Goal: Task Accomplishment & Management: Complete application form

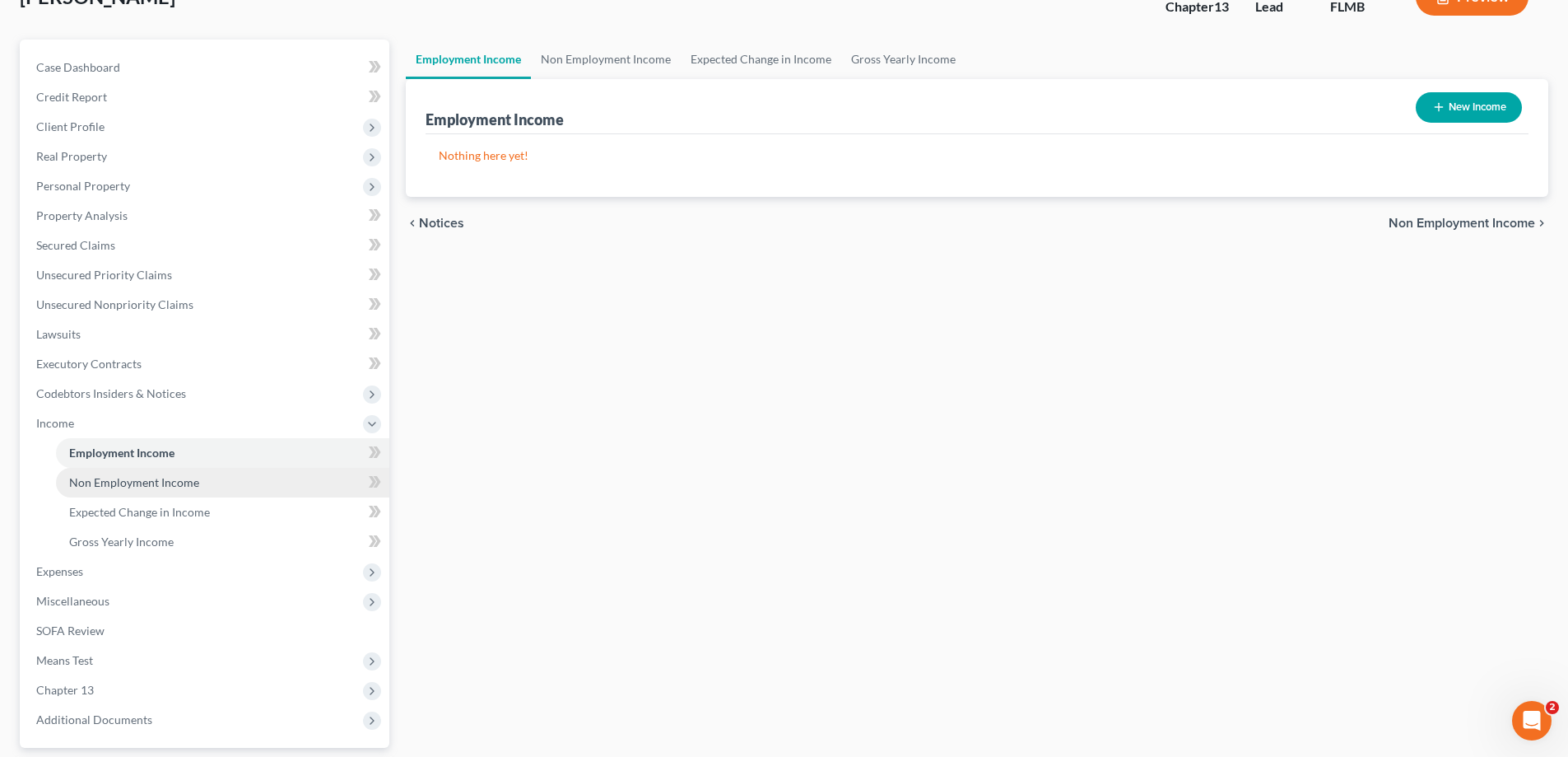
scroll to position [247, 0]
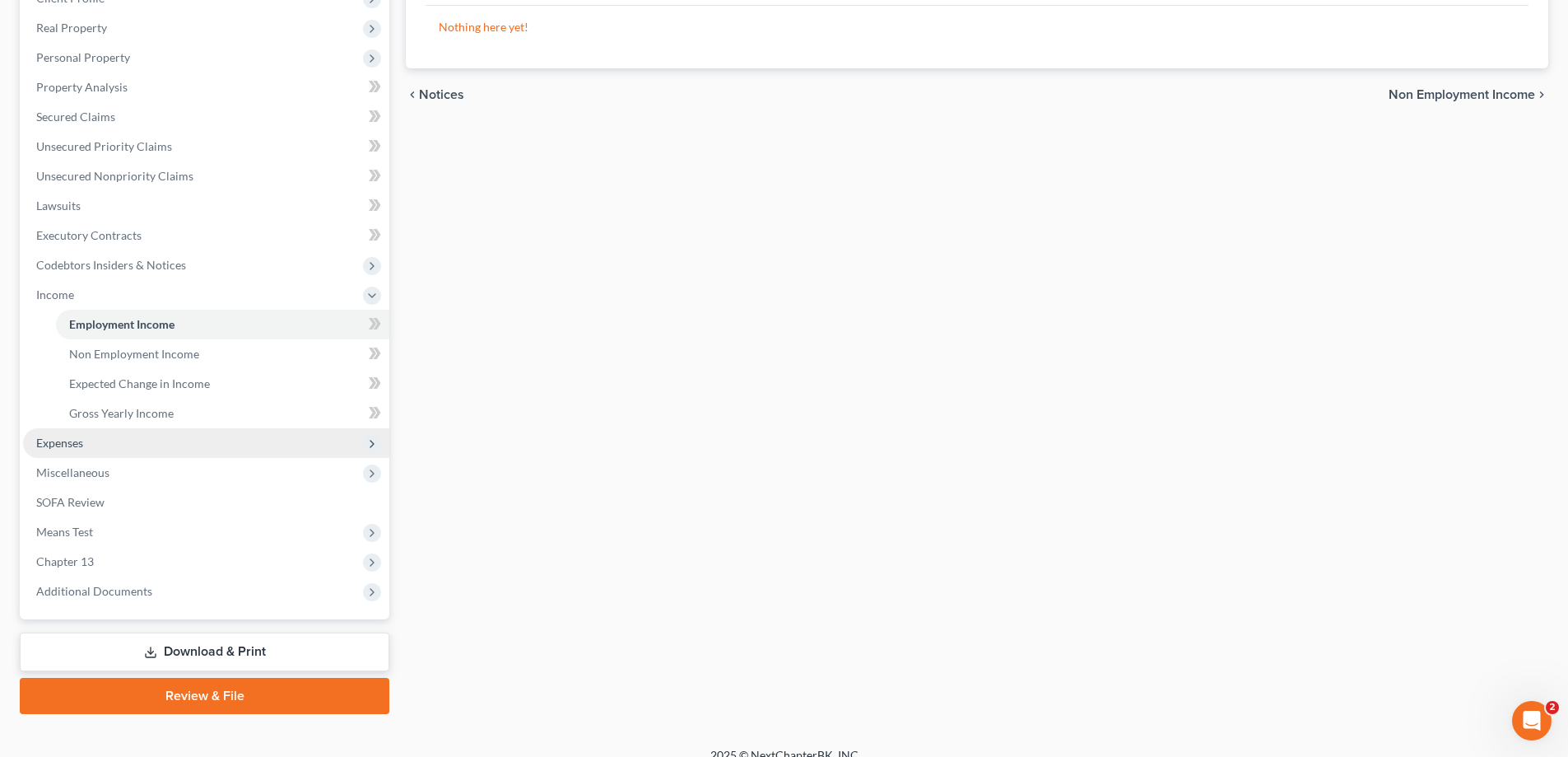
click at [79, 448] on span "Expenses" at bounding box center [59, 443] width 47 height 14
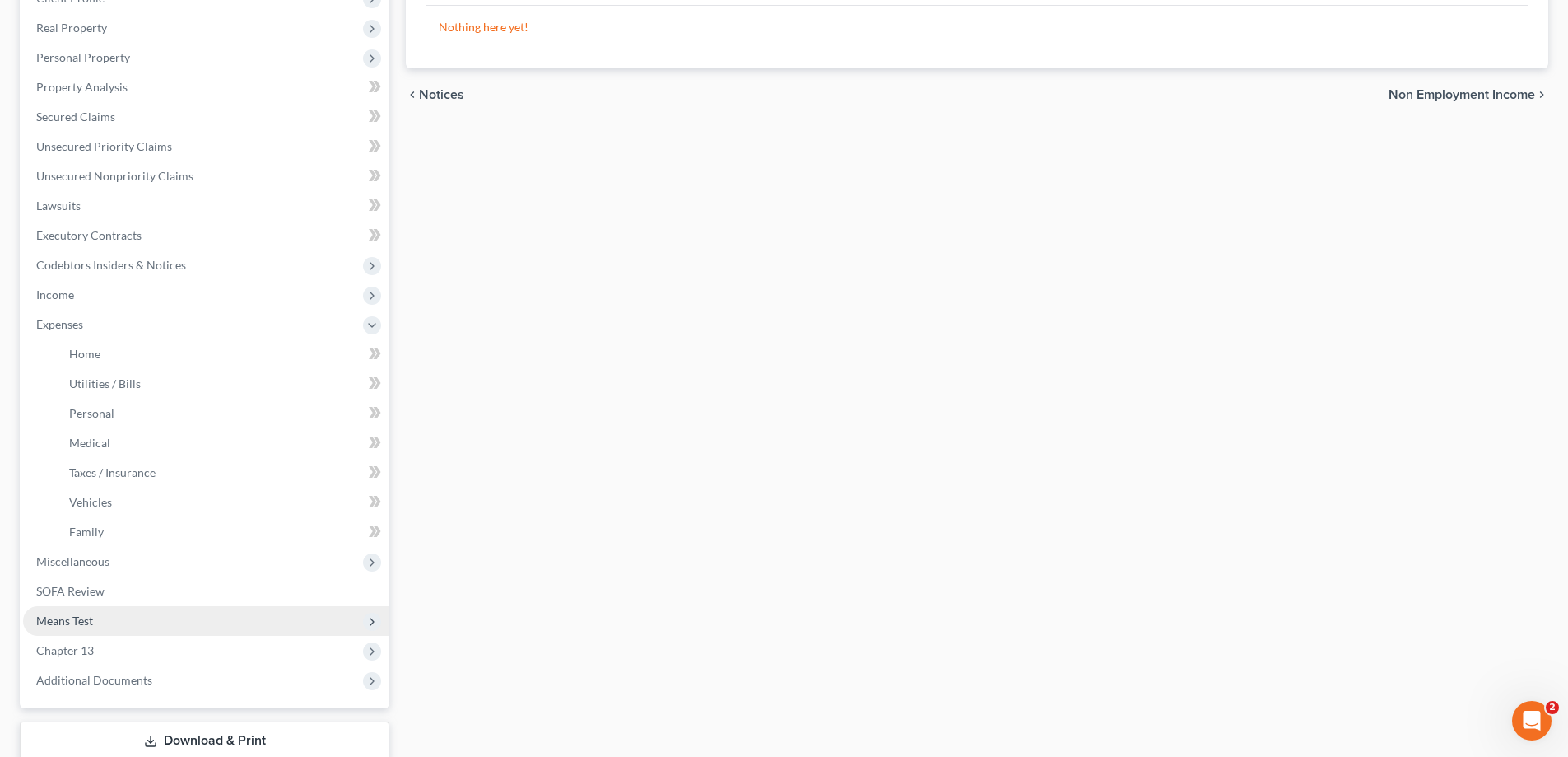
click at [70, 623] on span "Means Test" at bounding box center [64, 620] width 56 height 14
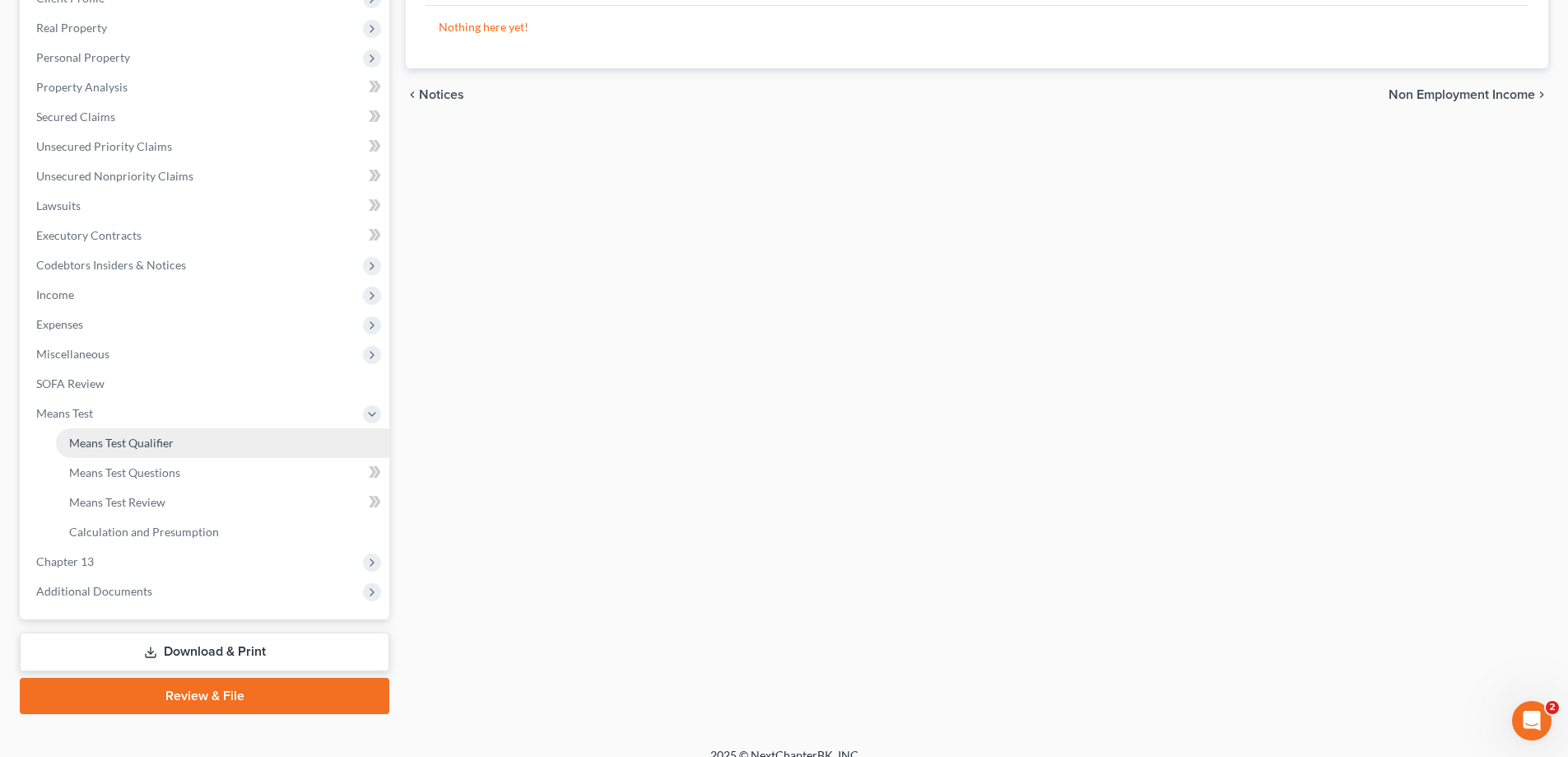
click at [89, 450] on link "Means Test Qualifier" at bounding box center [223, 443] width 333 height 30
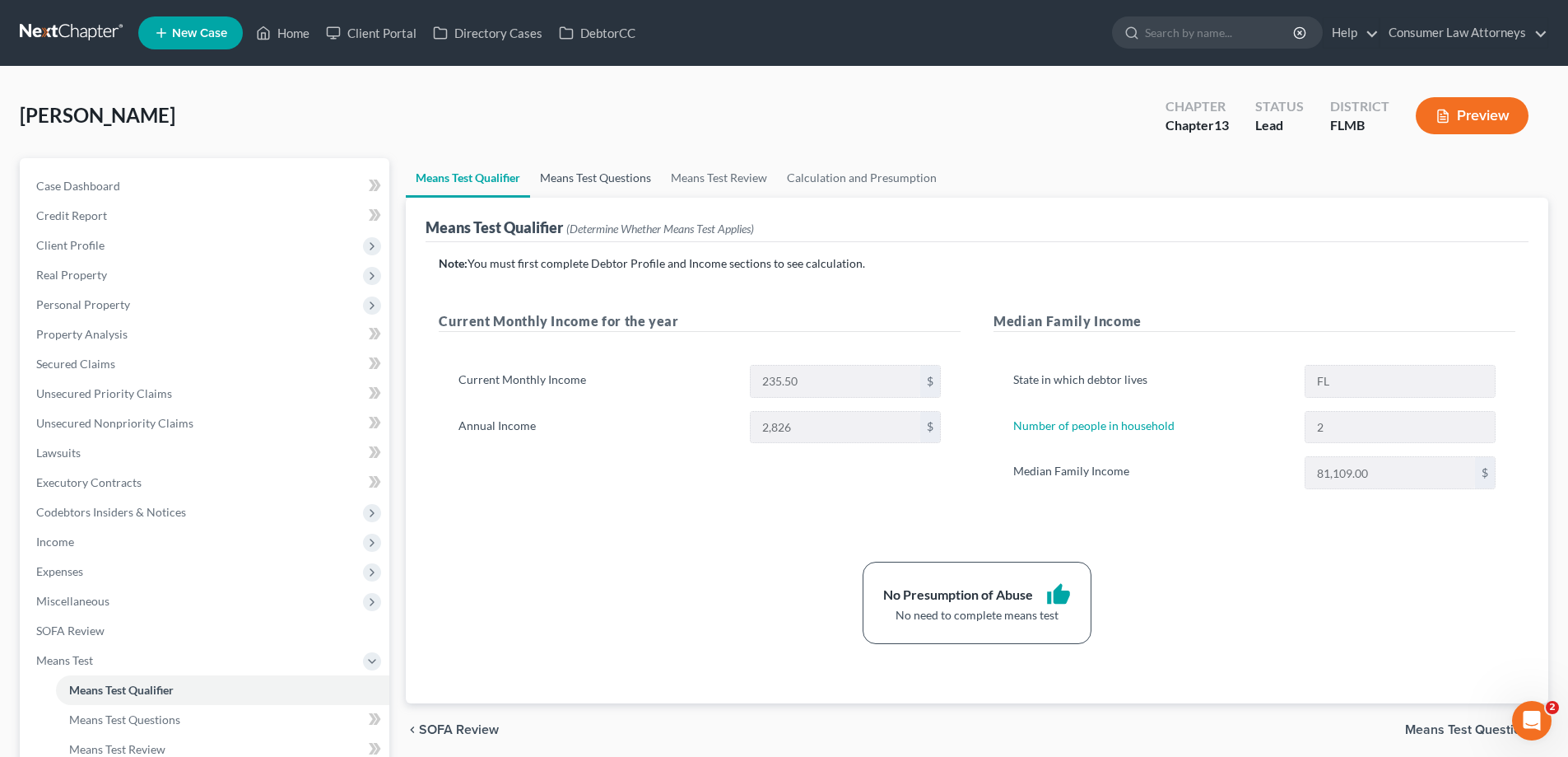
click at [607, 175] on link "Means Test Questions" at bounding box center [595, 178] width 131 height 39
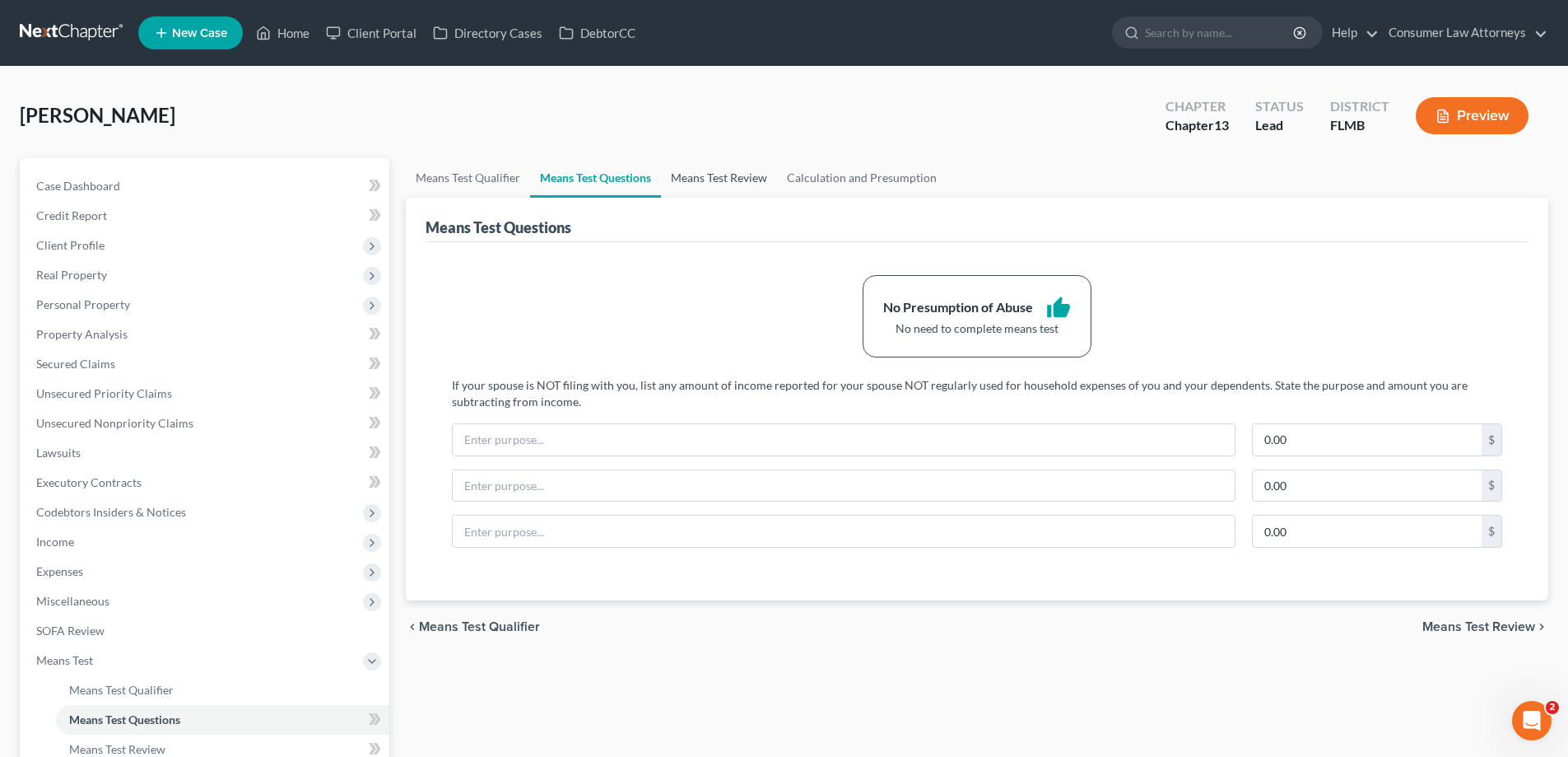
click at [749, 173] on link "Means Test Review" at bounding box center [719, 178] width 116 height 39
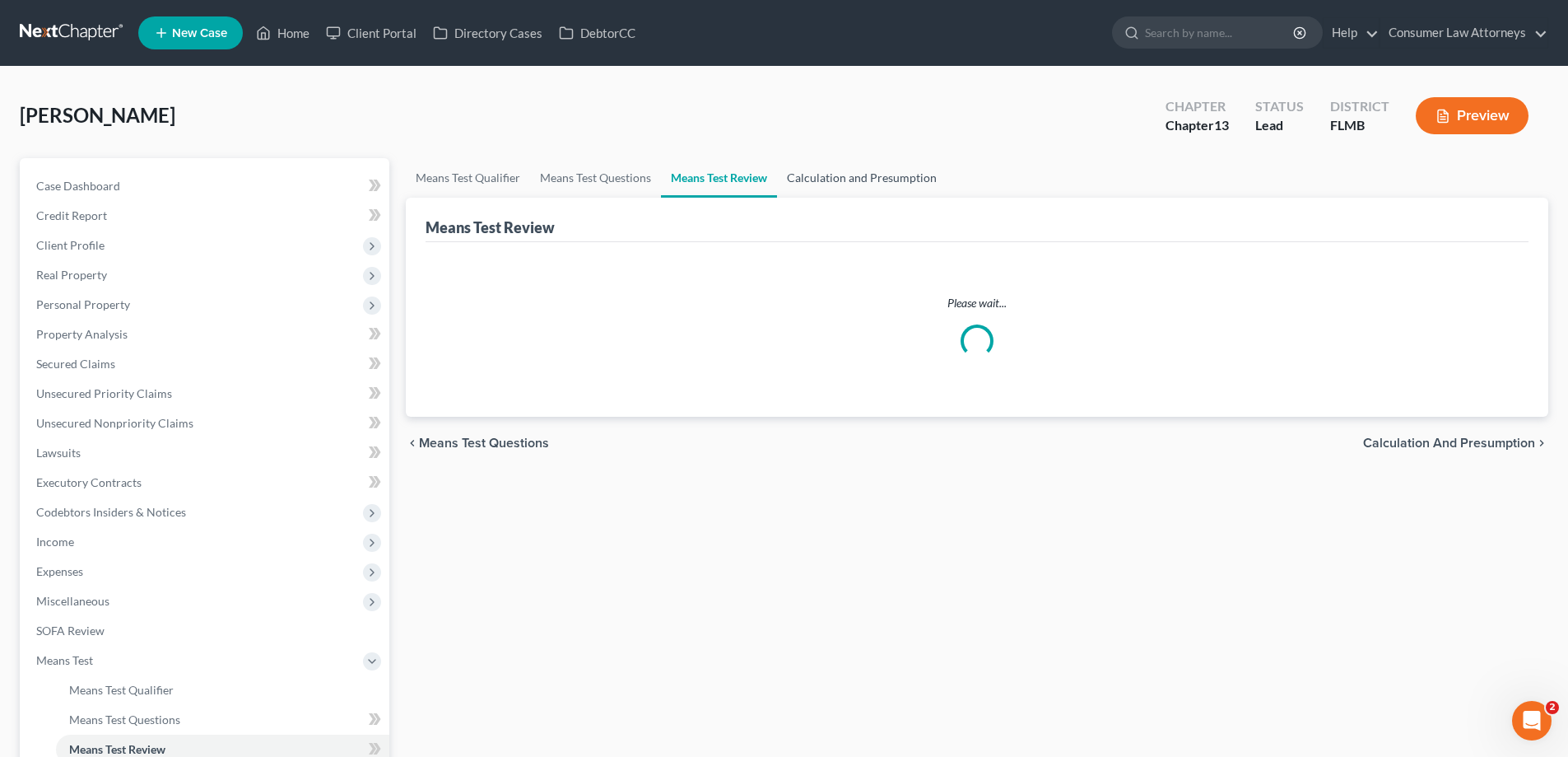
click at [837, 174] on link "Calculation and Presumption" at bounding box center [862, 178] width 170 height 39
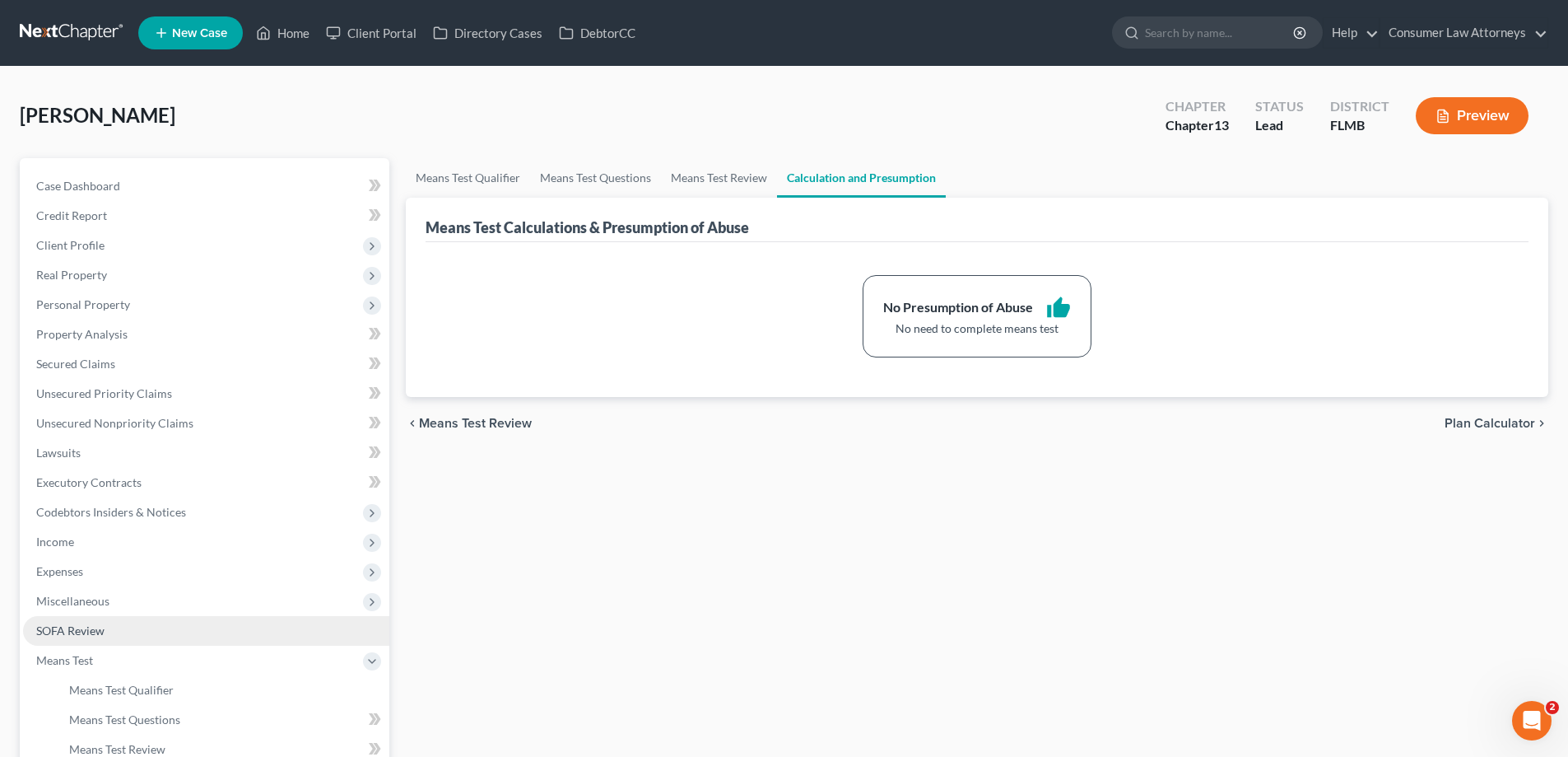
scroll to position [165, 0]
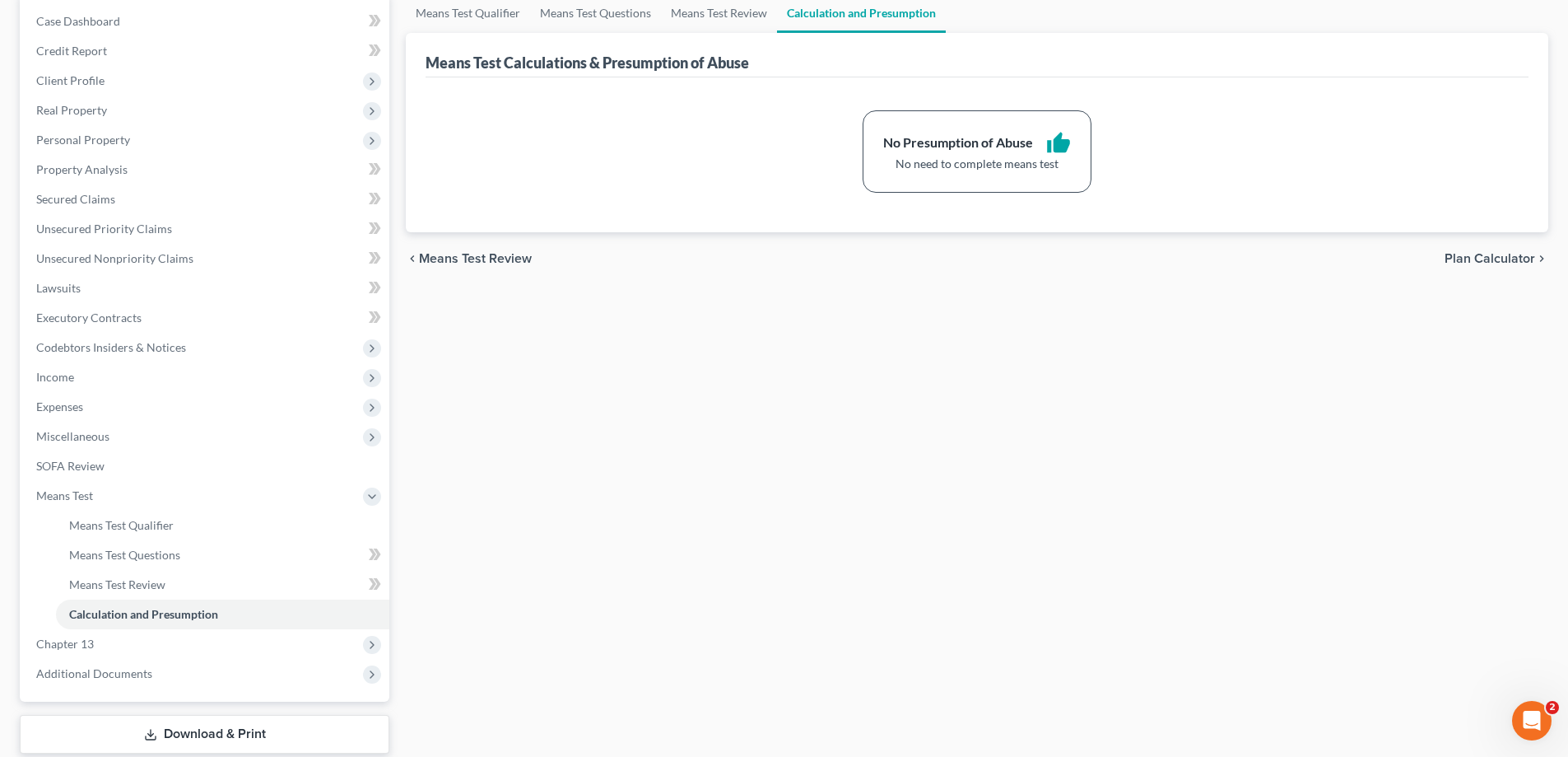
click at [183, 725] on link "Download & Print" at bounding box center [204, 734] width 370 height 38
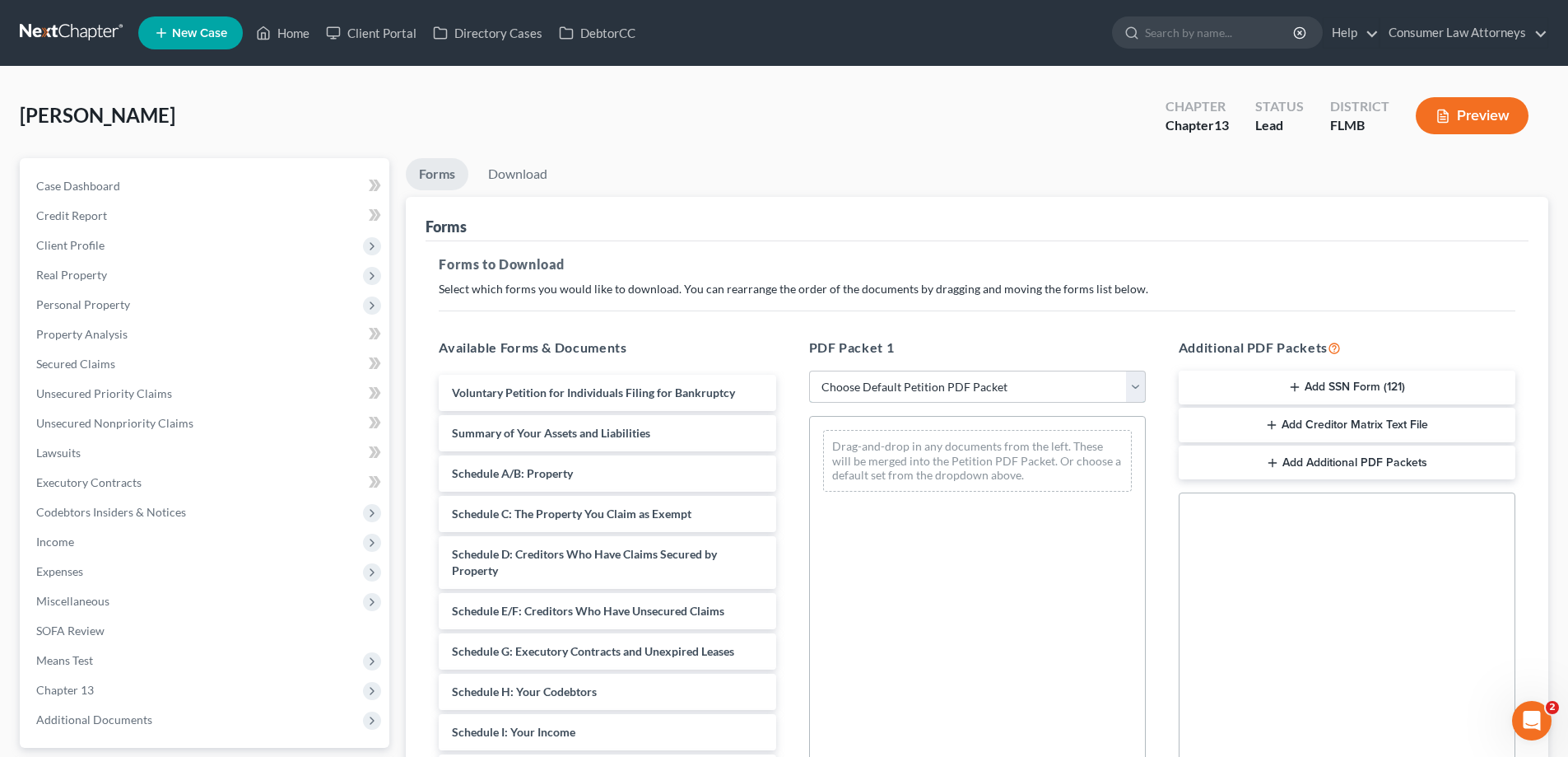
click at [957, 387] on select "Choose Default Petition PDF Packet Complete Bankruptcy Petition (all forms and …" at bounding box center [977, 387] width 336 height 33
select select "0"
click at [809, 371] on select "Choose Default Petition PDF Packet Complete Bankruptcy Petition (all forms and …" at bounding box center [977, 387] width 336 height 33
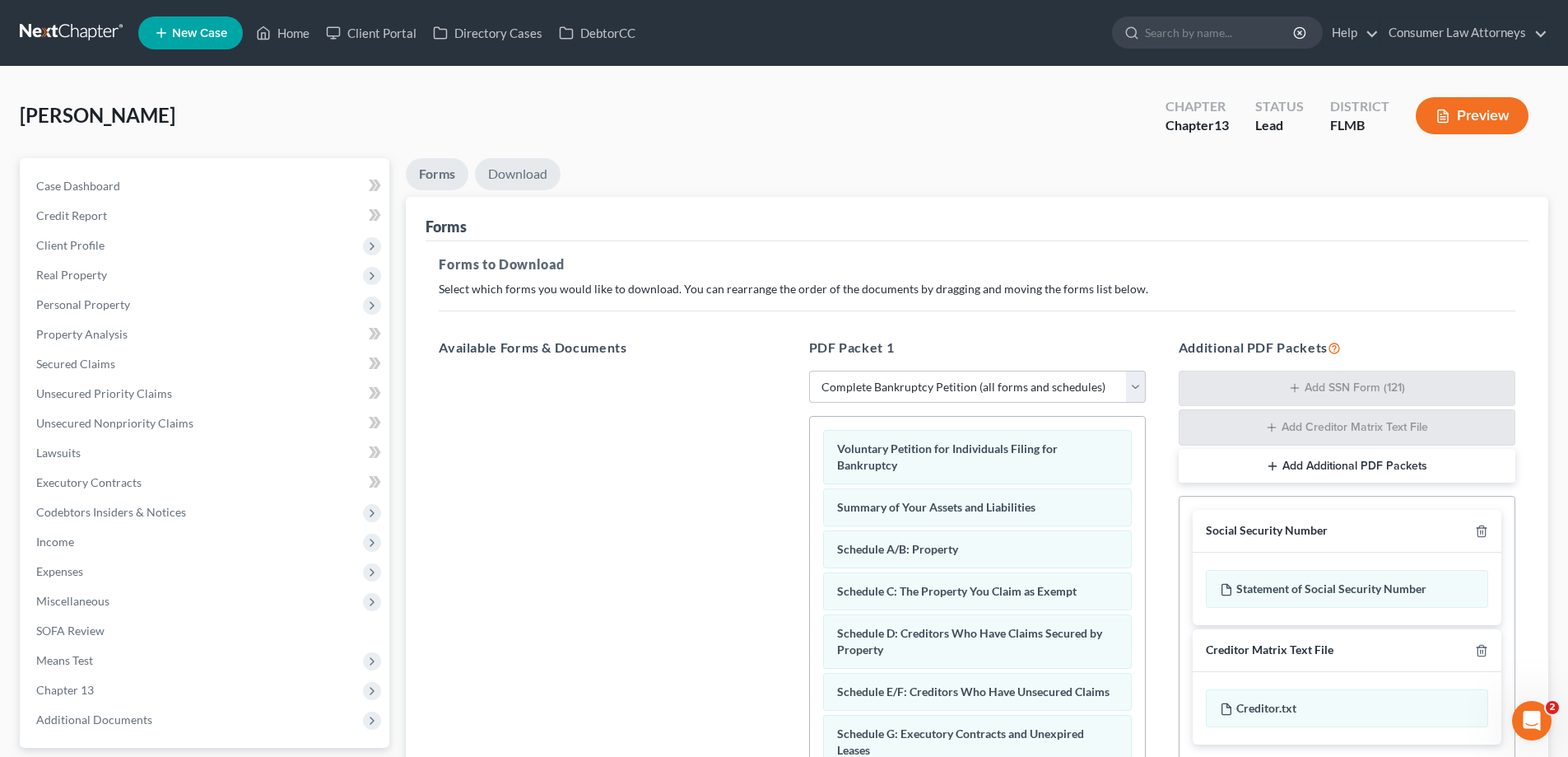
click at [518, 161] on link "Download" at bounding box center [518, 174] width 85 height 32
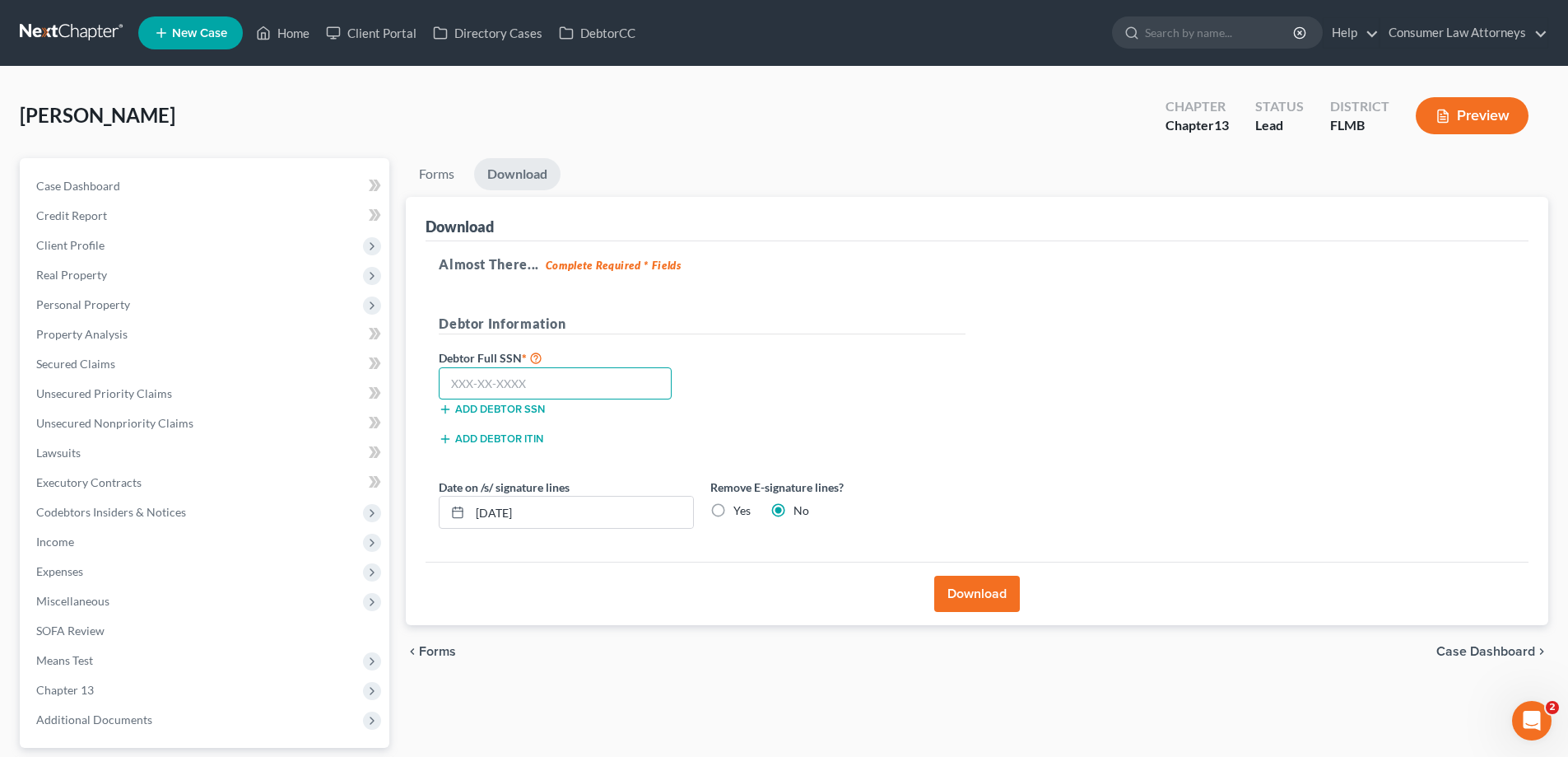
click at [496, 379] on input "text" at bounding box center [555, 384] width 233 height 33
type input "034-38-6536"
drag, startPoint x: 958, startPoint y: 596, endPoint x: 1445, endPoint y: 670, distance: 492.6
click at [960, 598] on button "Download" at bounding box center [977, 594] width 85 height 36
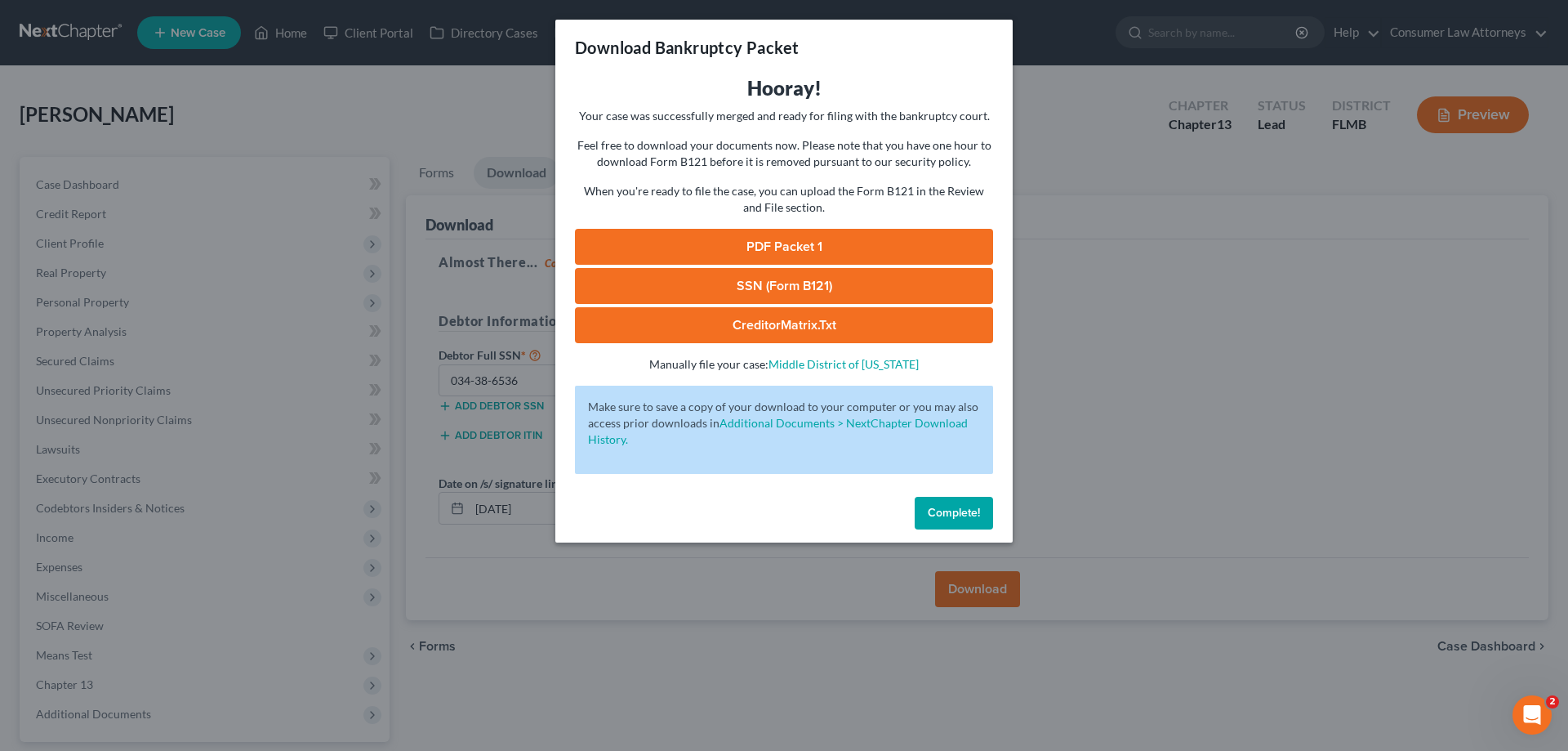
click at [806, 237] on link "PDF Packet 1" at bounding box center [783, 247] width 418 height 36
click at [770, 285] on link "SSN (Form B121)" at bounding box center [783, 286] width 418 height 36
click at [976, 518] on span "Complete!" at bounding box center [954, 513] width 53 height 14
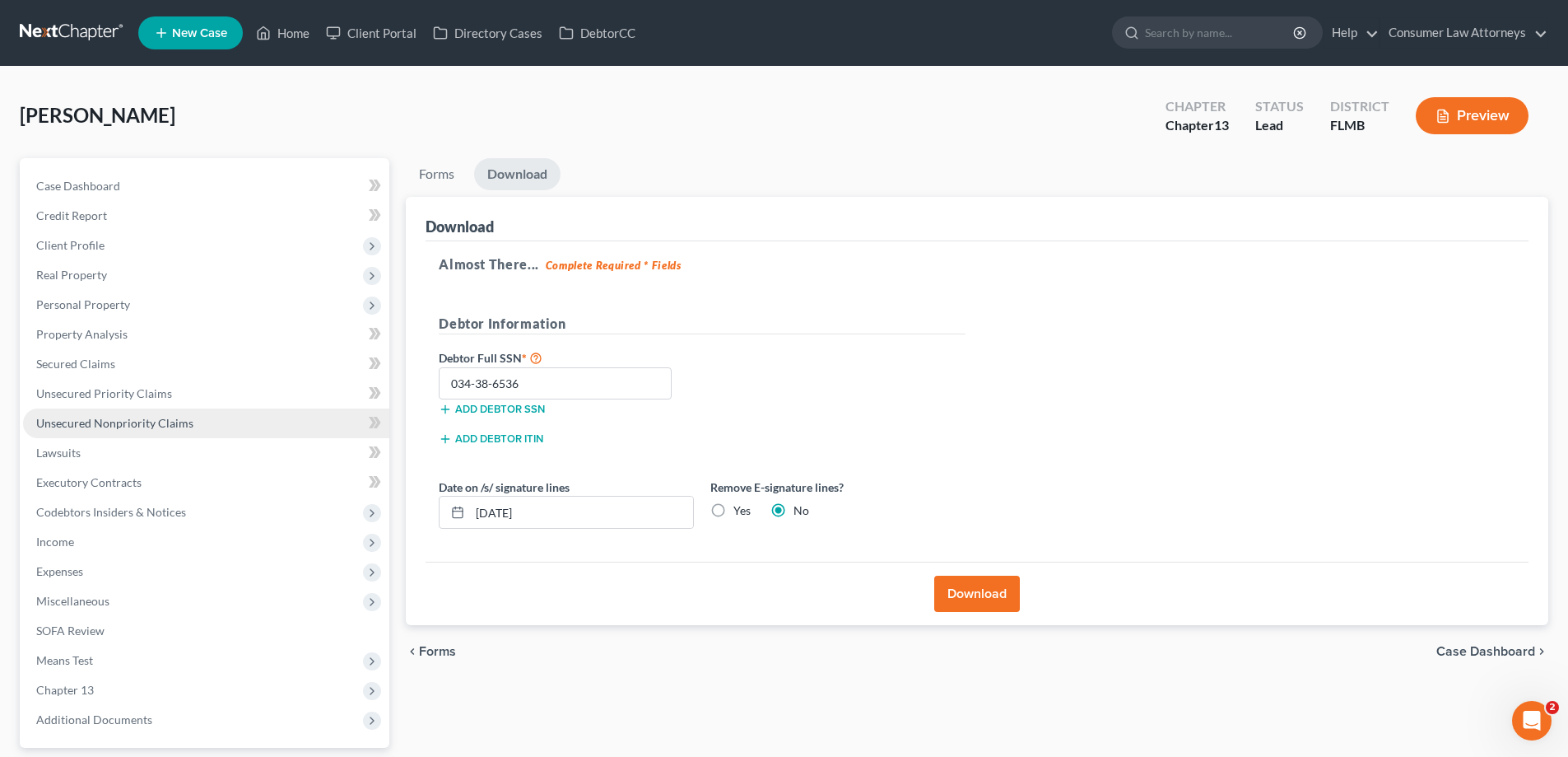
click at [154, 420] on span "Unsecured Nonpriority Claims" at bounding box center [114, 423] width 157 height 14
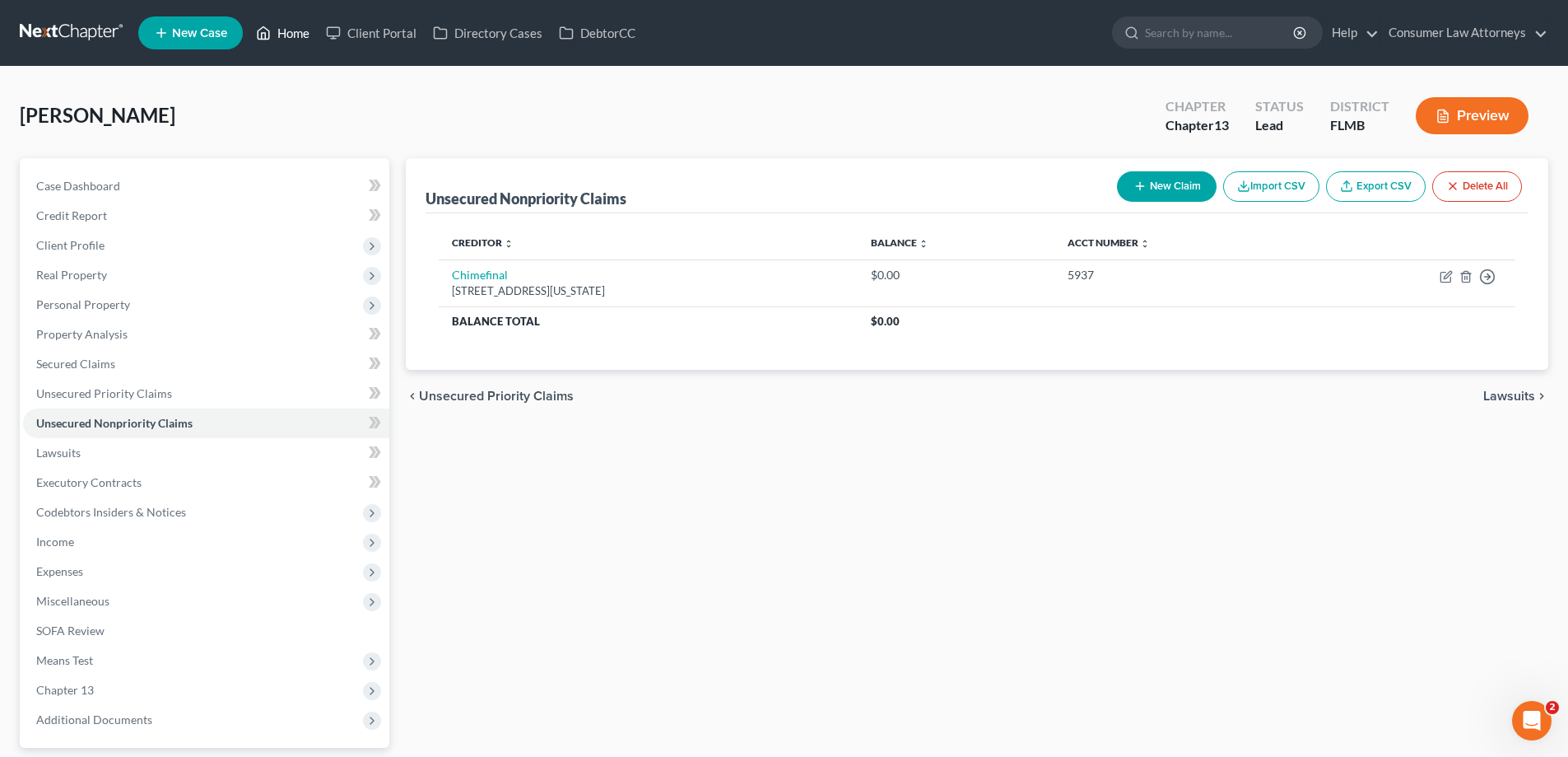
click at [300, 24] on link "Home" at bounding box center [283, 32] width 70 height 30
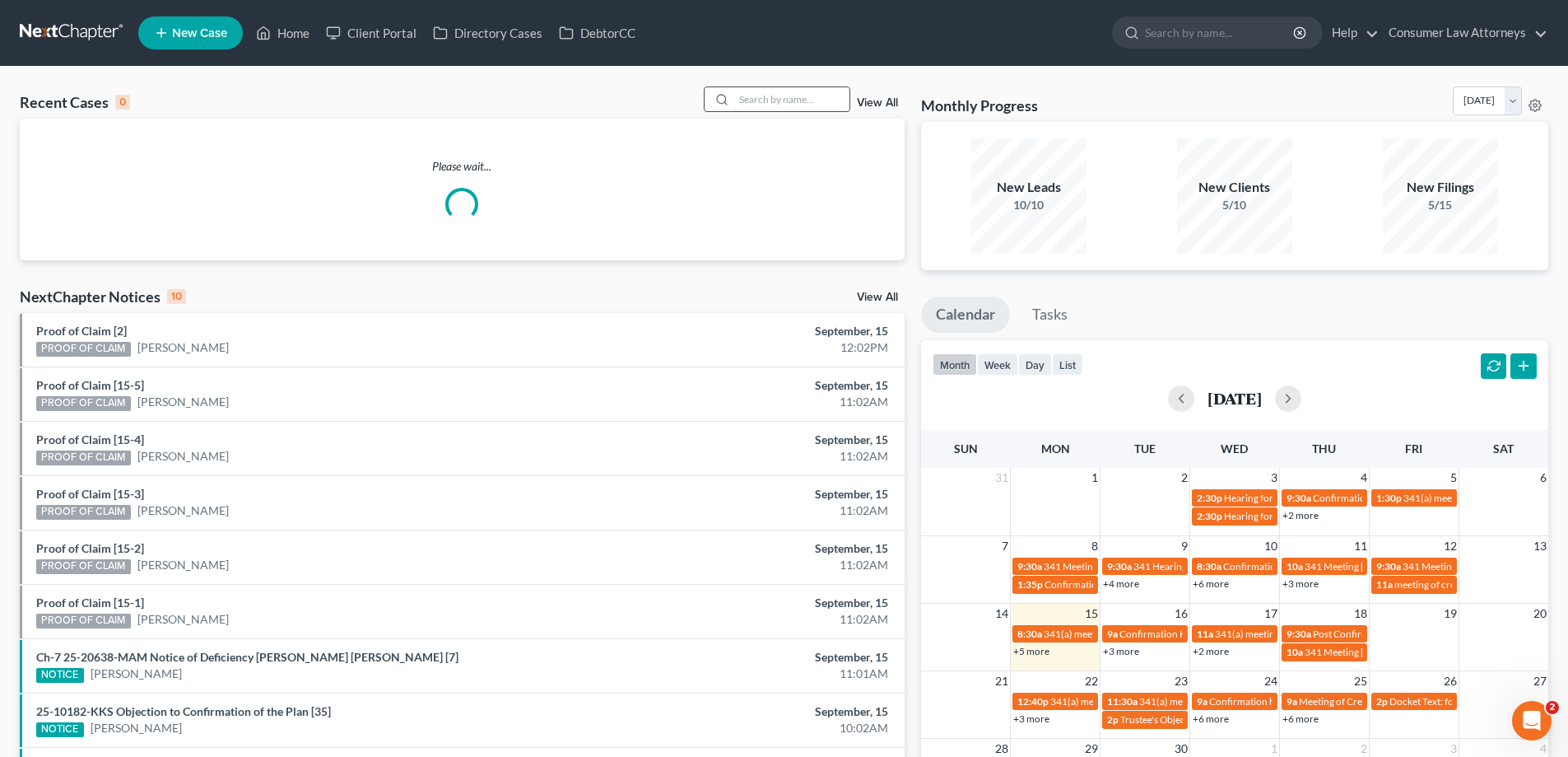
drag, startPoint x: 769, startPoint y: 114, endPoint x: 775, endPoint y: 105, distance: 10.8
click at [771, 112] on div "Recent Cases 0 View All" at bounding box center [462, 103] width 885 height 32
click at [775, 105] on input "search" at bounding box center [792, 99] width 115 height 24
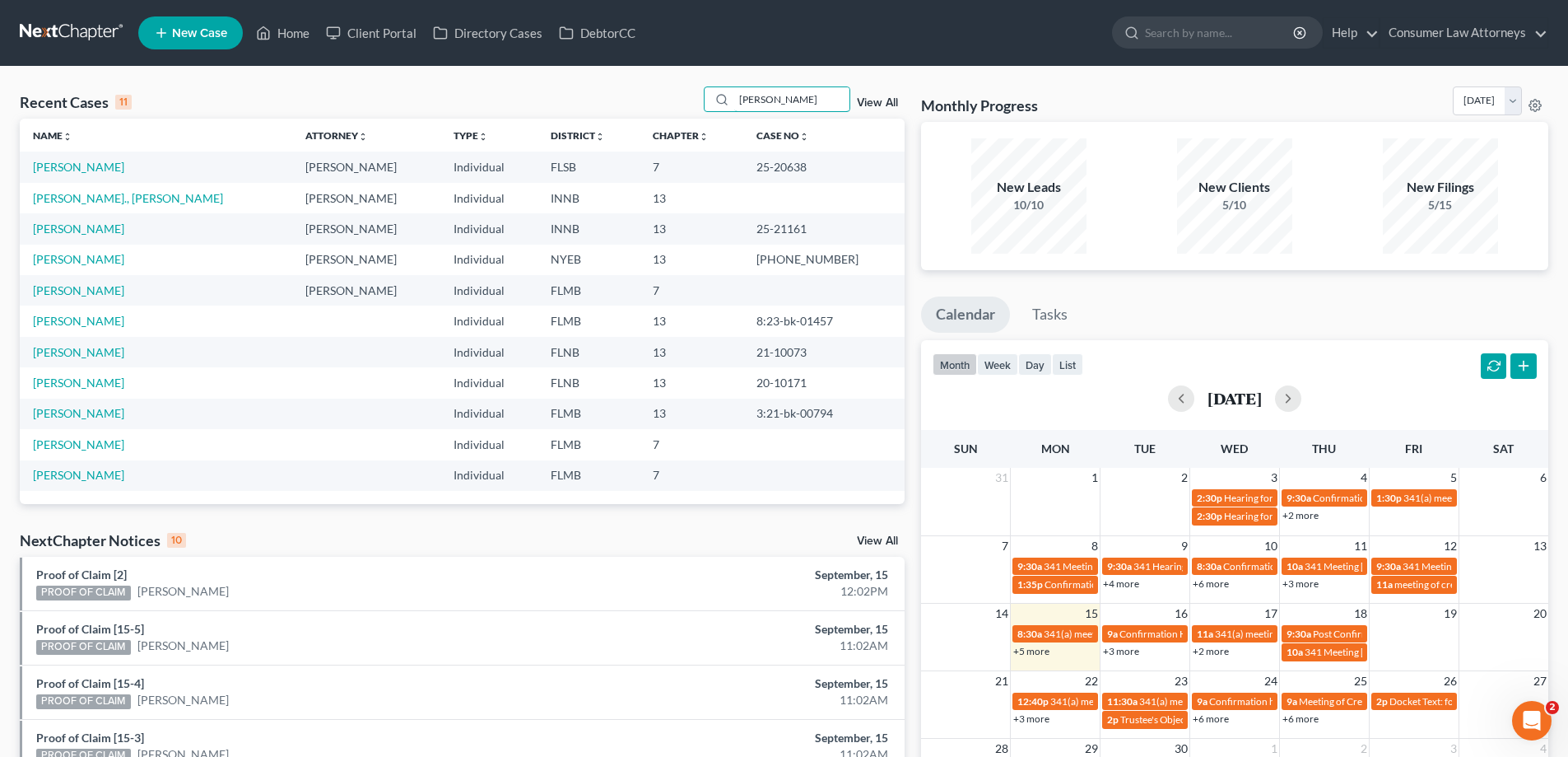
type input "[PERSON_NAME]"
drag, startPoint x: 808, startPoint y: 168, endPoint x: 755, endPoint y: 171, distance: 53.1
click at [755, 171] on td "25-20638" at bounding box center [823, 167] width 161 height 31
copy td "25-20638"
click at [851, 150] on th "Case No unfold_more expand_more expand_less" at bounding box center [823, 135] width 161 height 33
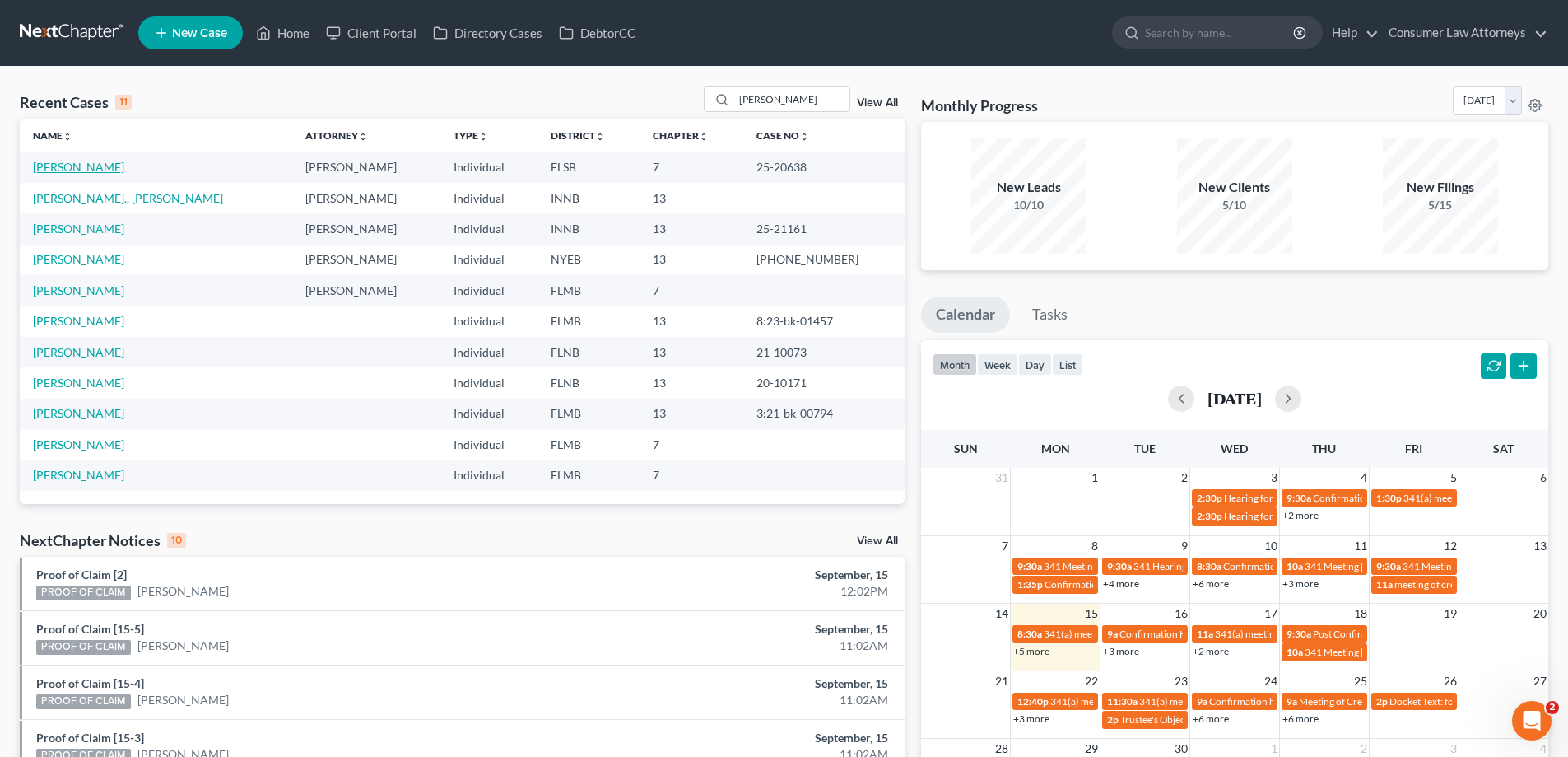
click at [57, 170] on link "[PERSON_NAME]" at bounding box center [79, 167] width 91 height 14
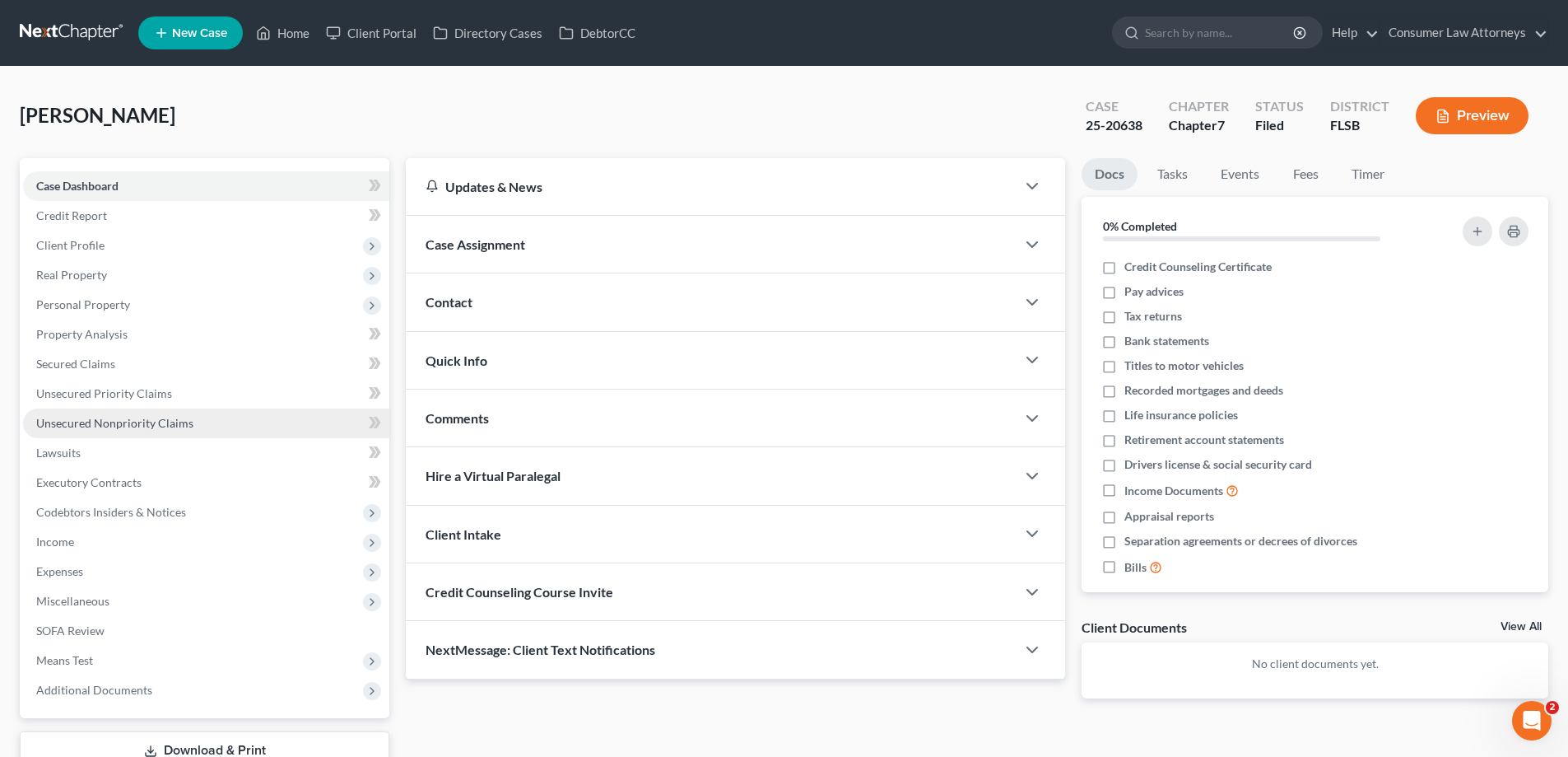
click at [146, 429] on span "Unsecured Nonpriority Claims" at bounding box center [114, 423] width 157 height 14
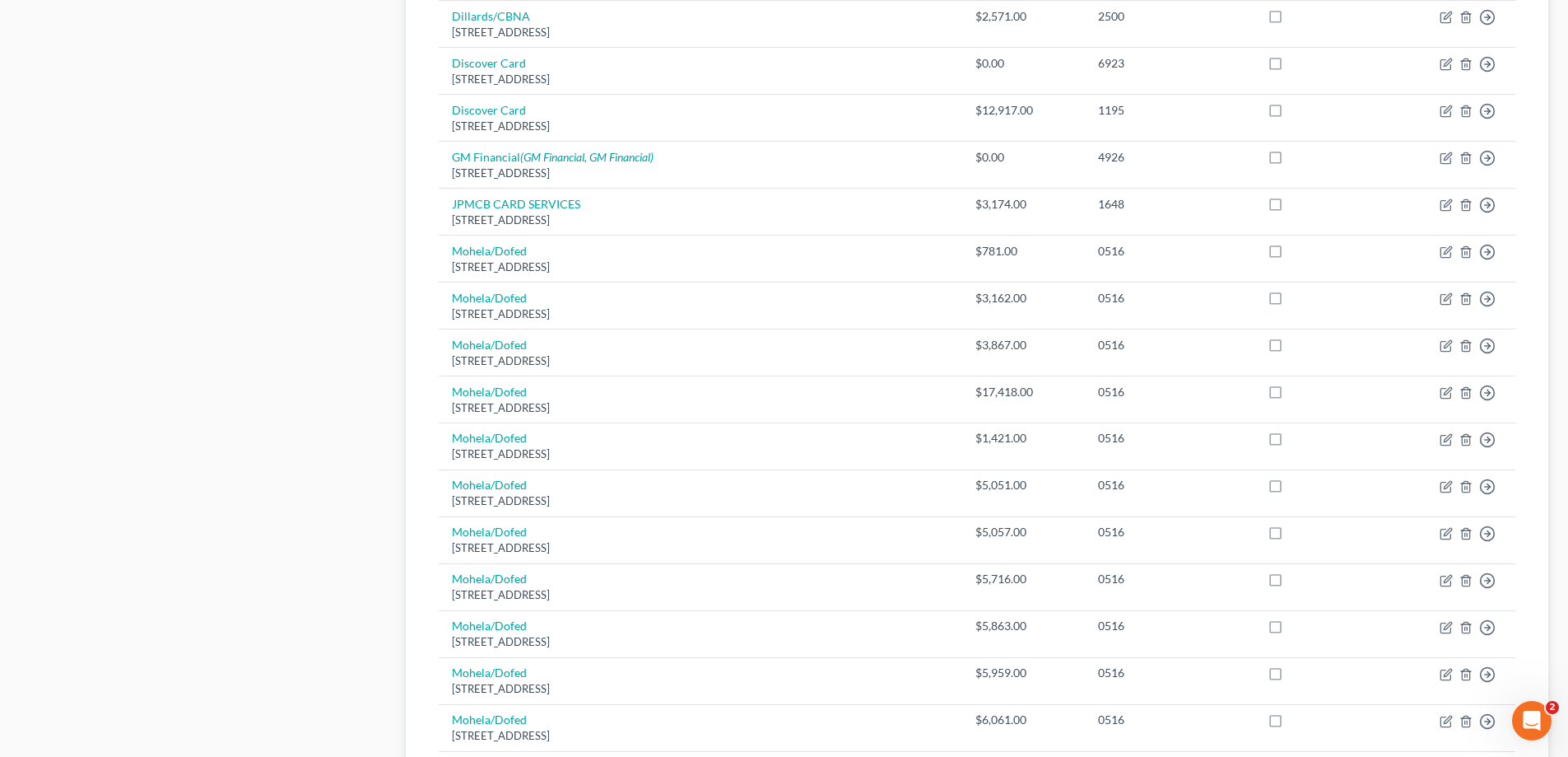
scroll to position [988, 0]
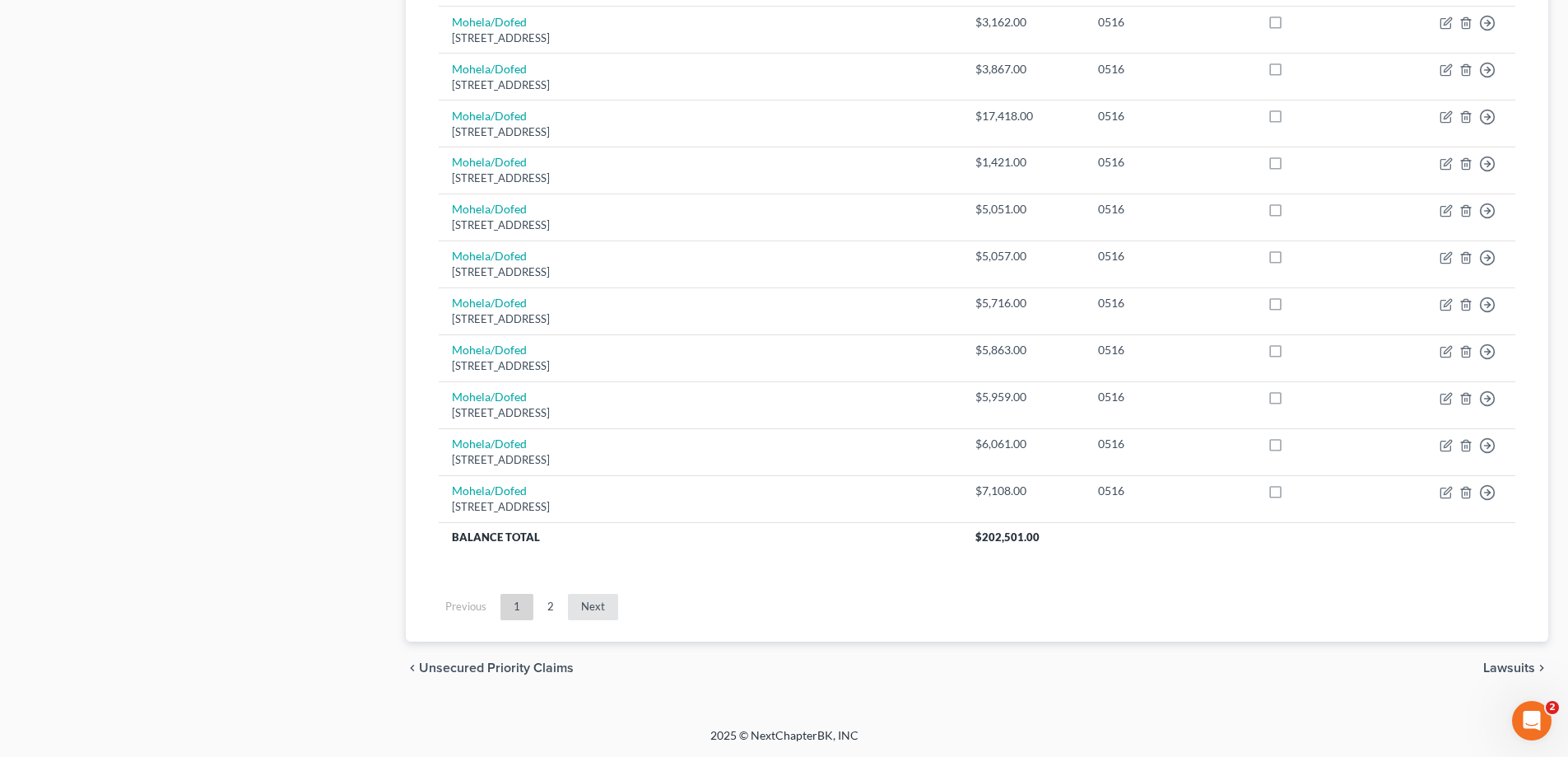
click at [600, 603] on link "Next" at bounding box center [593, 607] width 50 height 26
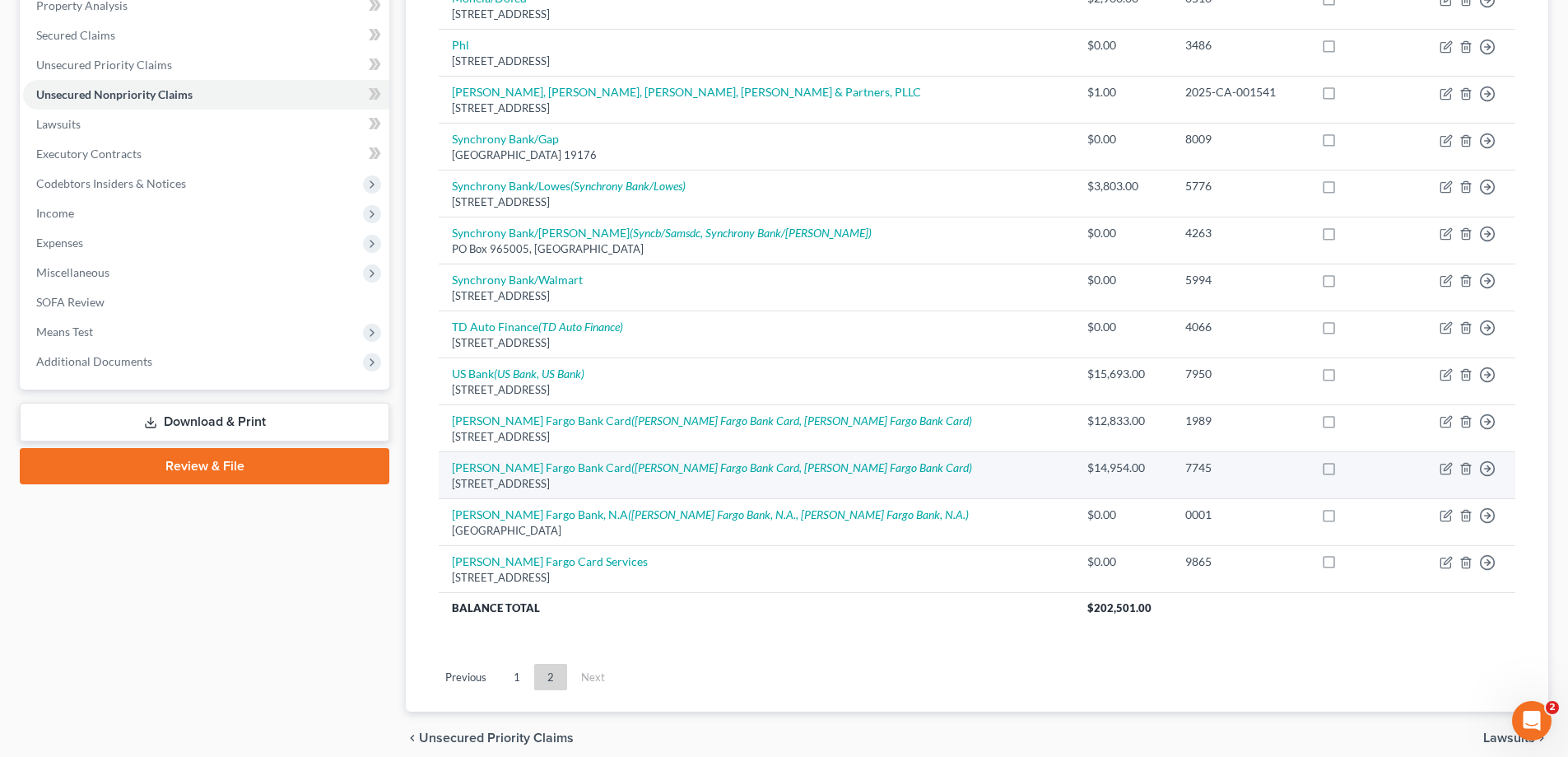
scroll to position [398, 0]
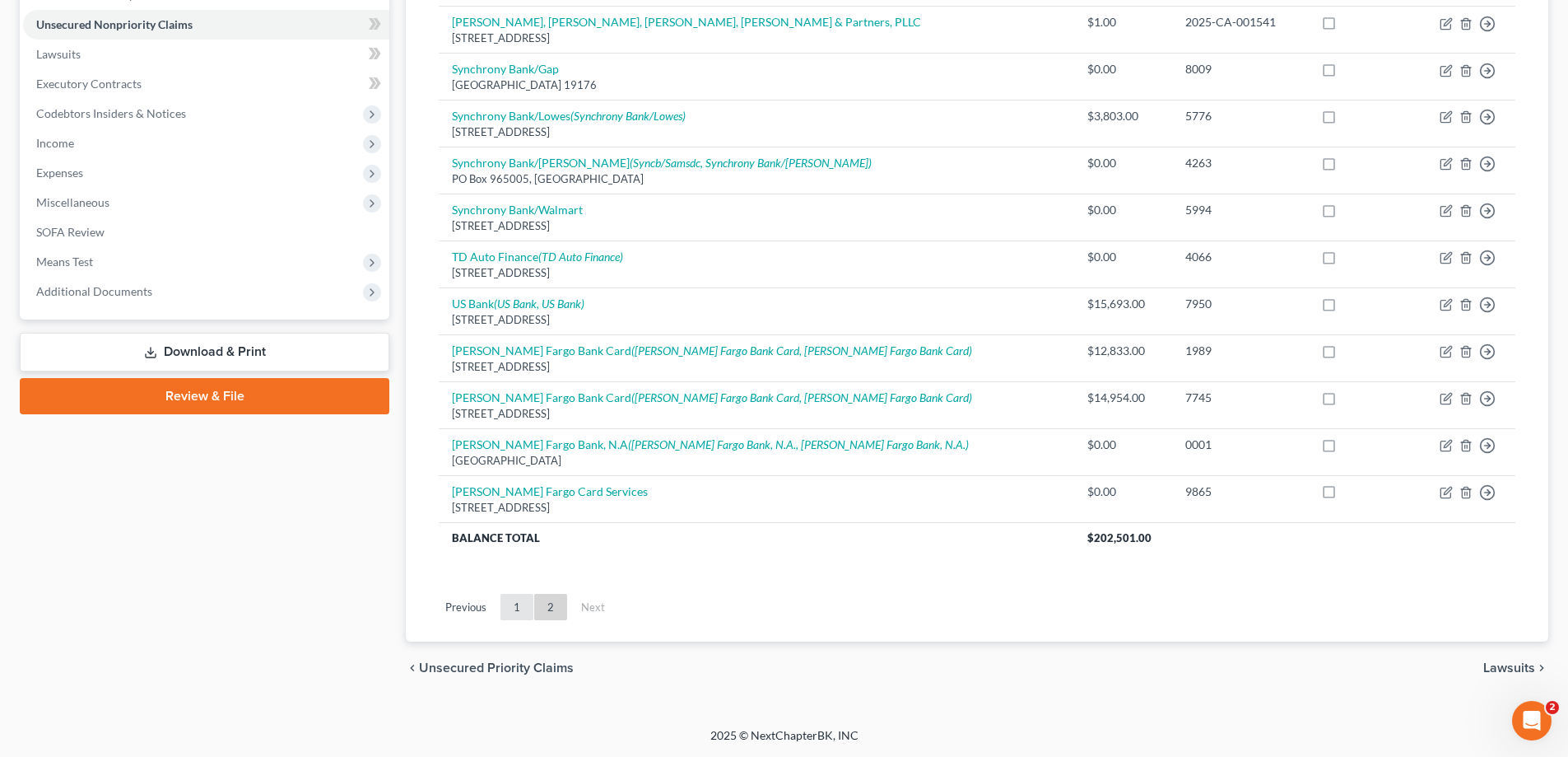
click at [514, 612] on link "1" at bounding box center [517, 607] width 33 height 26
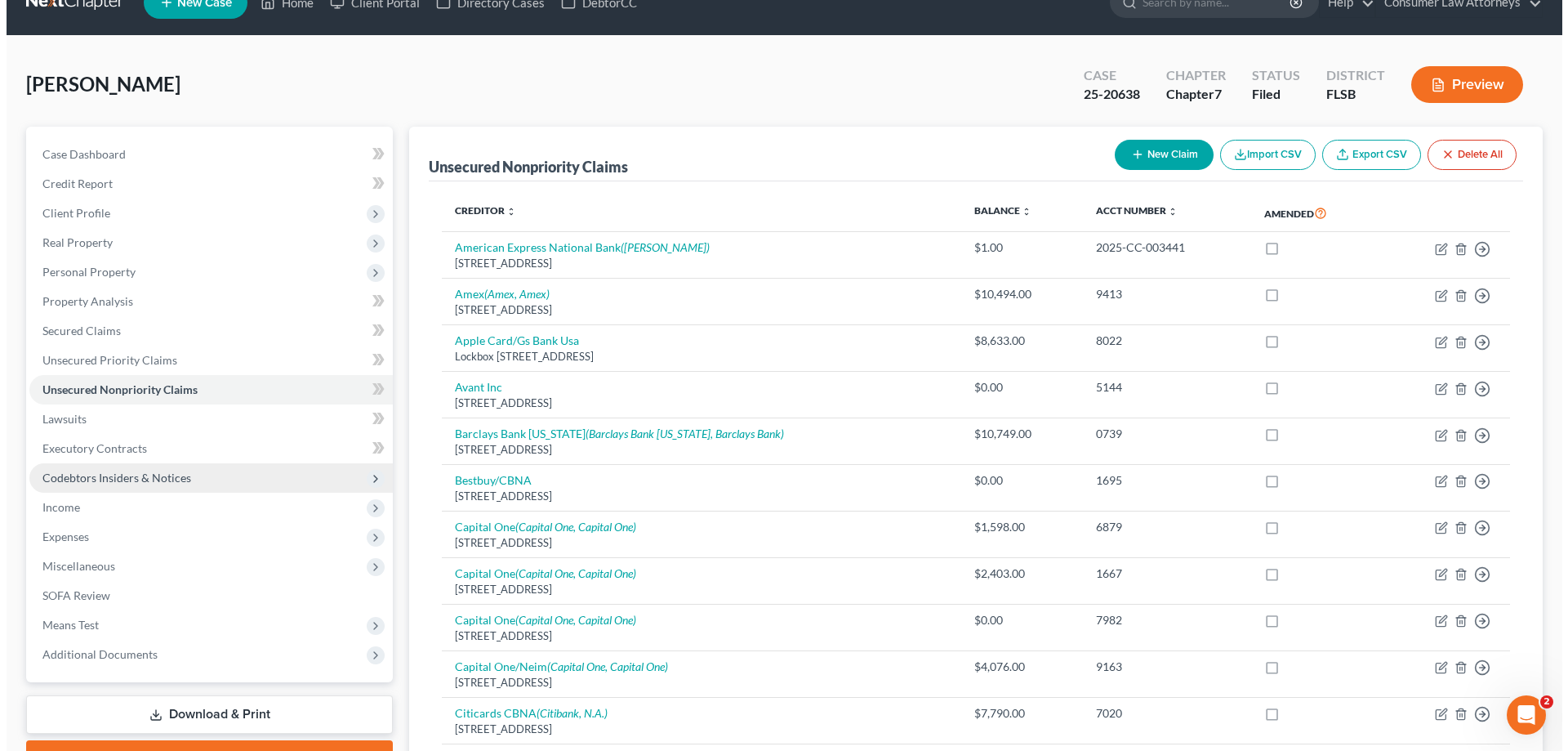
scroll to position [0, 0]
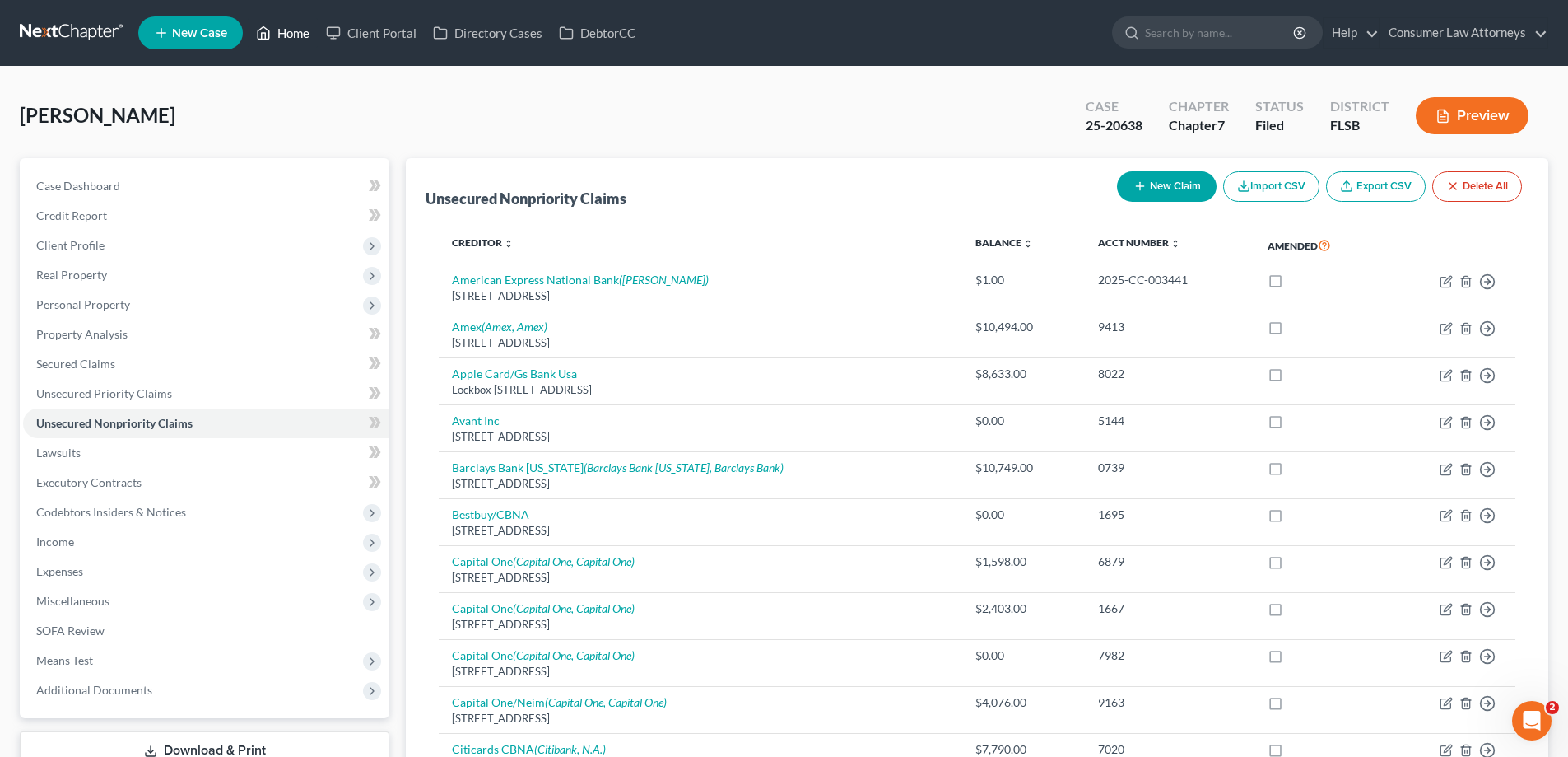
click at [257, 19] on link "Home" at bounding box center [283, 32] width 70 height 30
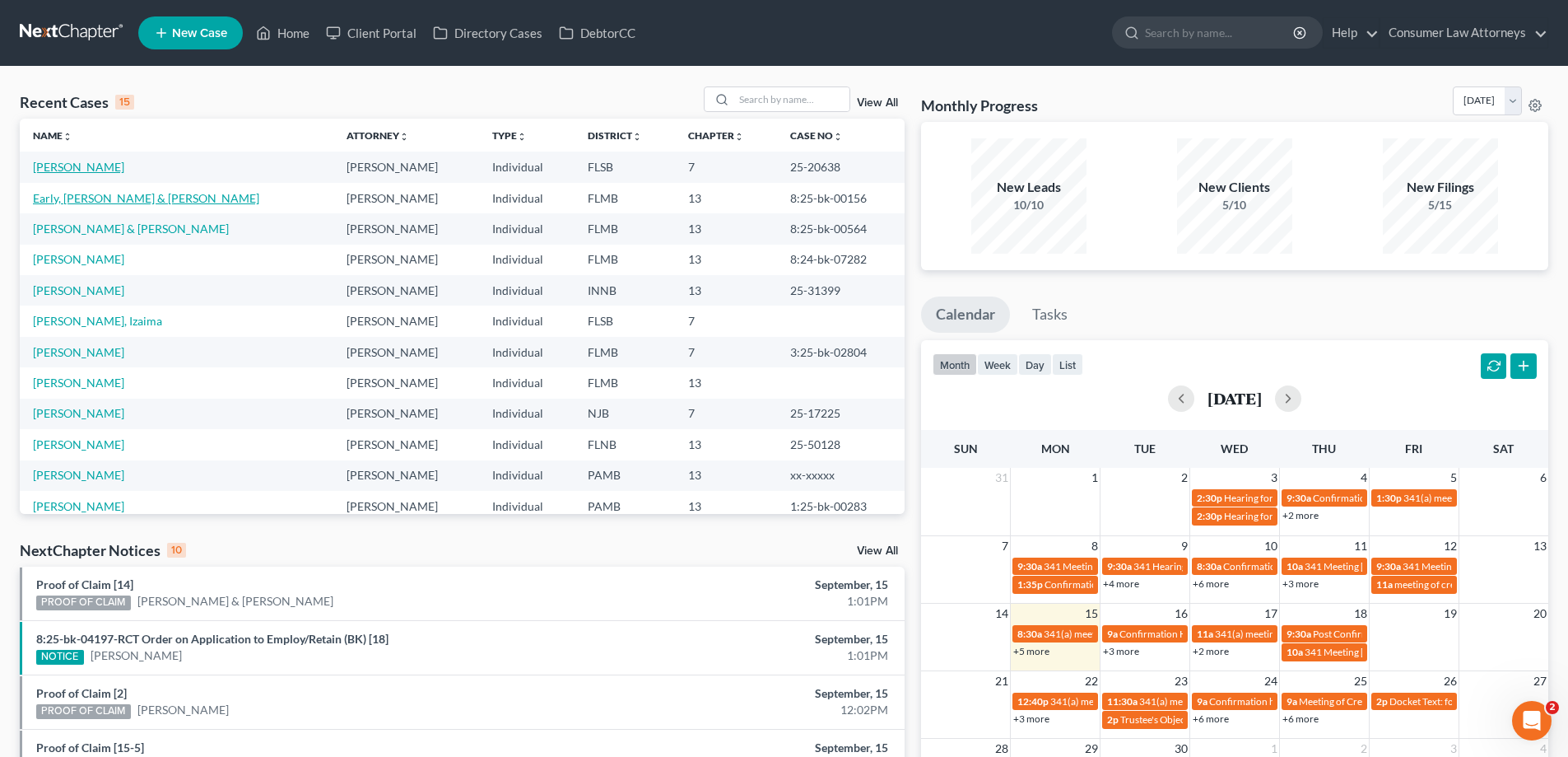
drag, startPoint x: 79, startPoint y: 170, endPoint x: 114, endPoint y: 192, distance: 41.3
click at [79, 170] on link "[PERSON_NAME]" at bounding box center [79, 167] width 91 height 14
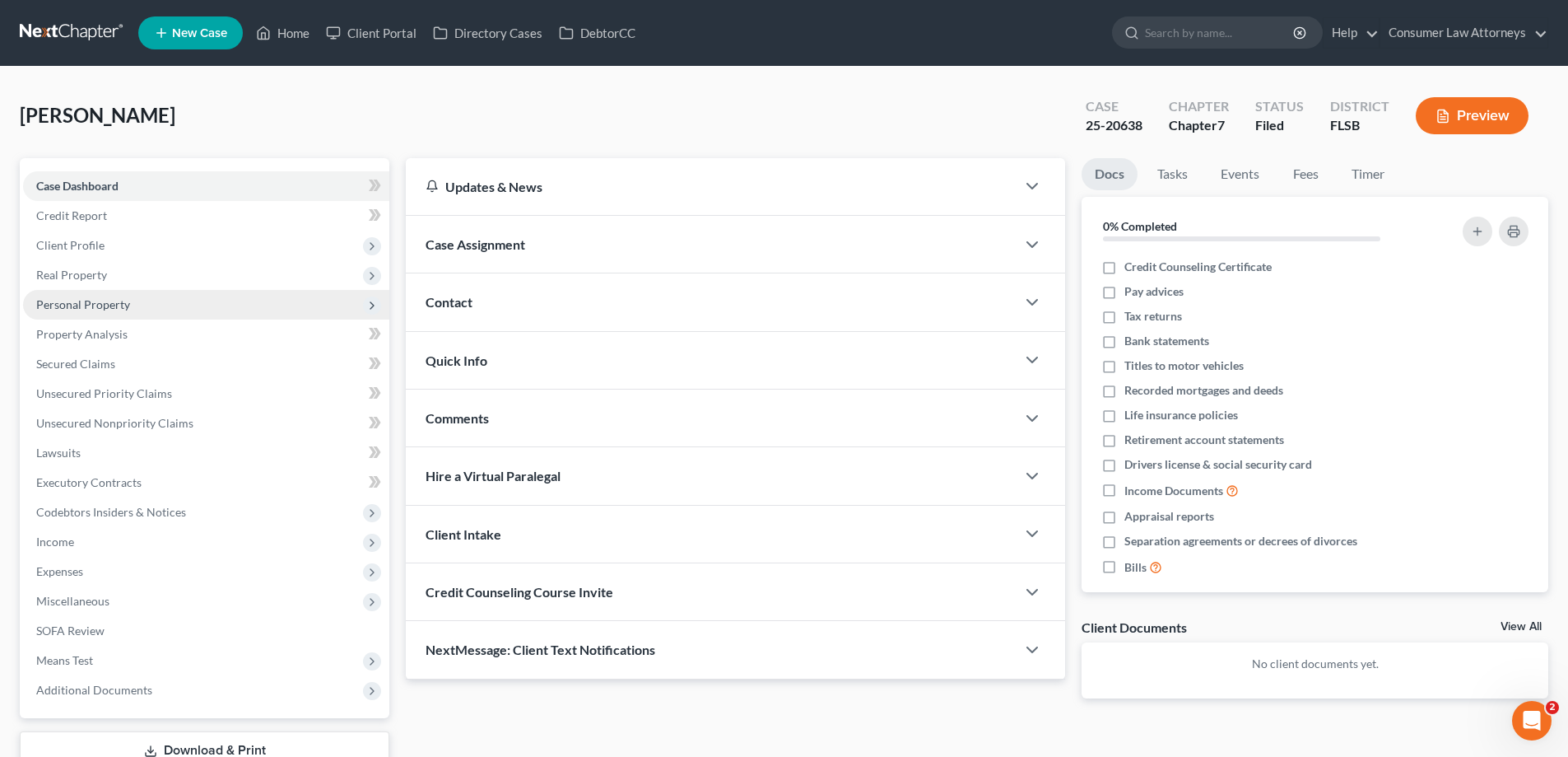
click at [86, 305] on span "Personal Property" at bounding box center [83, 304] width 94 height 14
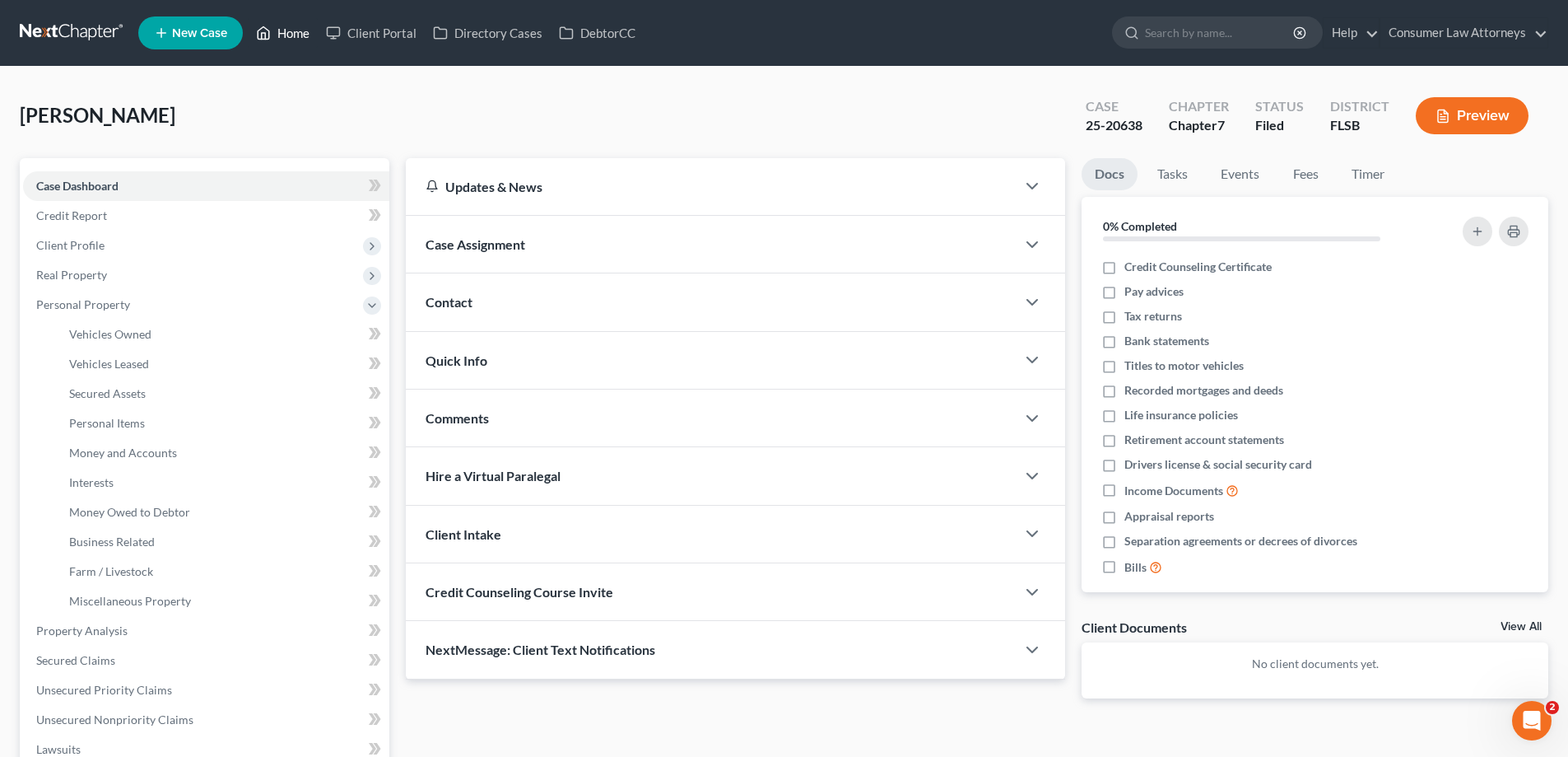
click at [281, 35] on link "Home" at bounding box center [283, 32] width 70 height 30
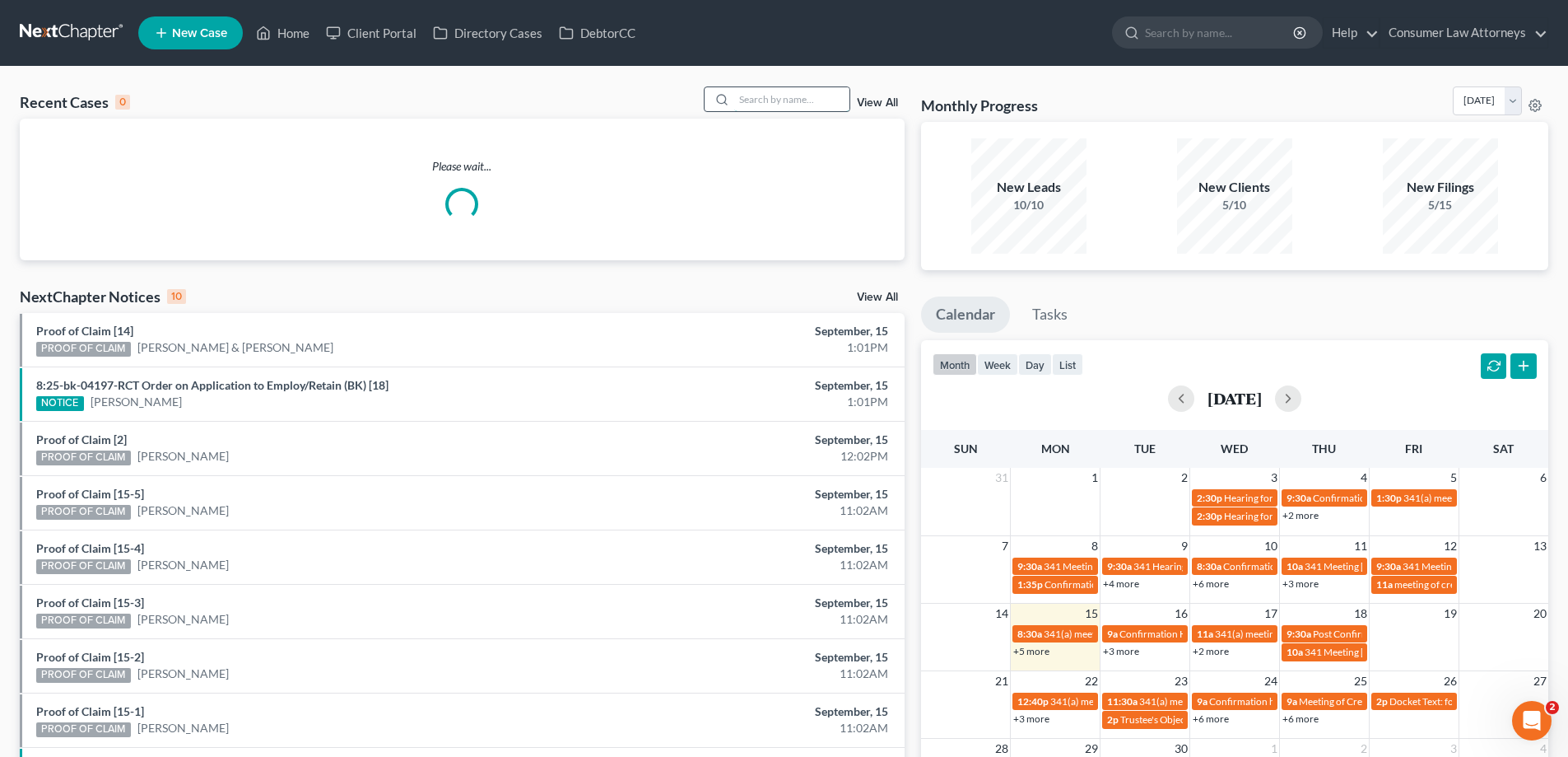
click at [752, 92] on input "search" at bounding box center [792, 99] width 115 height 24
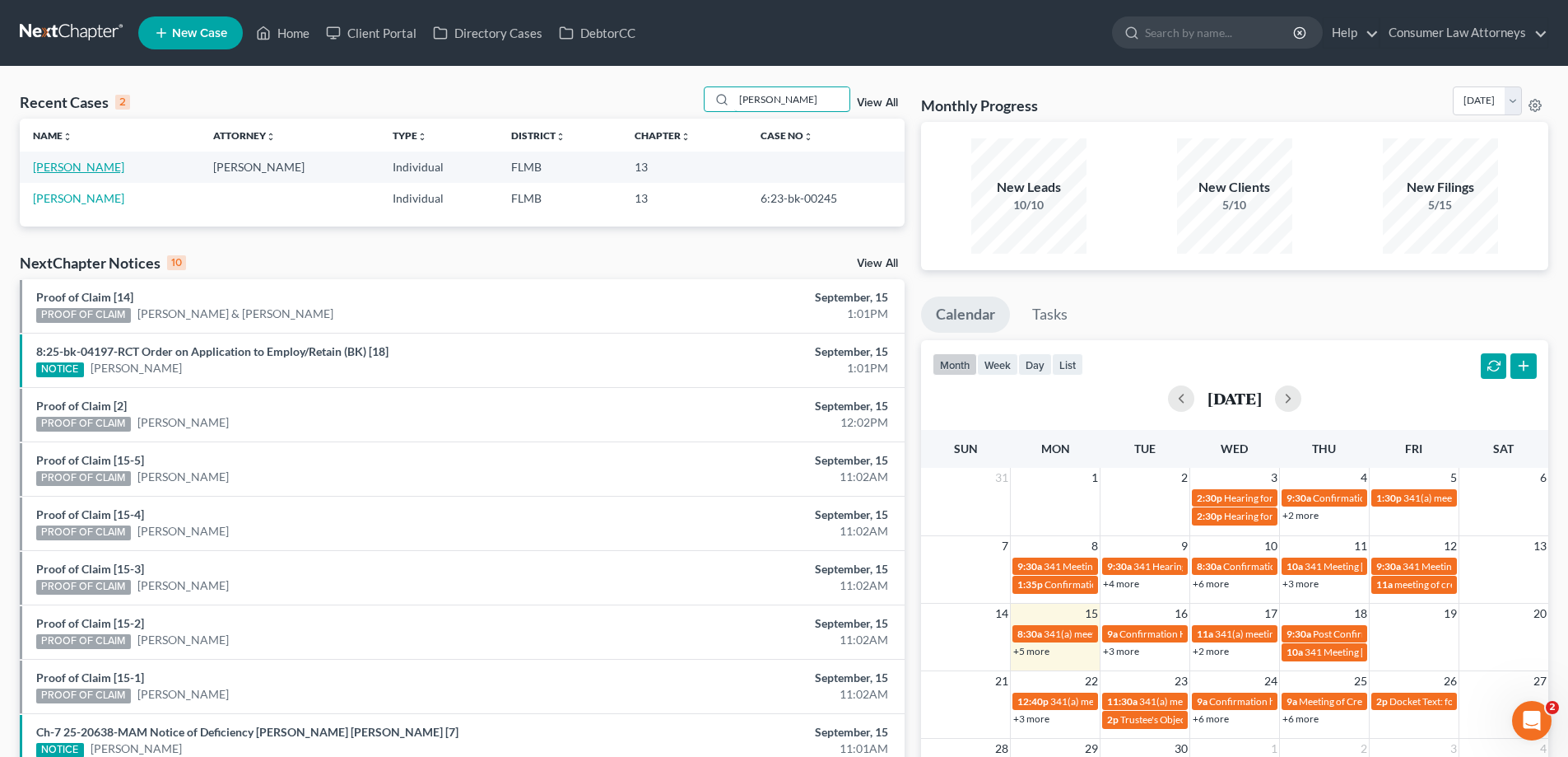
type input "[PERSON_NAME]"
click at [79, 167] on link "[PERSON_NAME]" at bounding box center [79, 167] width 91 height 14
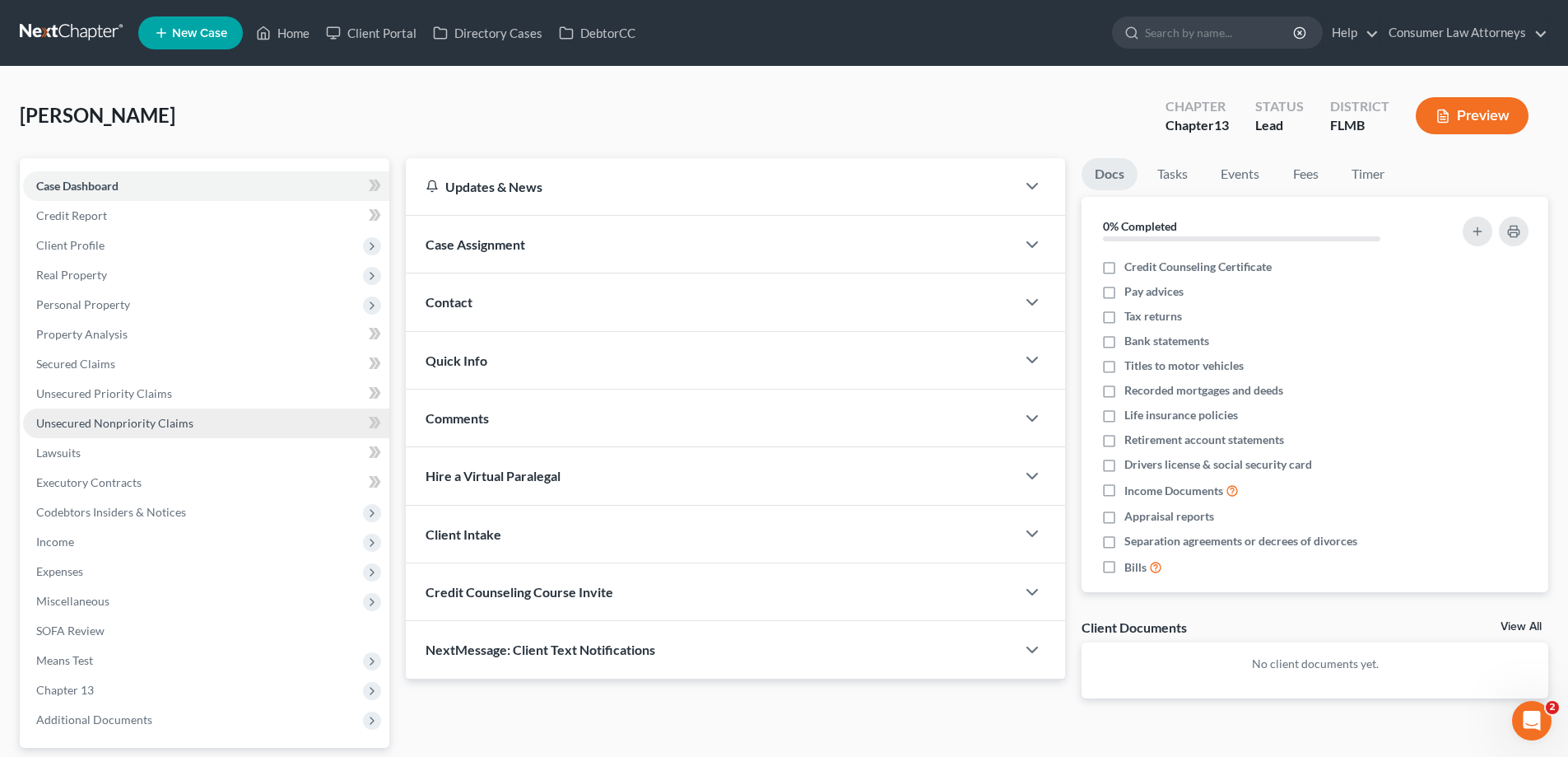
click at [99, 426] on span "Unsecured Nonpriority Claims" at bounding box center [114, 423] width 157 height 14
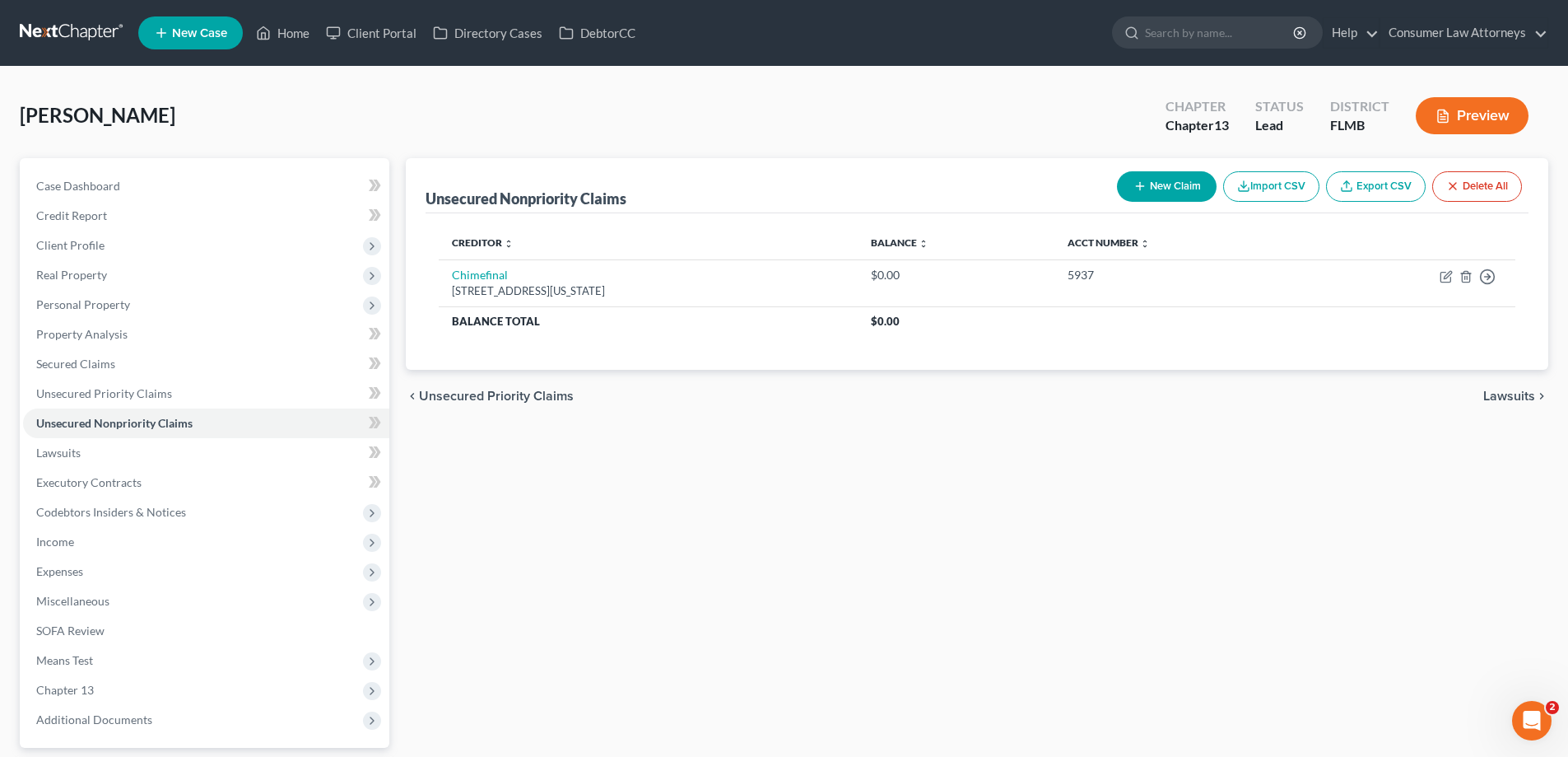
click at [1169, 186] on button "New Claim" at bounding box center [1167, 186] width 100 height 31
select select "0"
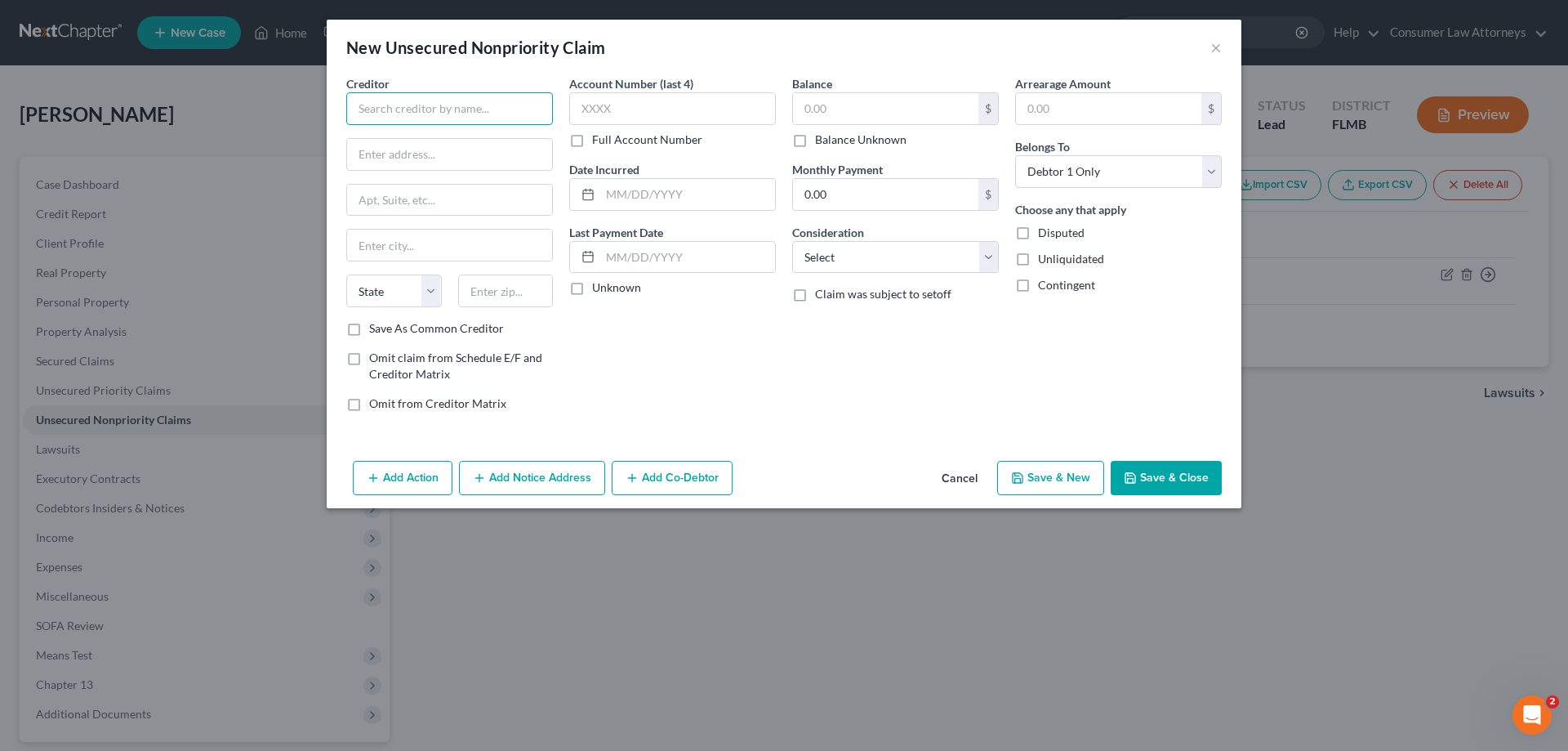
click at [386, 112] on input "text" at bounding box center [450, 108] width 207 height 33
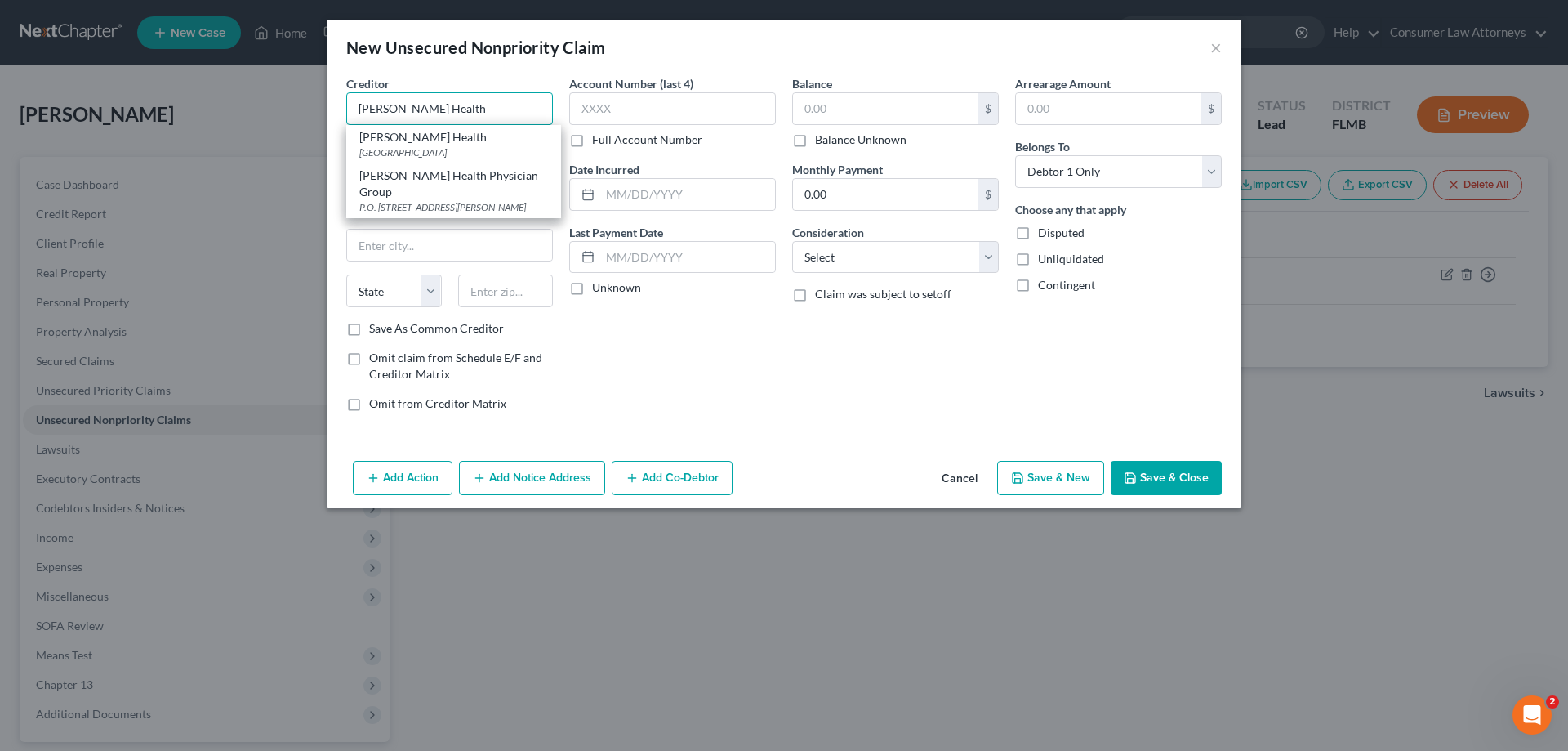
type input "[PERSON_NAME] Health"
click at [386, 147] on div "[GEOGRAPHIC_DATA]" at bounding box center [453, 153] width 189 height 14
type input "PO Box 744837"
type input "[GEOGRAPHIC_DATA]"
select select "10"
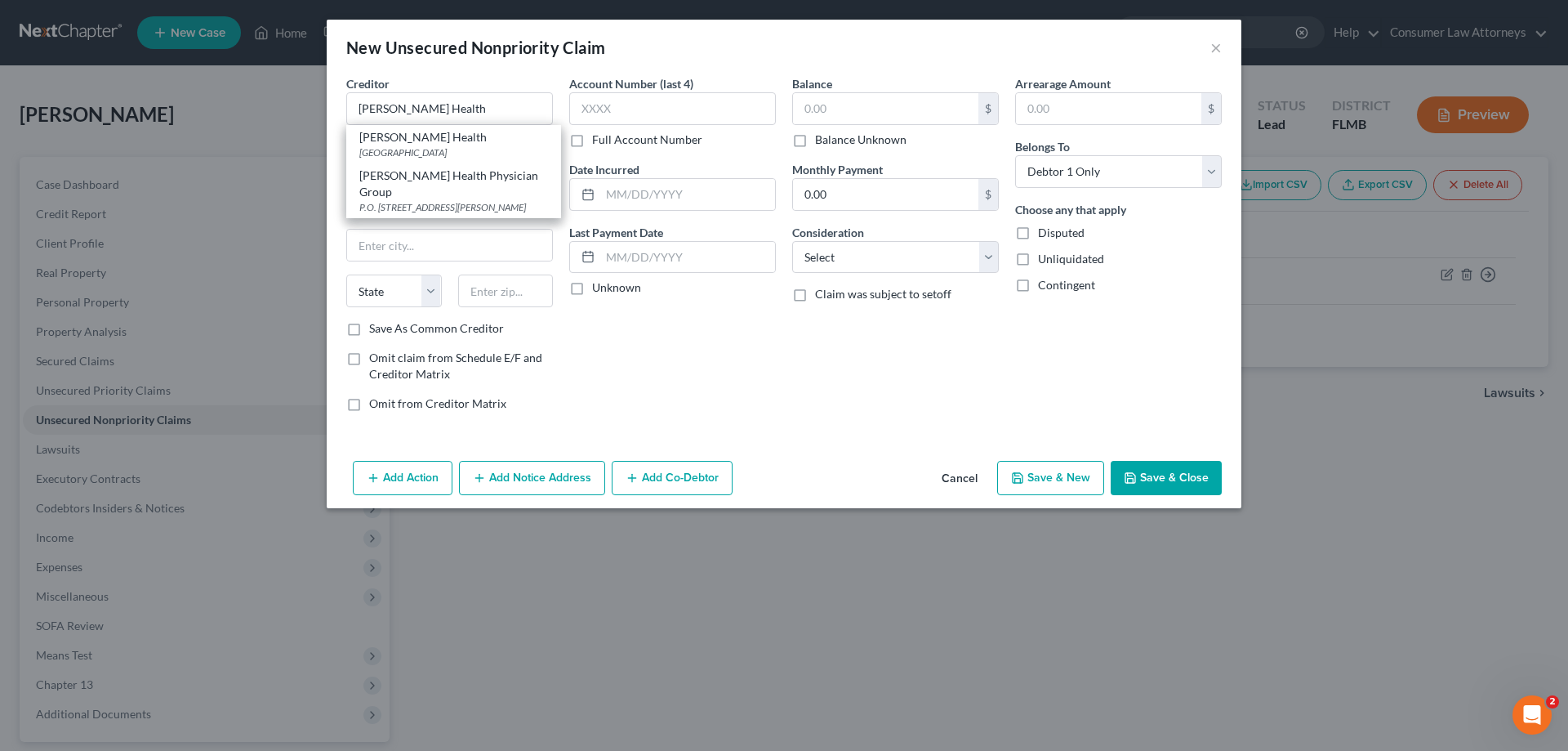
type input "3377"
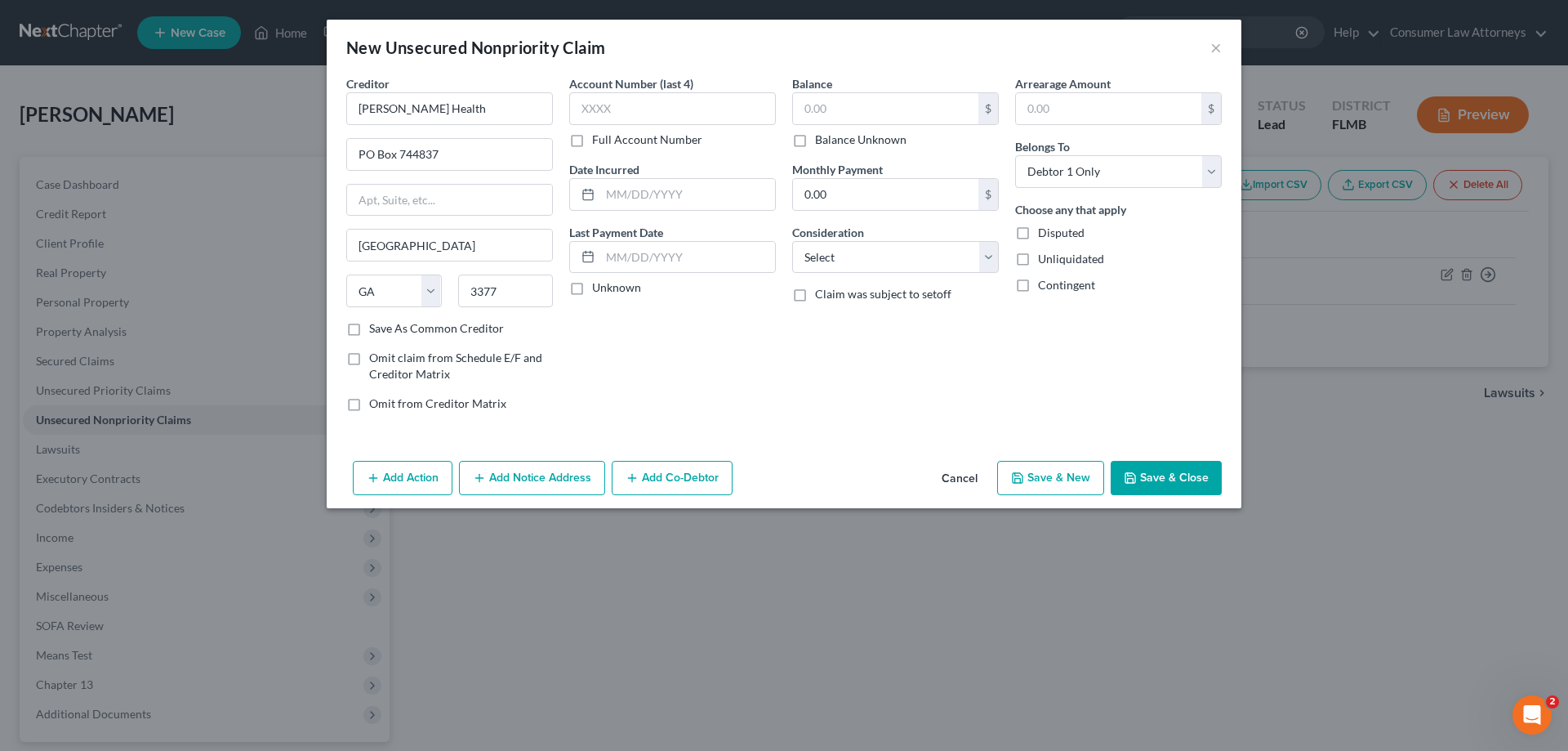
click at [592, 140] on label "Full Account Number" at bounding box center [648, 139] width 110 height 16
click at [598, 140] on input "Full Account Number" at bounding box center [603, 136] width 11 height 11
click at [660, 104] on input "text" at bounding box center [673, 108] width 207 height 33
type input "60503606"
click at [834, 107] on input "text" at bounding box center [886, 108] width 186 height 31
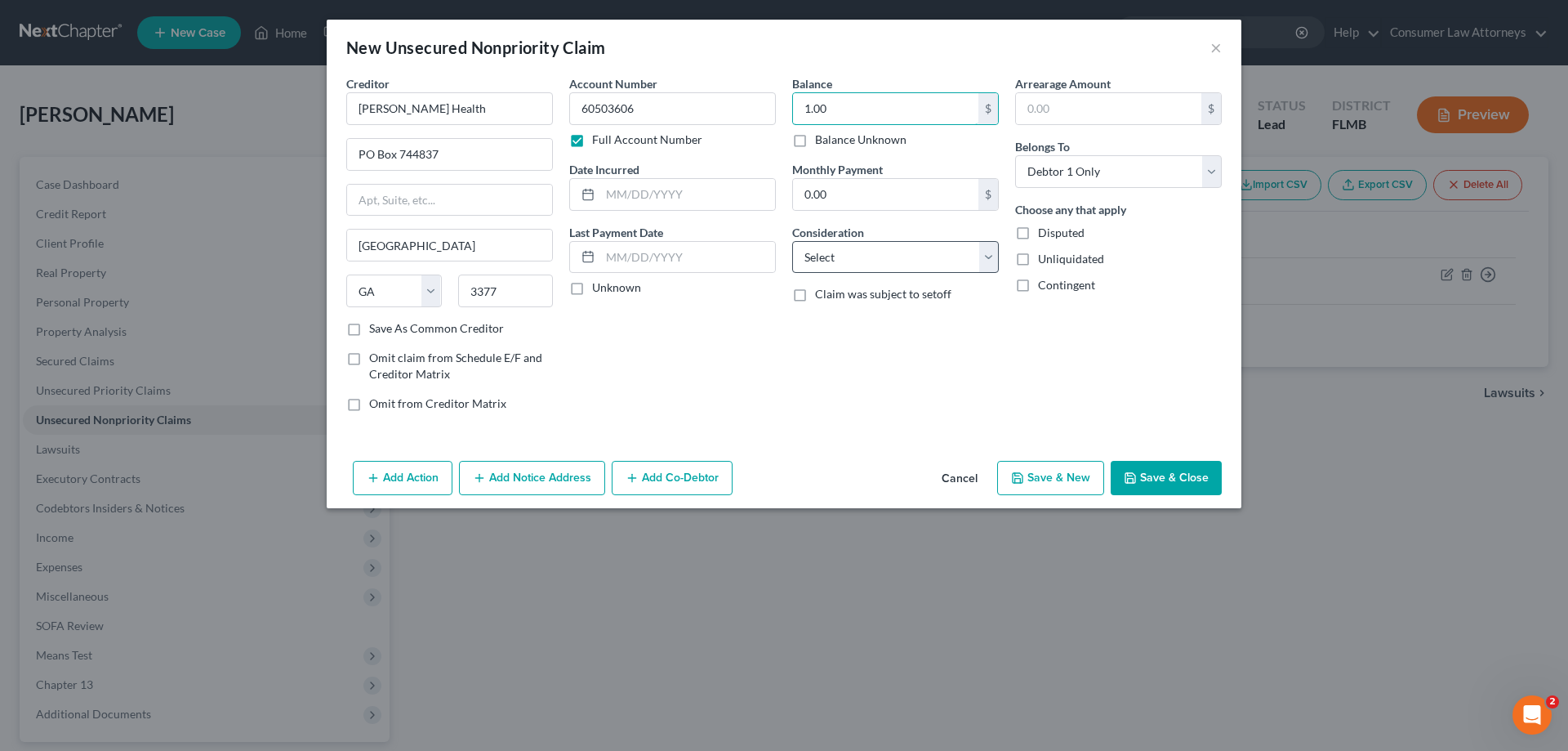
type input "1.00"
click at [885, 248] on select "Select Cable / Satellite Services Collection Agency Credit Card Debt Debt Couns…" at bounding box center [896, 257] width 207 height 33
select select "9"
click at [792, 241] on select "Select Cable / Satellite Services Collection Agency Credit Card Debt Debt Couns…" at bounding box center [896, 257] width 207 height 33
click at [862, 374] on div "Balance 1.00 $ Balance Unknown Balance Undetermined 1.00 $ Balance Unknown Mont…" at bounding box center [895, 250] width 223 height 349
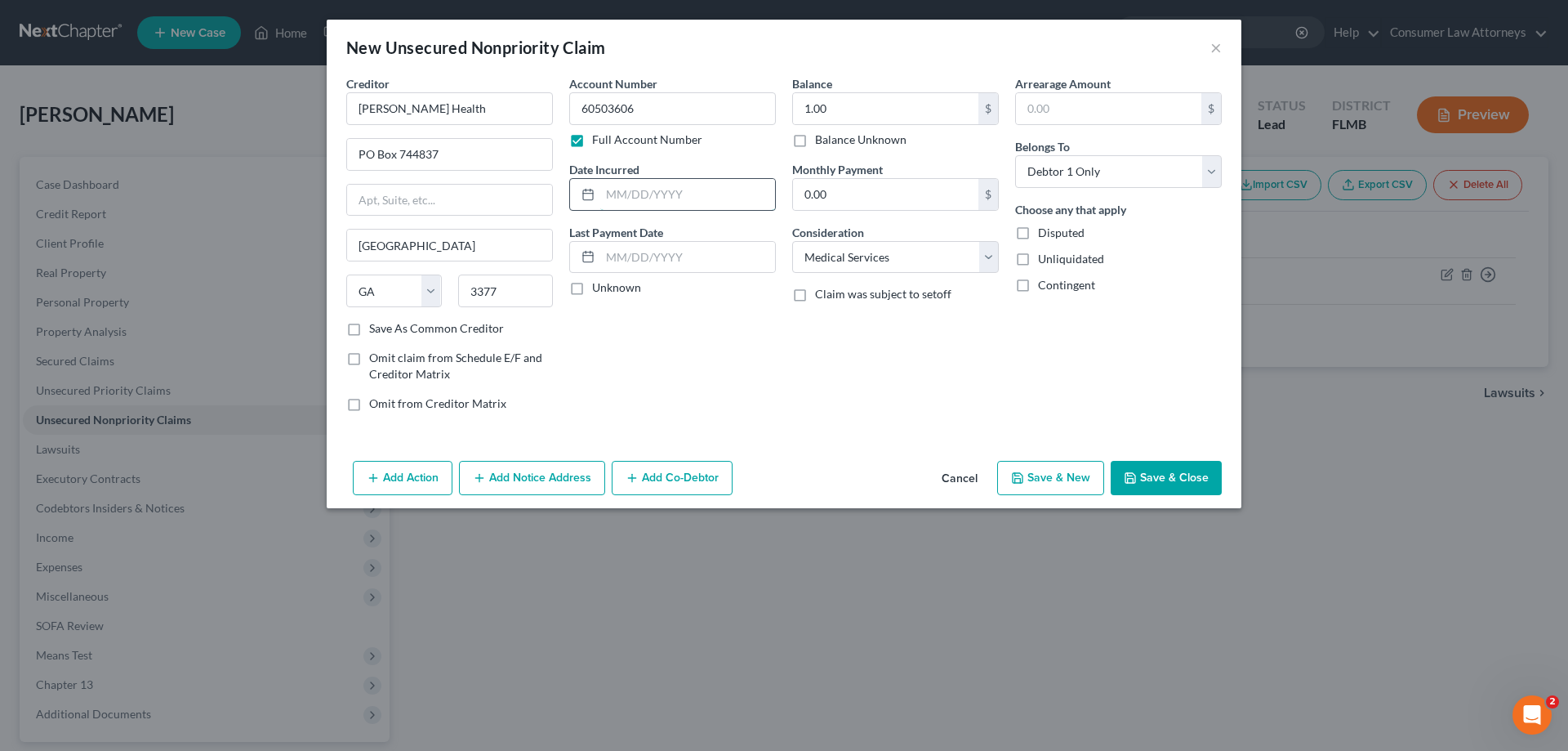
click at [714, 198] on input "text" at bounding box center [687, 194] width 175 height 31
type input "[DATE]"
click at [1176, 482] on button "Save & Close" at bounding box center [1166, 478] width 111 height 34
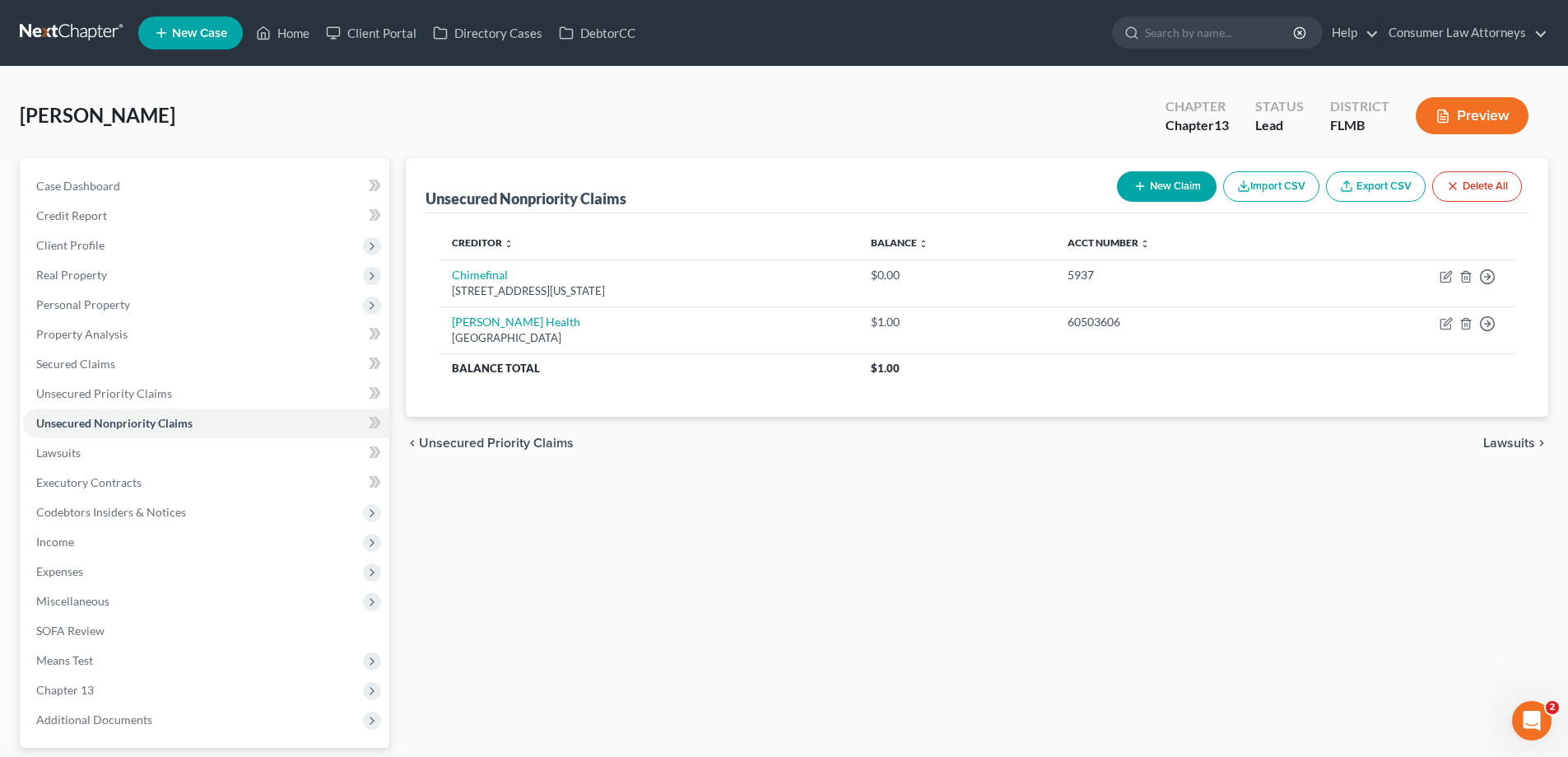
click at [1161, 188] on button "New Claim" at bounding box center [1167, 186] width 100 height 31
select select "0"
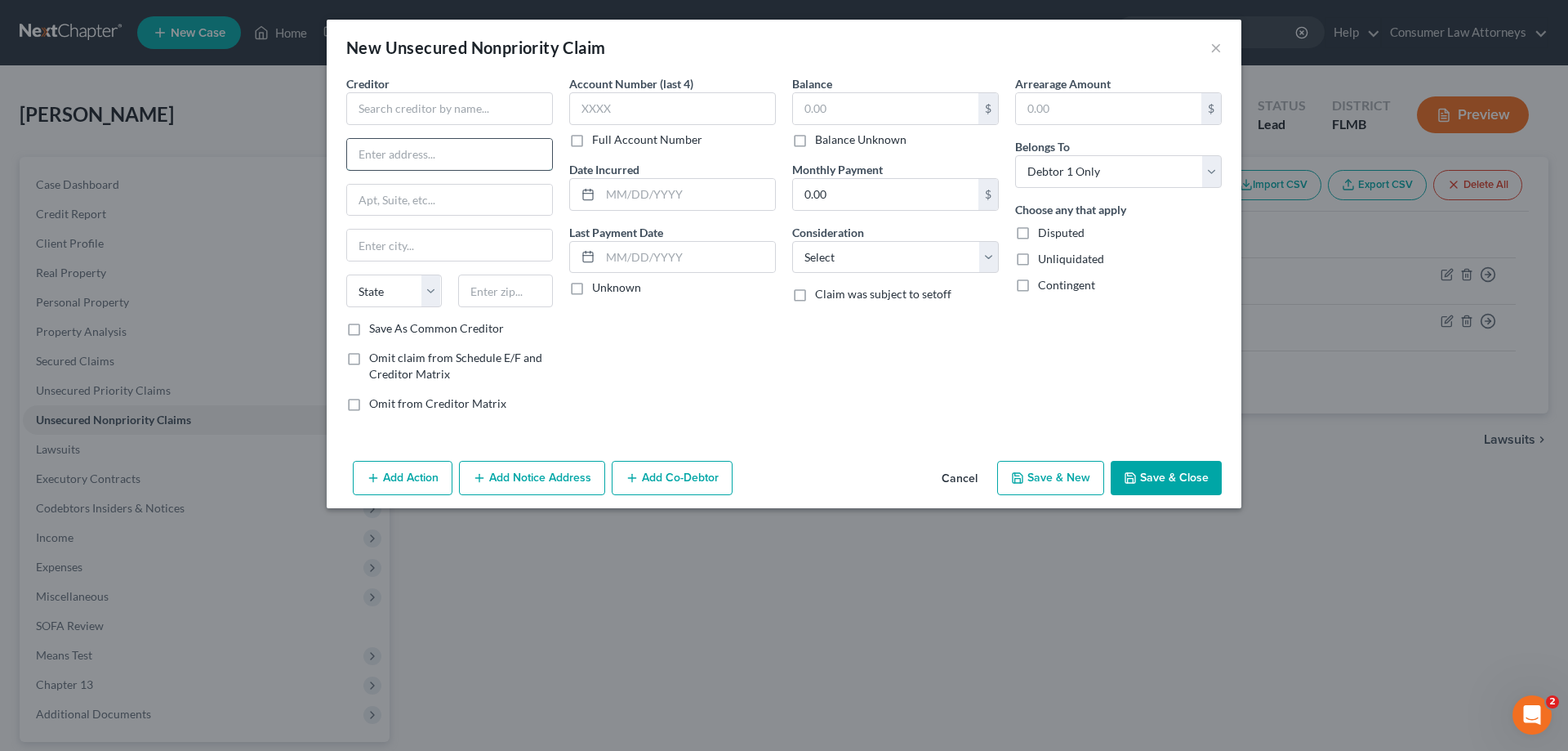
click at [440, 161] on input "text" at bounding box center [450, 154] width 205 height 31
paste input "[STREET_ADDRESS][PERSON_NAME]"
type input "[STREET_ADDRESS][PERSON_NAME]"
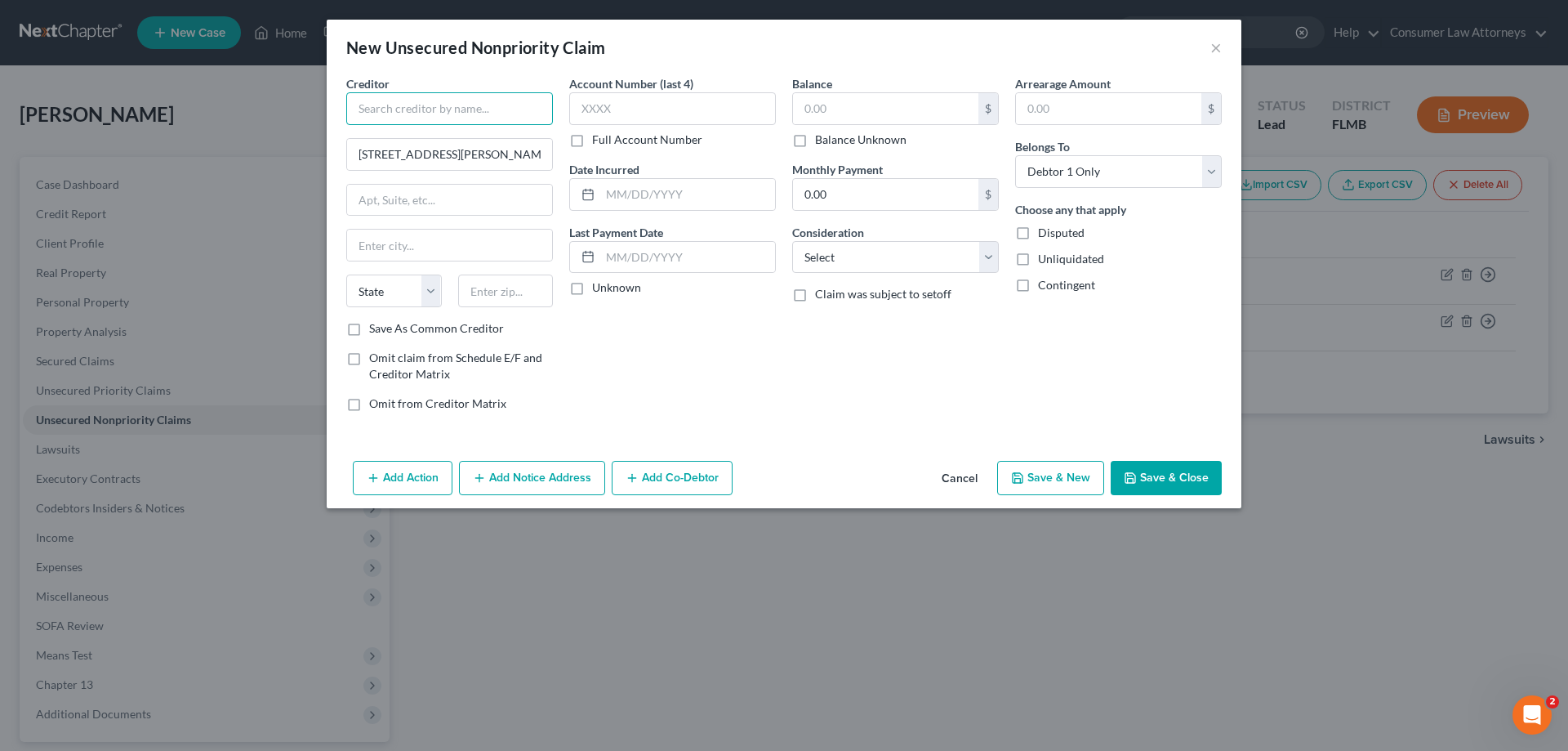
click at [485, 104] on input "text" at bounding box center [450, 108] width 207 height 33
paste input "Cape Coral Emergency Physicians"
type input "Cape Coral Emergency Physicians, LLC"
click at [795, 106] on input "text" at bounding box center [886, 108] width 186 height 31
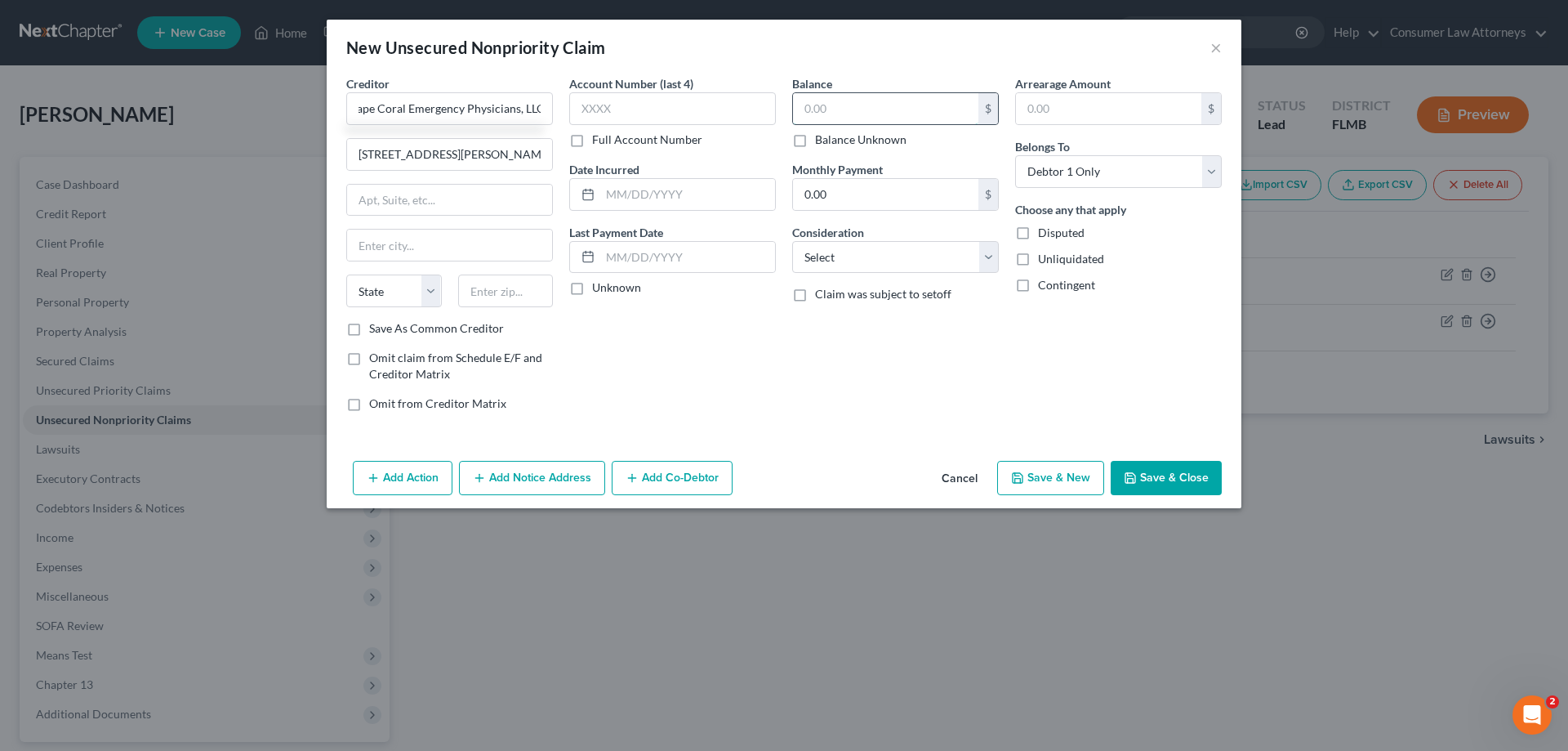
scroll to position [0, 0]
type input "1.00"
click at [399, 157] on input "[STREET_ADDRESS][PERSON_NAME]" at bounding box center [450, 154] width 205 height 31
click at [462, 155] on input "[STREET_ADDRESS][PERSON_NAME]" at bounding box center [450, 154] width 205 height 31
type input "[STREET_ADDRESS][PERSON_NAME]"
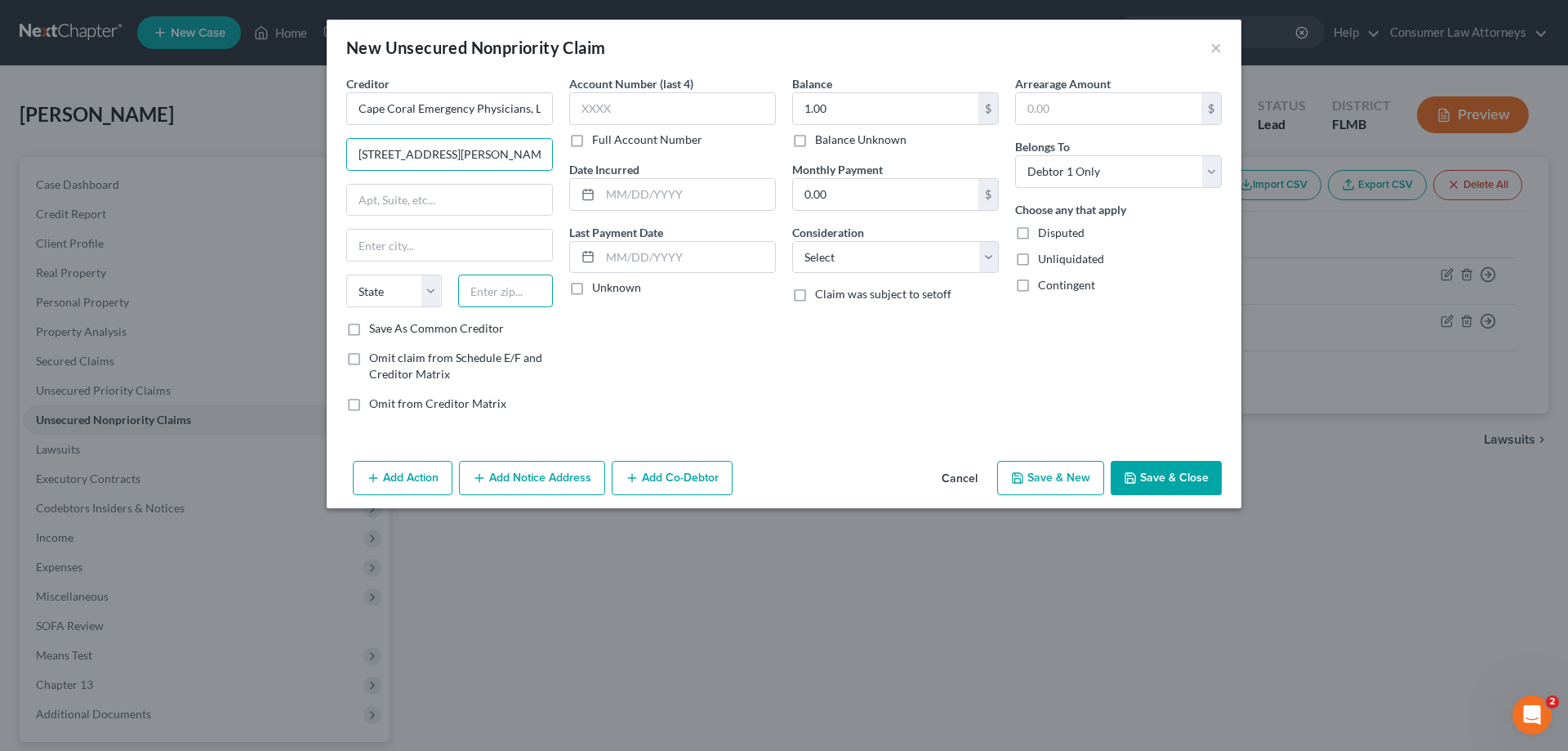
click at [490, 287] on input "text" at bounding box center [506, 291] width 96 height 33
type input "33990"
type input "[GEOGRAPHIC_DATA]"
select select "9"
drag, startPoint x: 511, startPoint y: 476, endPoint x: 694, endPoint y: 586, distance: 213.5
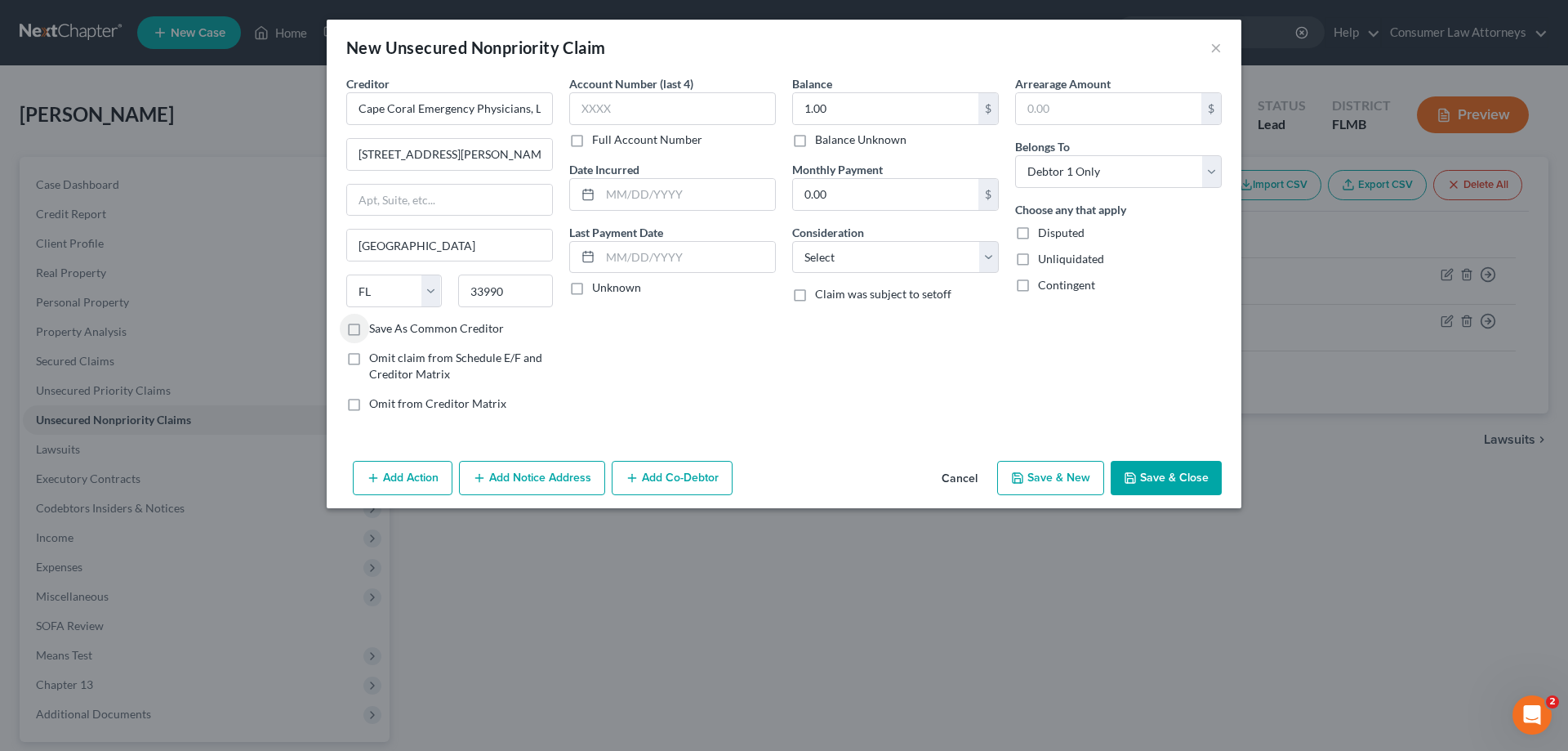
click at [514, 479] on button "Add Notice Address" at bounding box center [532, 478] width 147 height 34
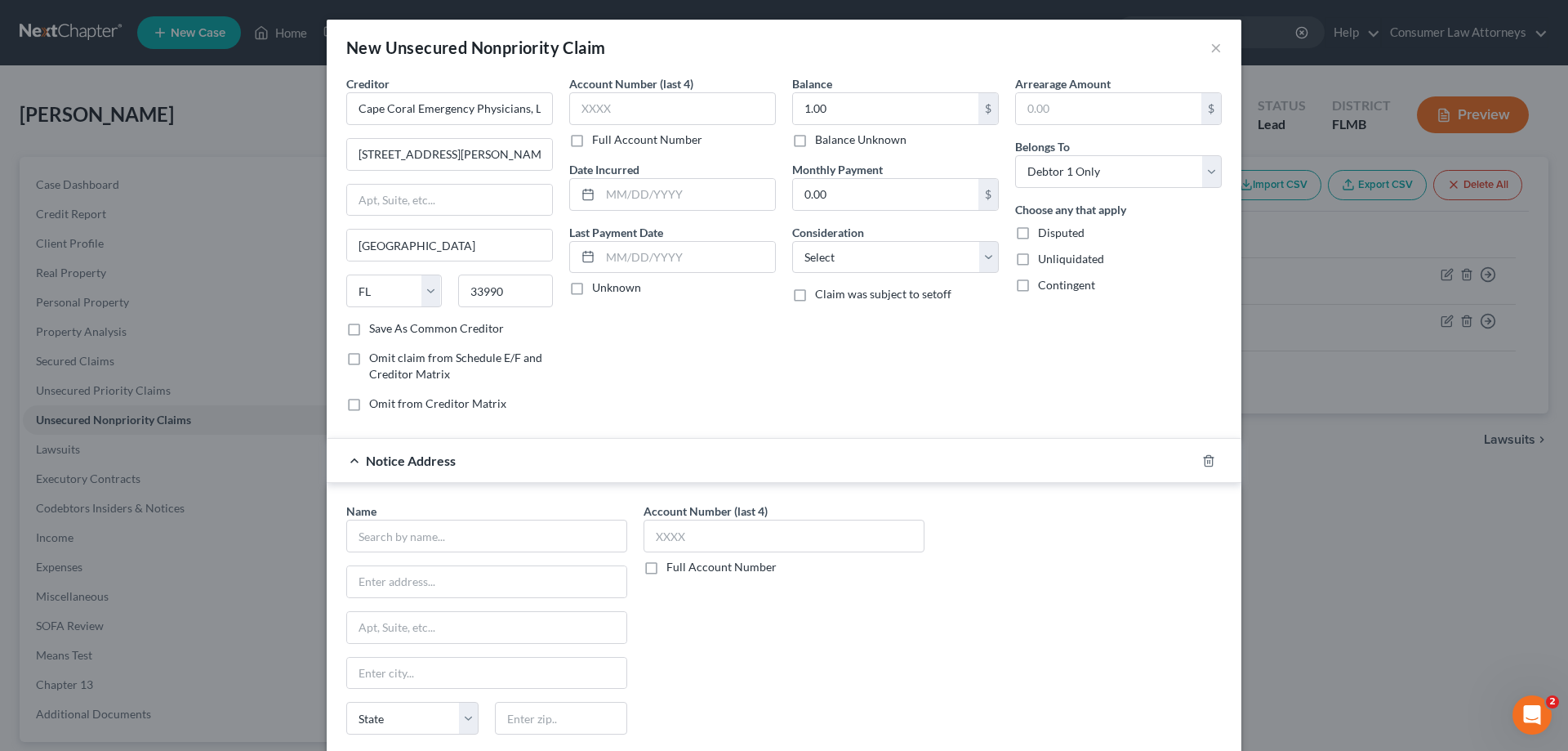
scroll to position [81, 0]
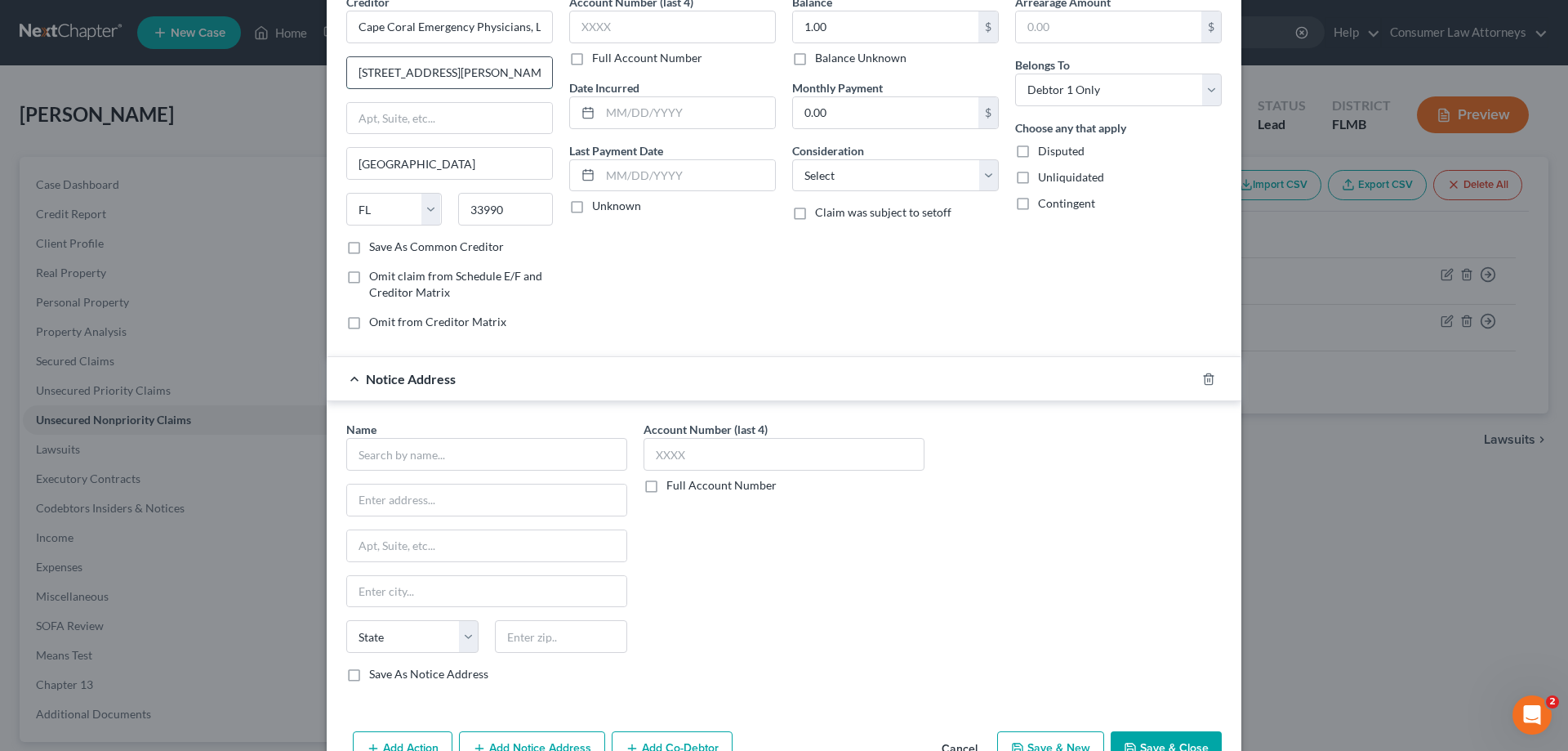
drag, startPoint x: 520, startPoint y: 75, endPoint x: 344, endPoint y: 70, distance: 176.1
click at [347, 70] on div "[STREET_ADDRESS][PERSON_NAME]" at bounding box center [450, 72] width 207 height 33
drag, startPoint x: 472, startPoint y: 505, endPoint x: 464, endPoint y: 501, distance: 8.9
click at [471, 505] on input "text" at bounding box center [487, 500] width 280 height 31
paste input "[STREET_ADDRESS][PERSON_NAME]"
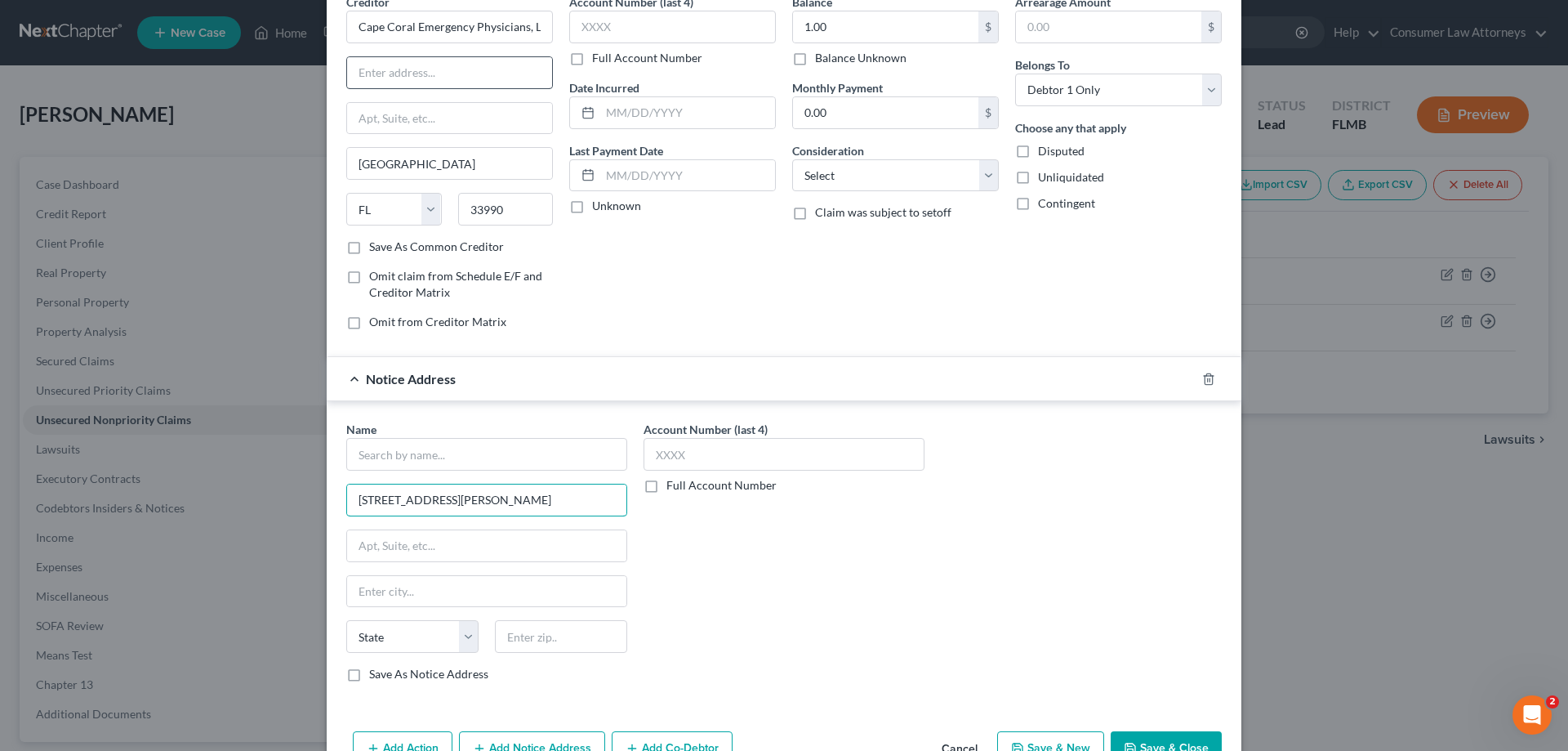
type input "[STREET_ADDRESS][PERSON_NAME]"
click at [460, 79] on input "text" at bounding box center [450, 72] width 205 height 31
click at [386, 75] on input "PO Box9536" at bounding box center [450, 72] width 205 height 31
type input "PO Box 9536"
drag, startPoint x: 592, startPoint y: 631, endPoint x: 588, endPoint y: 615, distance: 16.5
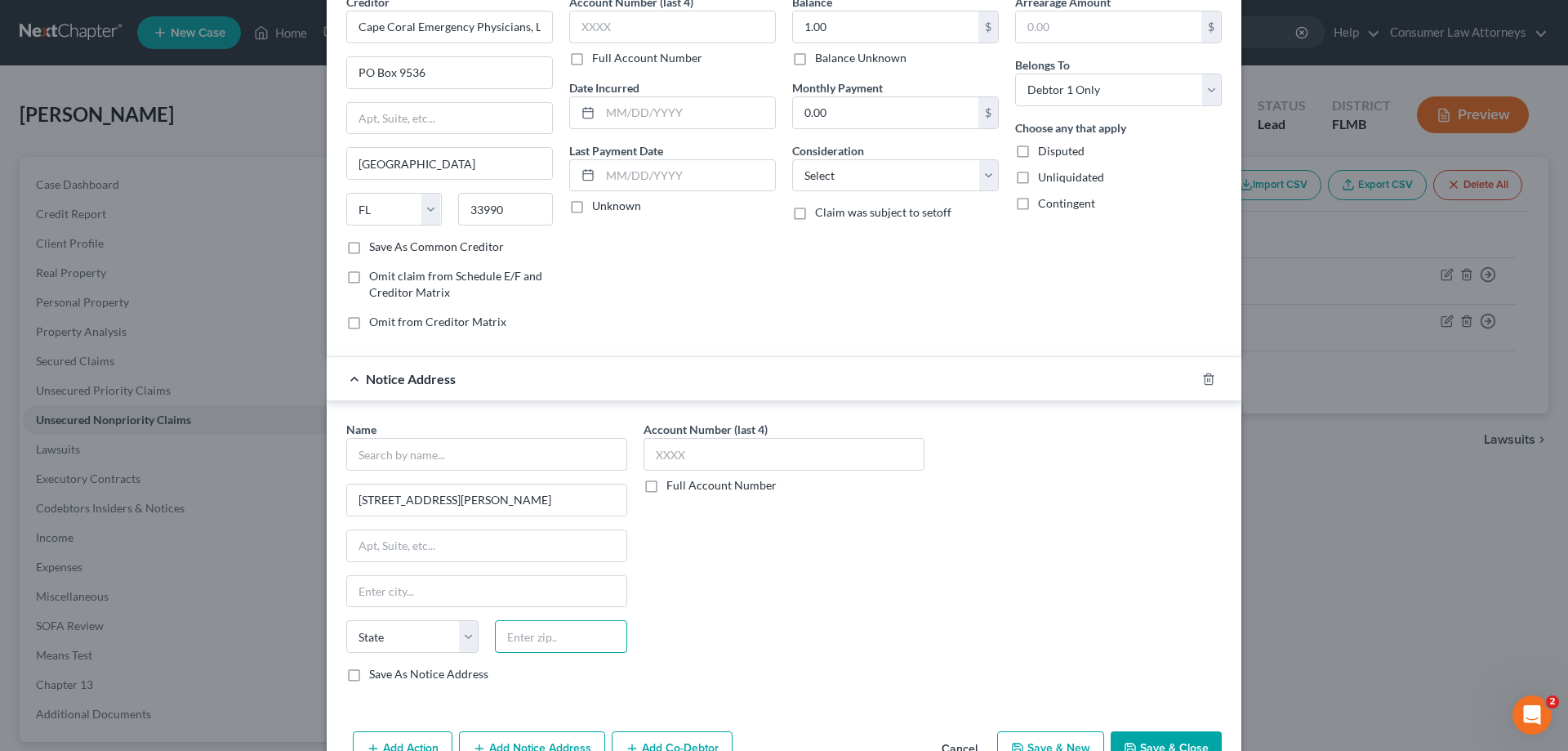
click at [588, 615] on div "Name * [GEOGRAPHIC_DATA][PERSON_NAME][US_STATE] CA CO CT DE DC [GEOGRAPHIC_DATA…" at bounding box center [487, 551] width 281 height 261
type input "33990"
type input "[GEOGRAPHIC_DATA]"
select select "9"
drag, startPoint x: 498, startPoint y: 218, endPoint x: 462, endPoint y: 223, distance: 36.3
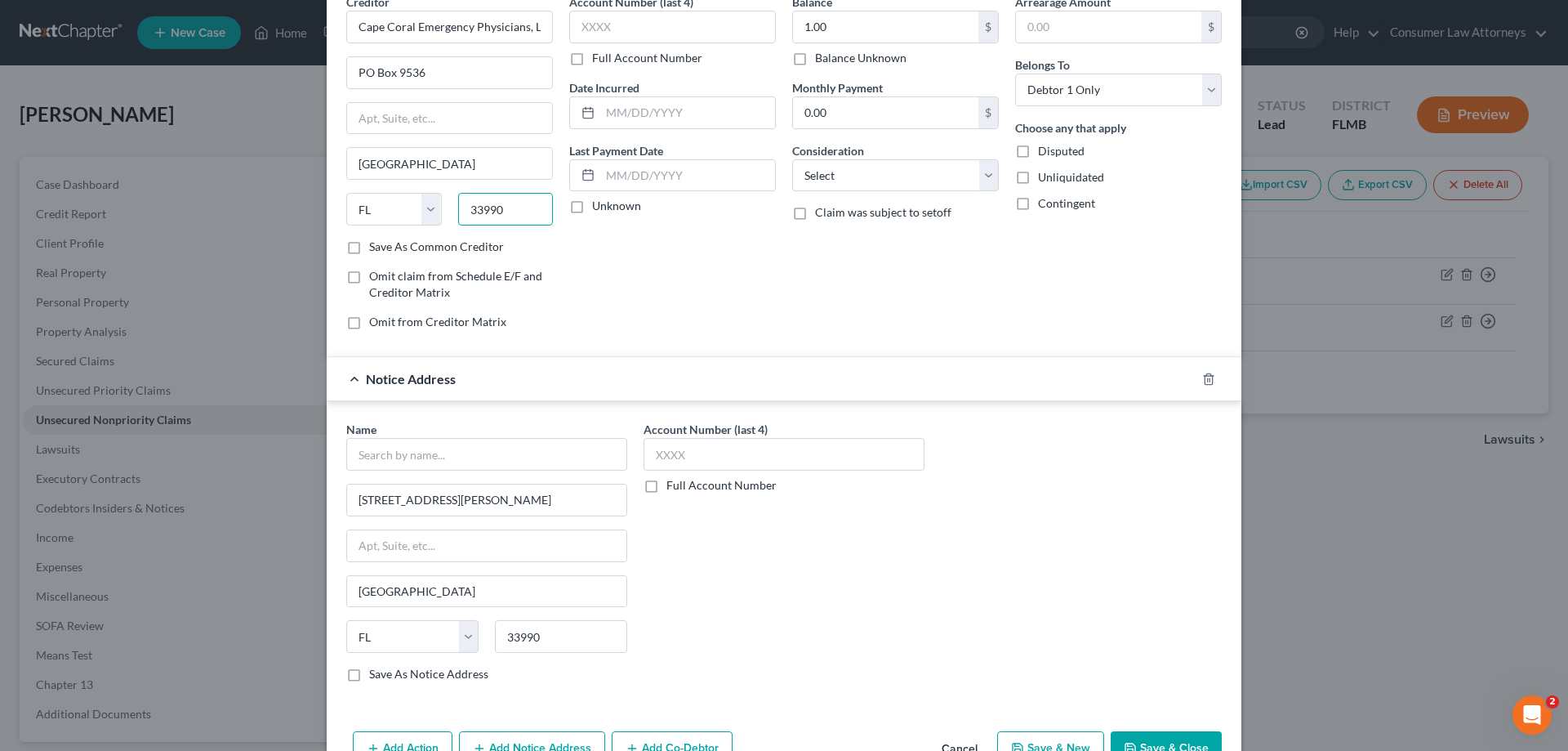
click at [463, 222] on input "33990" at bounding box center [506, 209] width 96 height 33
click at [530, 213] on input "321200" at bounding box center [506, 209] width 96 height 33
type input "32120"
type input "[GEOGRAPHIC_DATA]"
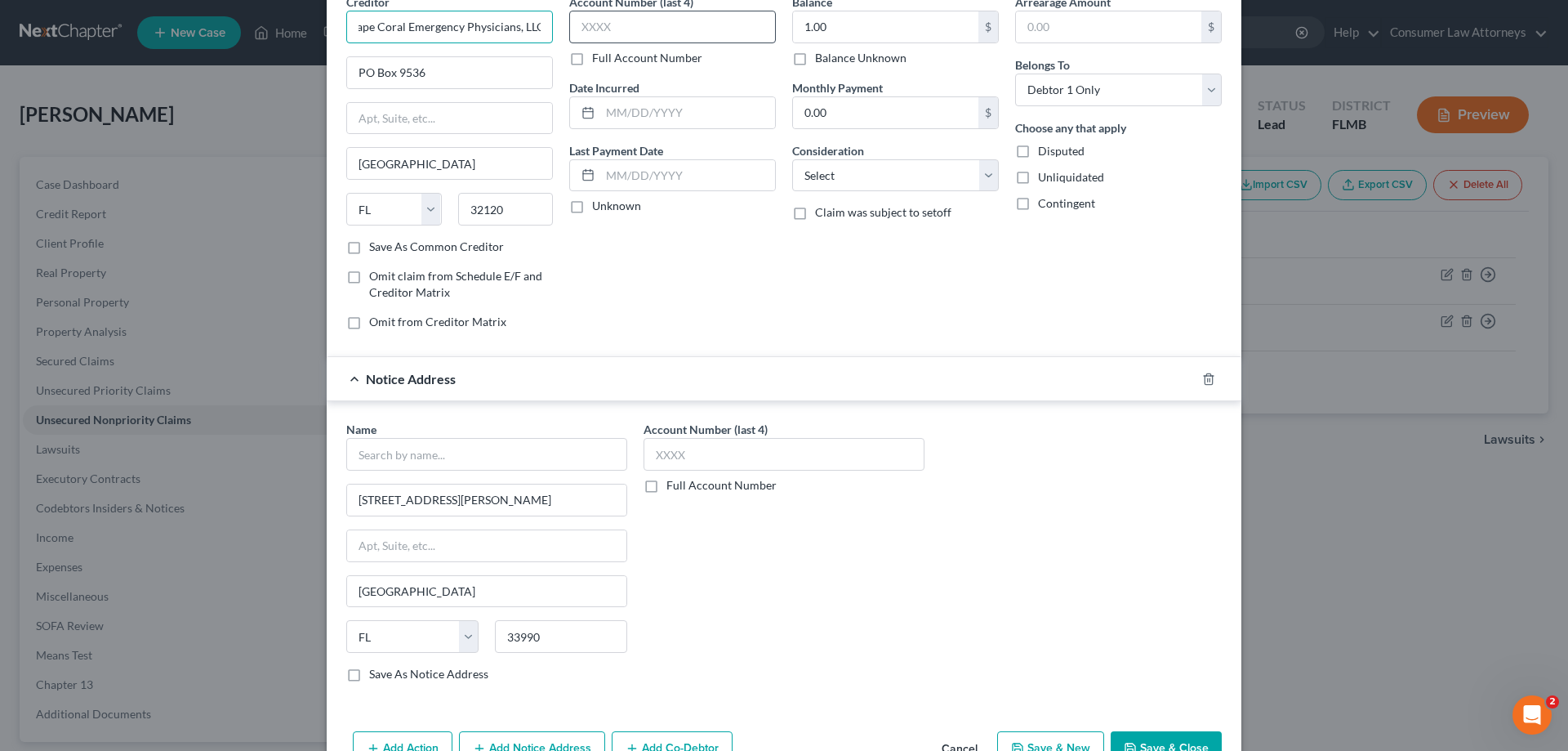
drag, startPoint x: 350, startPoint y: 25, endPoint x: 599, endPoint y: 29, distance: 249.0
click at [599, 29] on div "Creditor * Cape Coral Emergency Physicians, LLC [GEOGRAPHIC_DATA] [GEOGRAPHIC_D…" at bounding box center [784, 168] width 892 height 349
click at [462, 464] on input "text" at bounding box center [487, 454] width 281 height 33
paste input "Cape Coral Emergency Physicians, LLC"
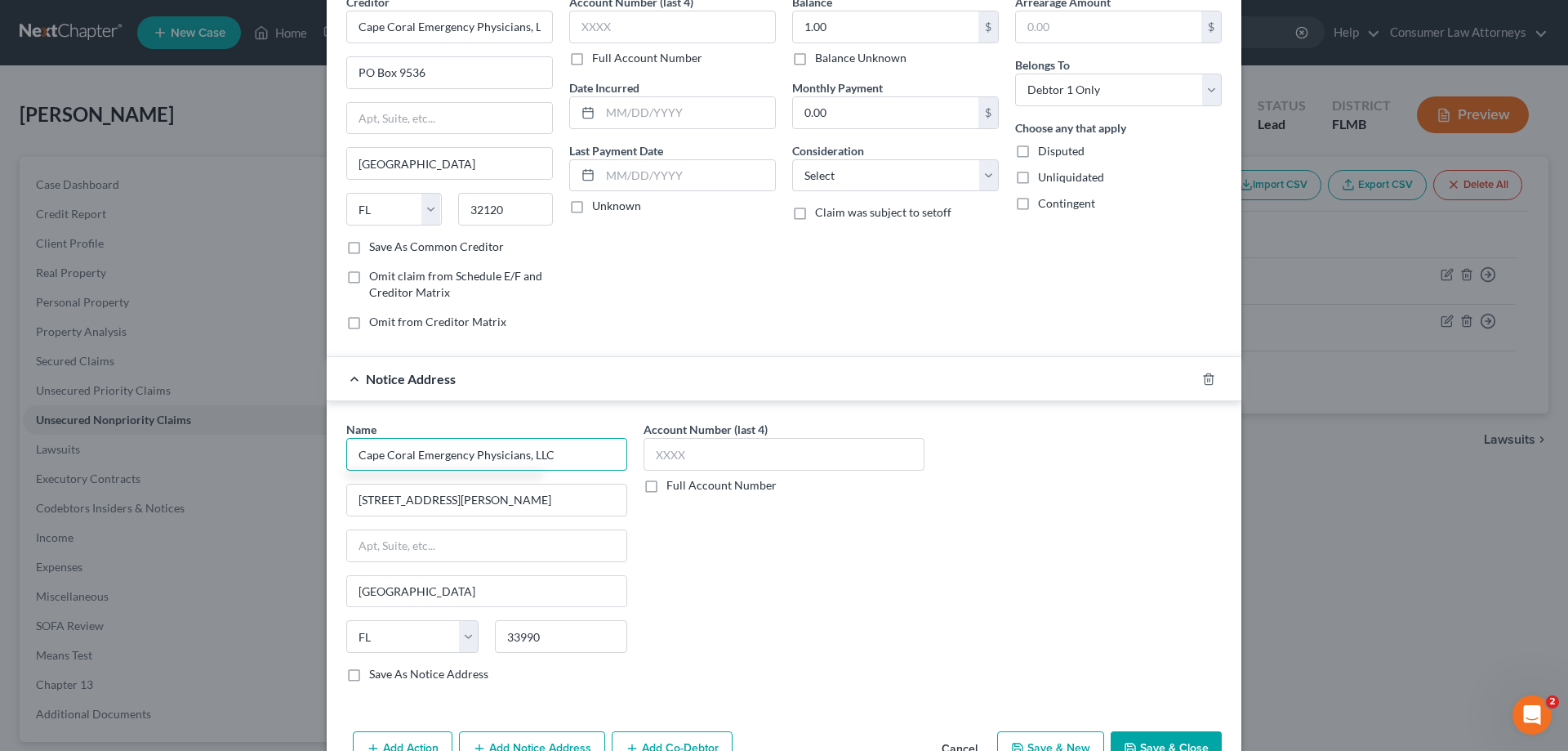
type input "Cape Coral Emergency Physicians, LLC"
click at [640, 99] on input "text" at bounding box center [687, 113] width 175 height 31
type input "[DATE]"
click at [592, 54] on label "Full Account Number" at bounding box center [648, 58] width 110 height 16
click at [598, 54] on input "Full Account Number" at bounding box center [603, 55] width 11 height 11
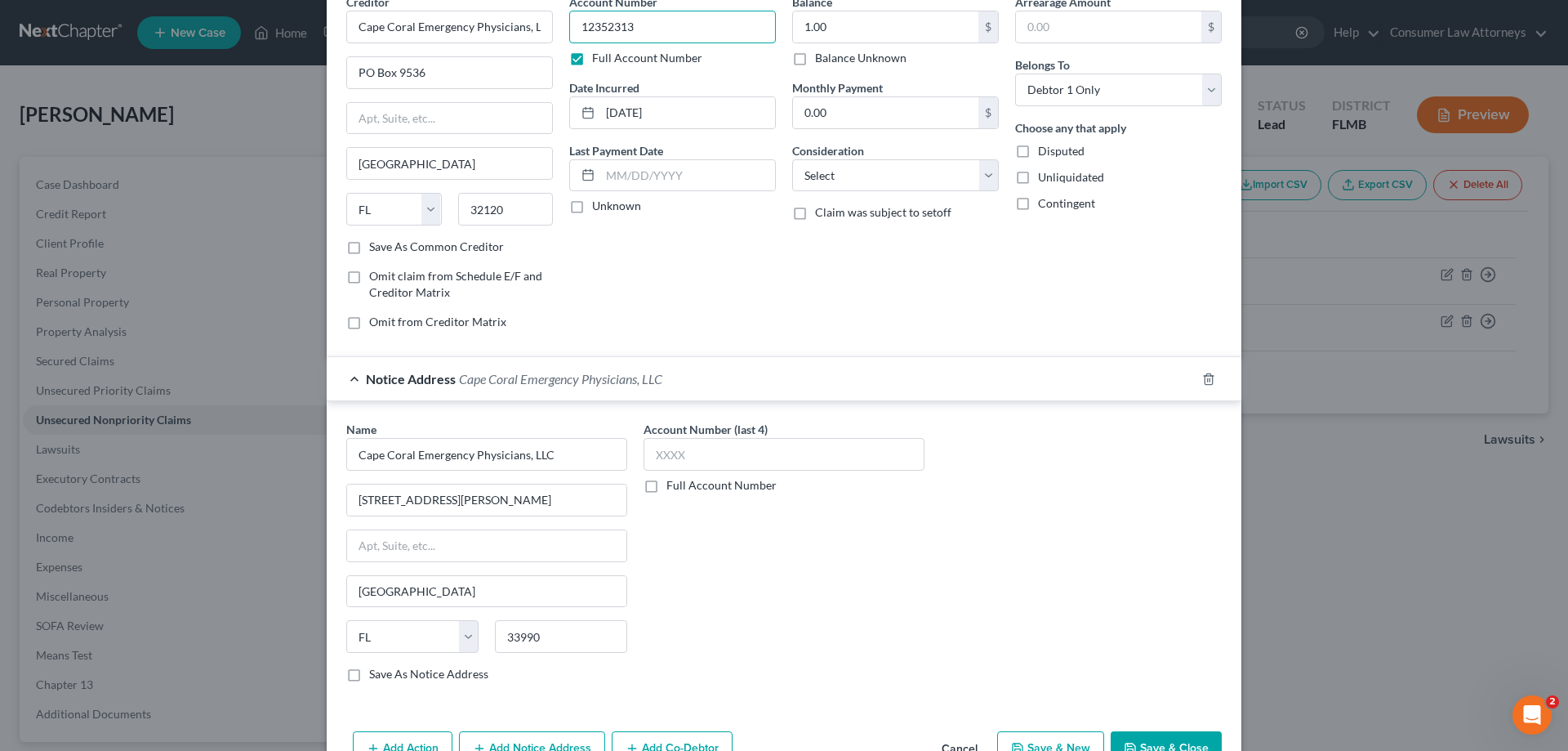
type input "12352313"
click at [666, 481] on label "Full Account Number" at bounding box center [721, 485] width 110 height 16
click at [673, 481] on input "Full Account Number" at bounding box center [678, 482] width 11 height 11
click at [702, 448] on input "text" at bounding box center [784, 454] width 281 height 33
click at [677, 458] on input "12352313" at bounding box center [784, 454] width 281 height 33
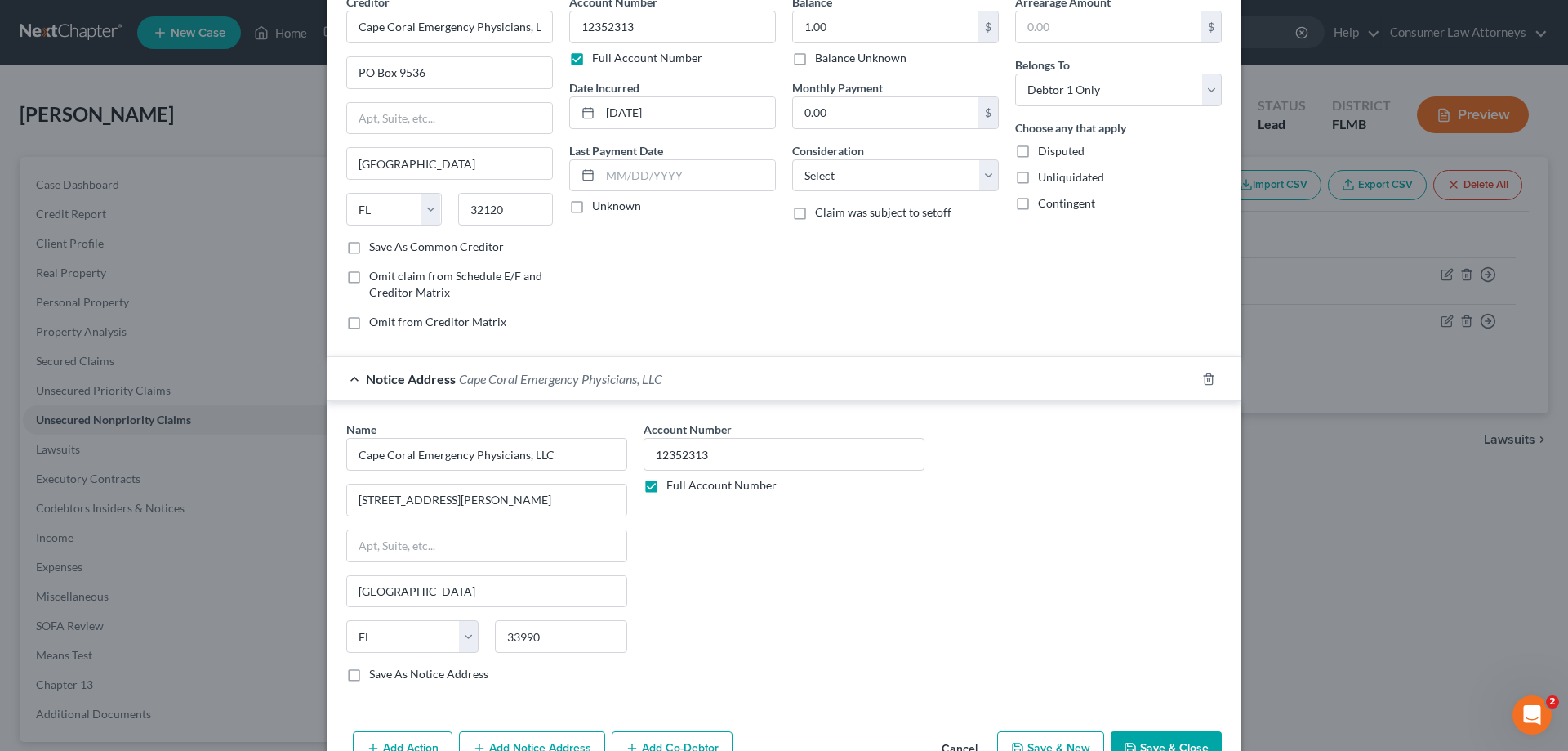
type input "12352313"
click at [1145, 736] on button "Save & Close" at bounding box center [1166, 748] width 111 height 34
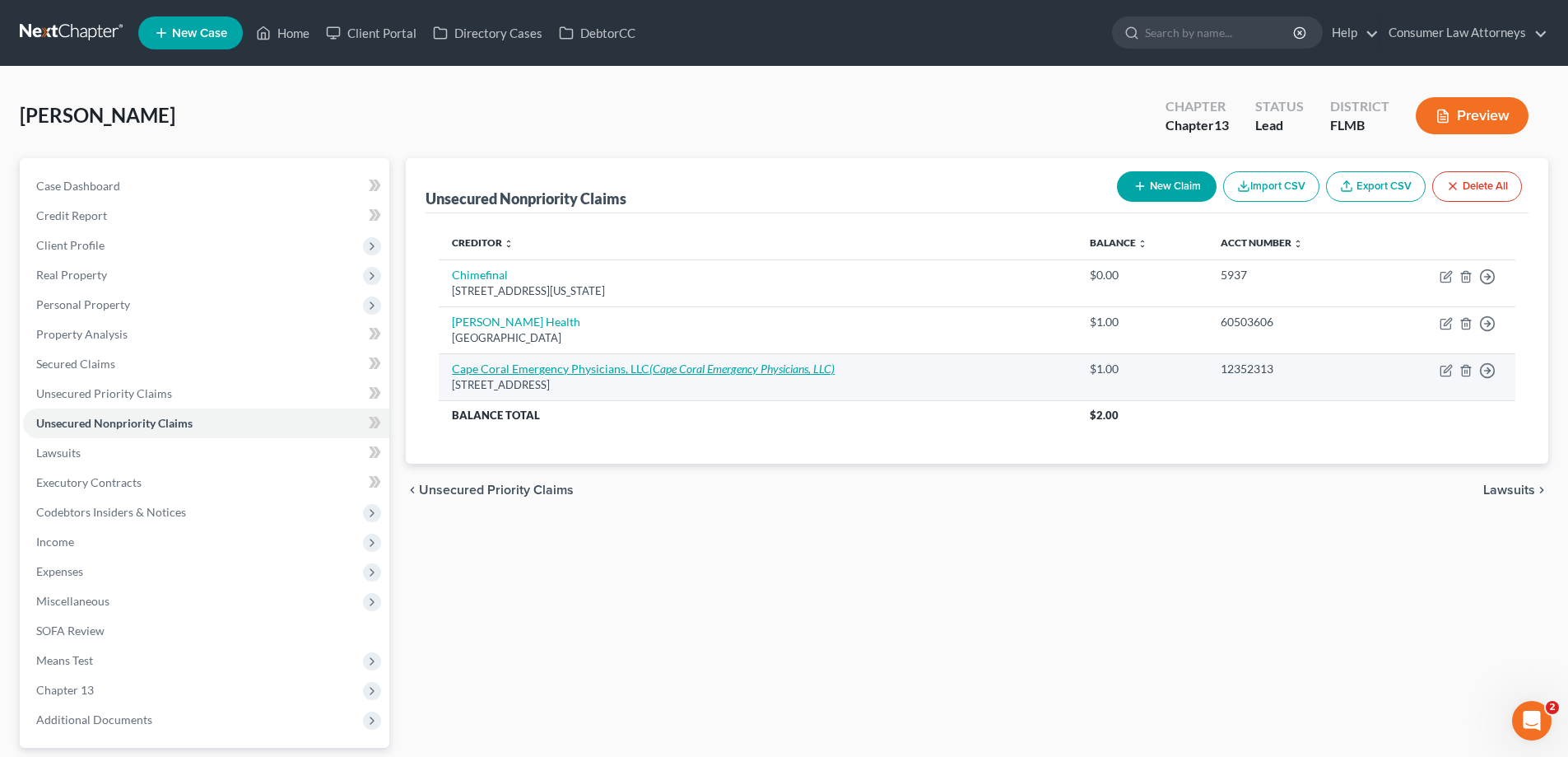
click at [672, 363] on icon "(Cape Coral Emergency Physicians, LLC)" at bounding box center [741, 368] width 185 height 14
select select "9"
select select "0"
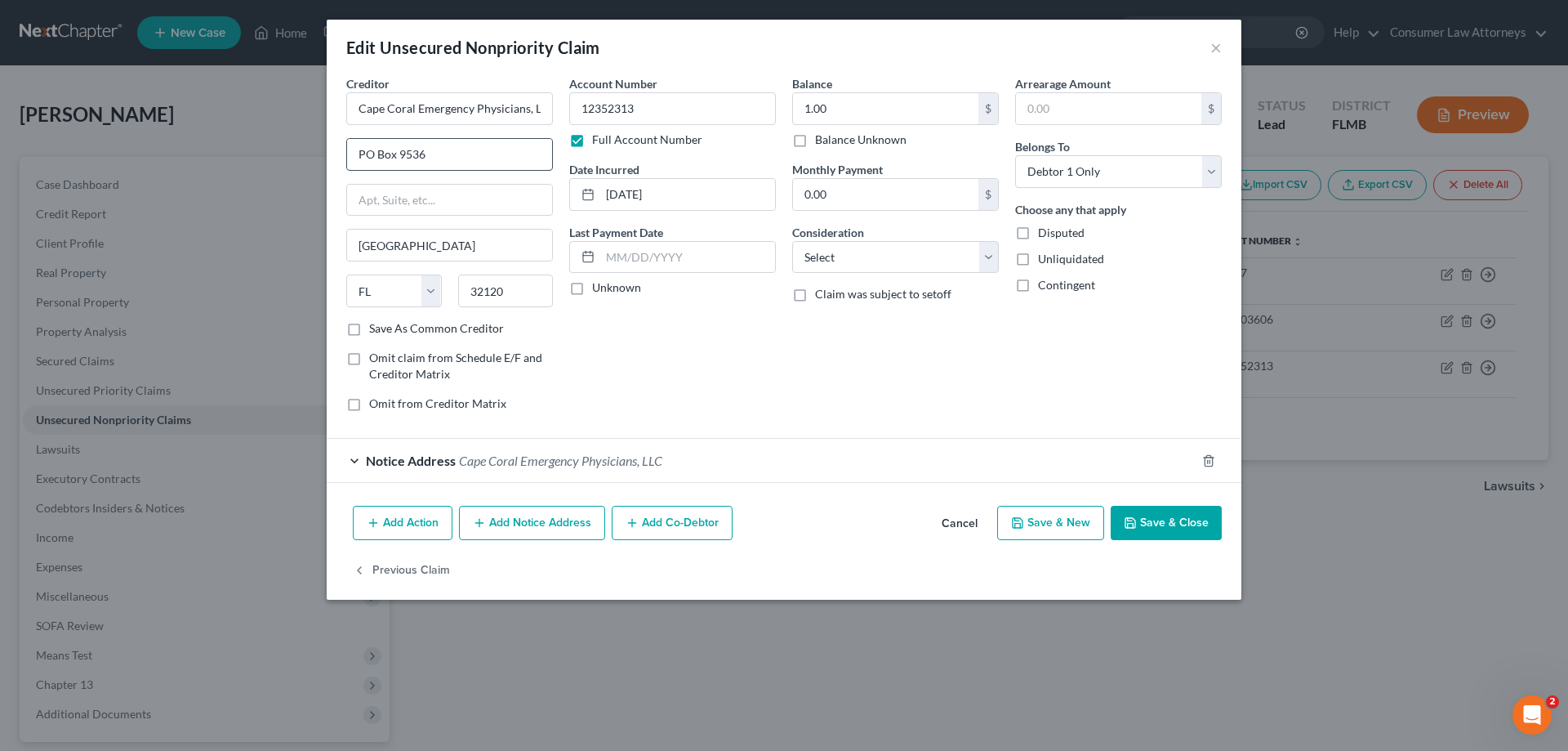
click at [469, 153] on input "PO Box 9536" at bounding box center [450, 154] width 205 height 31
click at [566, 527] on button "Add Notice Address" at bounding box center [532, 523] width 147 height 34
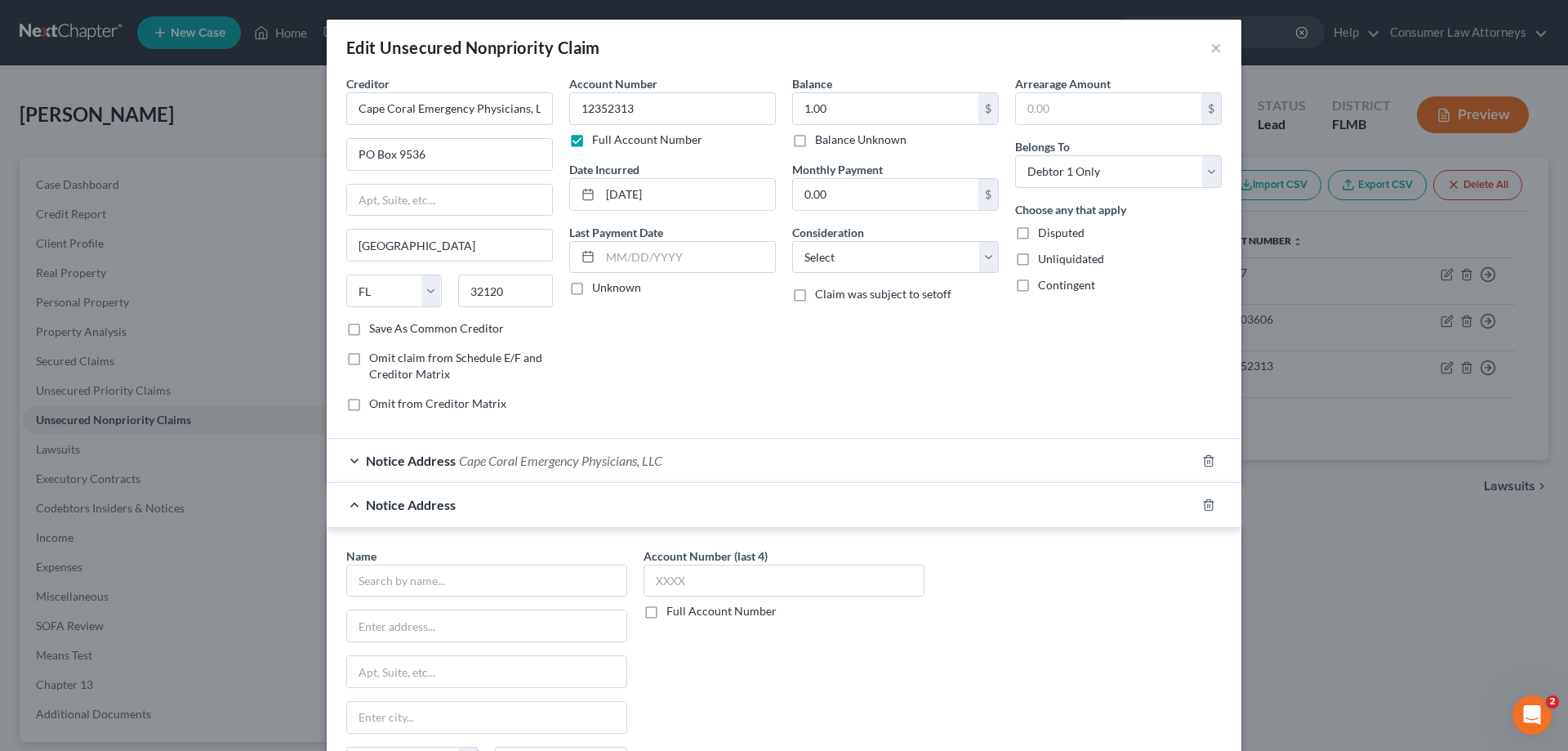
drag, startPoint x: 651, startPoint y: 612, endPoint x: 642, endPoint y: 170, distance: 442.1
click at [666, 614] on label "Full Account Number" at bounding box center [721, 610] width 110 height 16
click at [673, 614] on input "Full Account Number" at bounding box center [678, 608] width 11 height 11
drag, startPoint x: 635, startPoint y: 112, endPoint x: 560, endPoint y: 114, distance: 75.0
click at [561, 114] on div "Account Number 12352313 Full Account Number Date Incurred [DATE] Last Payment D…" at bounding box center [672, 250] width 223 height 349
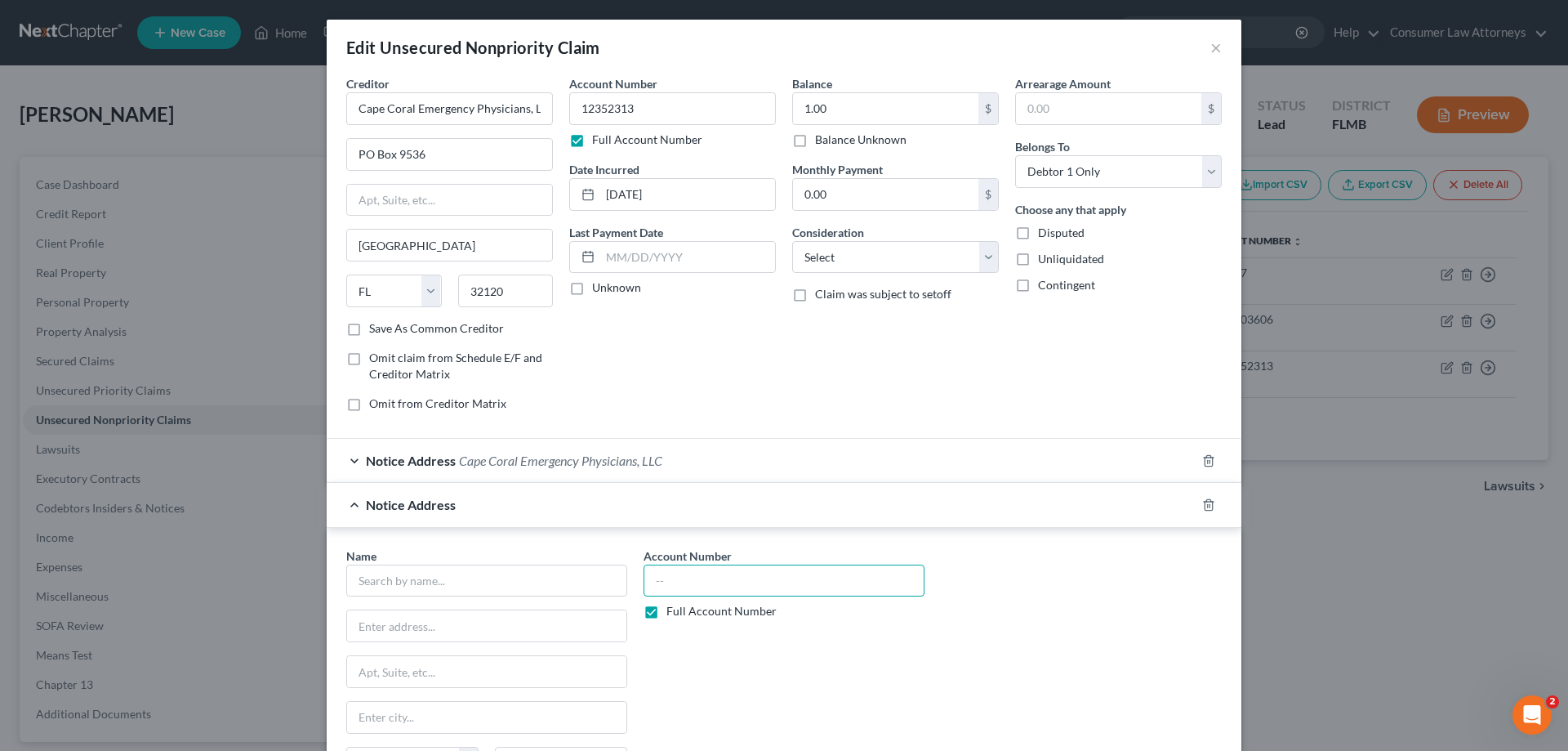
click at [698, 586] on input "text" at bounding box center [784, 581] width 281 height 33
paste input "12352313"
type input "12352313"
drag, startPoint x: 342, startPoint y: 109, endPoint x: 637, endPoint y: 131, distance: 295.8
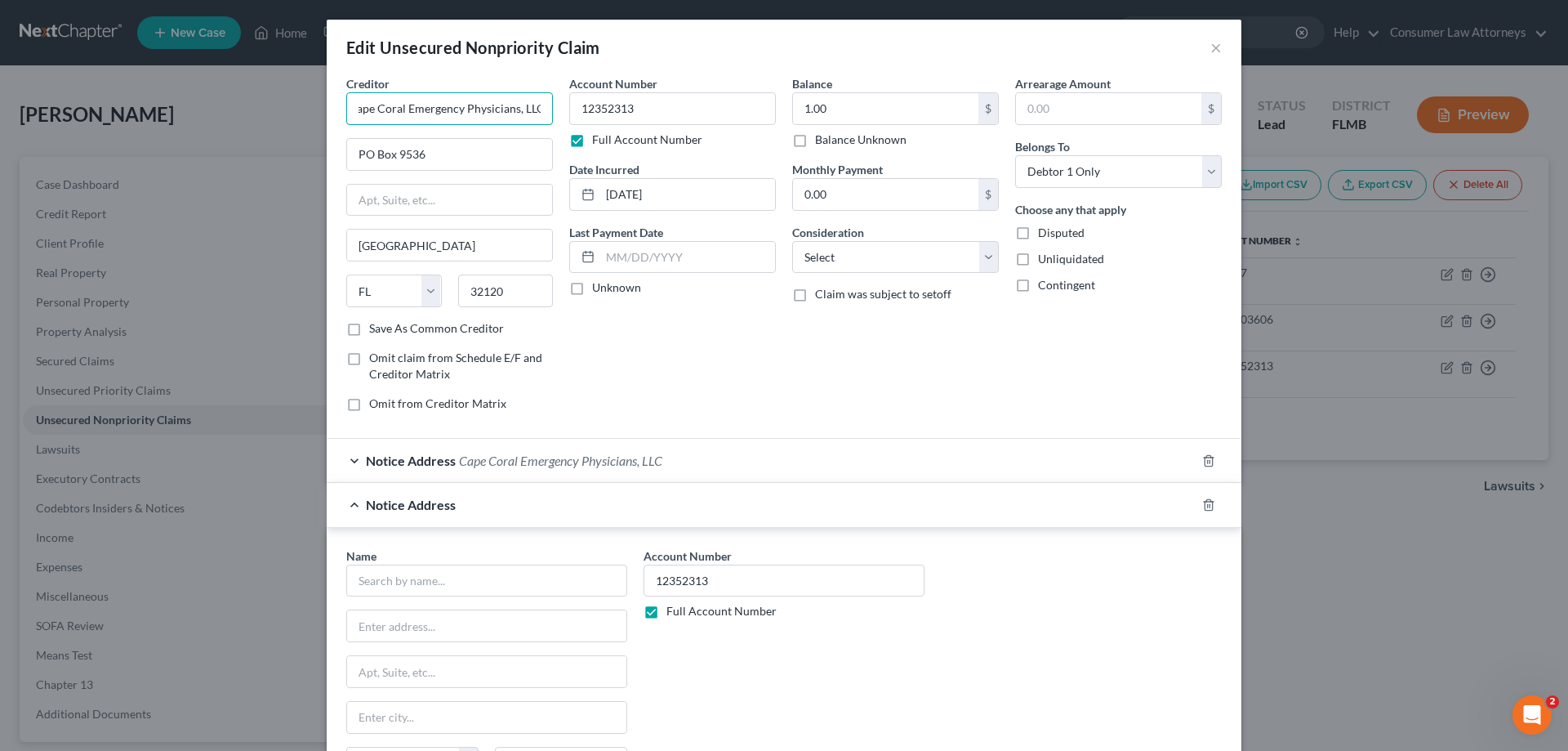
click at [637, 131] on div "Creditor * Cape Coral Emergency Physicians, LLC [GEOGRAPHIC_DATA] [GEOGRAPHIC_D…" at bounding box center [784, 250] width 892 height 349
click at [458, 570] on input "text" at bounding box center [487, 581] width 281 height 33
paste input "Cape Coral Emergency Physicians, LLC"
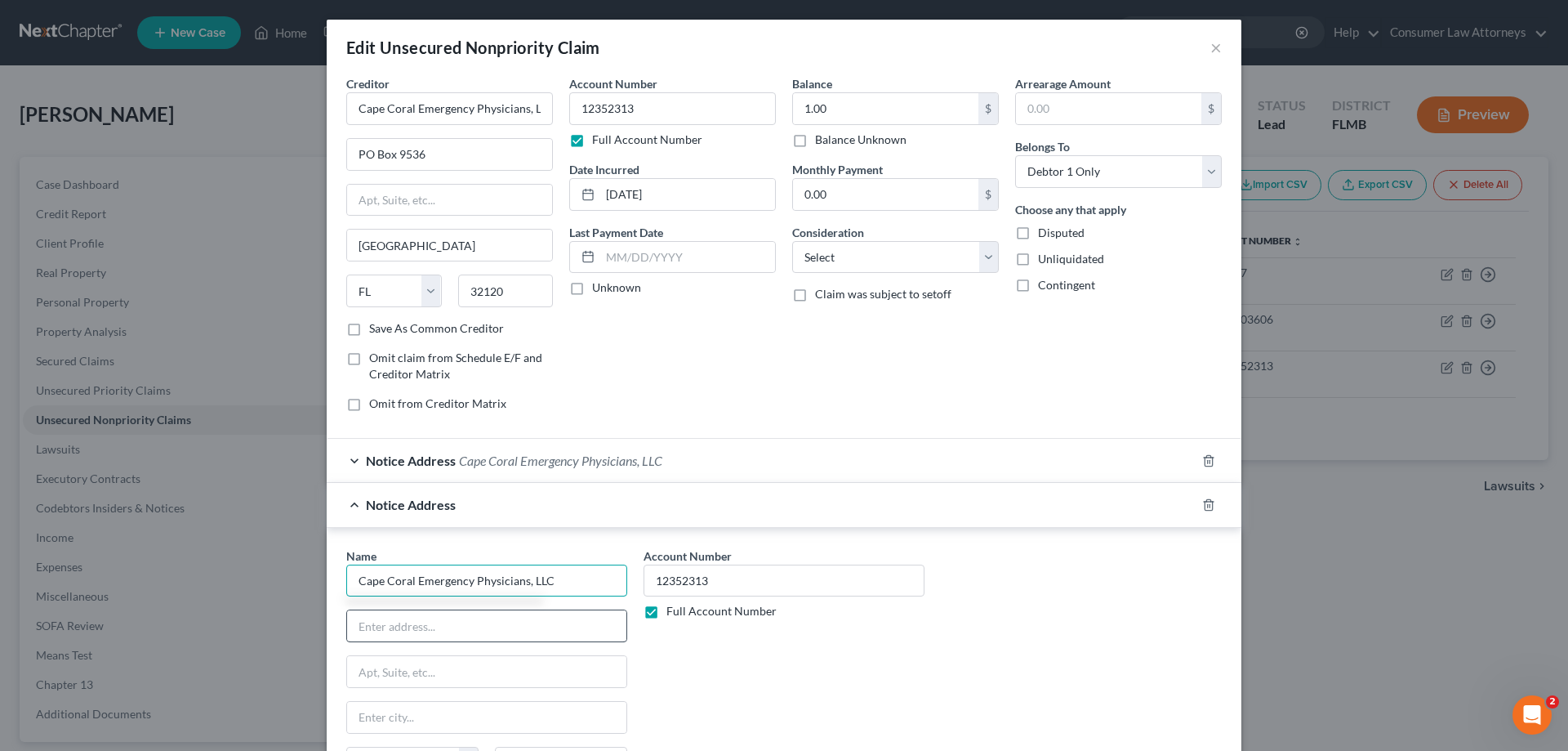
type input "Cape Coral Emergency Physicians, LLC"
click at [479, 617] on input "text" at bounding box center [487, 626] width 280 height 31
type input "PO Box 3475"
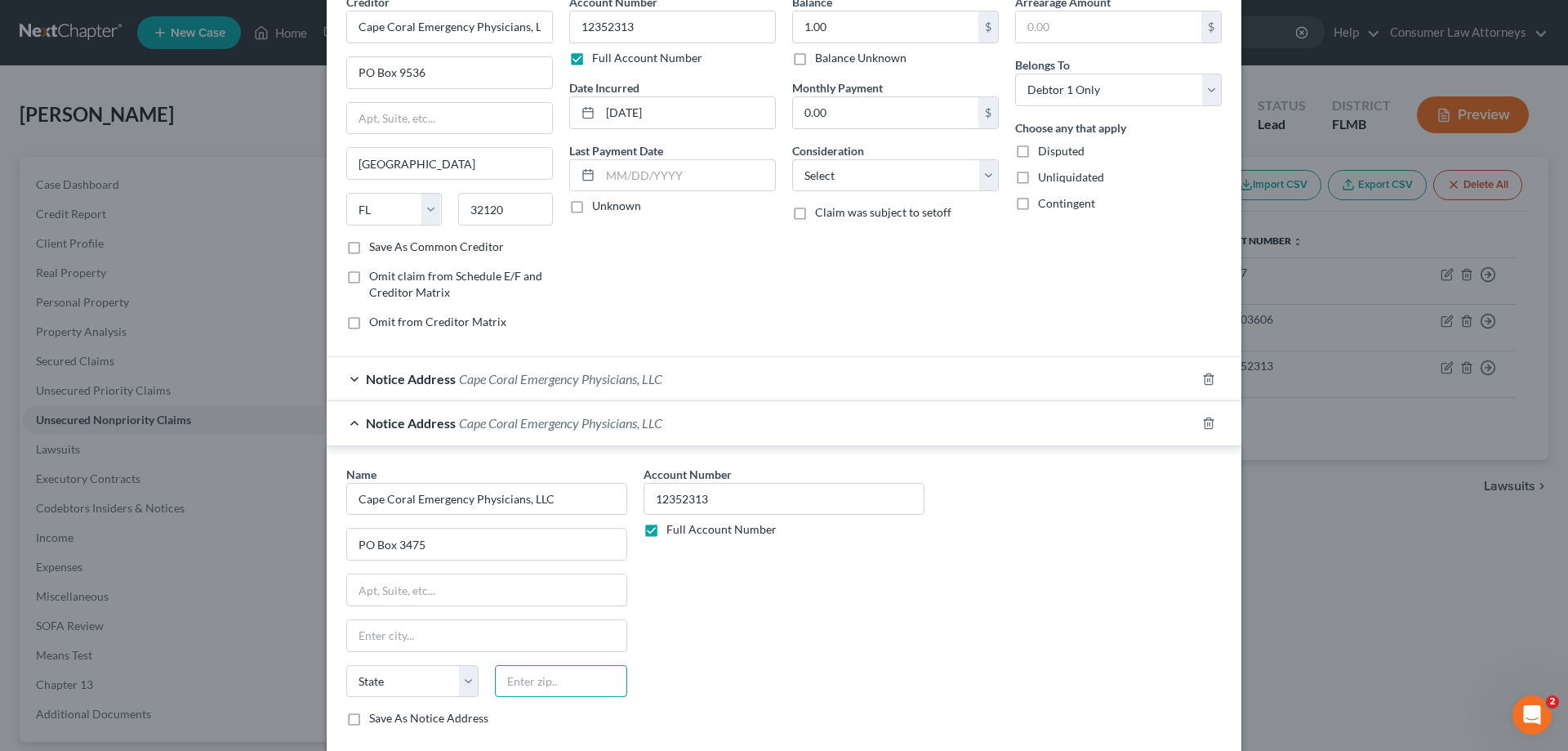
click at [555, 694] on input "text" at bounding box center [561, 681] width 132 height 33
type input "43607"
type input "[GEOGRAPHIC_DATA]"
select select "36"
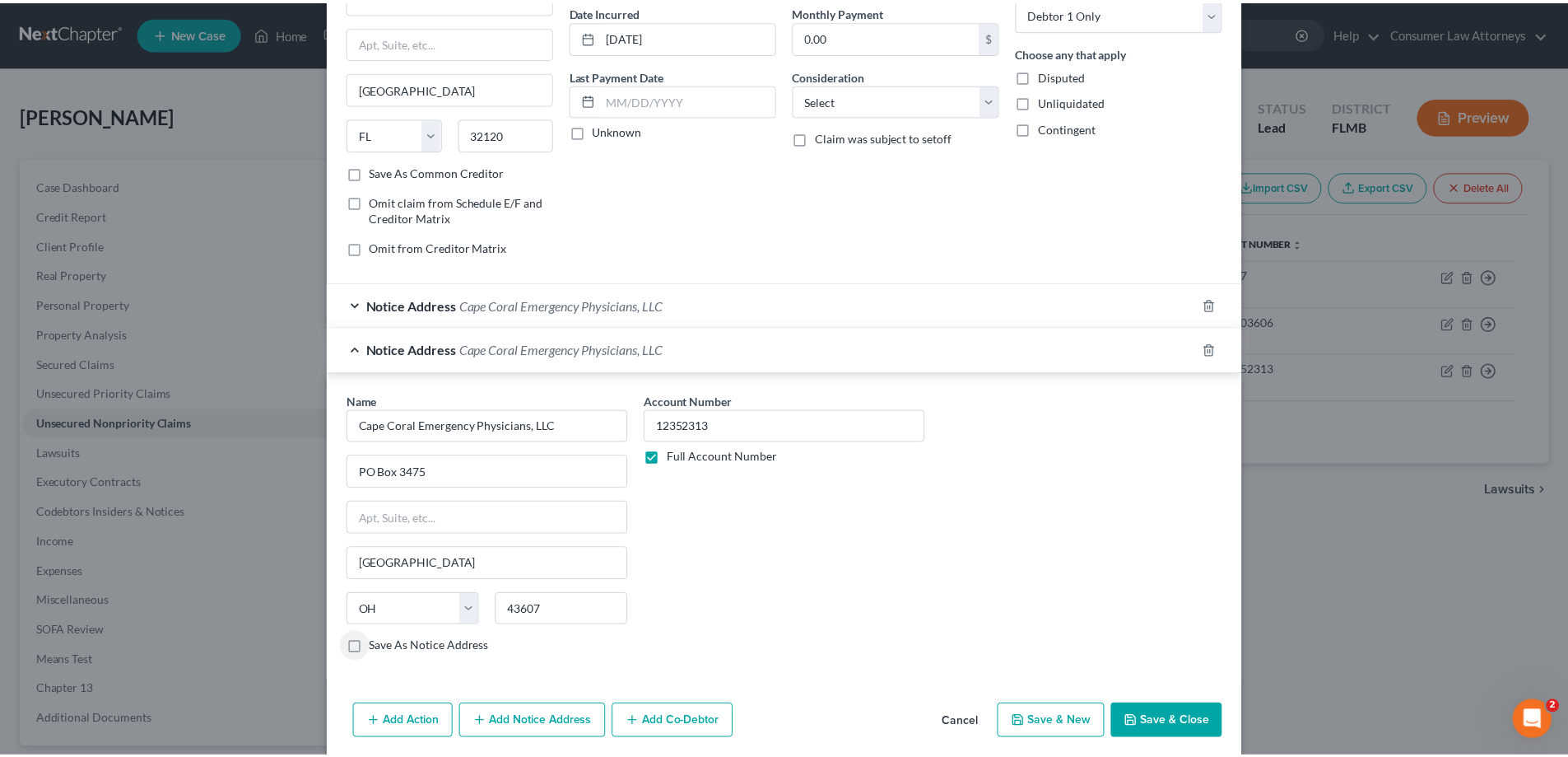
scroll to position [222, 0]
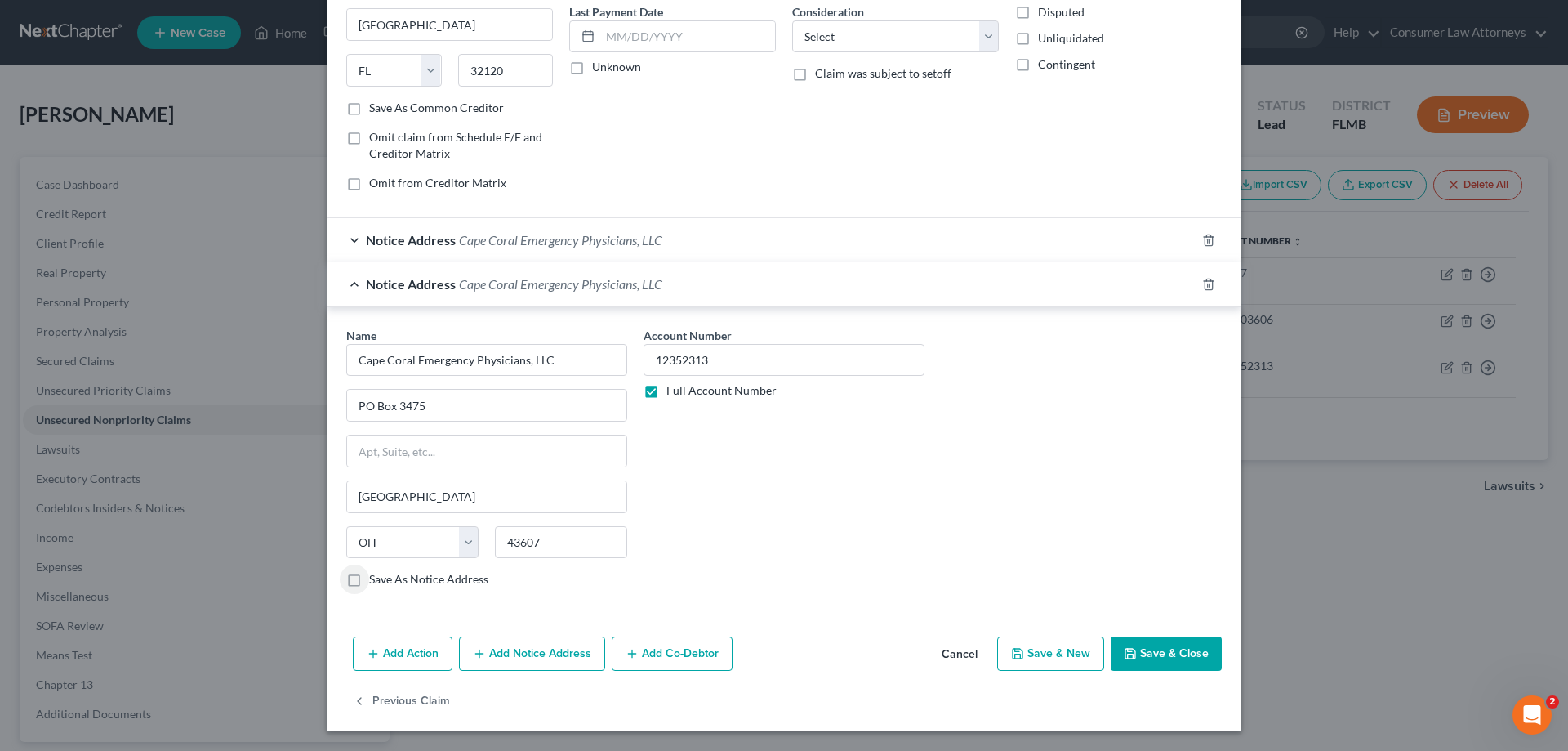
click at [1136, 674] on div "Add Action Add Notice Address Add Co-Debtor Cancel Save & New Save & Close" at bounding box center [783, 657] width 915 height 54
click at [1168, 646] on button "Save & Close" at bounding box center [1166, 654] width 111 height 34
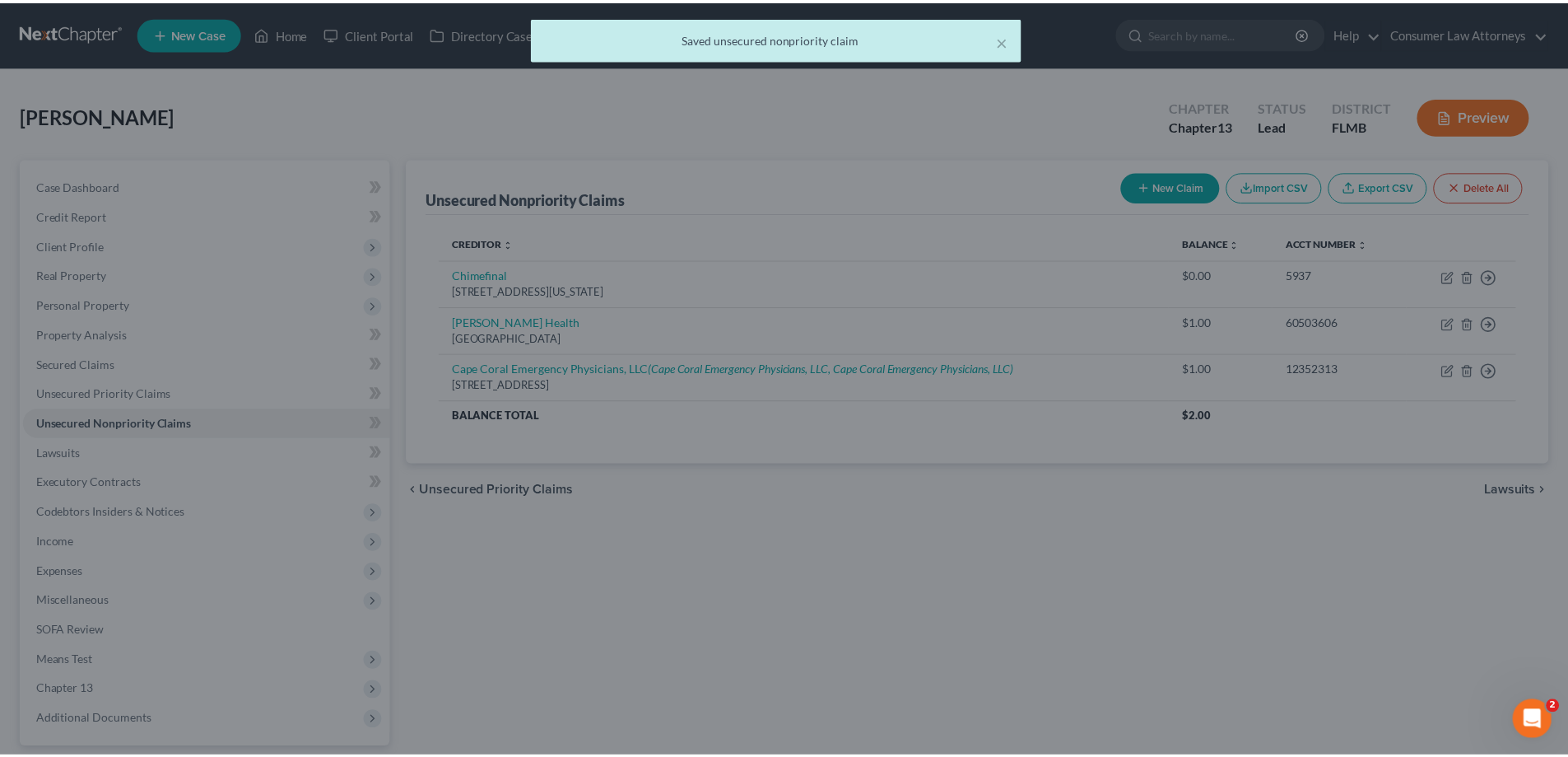
scroll to position [0, 0]
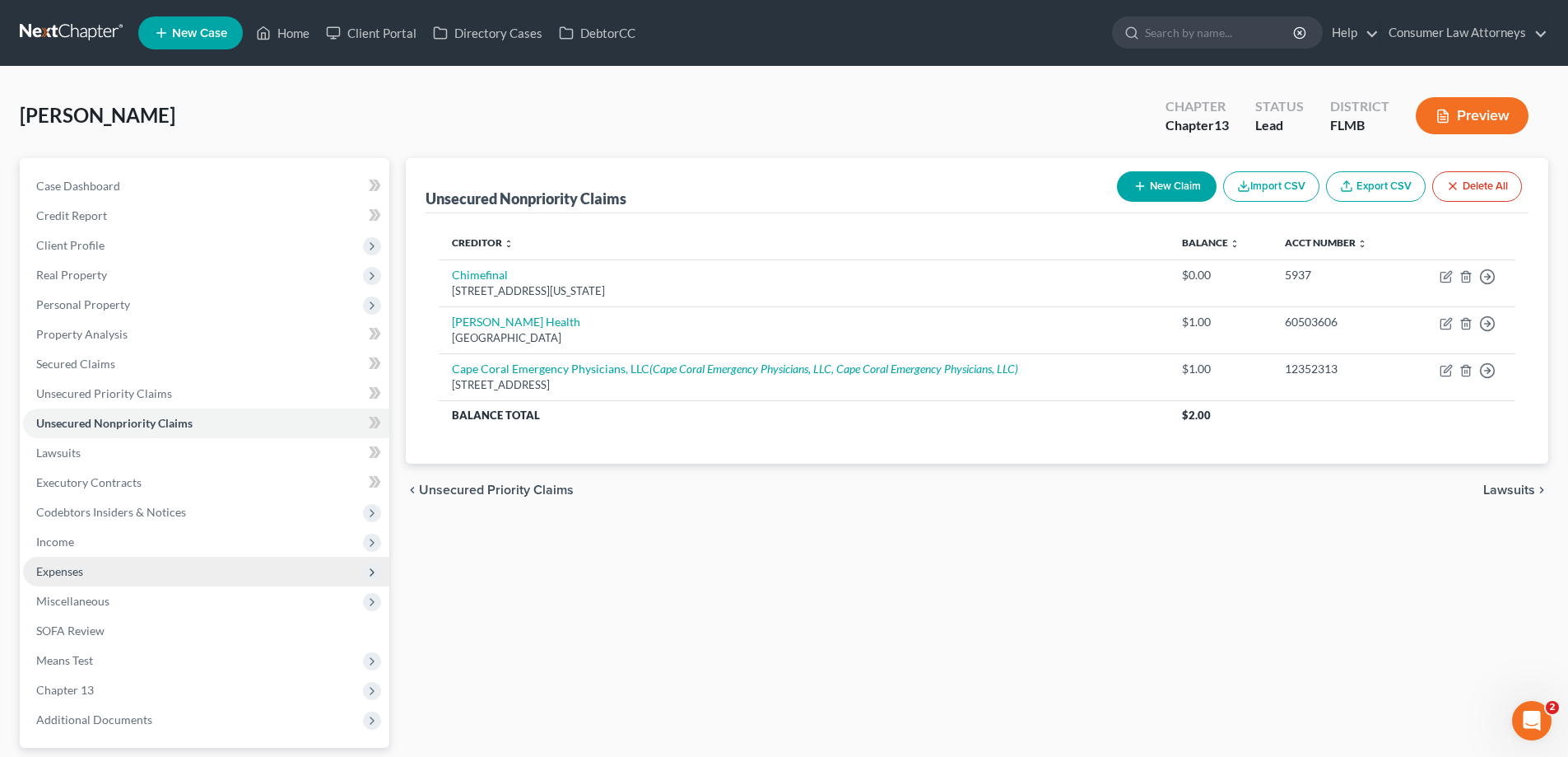
click at [64, 567] on span "Expenses" at bounding box center [59, 571] width 47 height 14
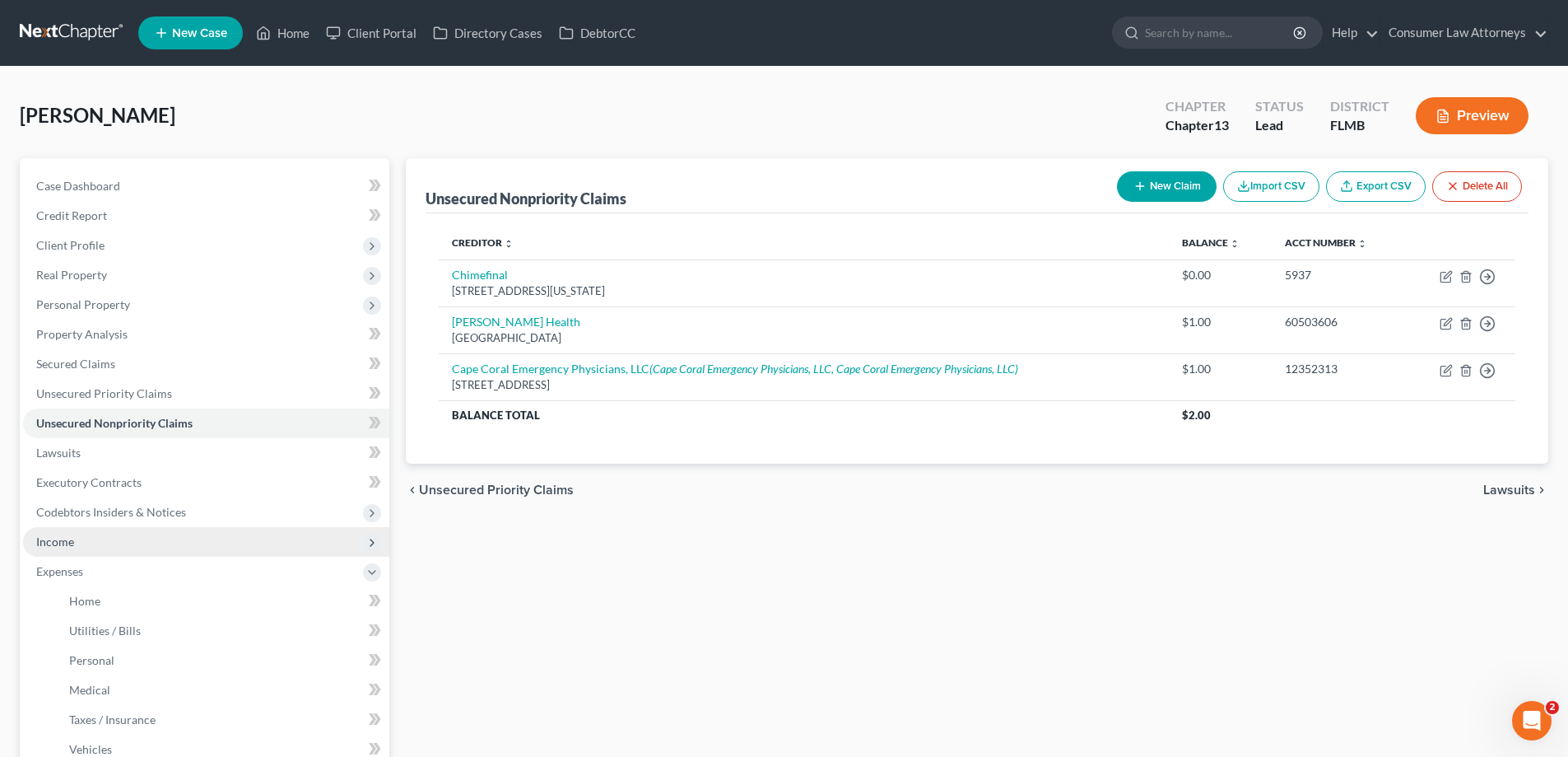
click at [60, 545] on span "Income" at bounding box center [55, 541] width 38 height 14
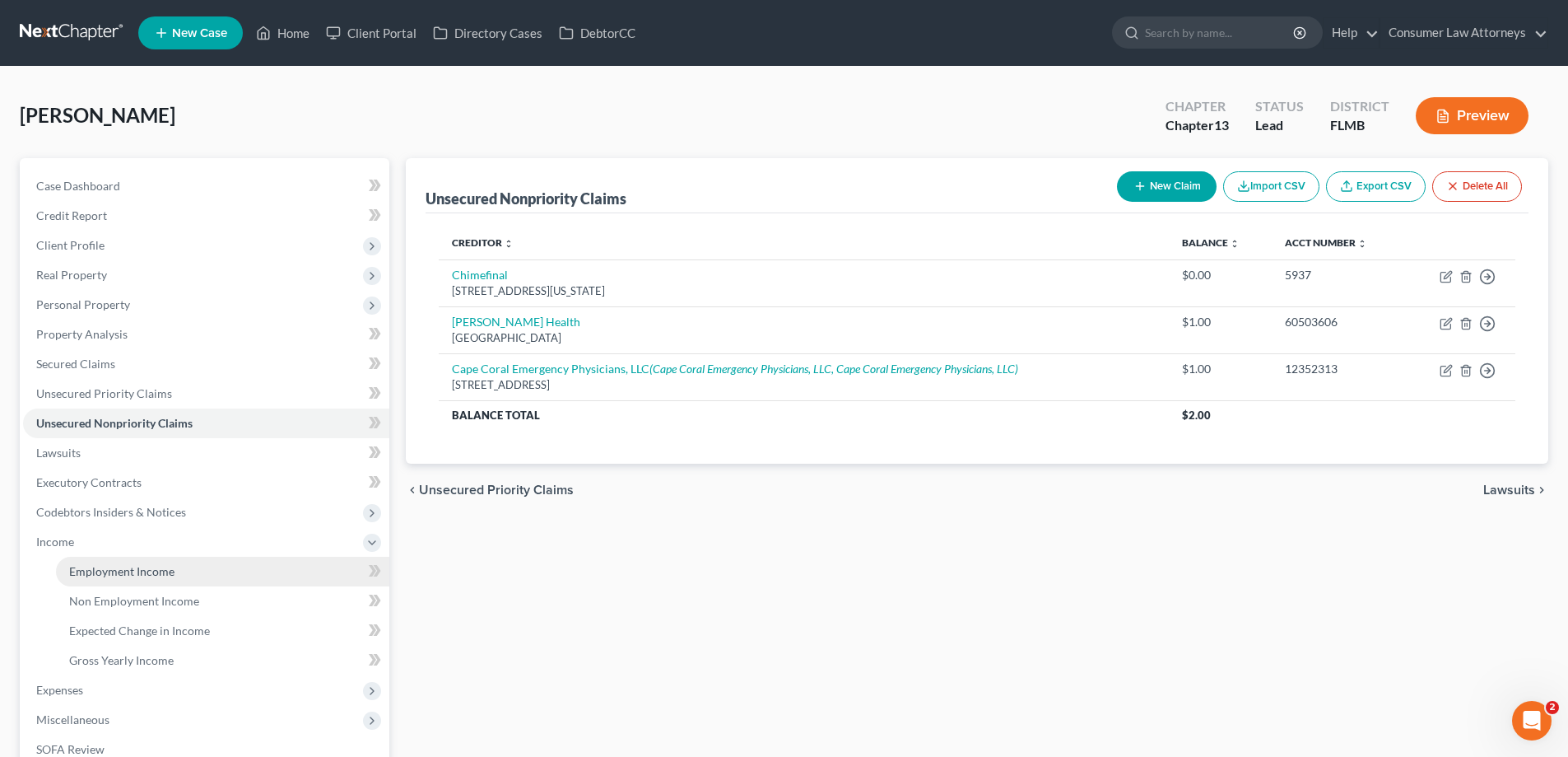
click at [79, 577] on span "Employment Income" at bounding box center [121, 571] width 105 height 14
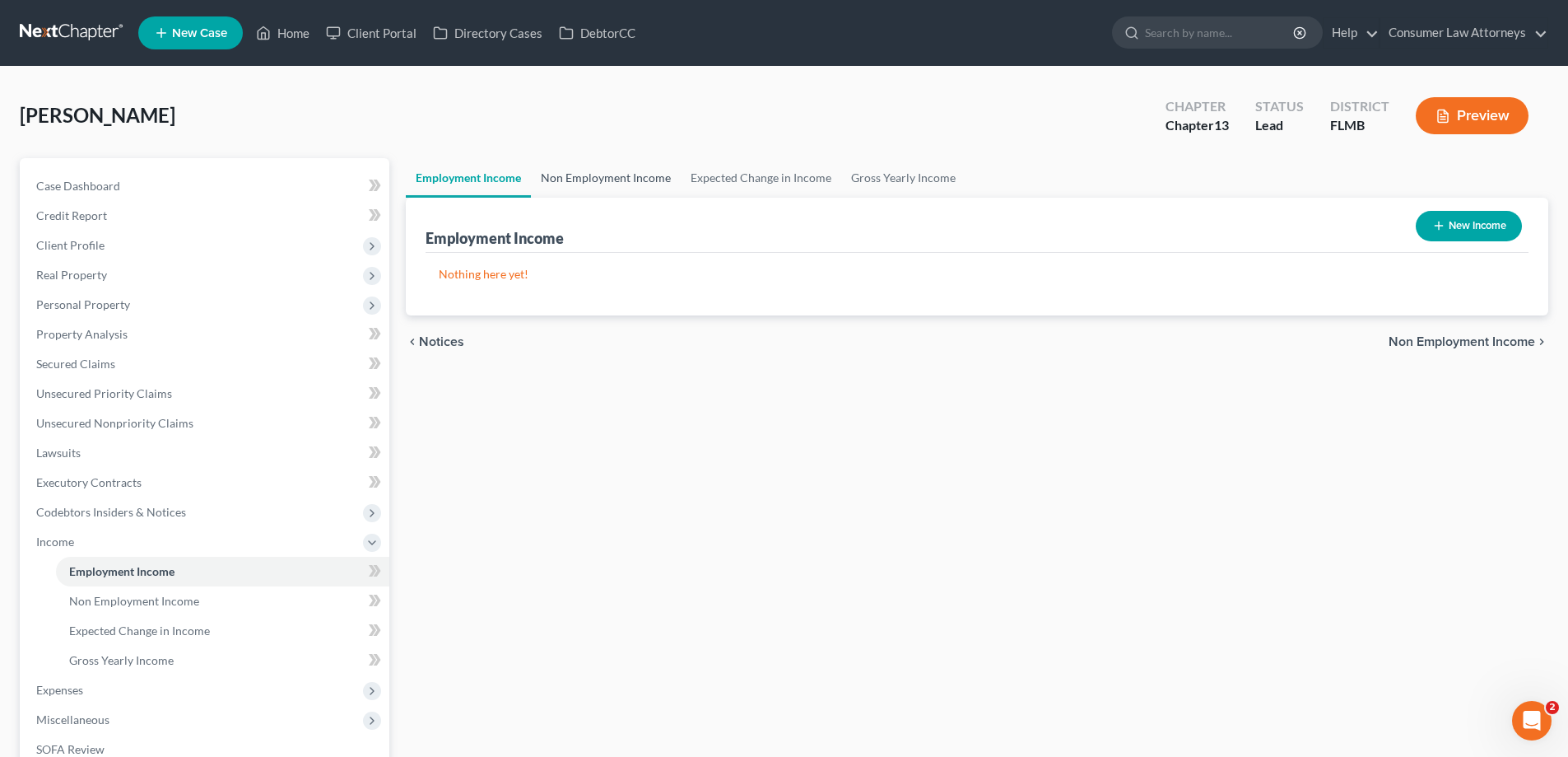
click at [633, 178] on link "Non Employment Income" at bounding box center [606, 178] width 149 height 39
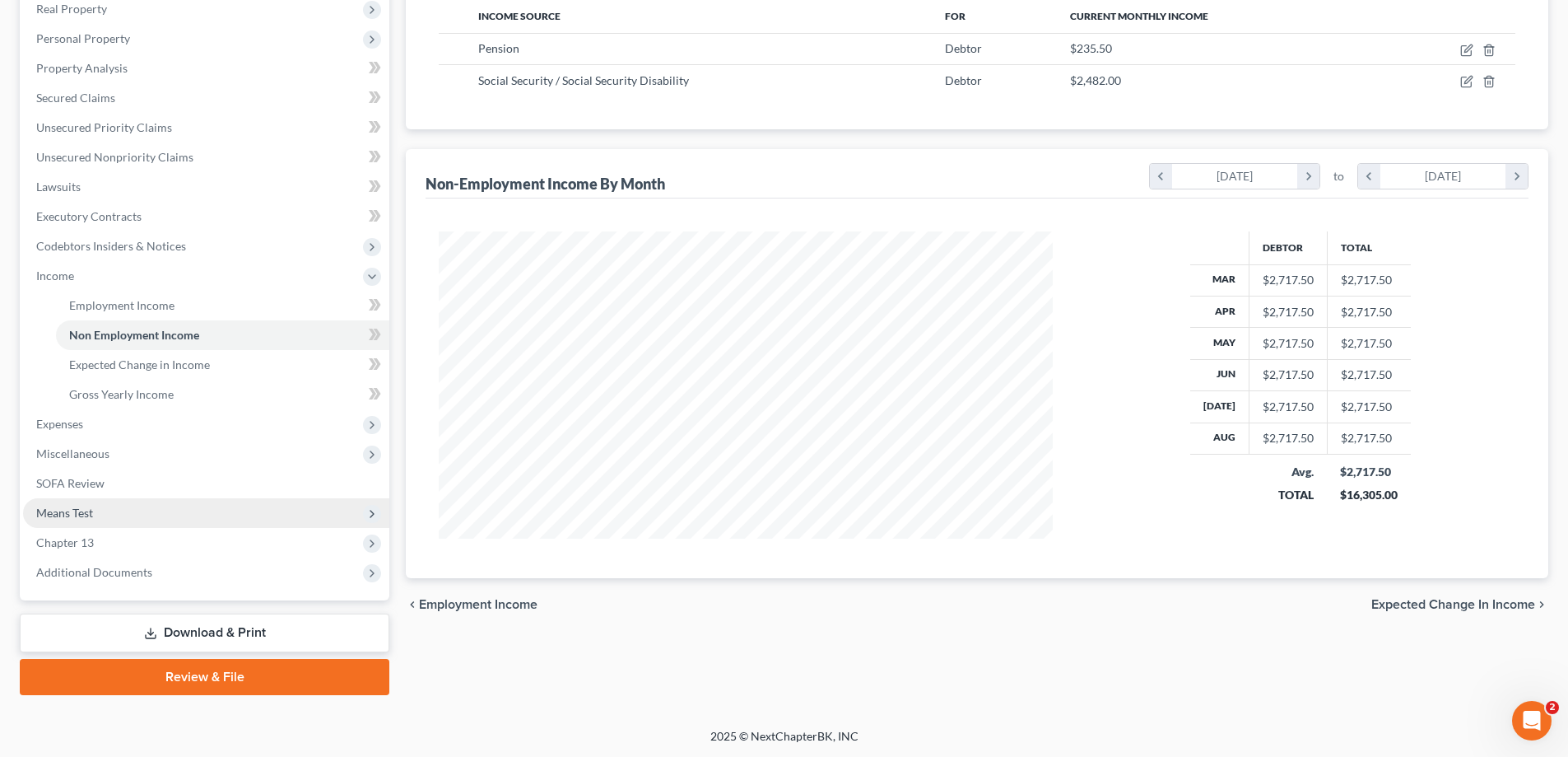
scroll to position [267, 0]
click at [128, 152] on span "Unsecured Nonpriority Claims" at bounding box center [114, 156] width 157 height 14
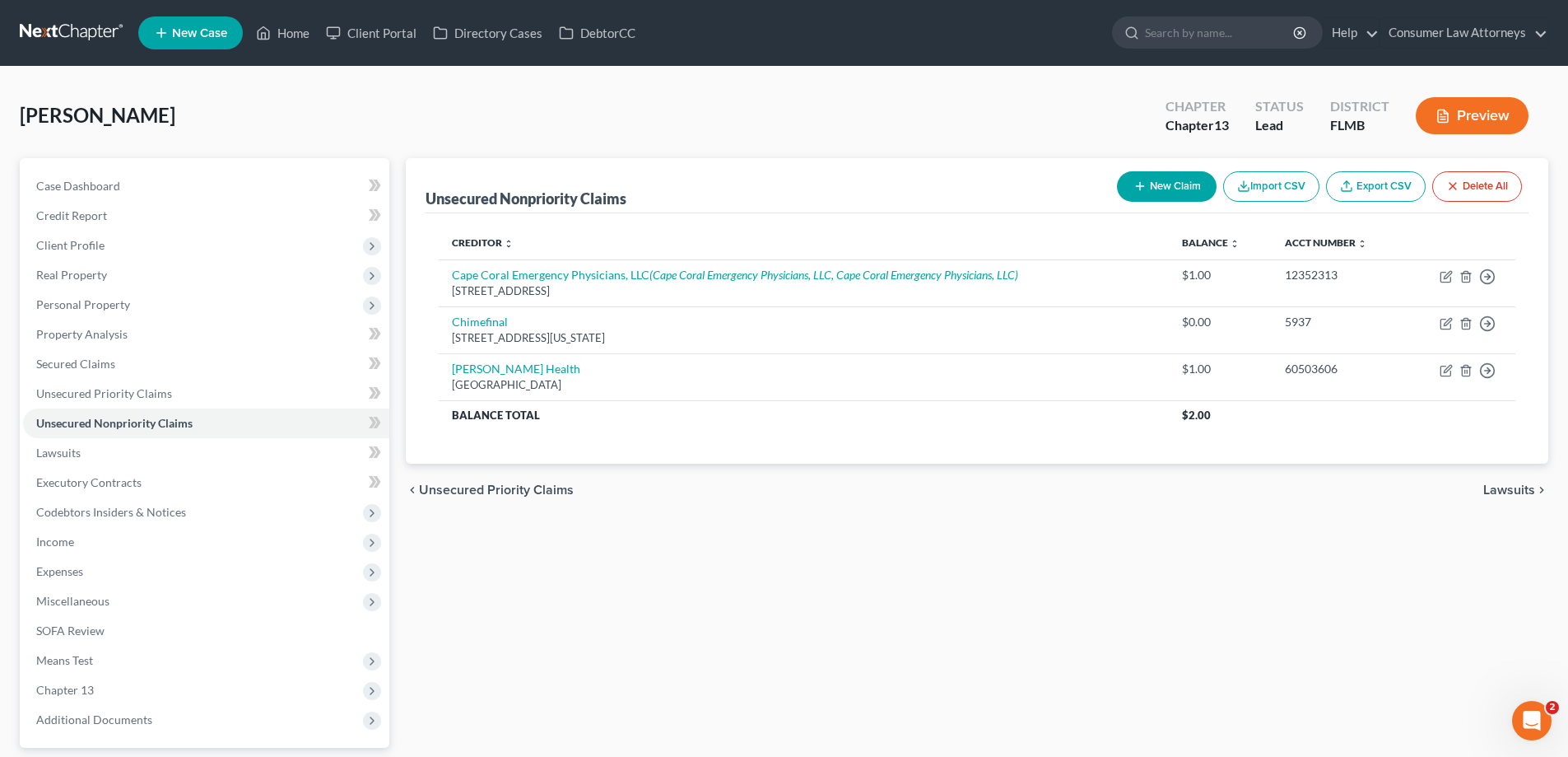
click at [1143, 186] on icon "button" at bounding box center [1139, 185] width 13 height 13
select select "0"
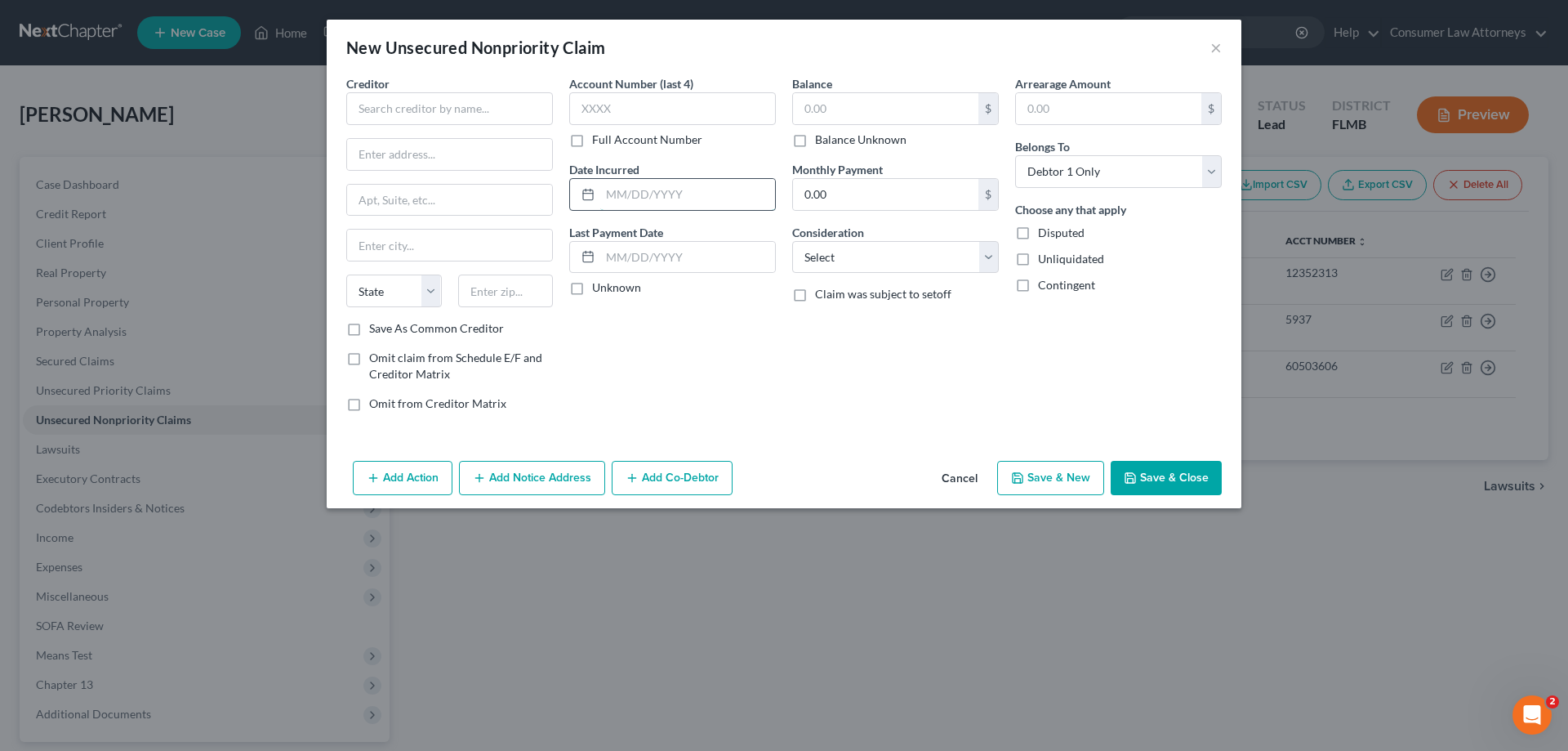
click at [626, 193] on input "text" at bounding box center [687, 194] width 175 height 31
type input "[DATE]"
click at [903, 111] on input "text" at bounding box center [886, 108] width 186 height 31
type input "1.00"
click at [592, 142] on label "Full Account Number" at bounding box center [648, 139] width 110 height 16
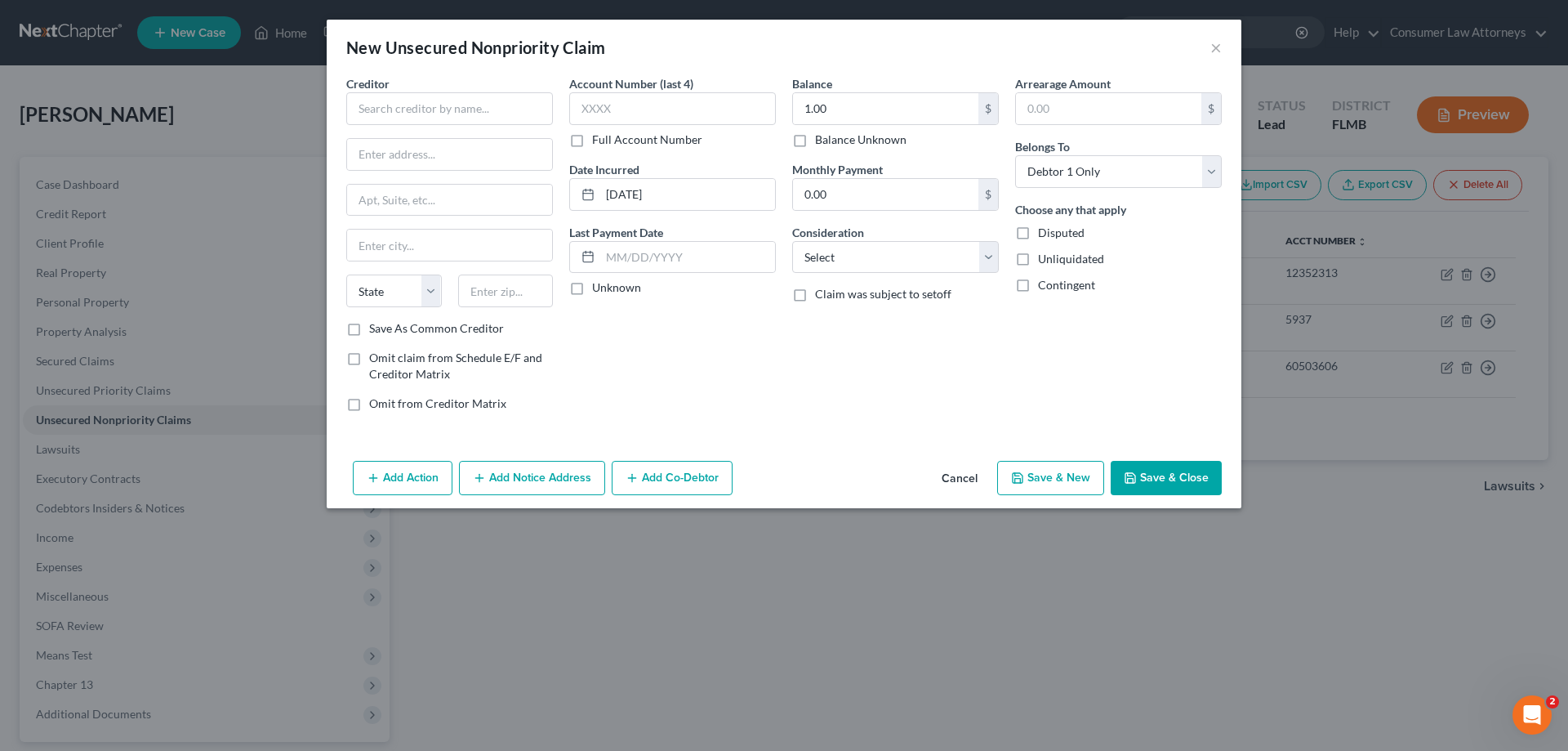
click at [598, 142] on input "Full Account Number" at bounding box center [603, 136] width 11 height 11
click at [610, 119] on input "text" at bounding box center [673, 108] width 207 height 33
type input "200922117-00"
click at [511, 114] on input "text" at bounding box center [450, 108] width 207 height 33
click at [461, 103] on input "[US_STATE] Blue" at bounding box center [450, 108] width 207 height 33
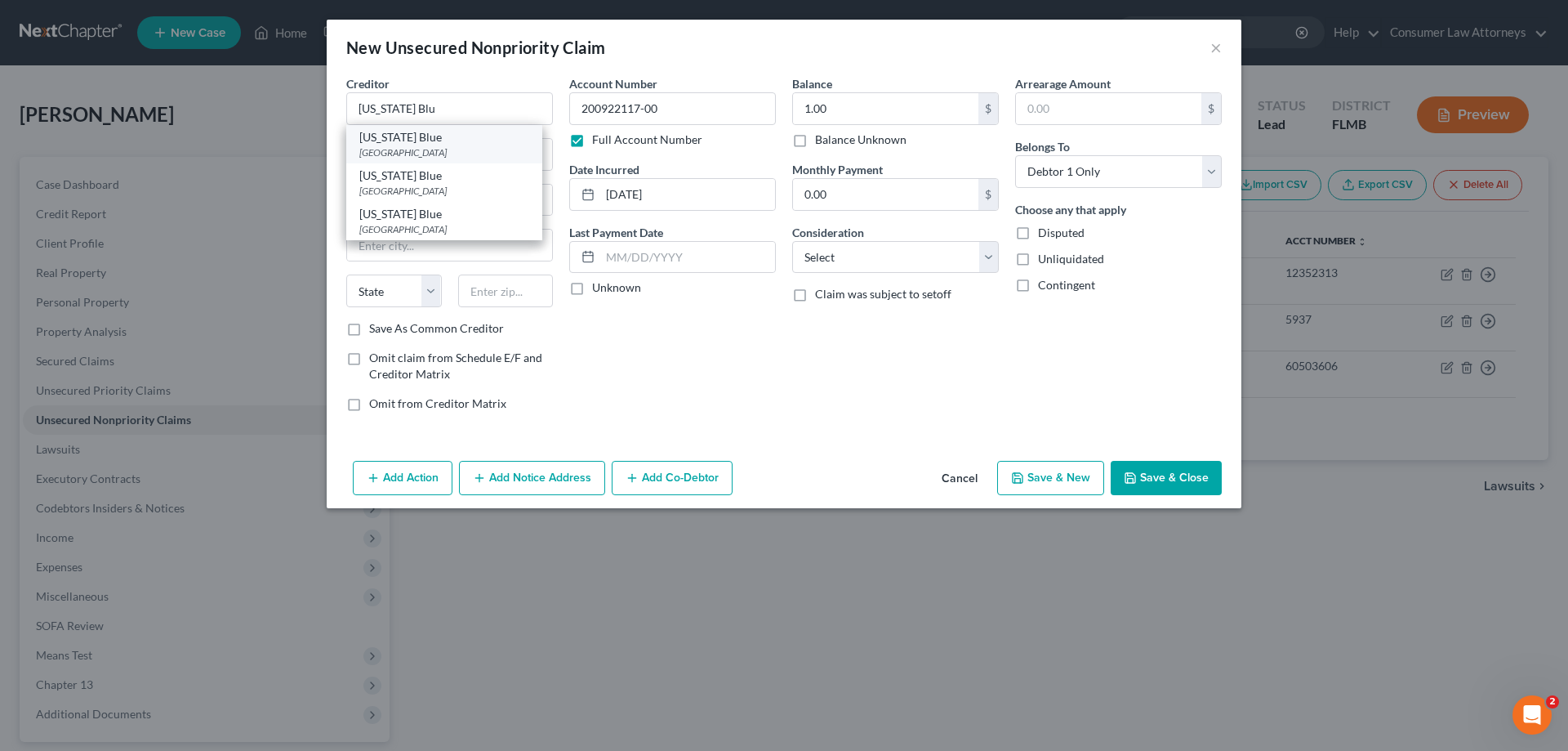
click at [390, 138] on div "[US_STATE] Blue" at bounding box center [444, 136] width 170 height 16
type input "[US_STATE] Blue"
type input "PO Box 660295"
type input "[GEOGRAPHIC_DATA]"
select select "45"
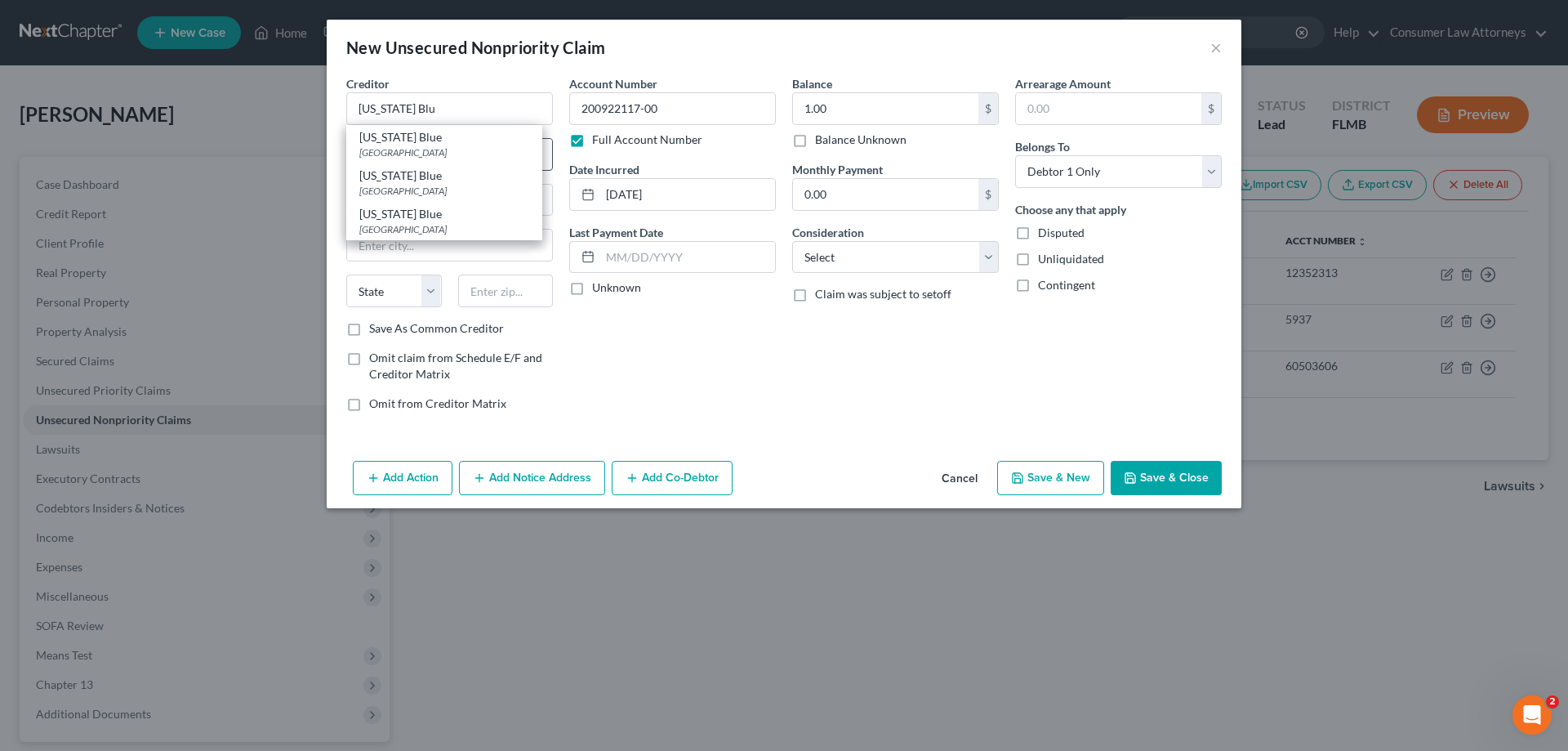
type input "75266"
click at [454, 150] on input "PO Box 660295" at bounding box center [450, 154] width 205 height 31
type input "PO Box 44236"
drag, startPoint x: 517, startPoint y: 301, endPoint x: 417, endPoint y: 312, distance: 100.6
click at [417, 312] on div "State [US_STATE] AK AR AZ CA CO CT DE DC [GEOGRAPHIC_DATA] [GEOGRAPHIC_DATA] GU…" at bounding box center [449, 298] width 223 height 46
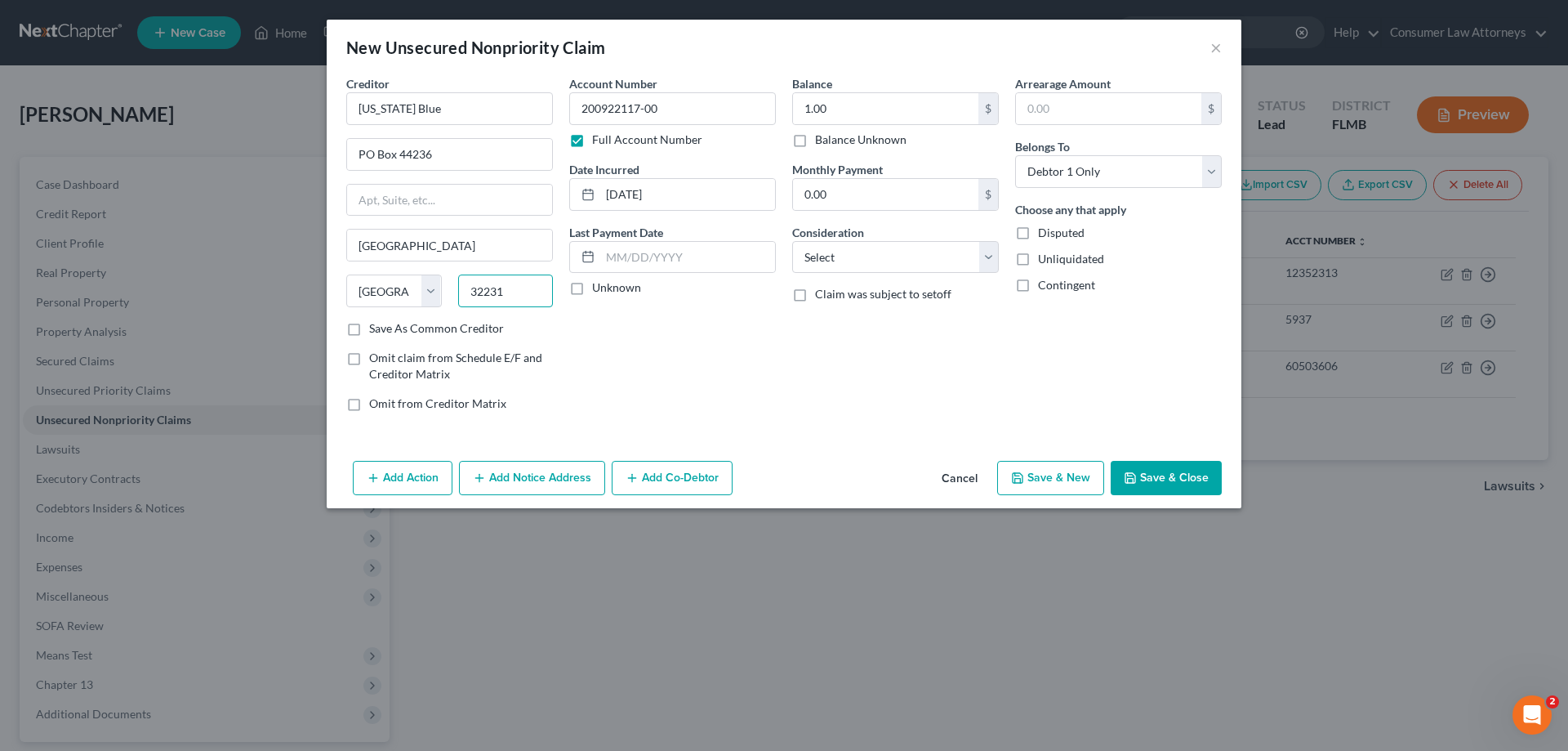
type input "32231"
type input "[GEOGRAPHIC_DATA]"
select select "9"
click at [574, 477] on button "Add Notice Address" at bounding box center [532, 478] width 147 height 34
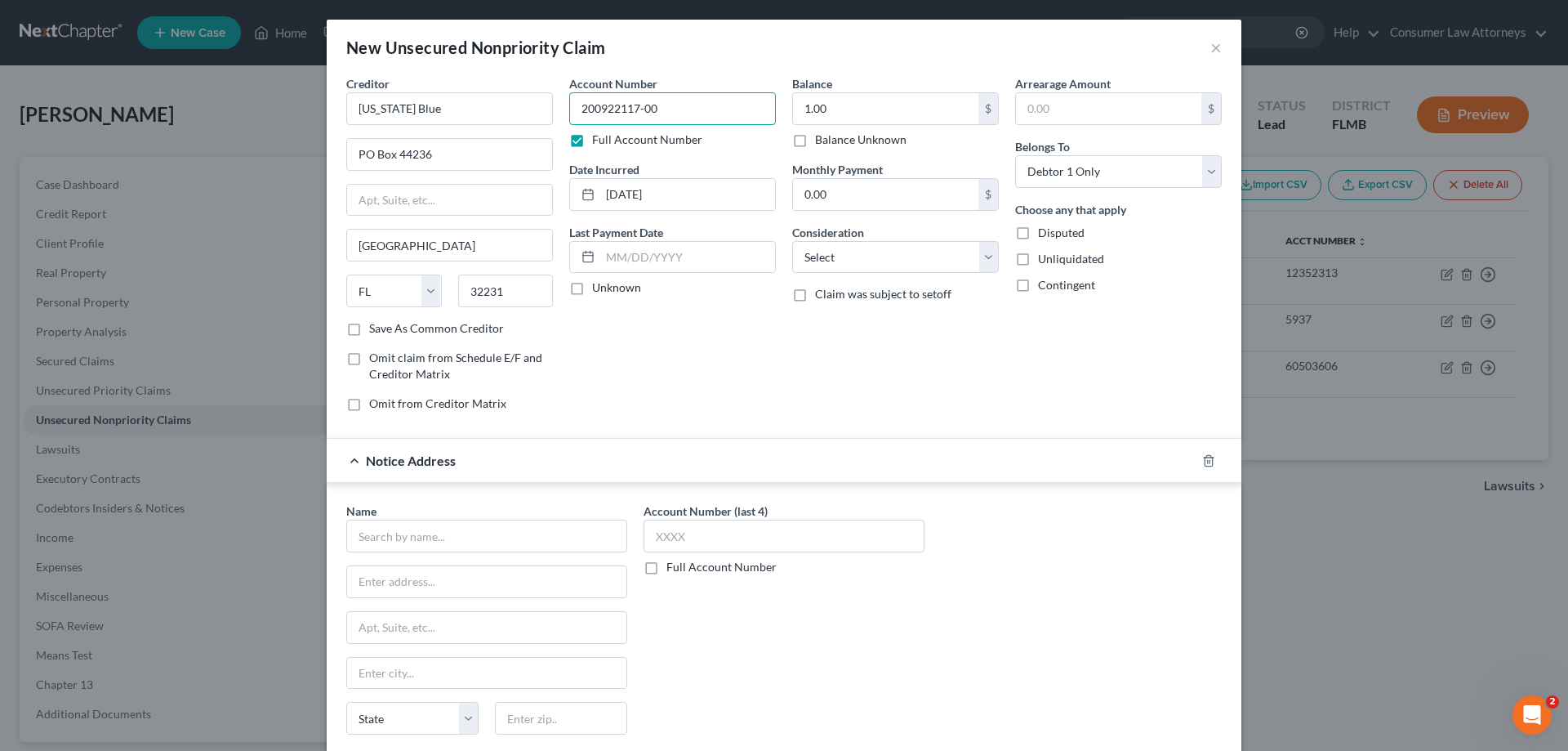
drag, startPoint x: 675, startPoint y: 108, endPoint x: 594, endPoint y: 122, distance: 82.2
click at [594, 122] on input "200922117-00" at bounding box center [673, 108] width 207 height 33
click at [660, 110] on input "200922117-00" at bounding box center [673, 108] width 207 height 33
drag, startPoint x: 699, startPoint y: 112, endPoint x: 570, endPoint y: 114, distance: 129.0
click at [570, 114] on input "200922117-00" at bounding box center [673, 108] width 207 height 33
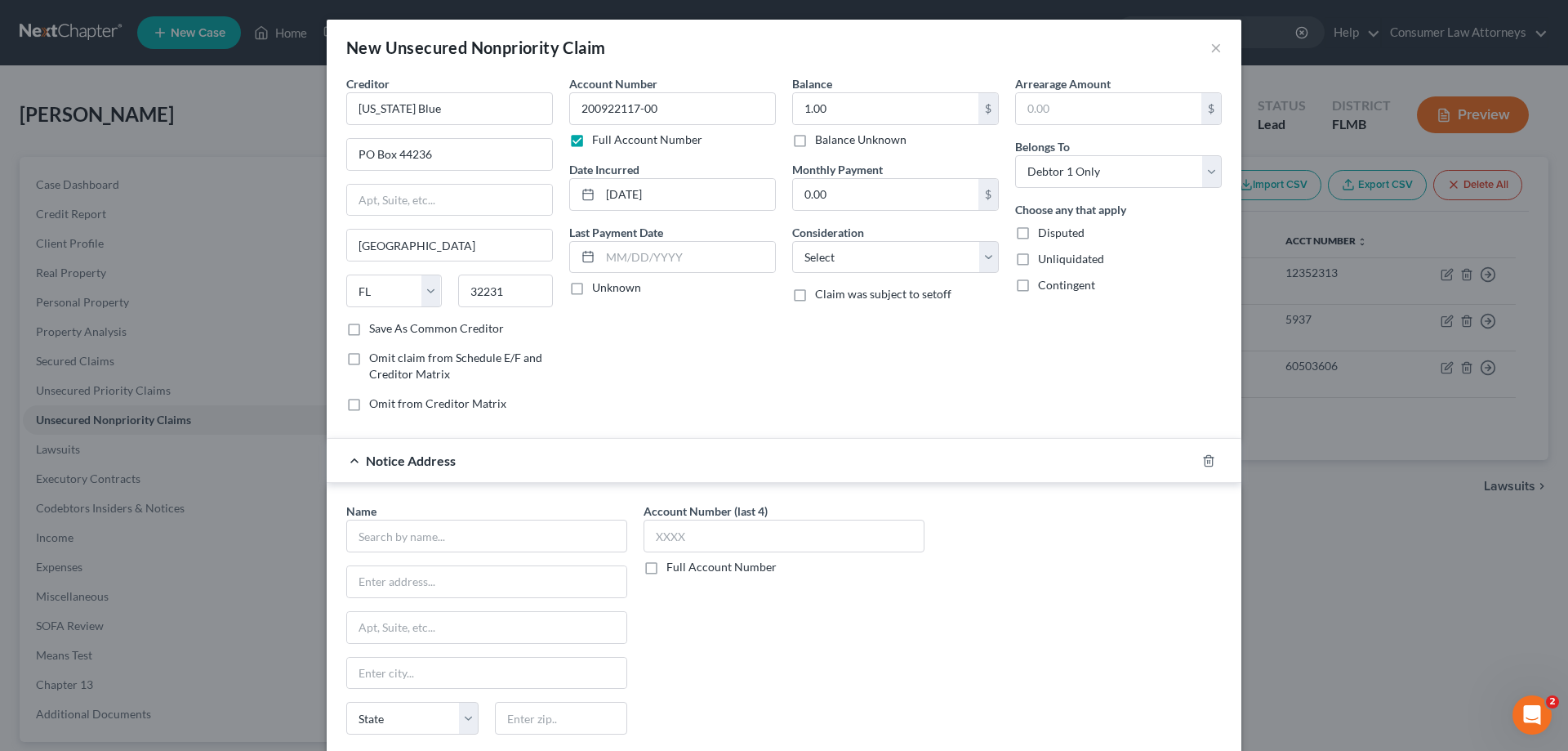
click at [666, 570] on label "Full Account Number" at bounding box center [721, 566] width 110 height 16
click at [673, 570] on input "Full Account Number" at bounding box center [678, 564] width 11 height 11
click at [714, 529] on input "text" at bounding box center [784, 536] width 281 height 33
paste input "200922117-00"
type input "200922117-00"
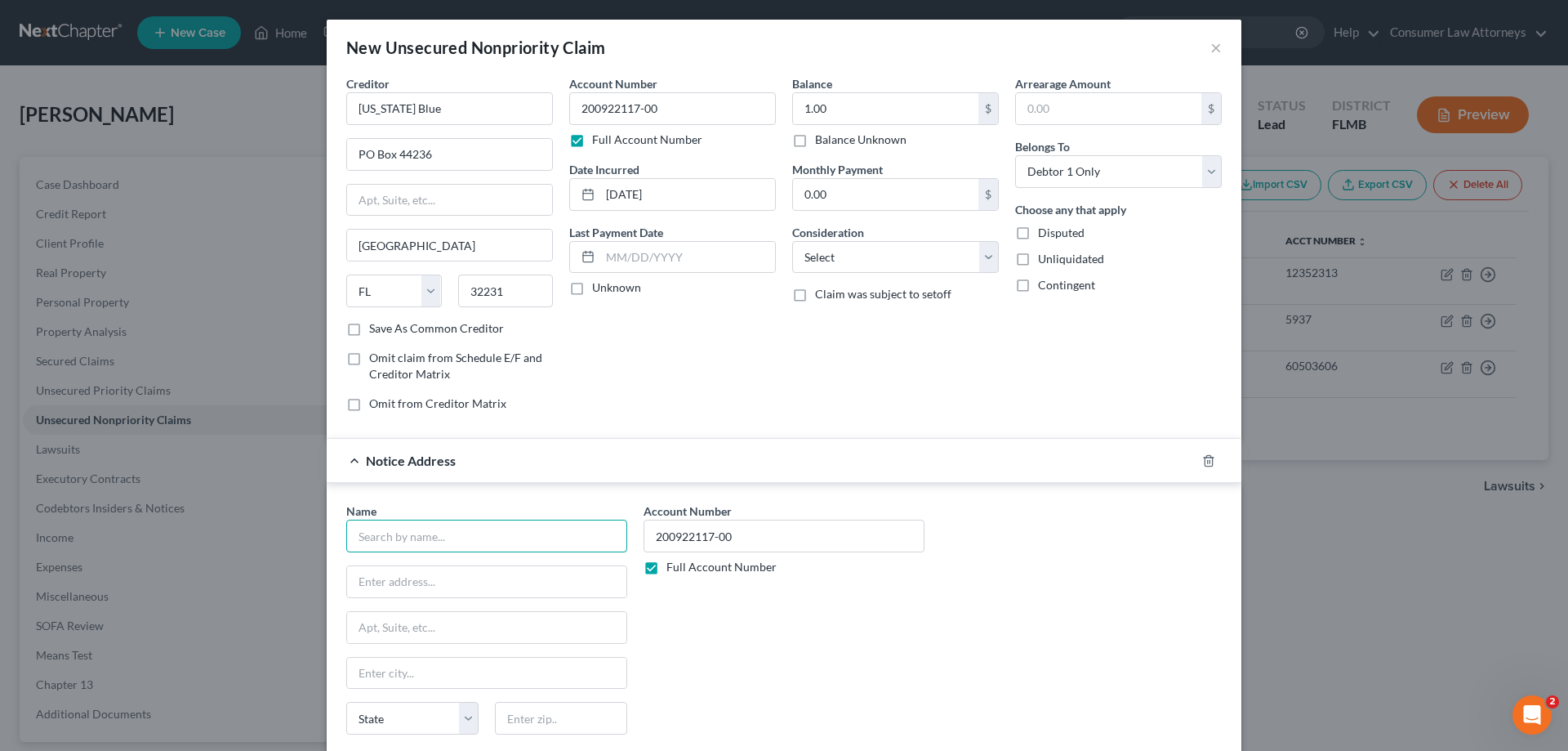
click at [598, 537] on input "text" at bounding box center [487, 536] width 281 height 33
click at [448, 535] on input "[US_STATE] B" at bounding box center [487, 536] width 281 height 33
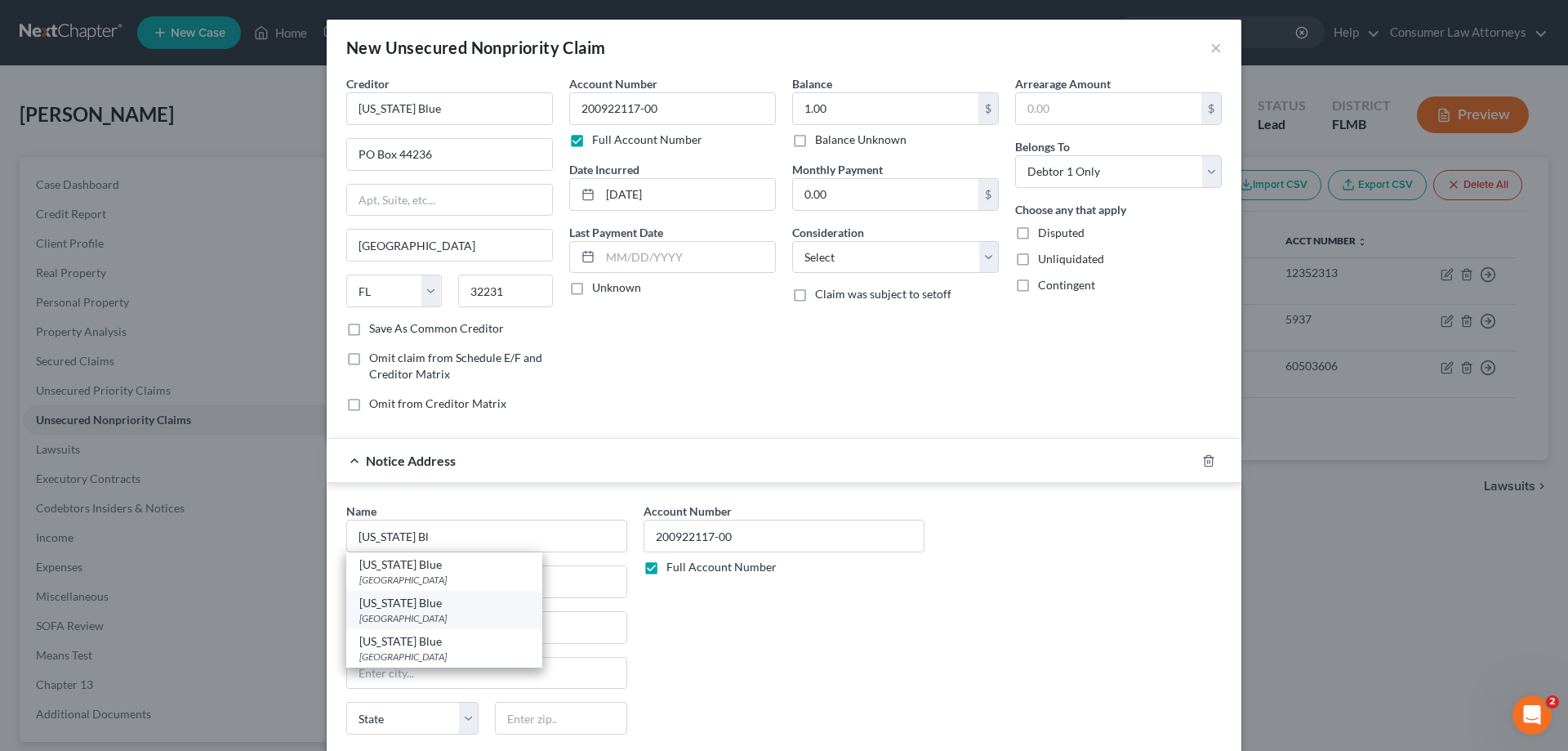
click at [417, 620] on div "[GEOGRAPHIC_DATA]" at bounding box center [444, 618] width 170 height 14
type input "[US_STATE] Blue"
type input "PO Box 660879"
type input "[GEOGRAPHIC_DATA]"
select select "45"
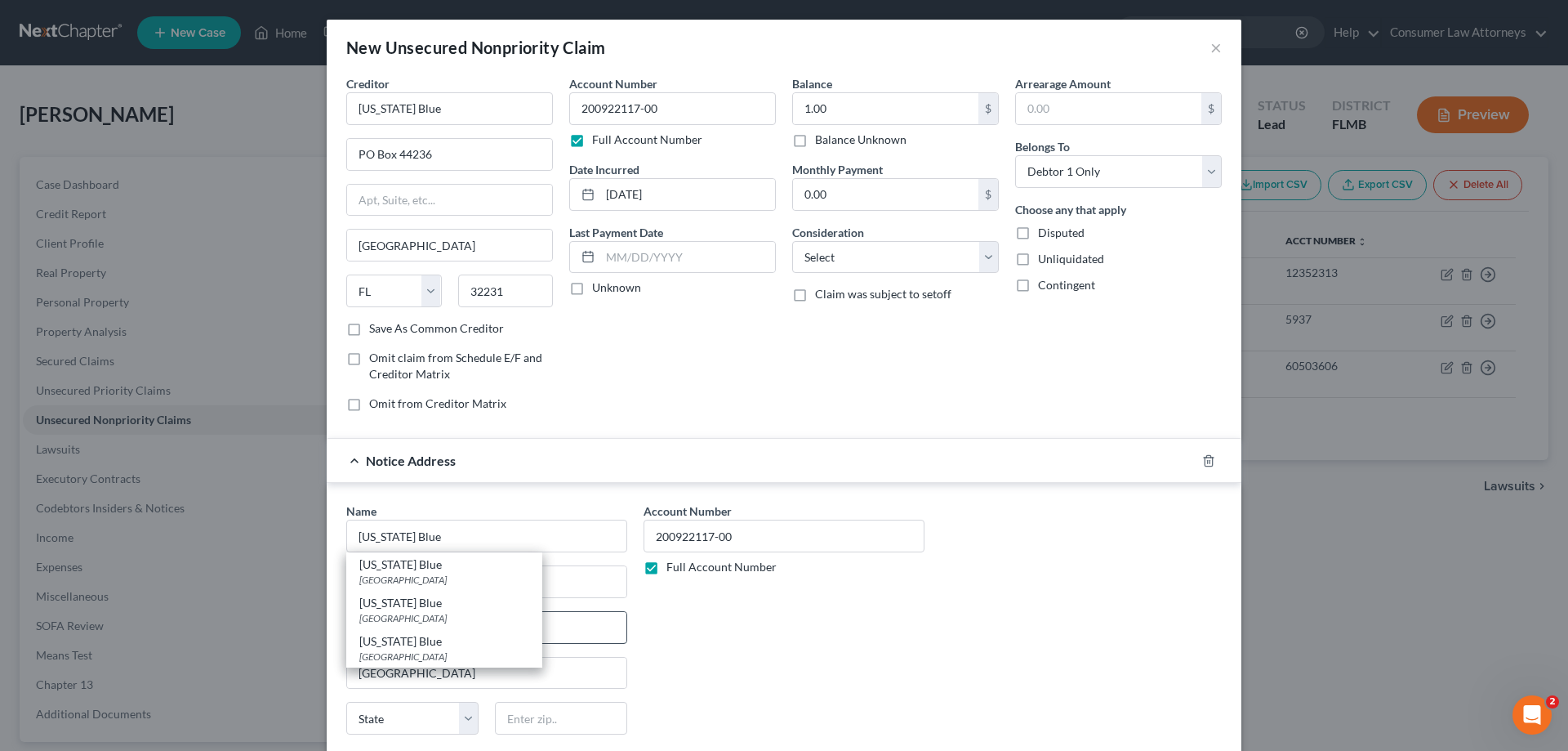
type input "75266"
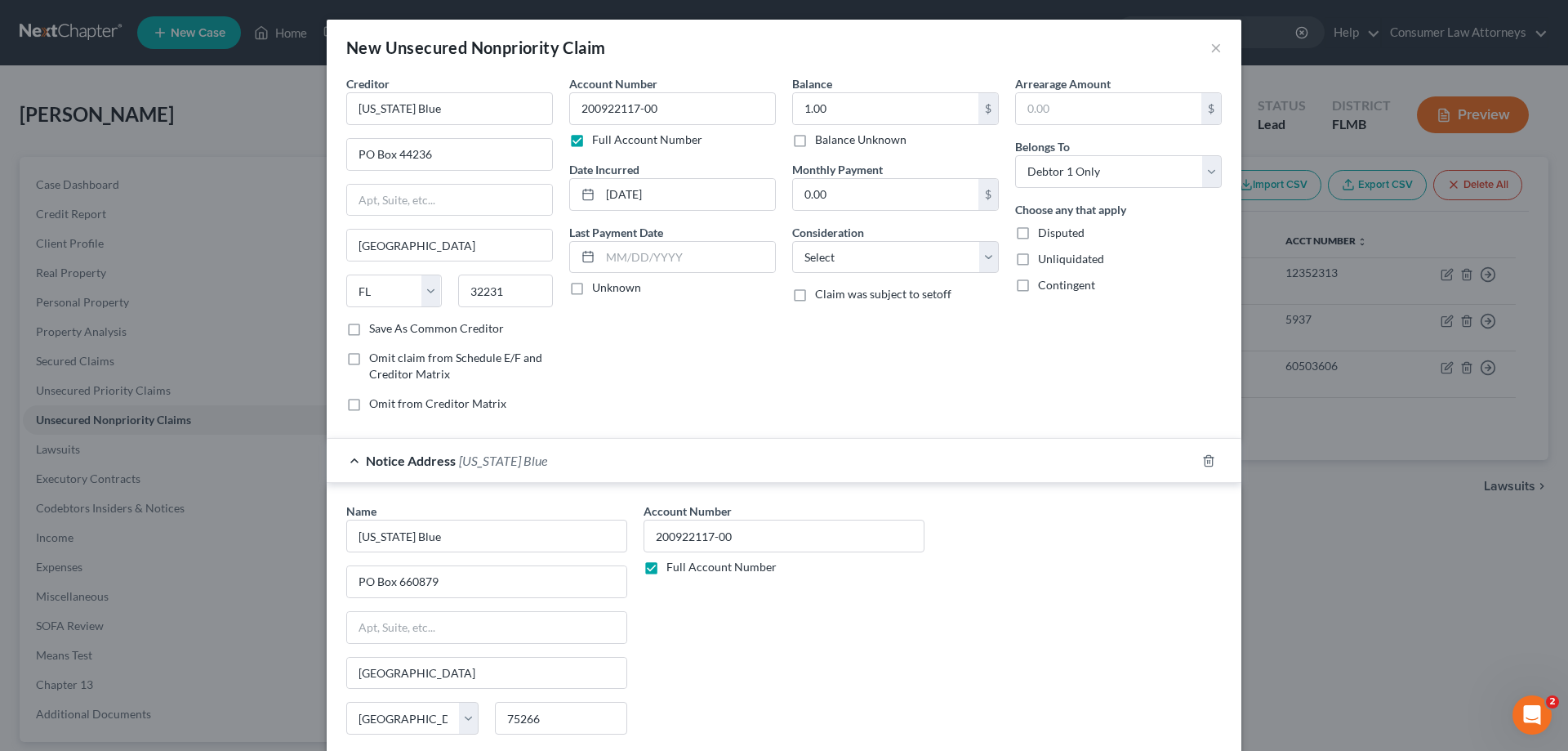
scroll to position [129, 0]
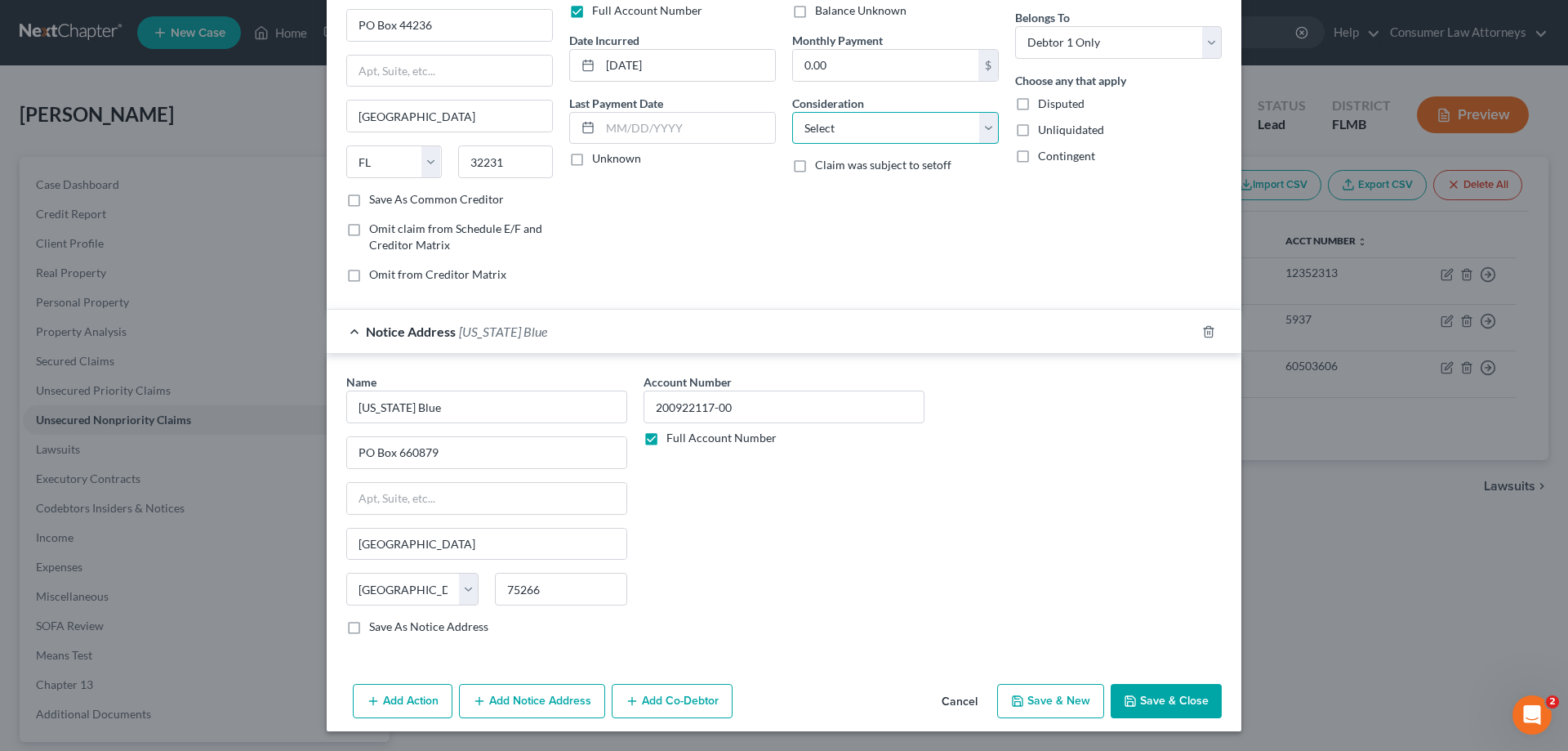
drag, startPoint x: 915, startPoint y: 129, endPoint x: 889, endPoint y: 96, distance: 42.0
click at [915, 129] on select "Select Cable / Satellite Services Collection Agency Credit Card Debt Debt Couns…" at bounding box center [896, 128] width 207 height 33
select select "9"
click at [792, 112] on select "Select Cable / Satellite Services Collection Agency Credit Card Debt Debt Couns…" at bounding box center [896, 128] width 207 height 33
click at [1187, 703] on button "Save & Close" at bounding box center [1166, 701] width 111 height 34
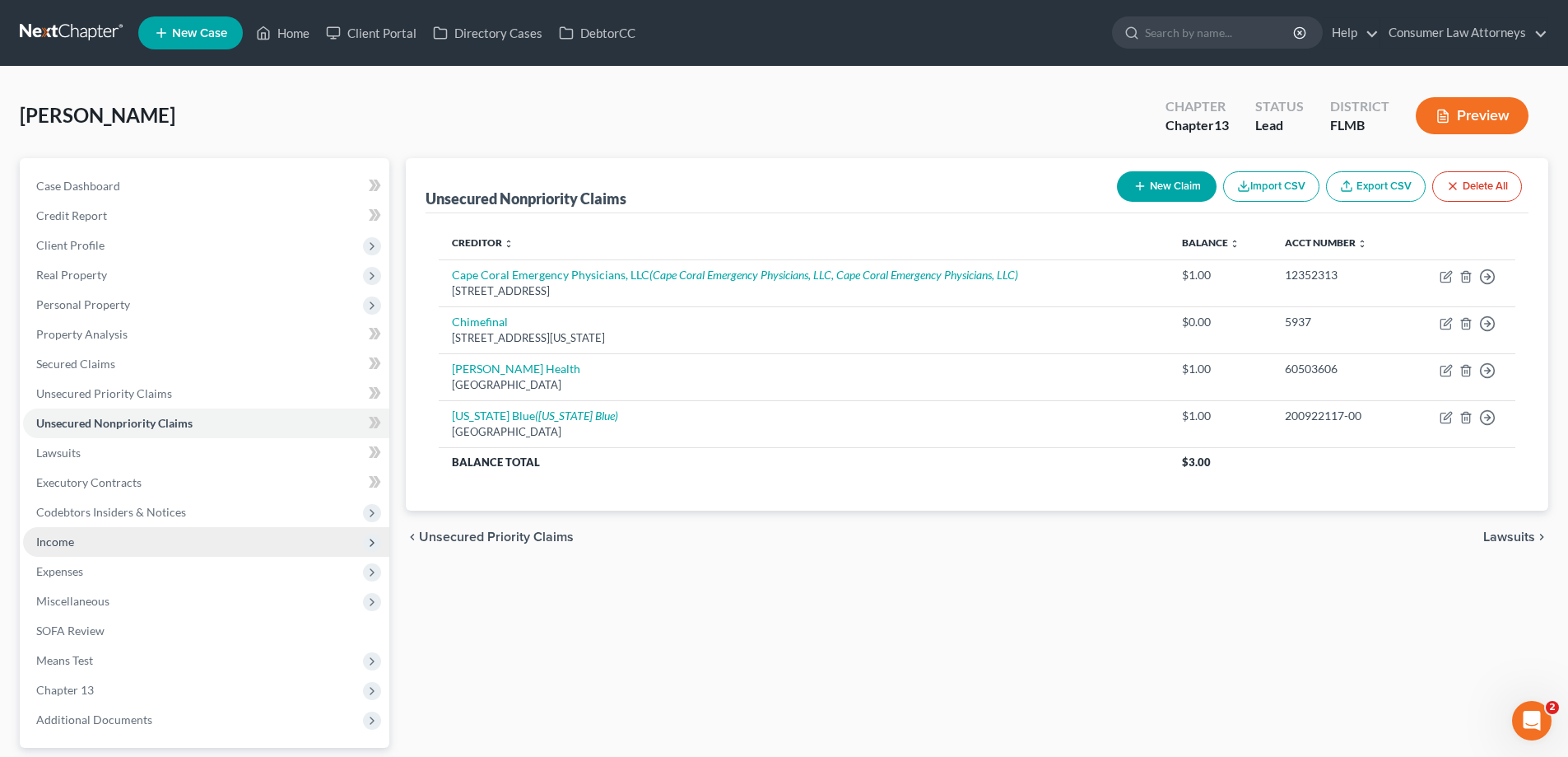
click at [60, 543] on span "Income" at bounding box center [55, 541] width 38 height 14
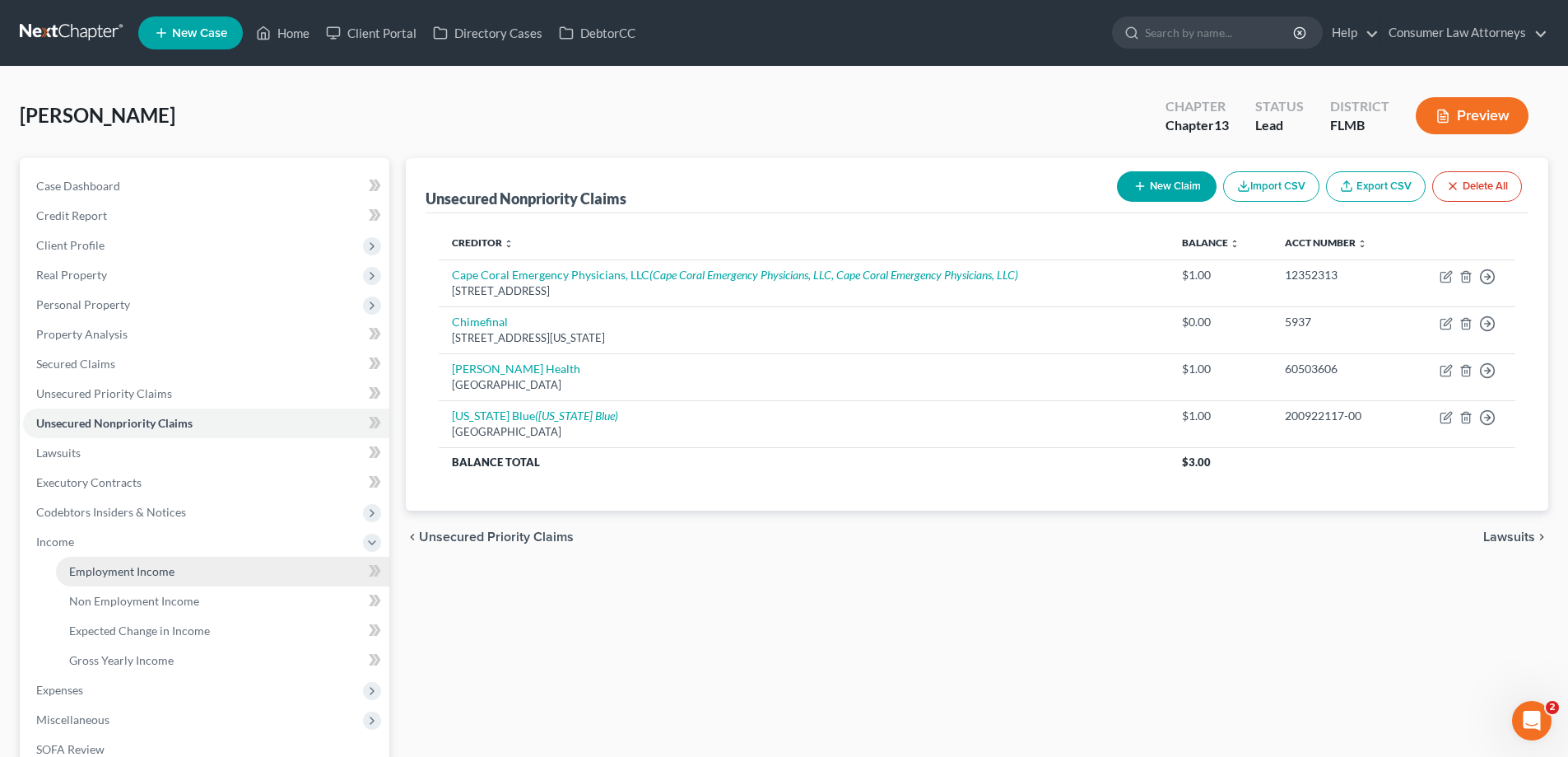
click at [79, 570] on span "Employment Income" at bounding box center [121, 571] width 105 height 14
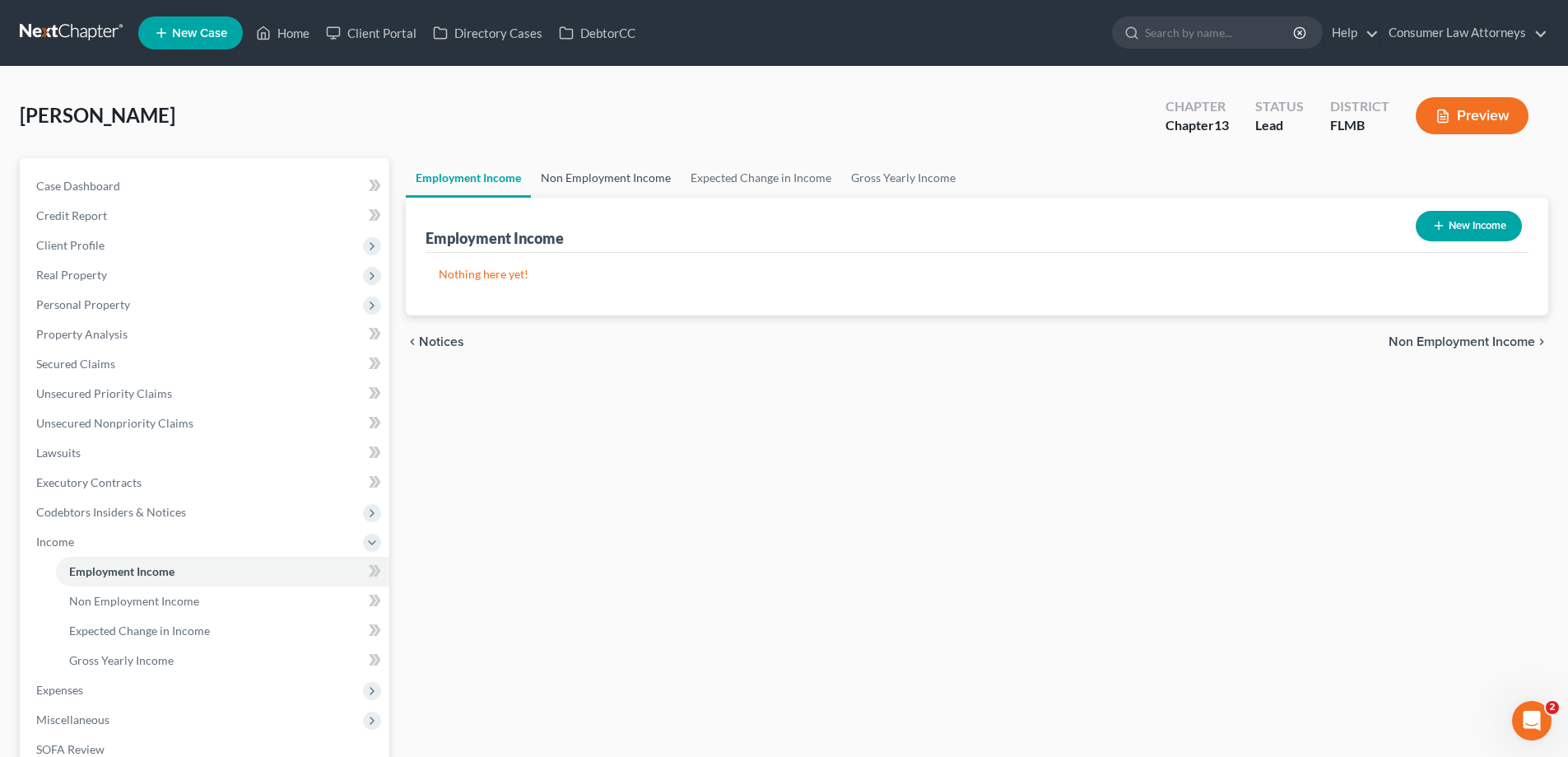
click at [640, 185] on link "Non Employment Income" at bounding box center [606, 178] width 149 height 39
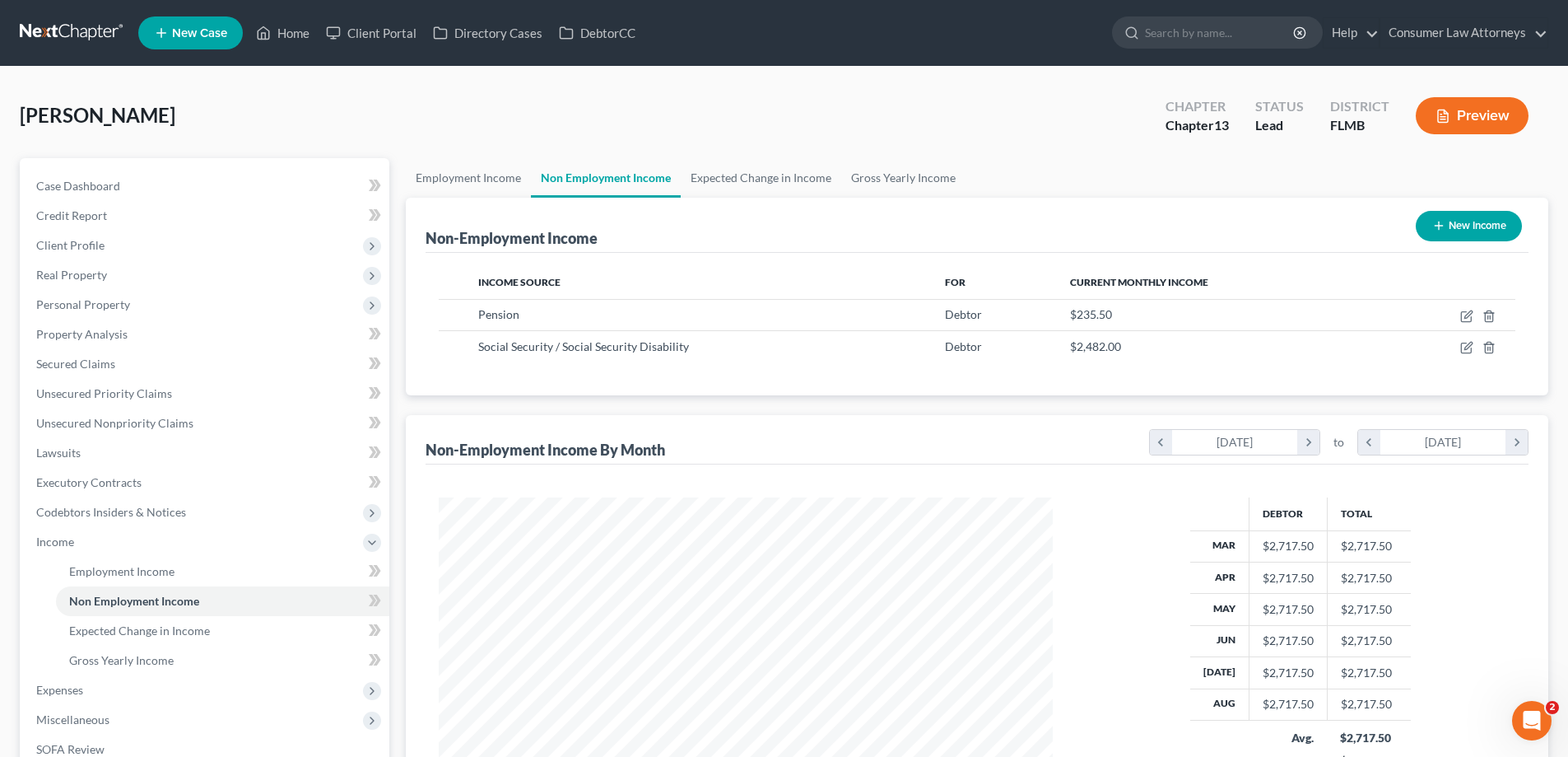
scroll to position [307, 647]
click at [786, 181] on link "Expected Change in Income" at bounding box center [761, 178] width 161 height 39
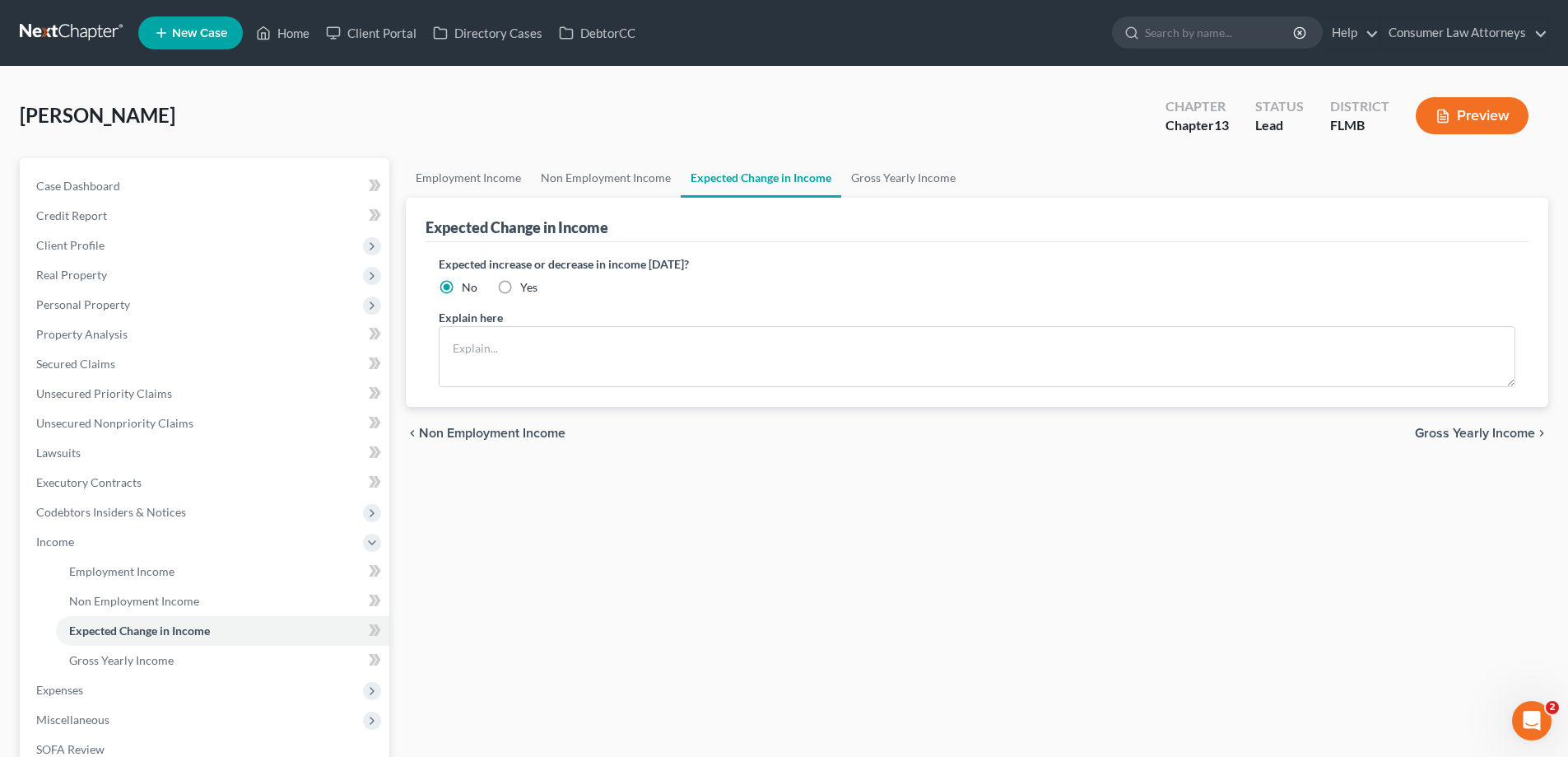
click at [520, 288] on label "Yes" at bounding box center [529, 287] width 17 height 16
click at [527, 288] on input "Yes" at bounding box center [532, 285] width 11 height 11
radio input "true"
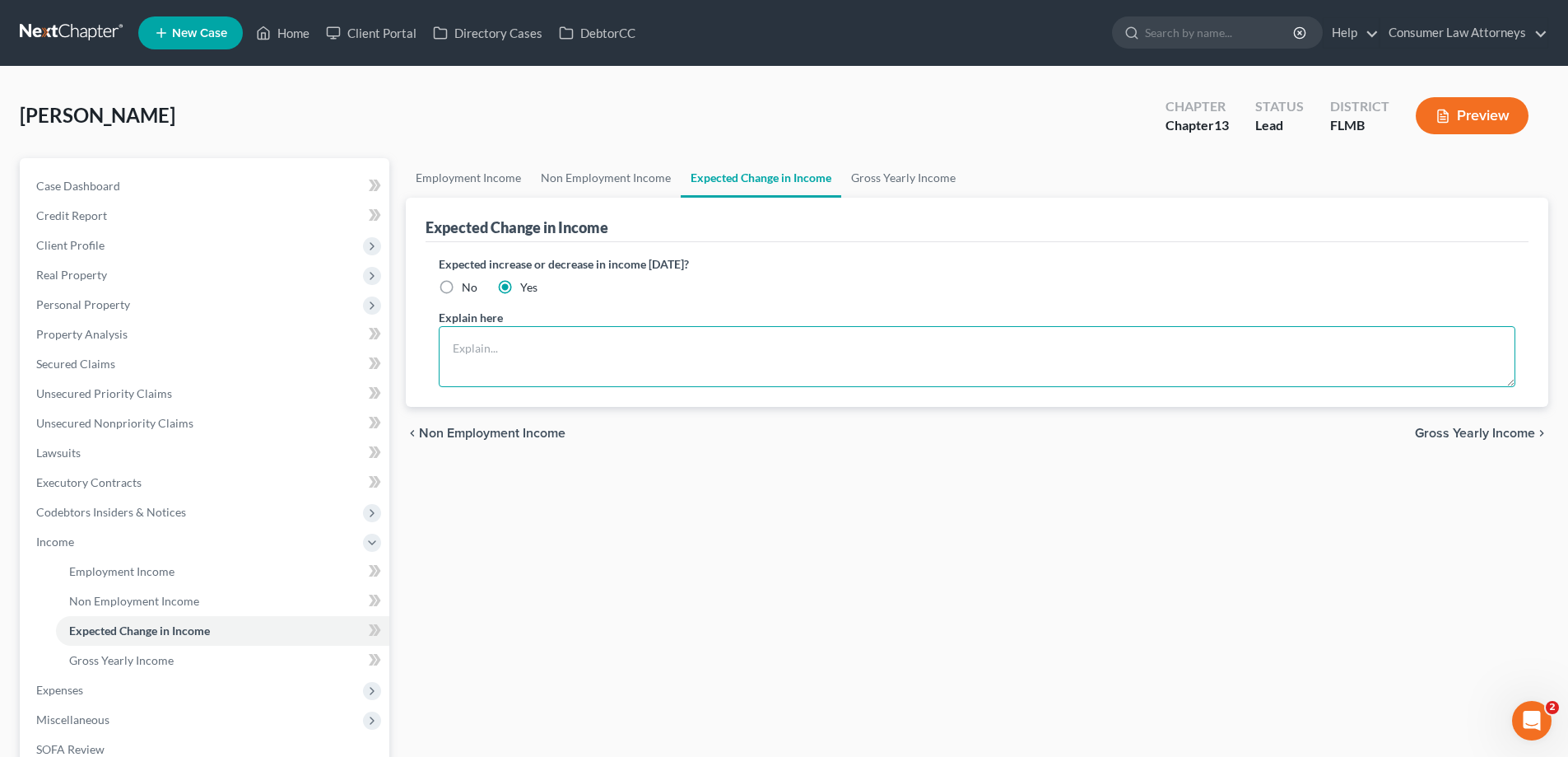
click at [560, 345] on textarea at bounding box center [977, 356] width 1077 height 61
type textarea "It is expected an increase if a room is rented."
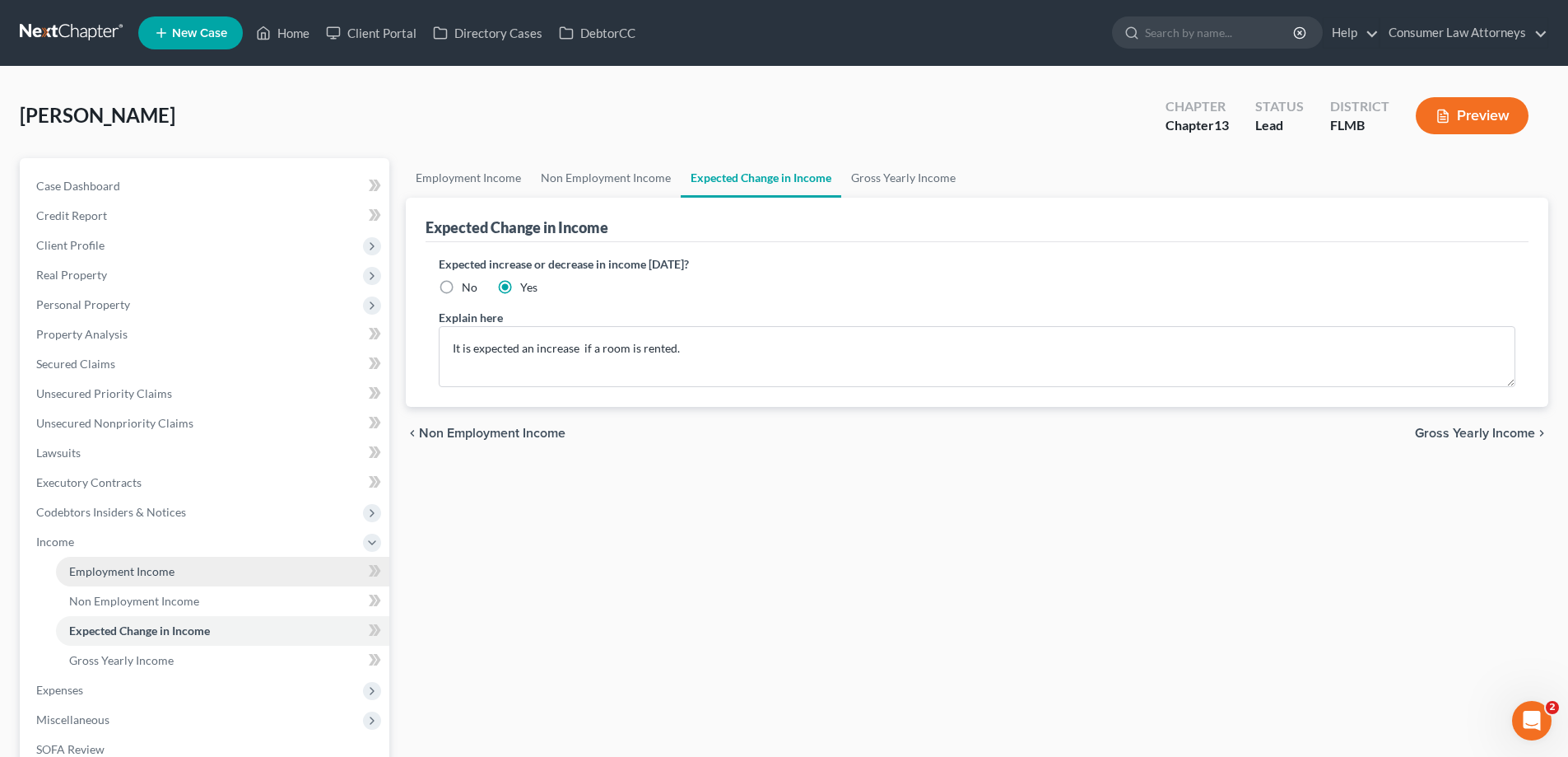
click at [121, 572] on span "Employment Income" at bounding box center [121, 571] width 105 height 14
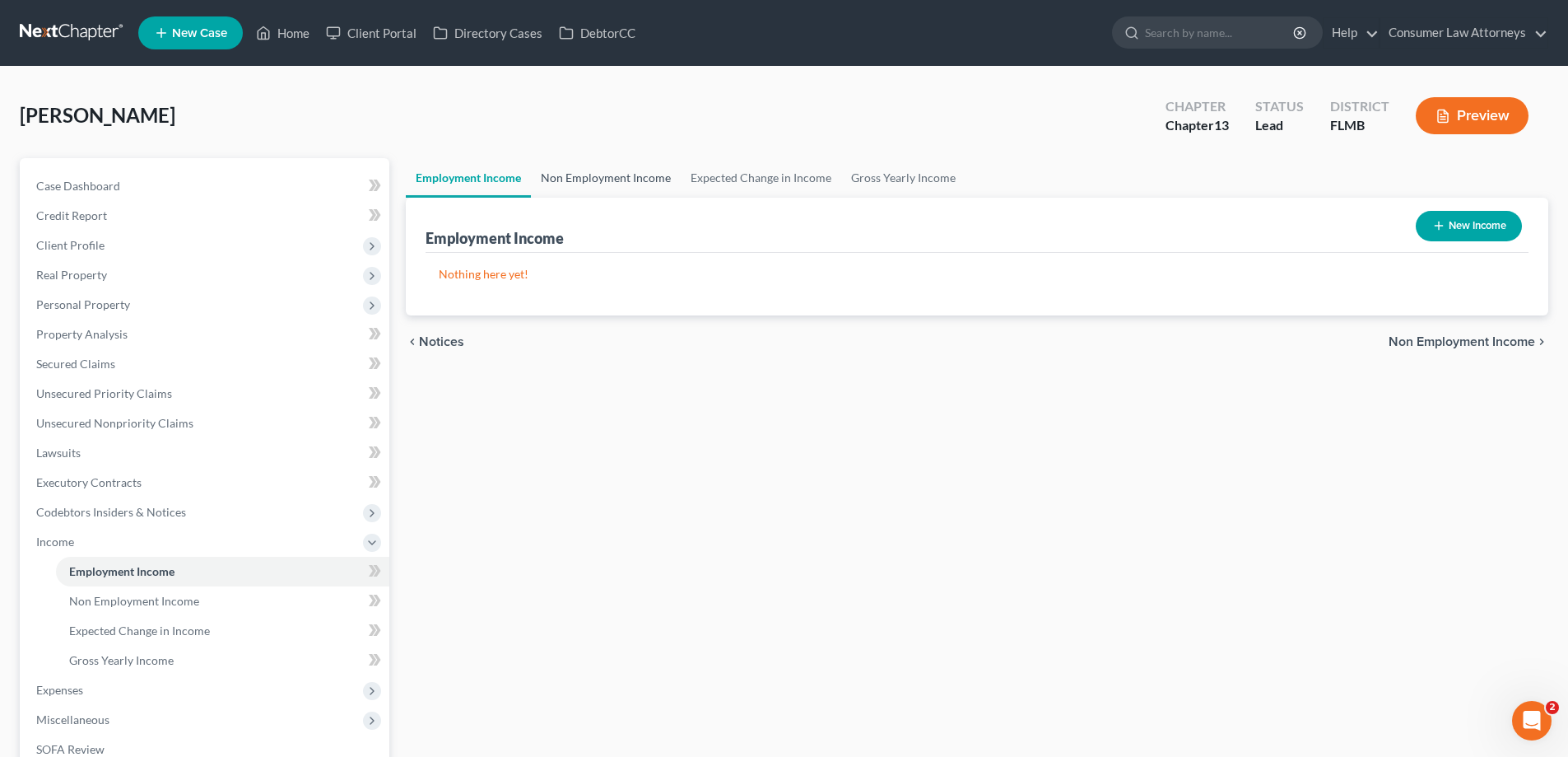
click at [591, 183] on link "Non Employment Income" at bounding box center [606, 178] width 149 height 39
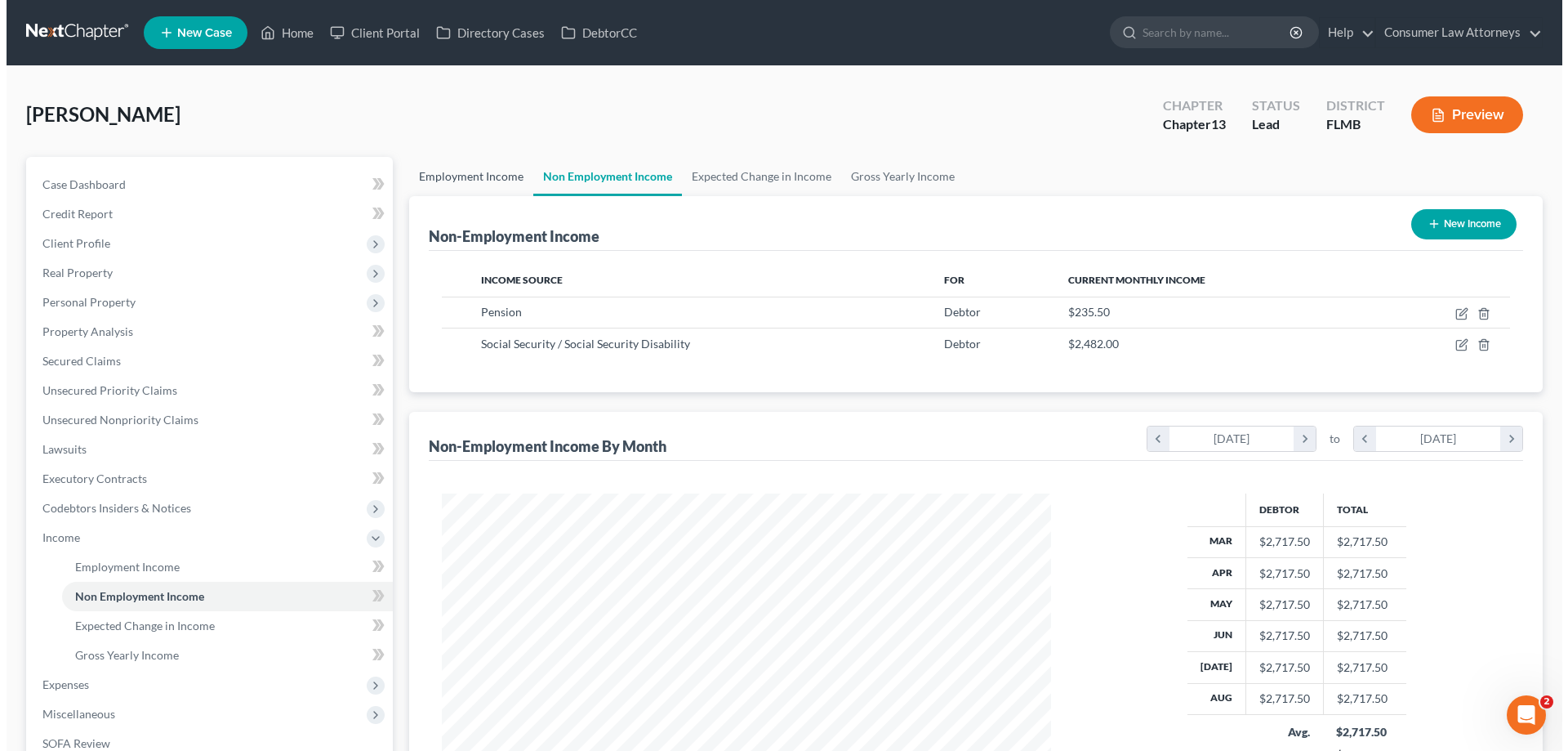
scroll to position [304, 642]
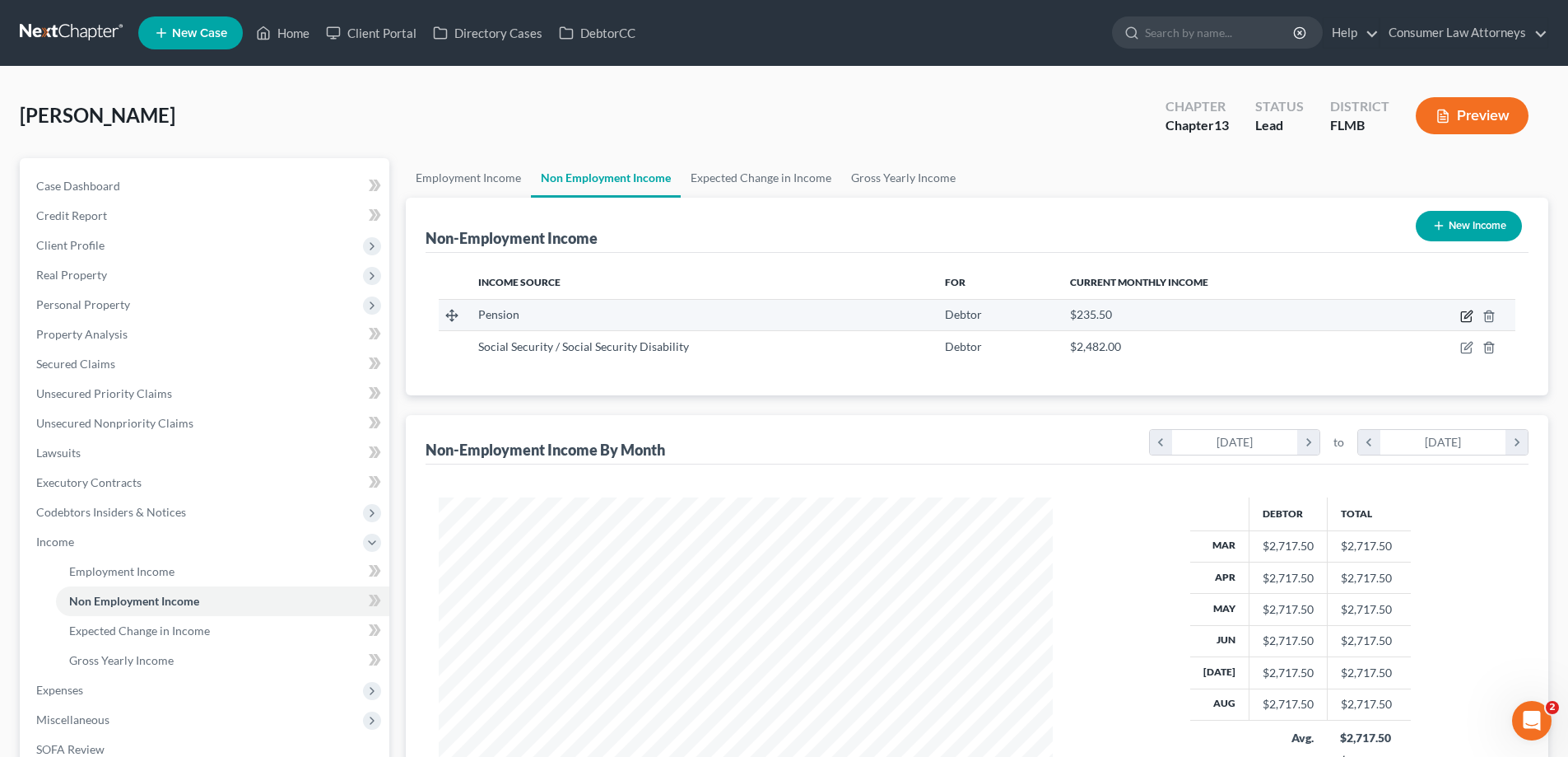
click at [1469, 318] on icon "button" at bounding box center [1466, 315] width 13 height 13
select select "2"
select select "0"
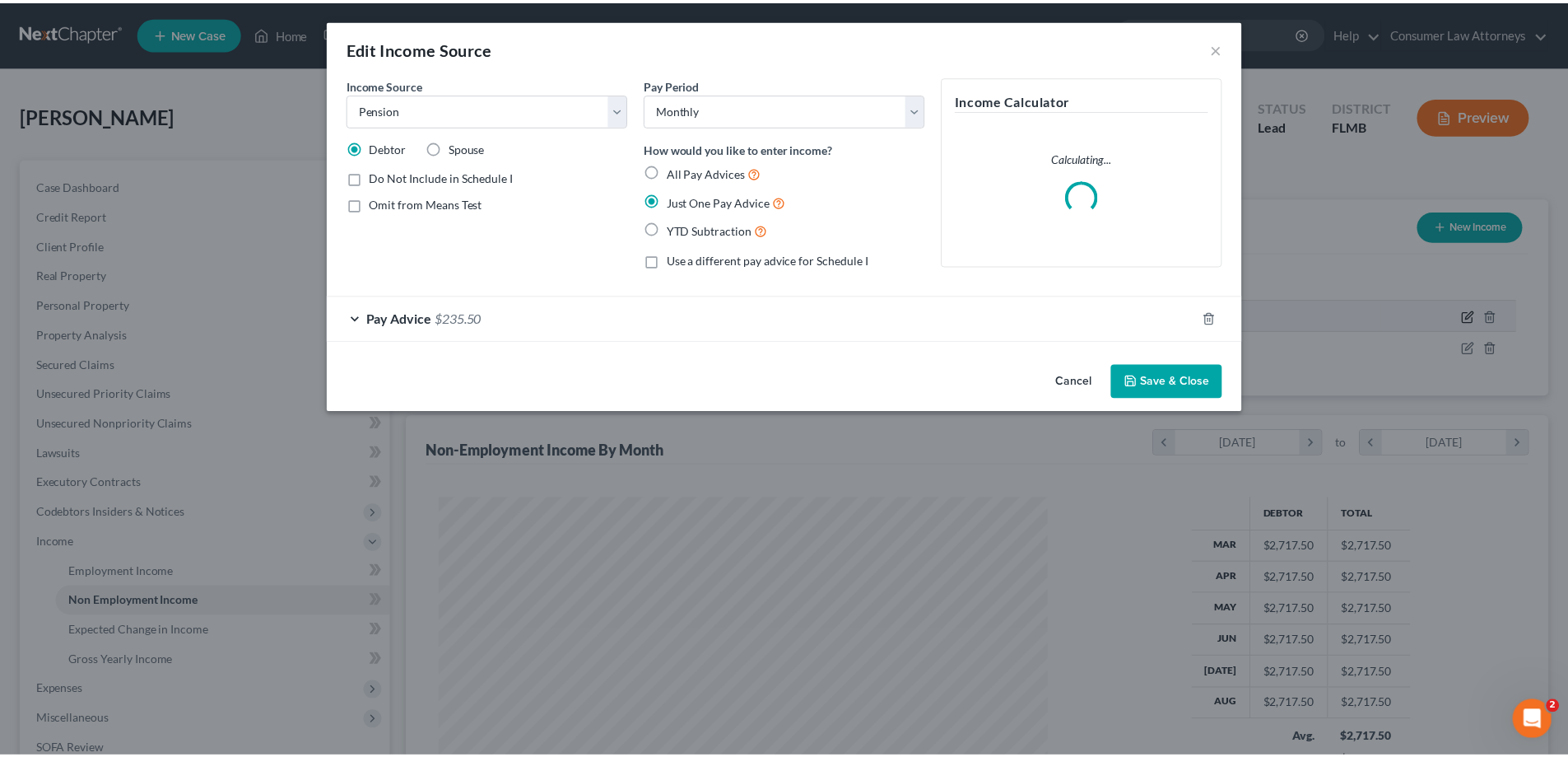
scroll to position [309, 652]
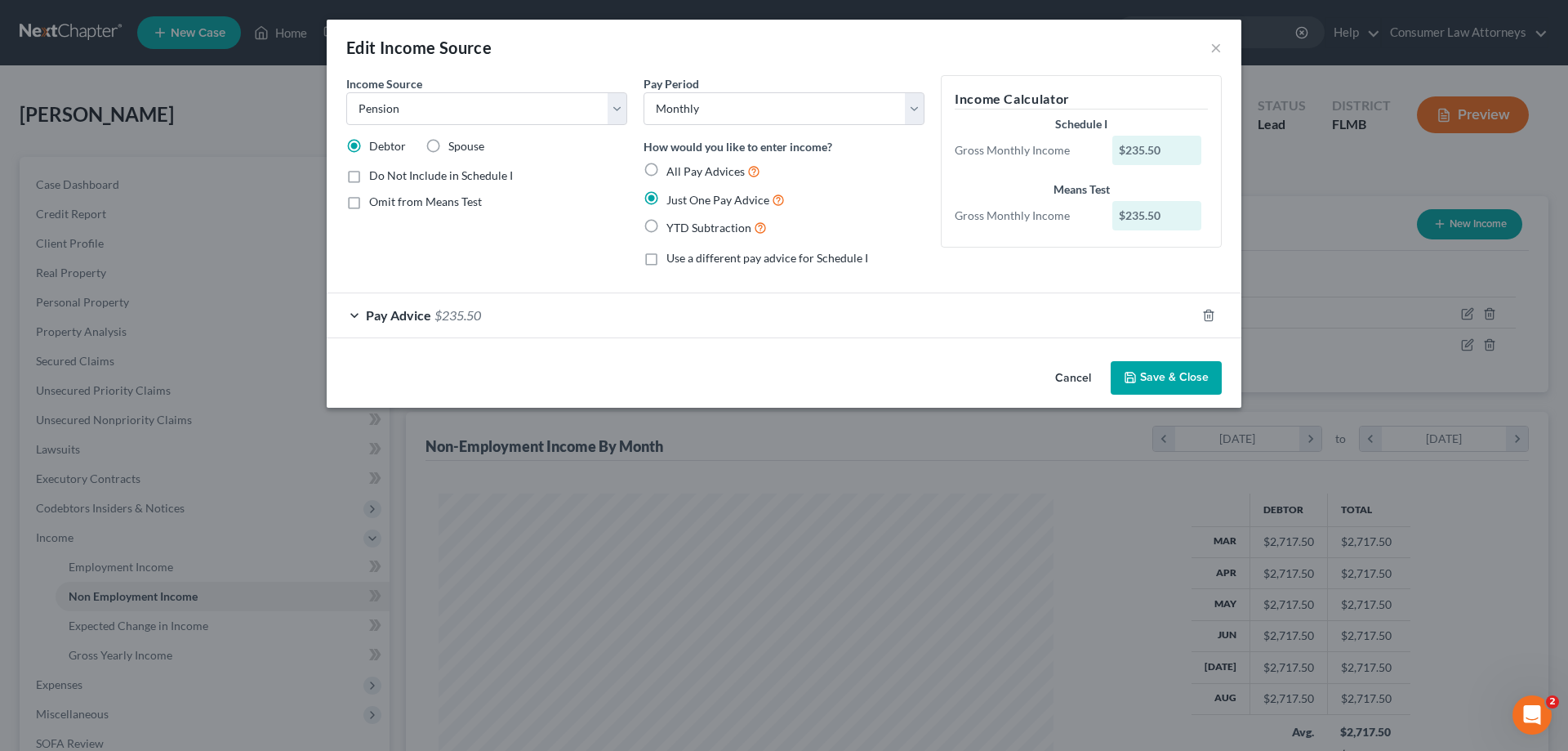
click at [1154, 378] on button "Save & Close" at bounding box center [1166, 378] width 111 height 34
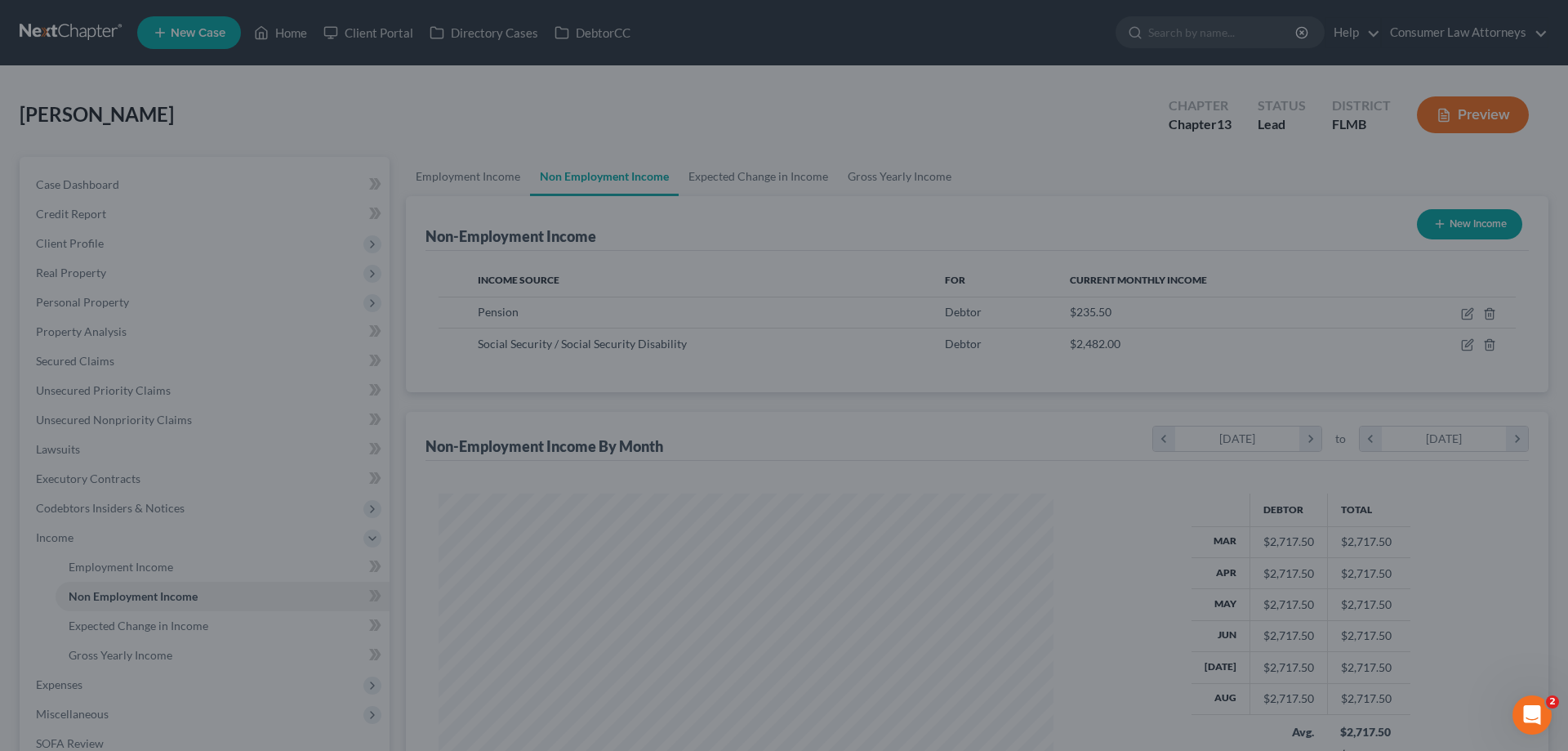
scroll to position [816594, 816197]
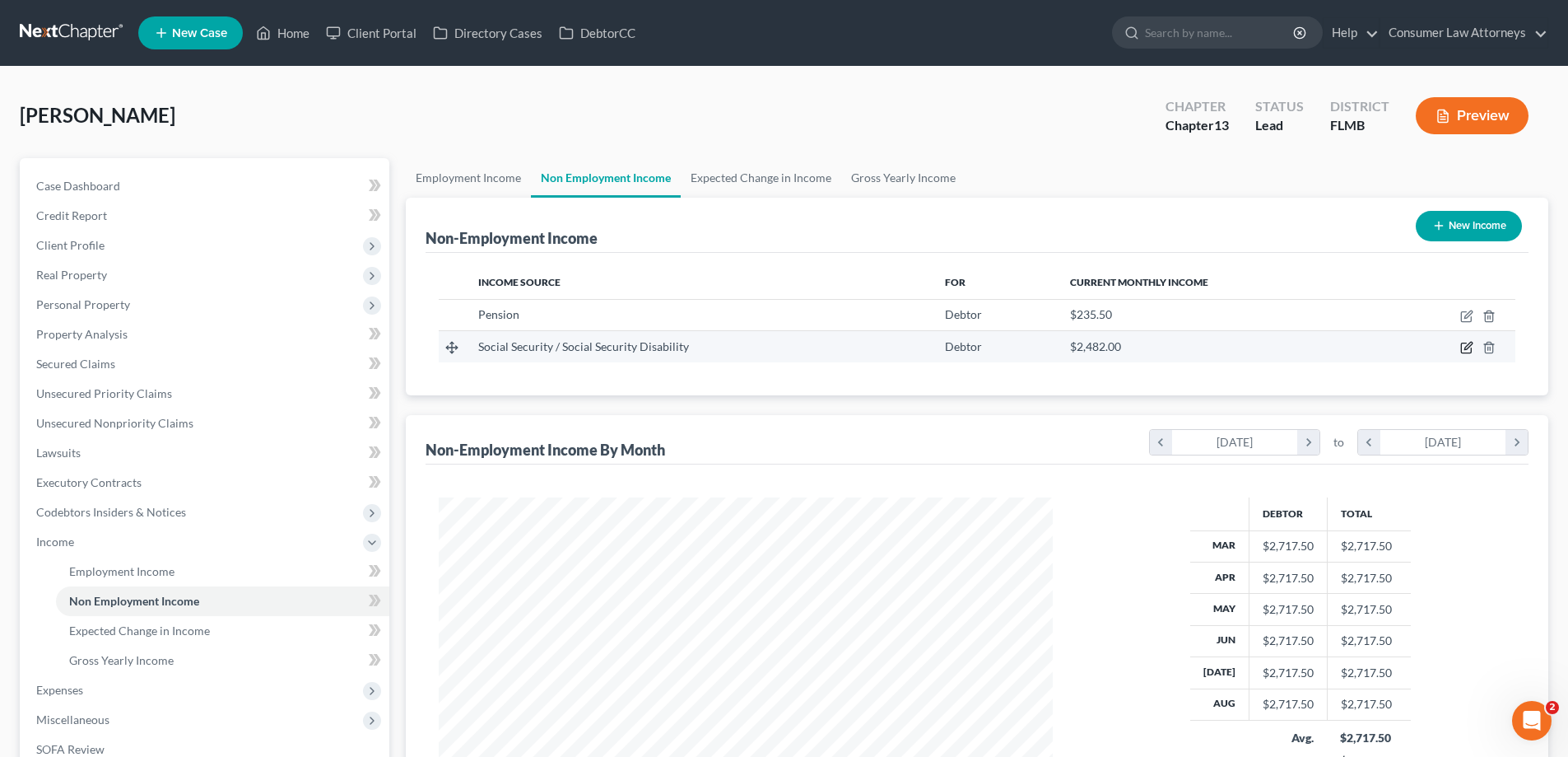
click at [1464, 343] on icon "button" at bounding box center [1466, 347] width 13 height 13
select select "4"
select select "0"
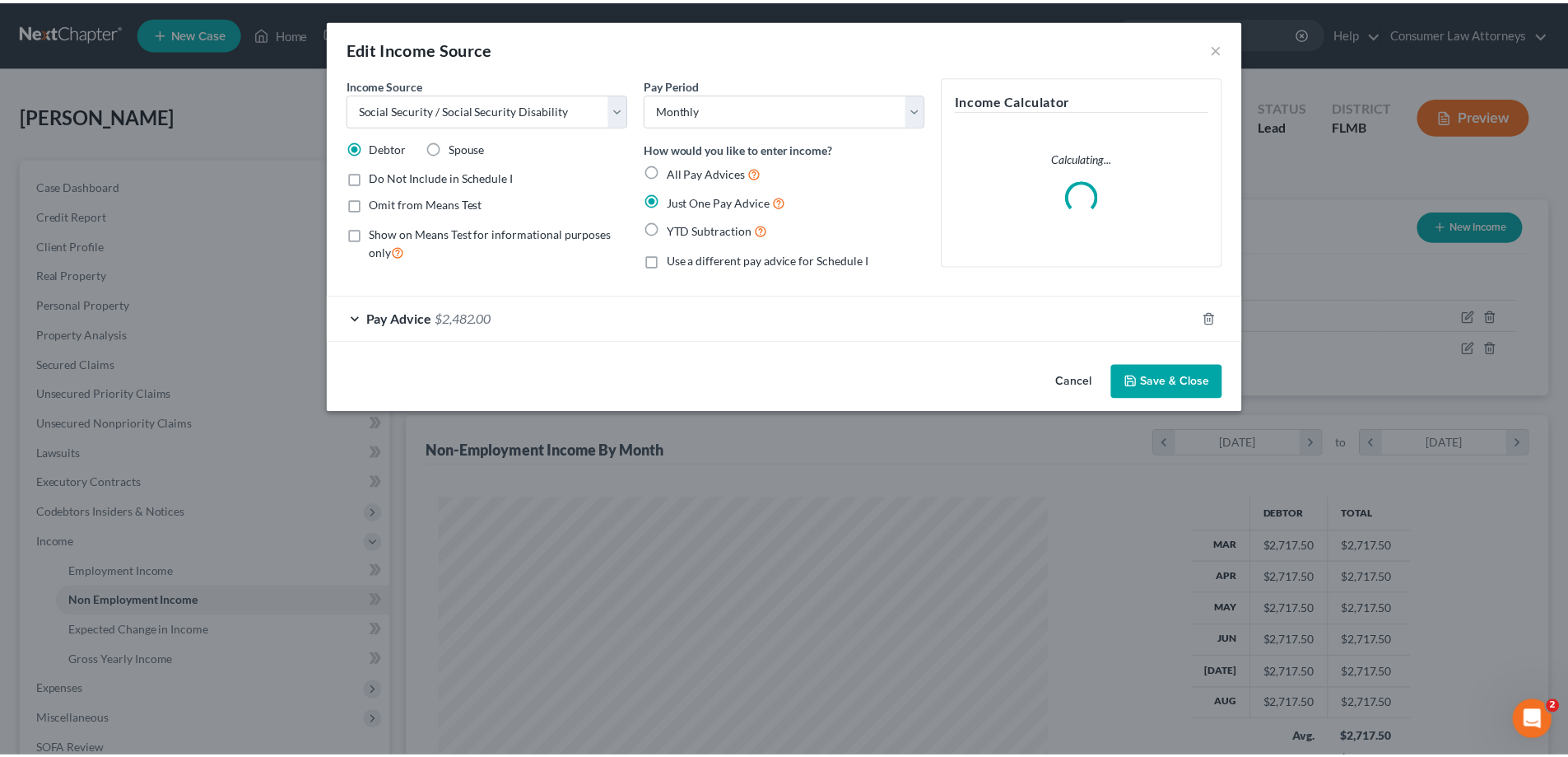
scroll to position [309, 652]
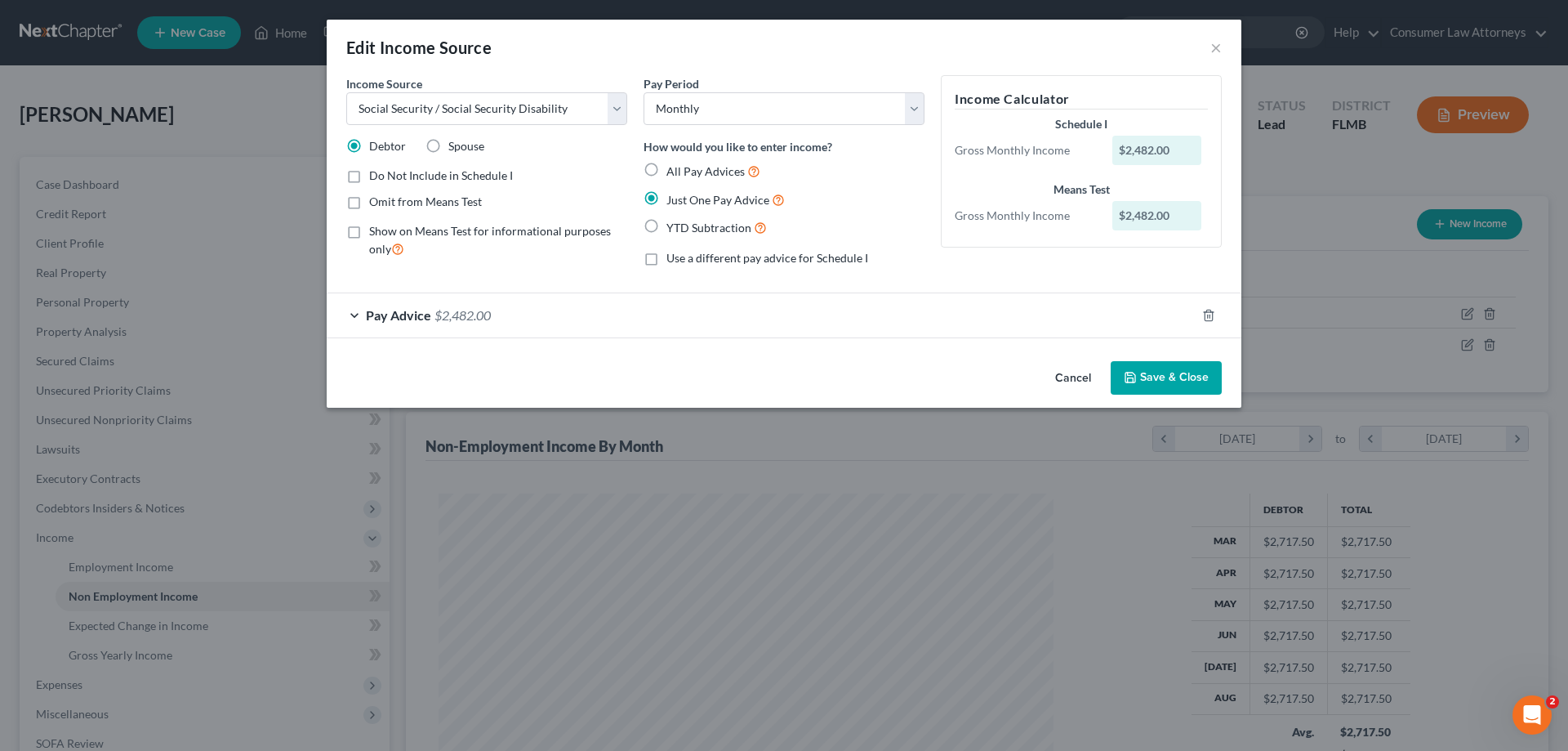
click at [1176, 381] on button "Save & Close" at bounding box center [1166, 378] width 111 height 34
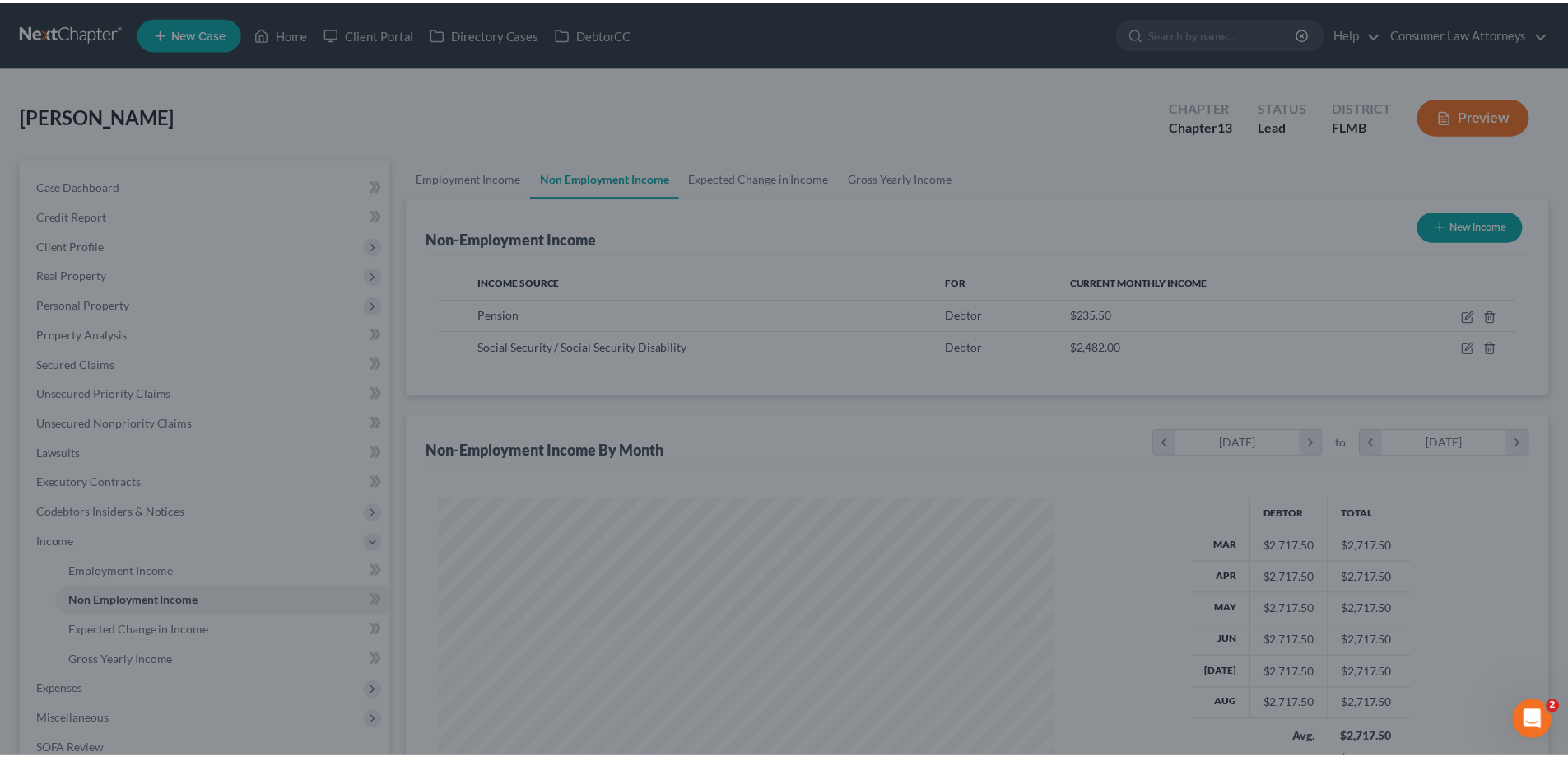
scroll to position [823118, 822420]
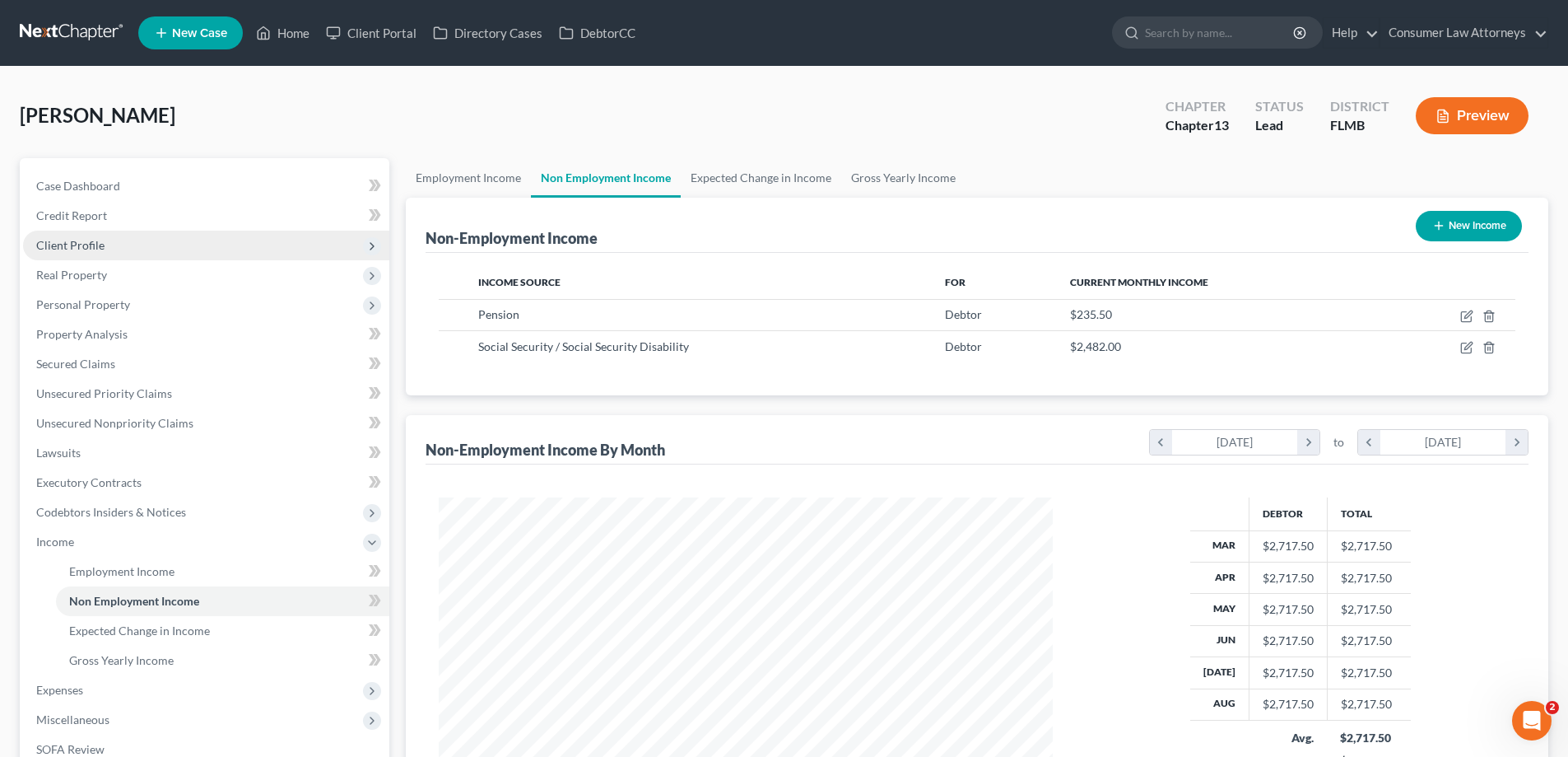
click at [92, 242] on span "Client Profile" at bounding box center [70, 245] width 68 height 14
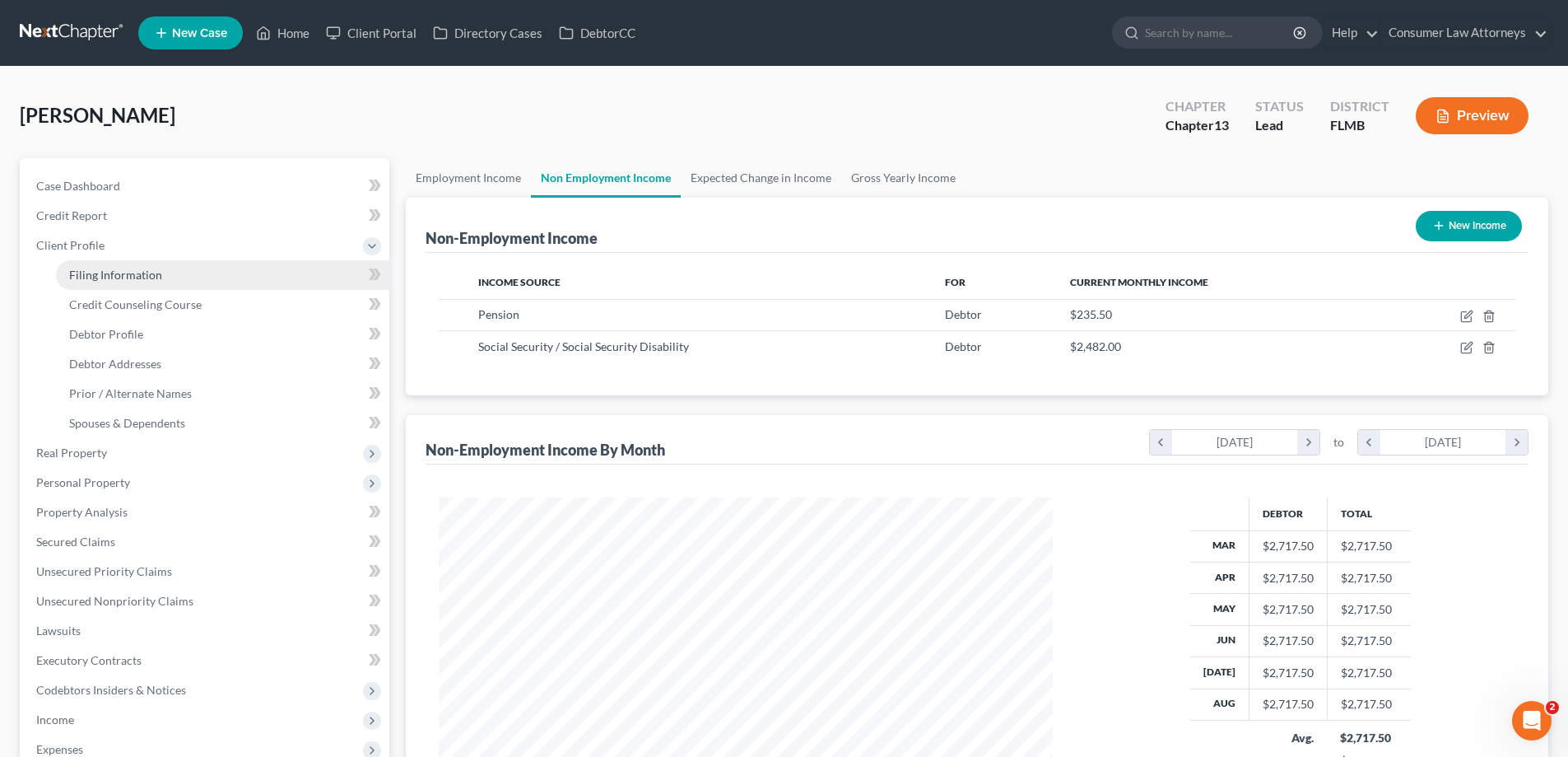
click at [121, 285] on link "Filing Information" at bounding box center [223, 275] width 333 height 30
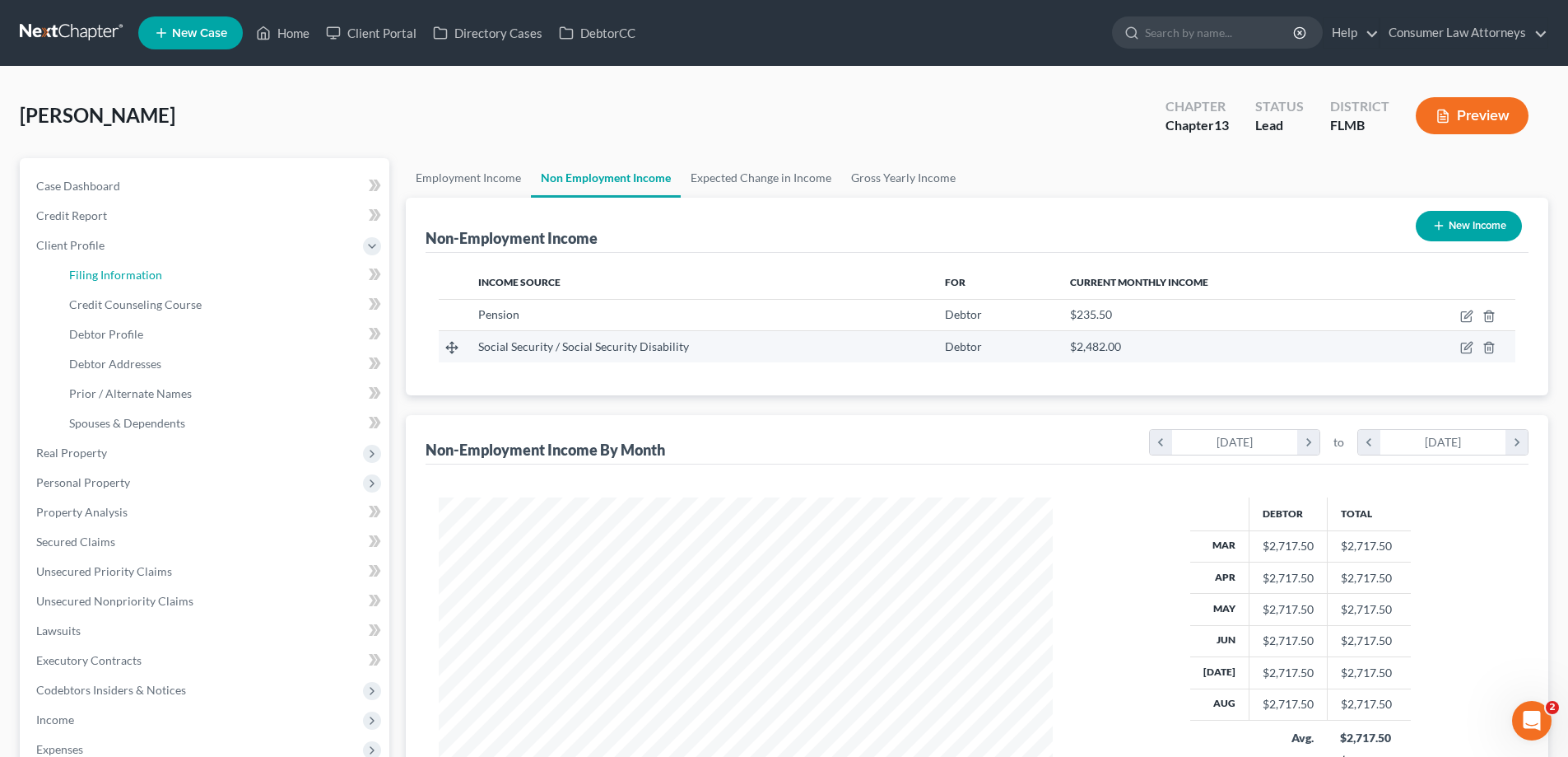
select select "1"
select select "0"
select select "3"
select select "0"
select select "9"
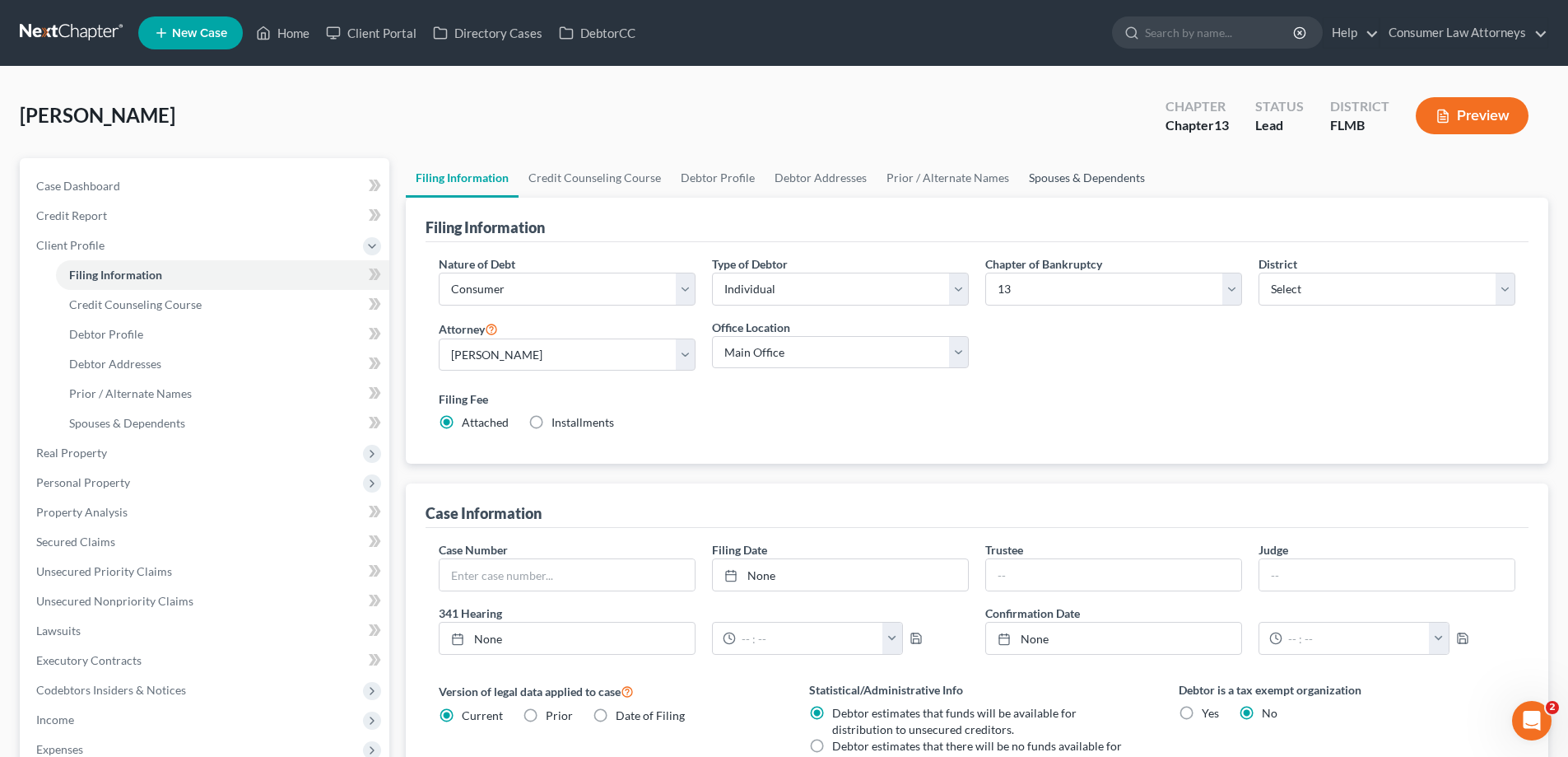
click at [1059, 189] on link "Spouses & Dependents" at bounding box center [1086, 178] width 136 height 39
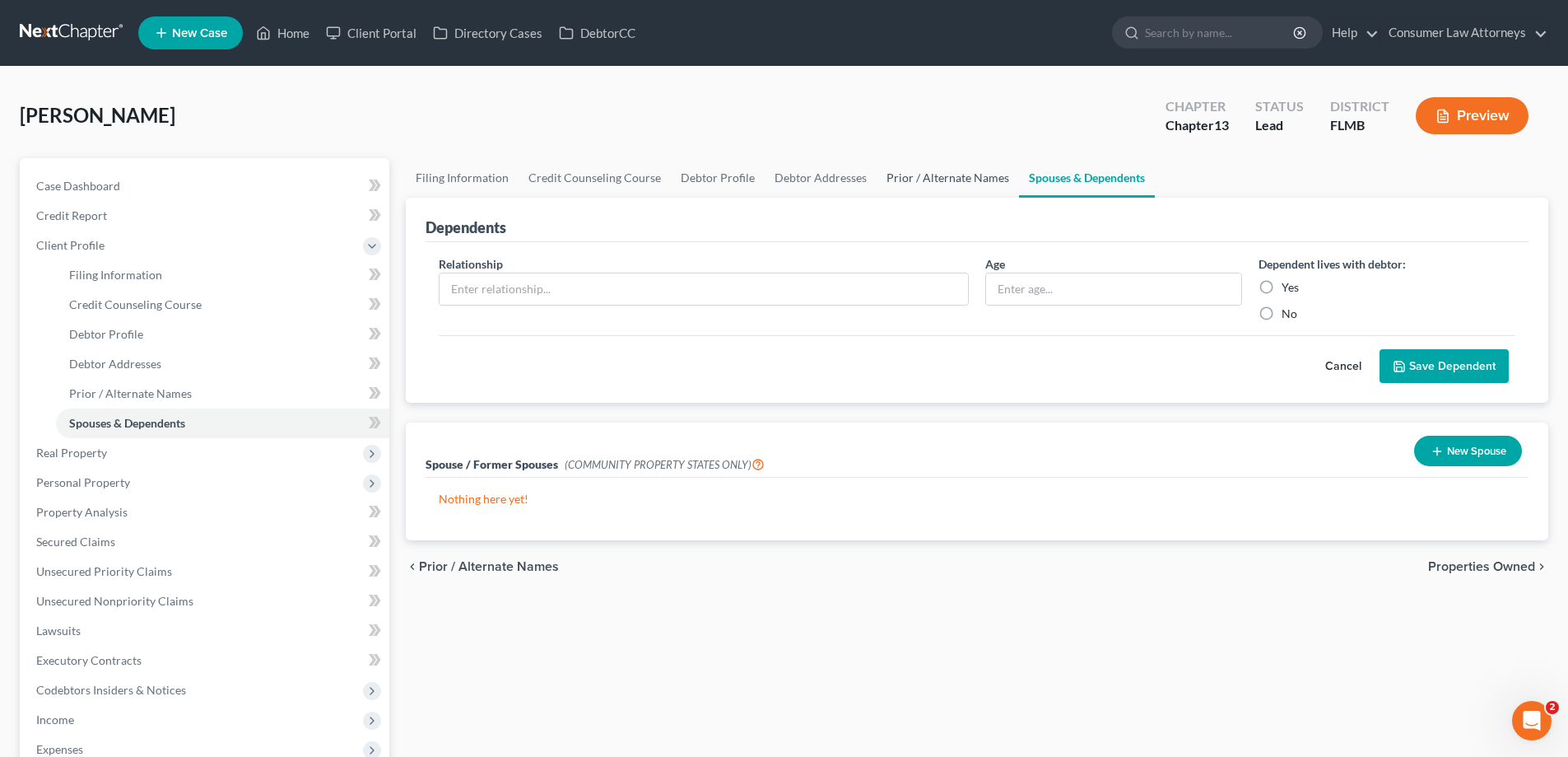
click at [961, 189] on link "Prior / Alternate Names" at bounding box center [947, 178] width 143 height 39
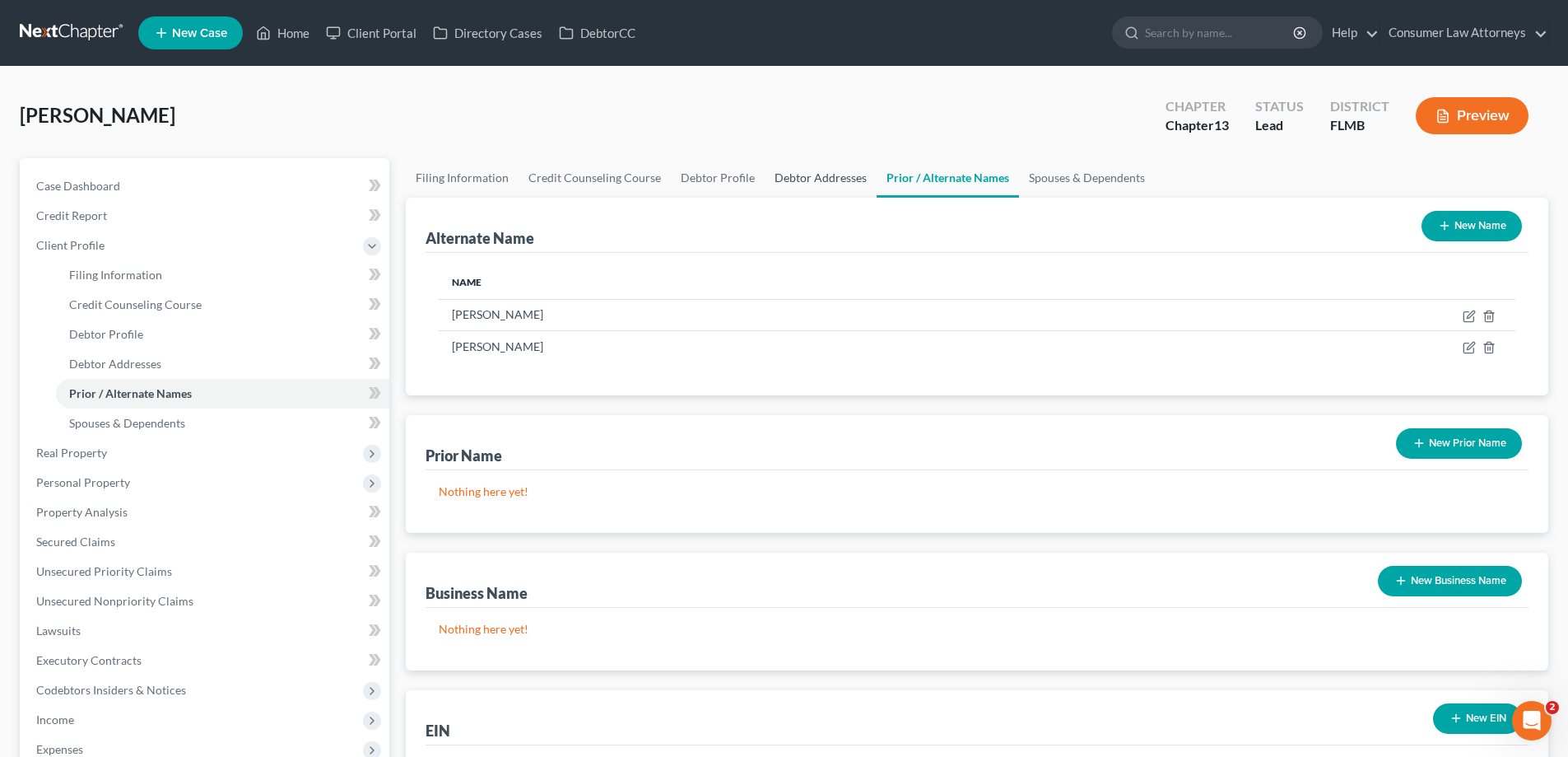
click at [840, 182] on link "Debtor Addresses" at bounding box center [820, 178] width 112 height 39
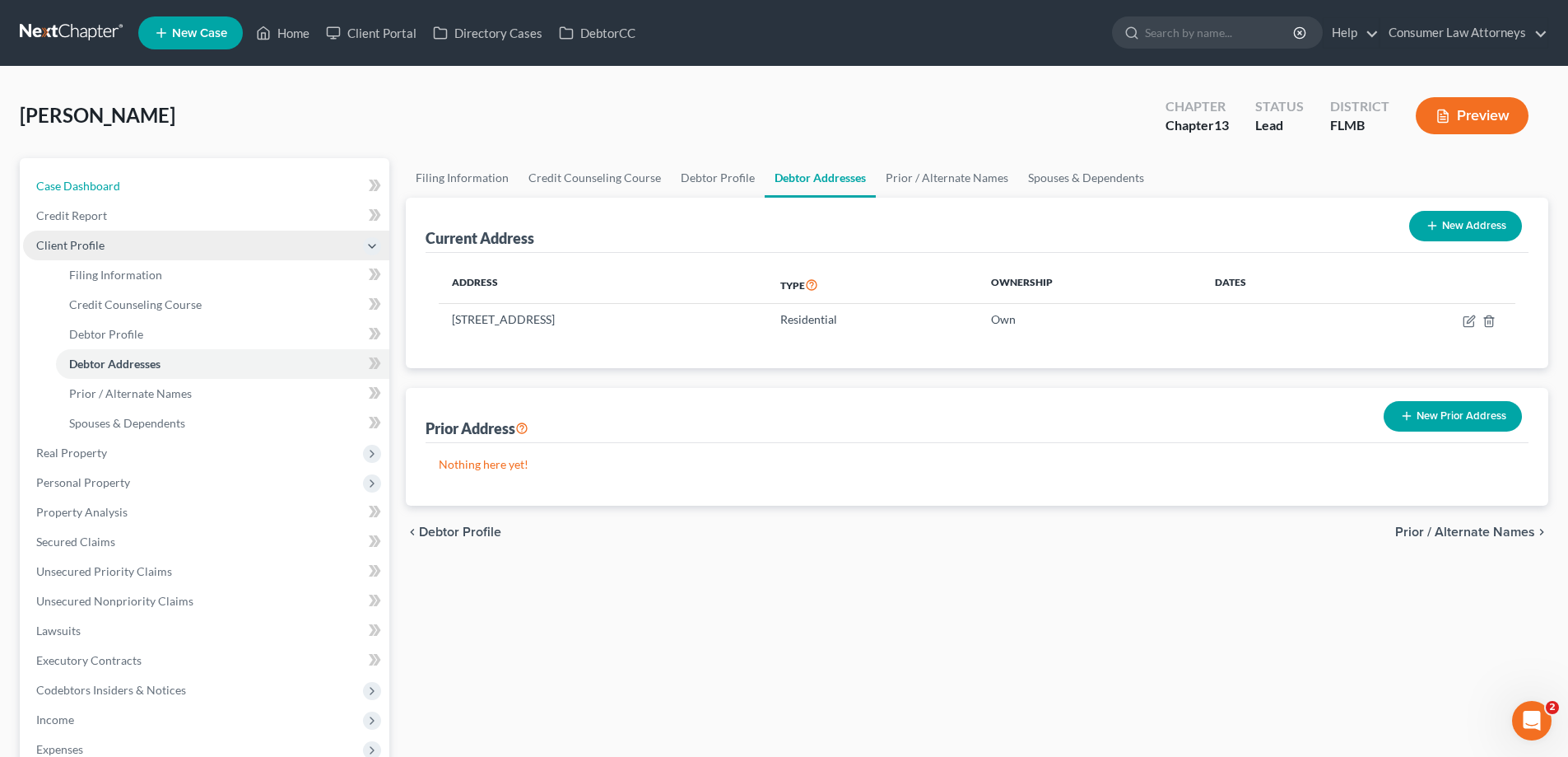
drag, startPoint x: 106, startPoint y: 178, endPoint x: 118, endPoint y: 257, distance: 79.9
click at [106, 179] on span "Case Dashboard" at bounding box center [78, 185] width 84 height 14
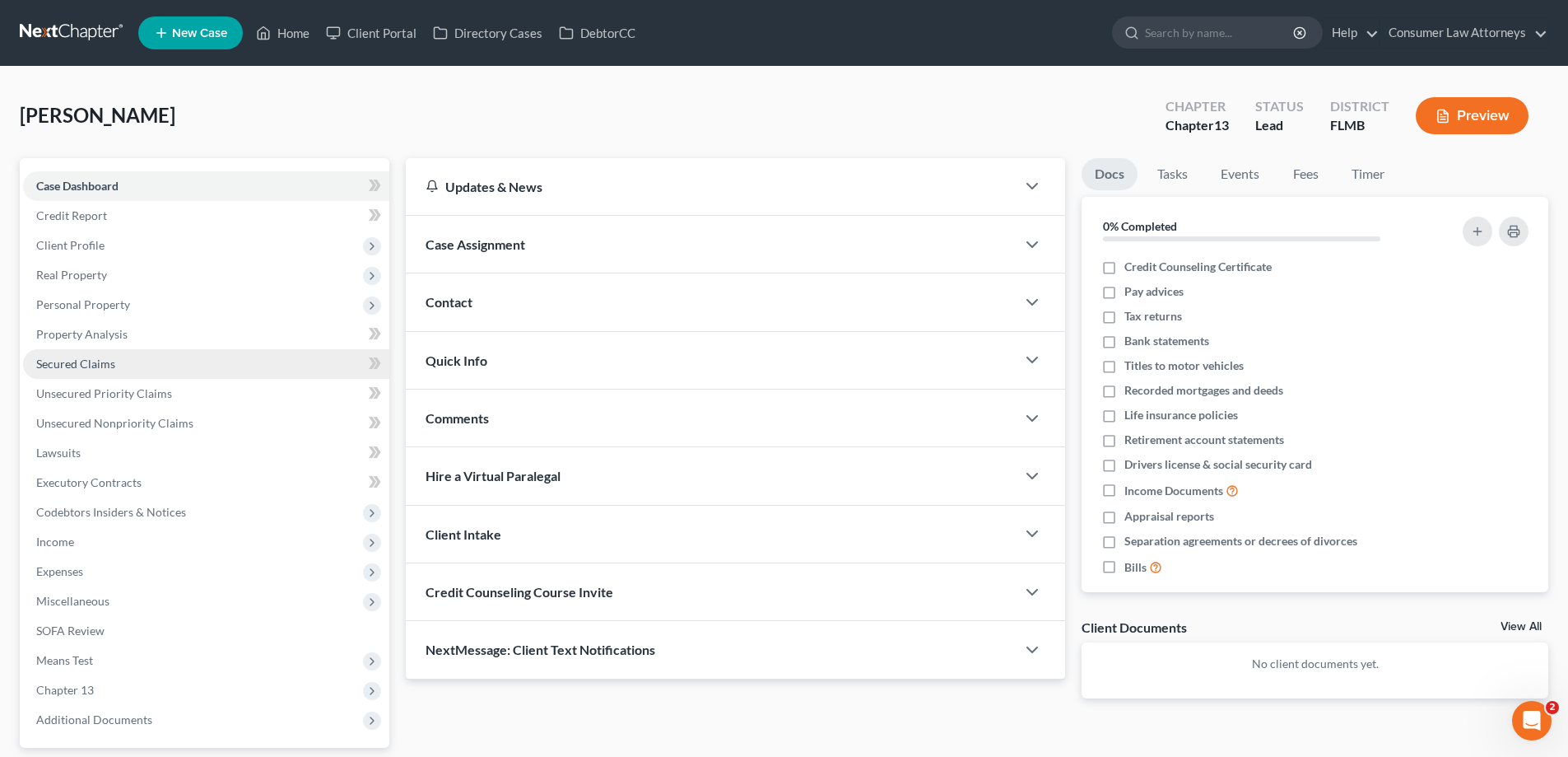
click at [77, 362] on span "Secured Claims" at bounding box center [75, 363] width 79 height 14
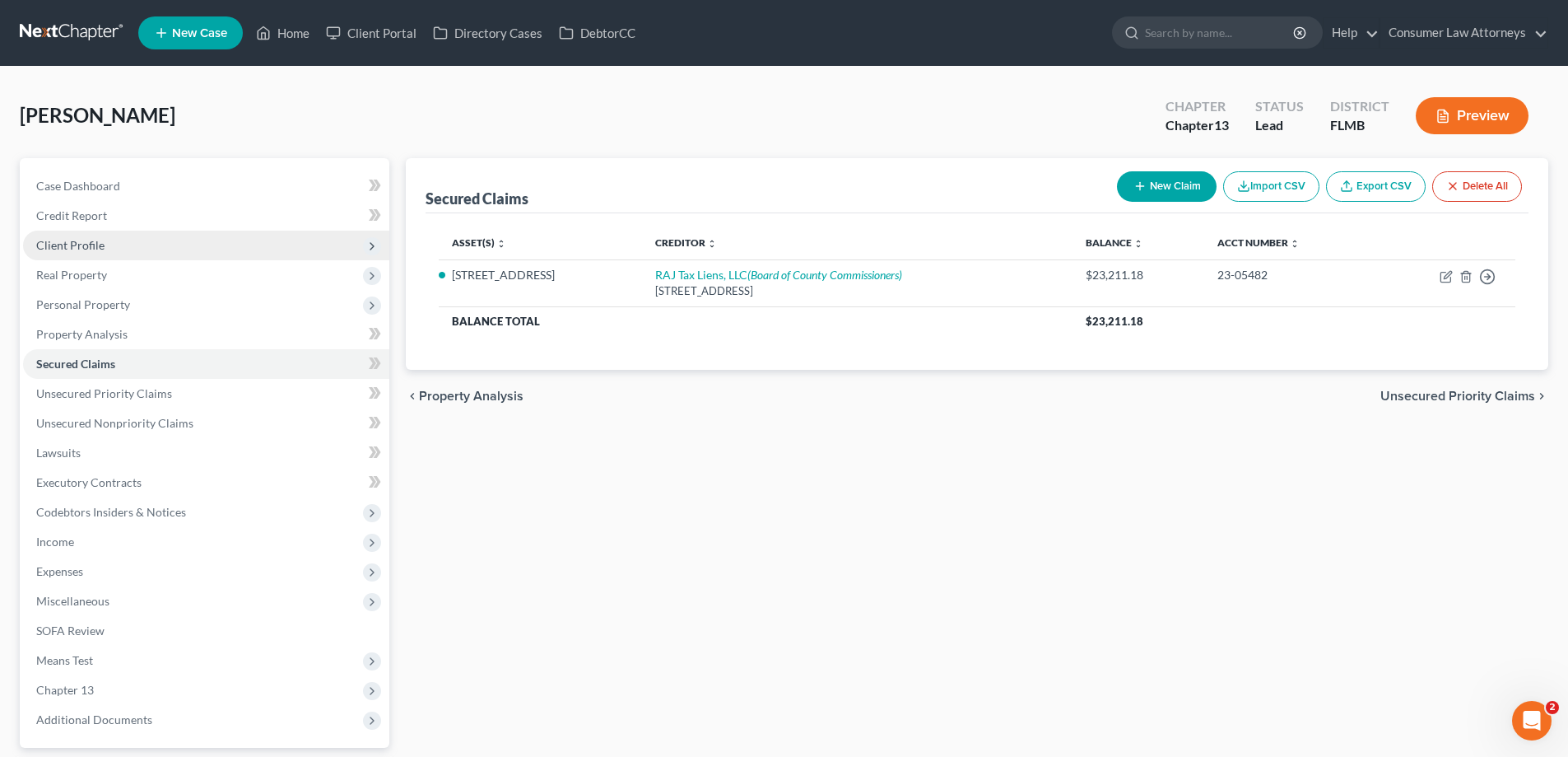
click at [79, 247] on span "Client Profile" at bounding box center [70, 245] width 68 height 14
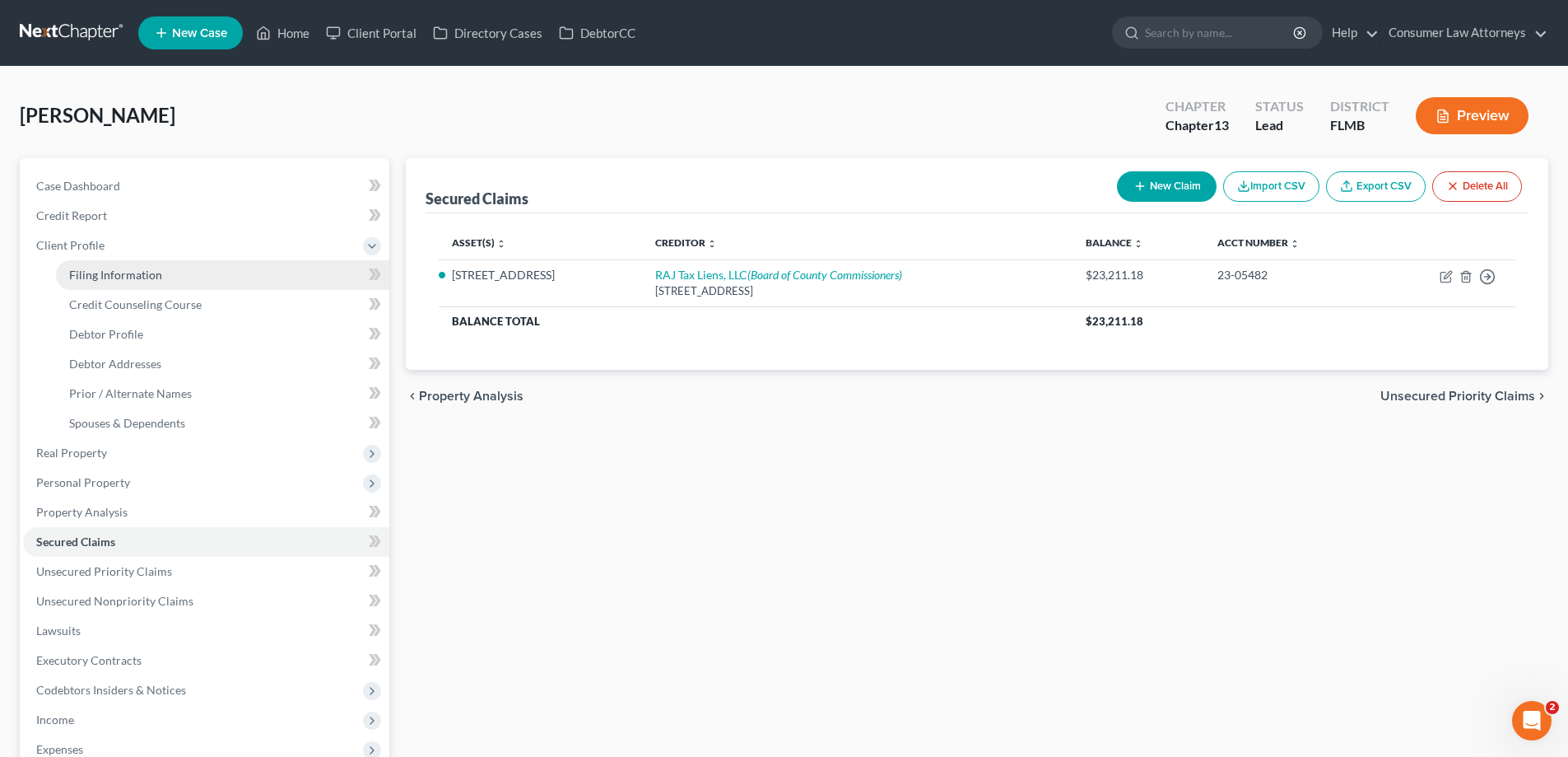
click at [124, 273] on span "Filing Information" at bounding box center [115, 274] width 93 height 14
select select "1"
select select "0"
select select "3"
select select "15"
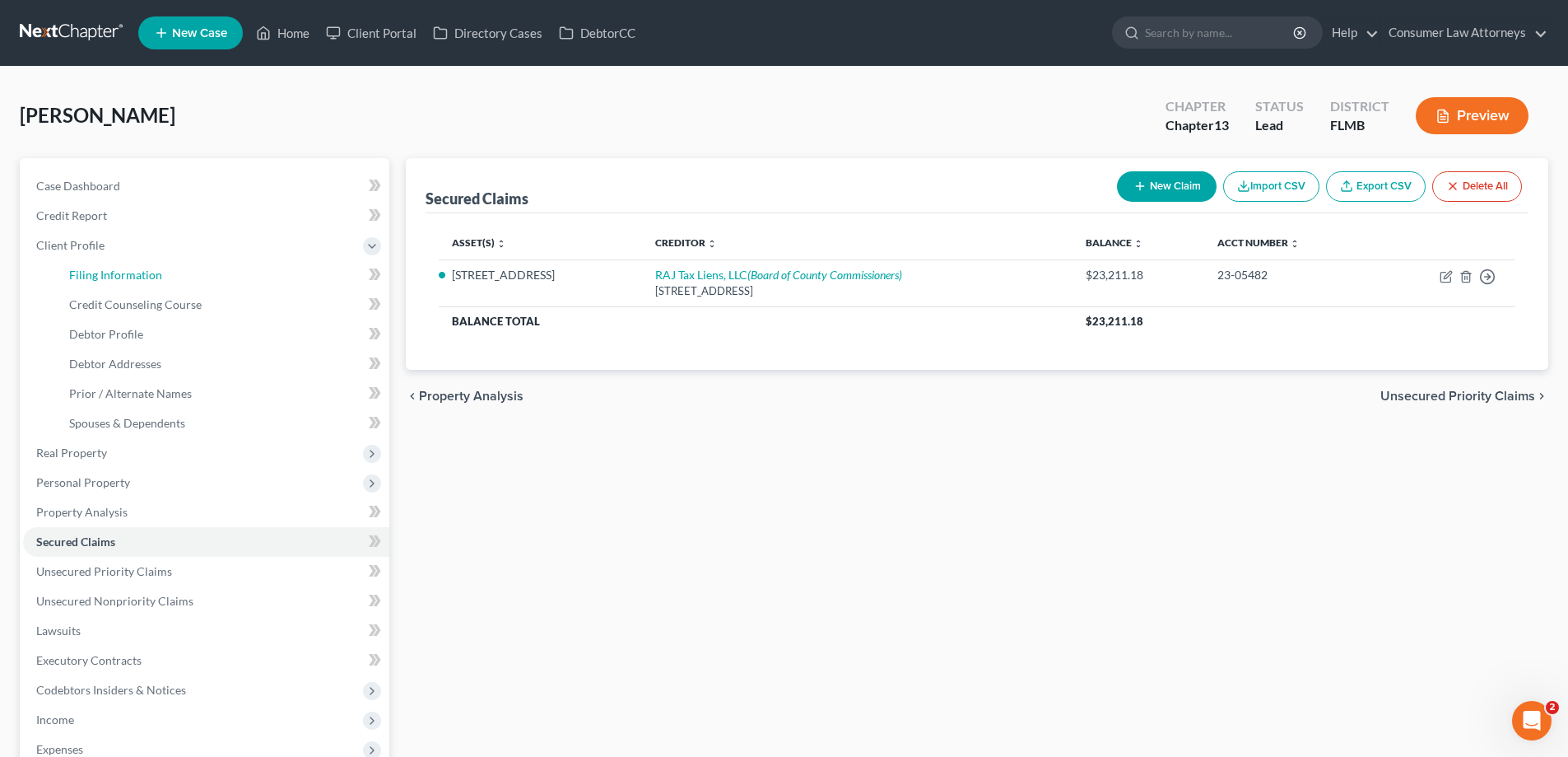
select select "0"
select select "9"
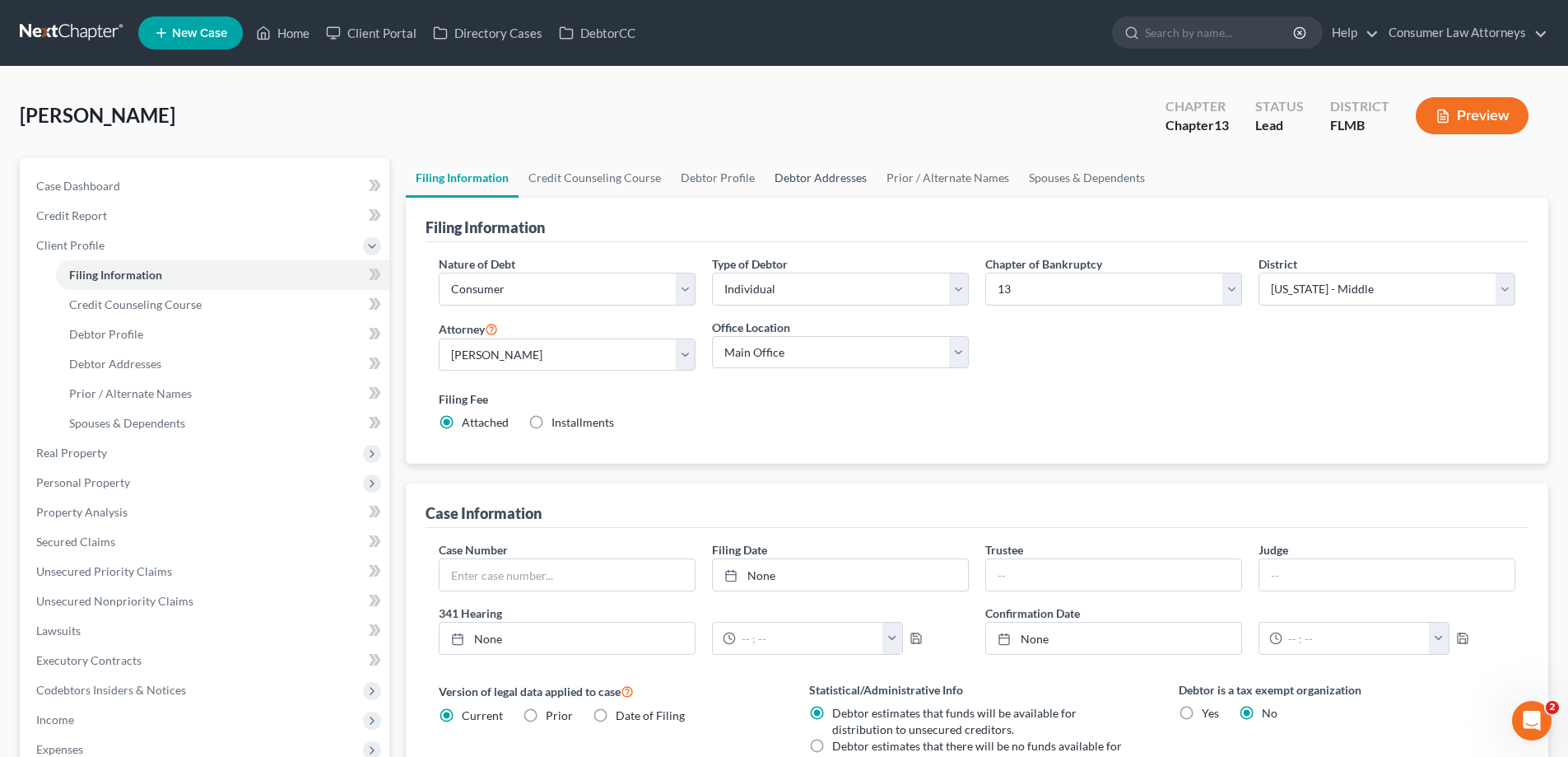
click at [794, 182] on link "Debtor Addresses" at bounding box center [820, 178] width 112 height 39
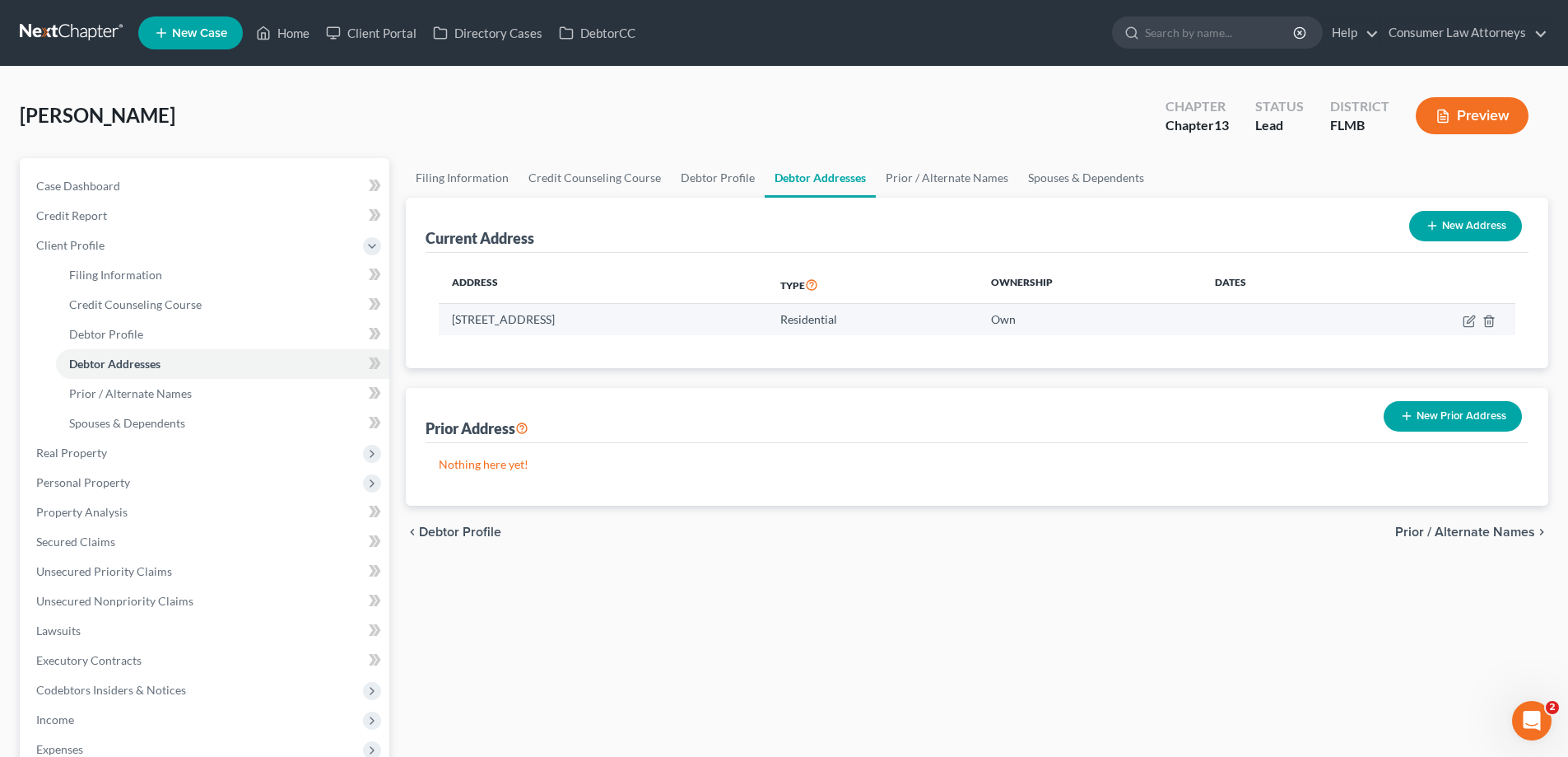
scroll to position [326, 0]
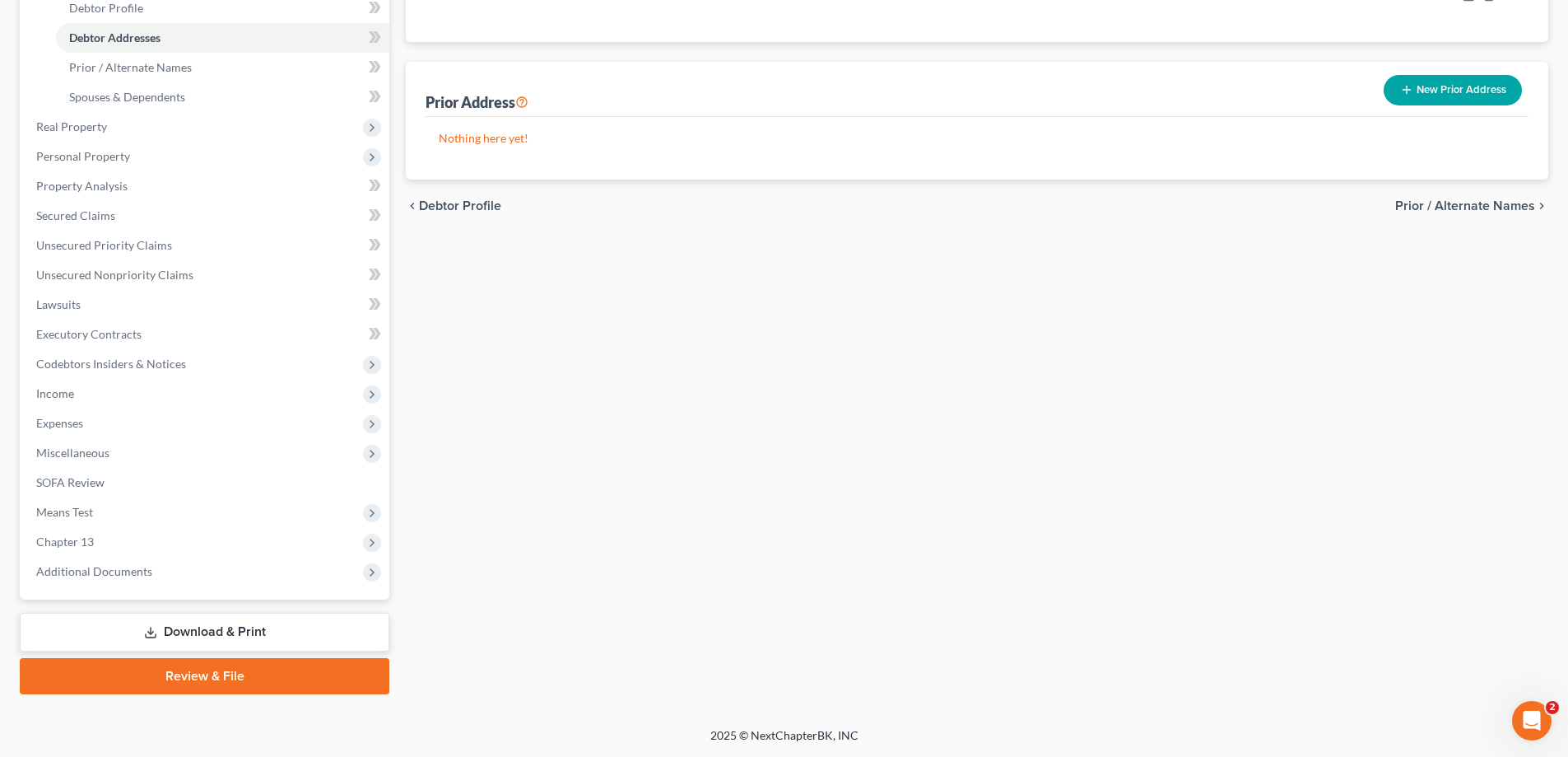
click at [269, 673] on link "Review & File" at bounding box center [204, 676] width 370 height 36
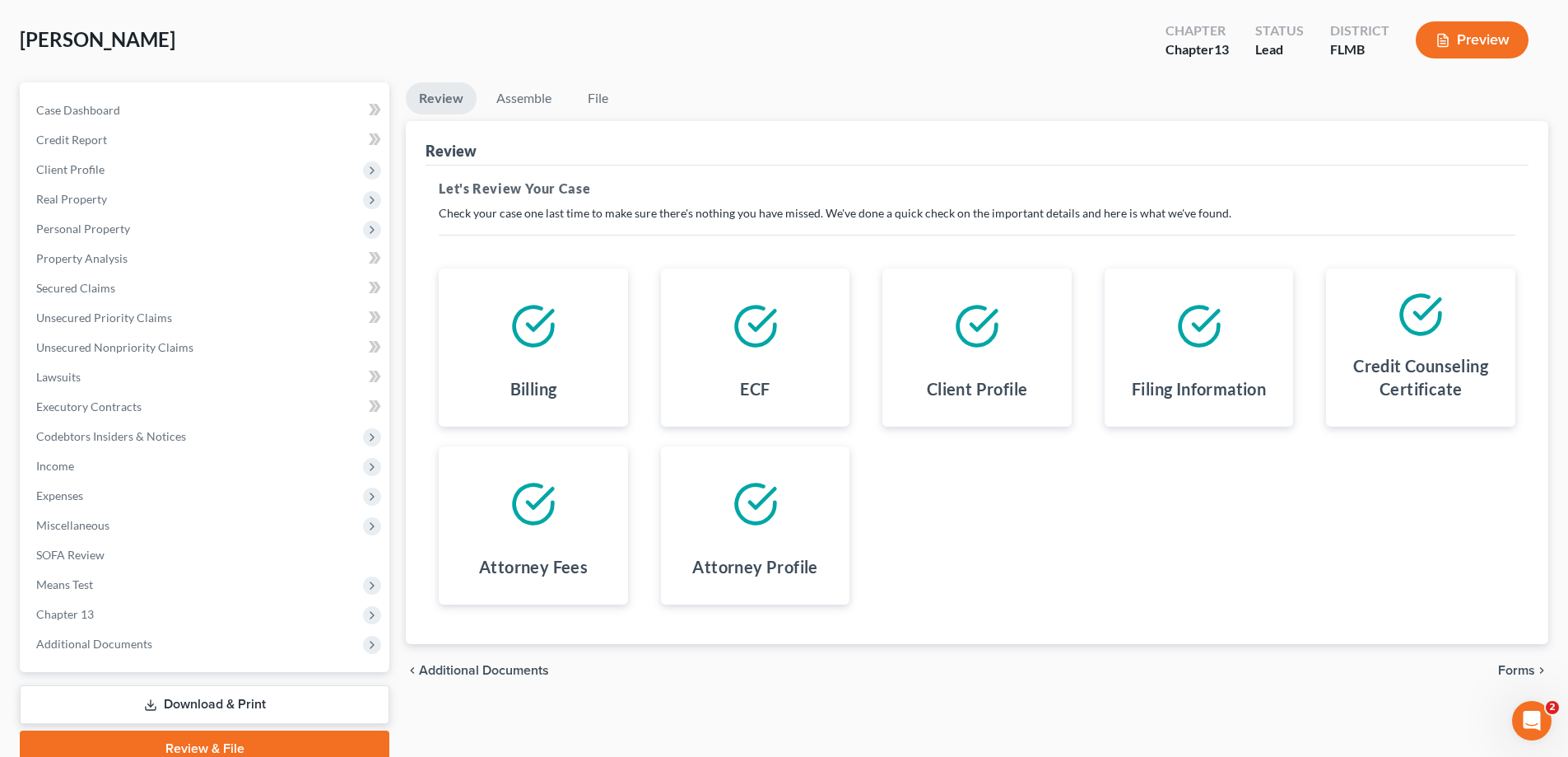
scroll to position [148, 0]
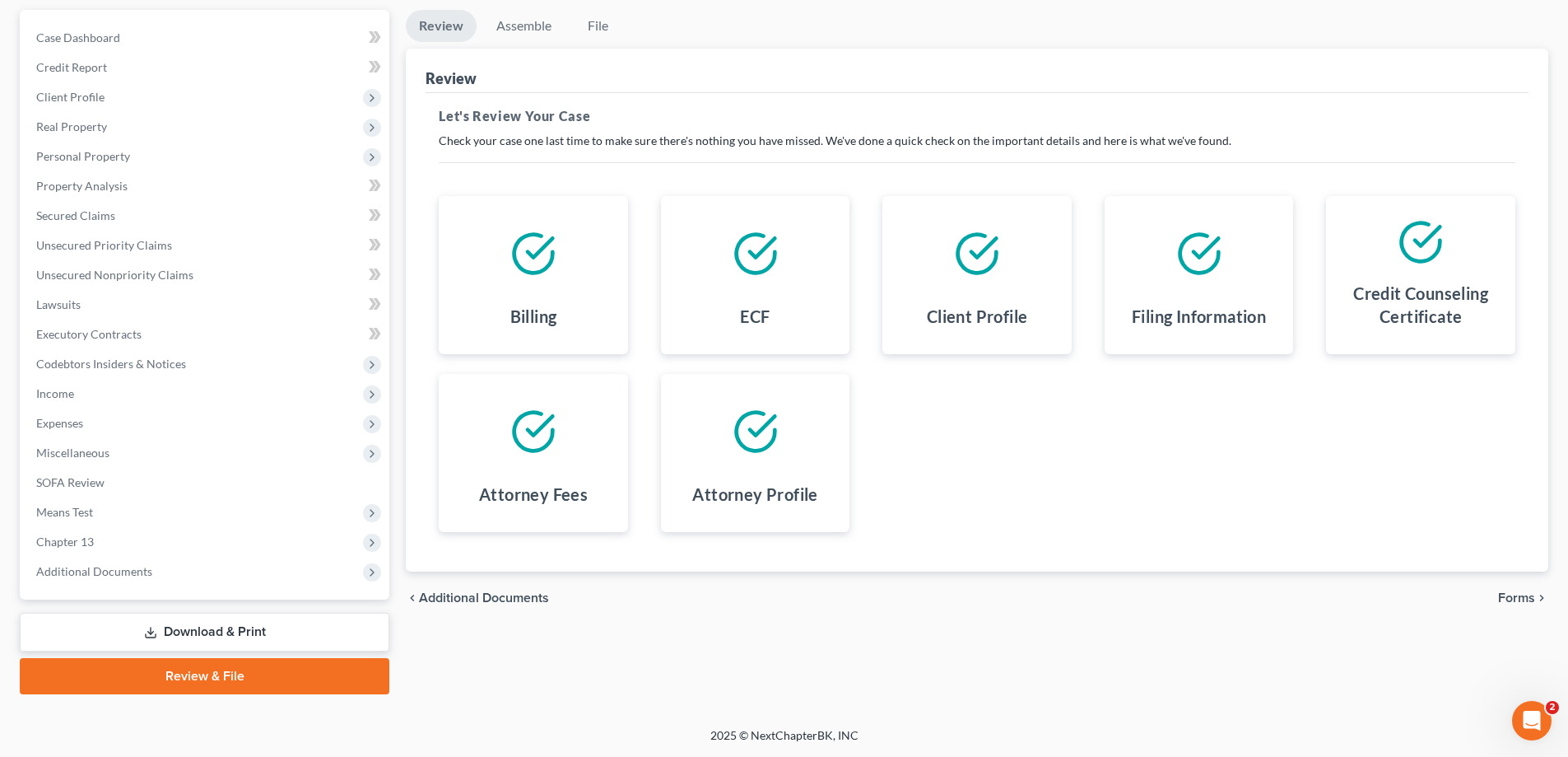
click at [1507, 596] on span "Forms" at bounding box center [1516, 597] width 37 height 13
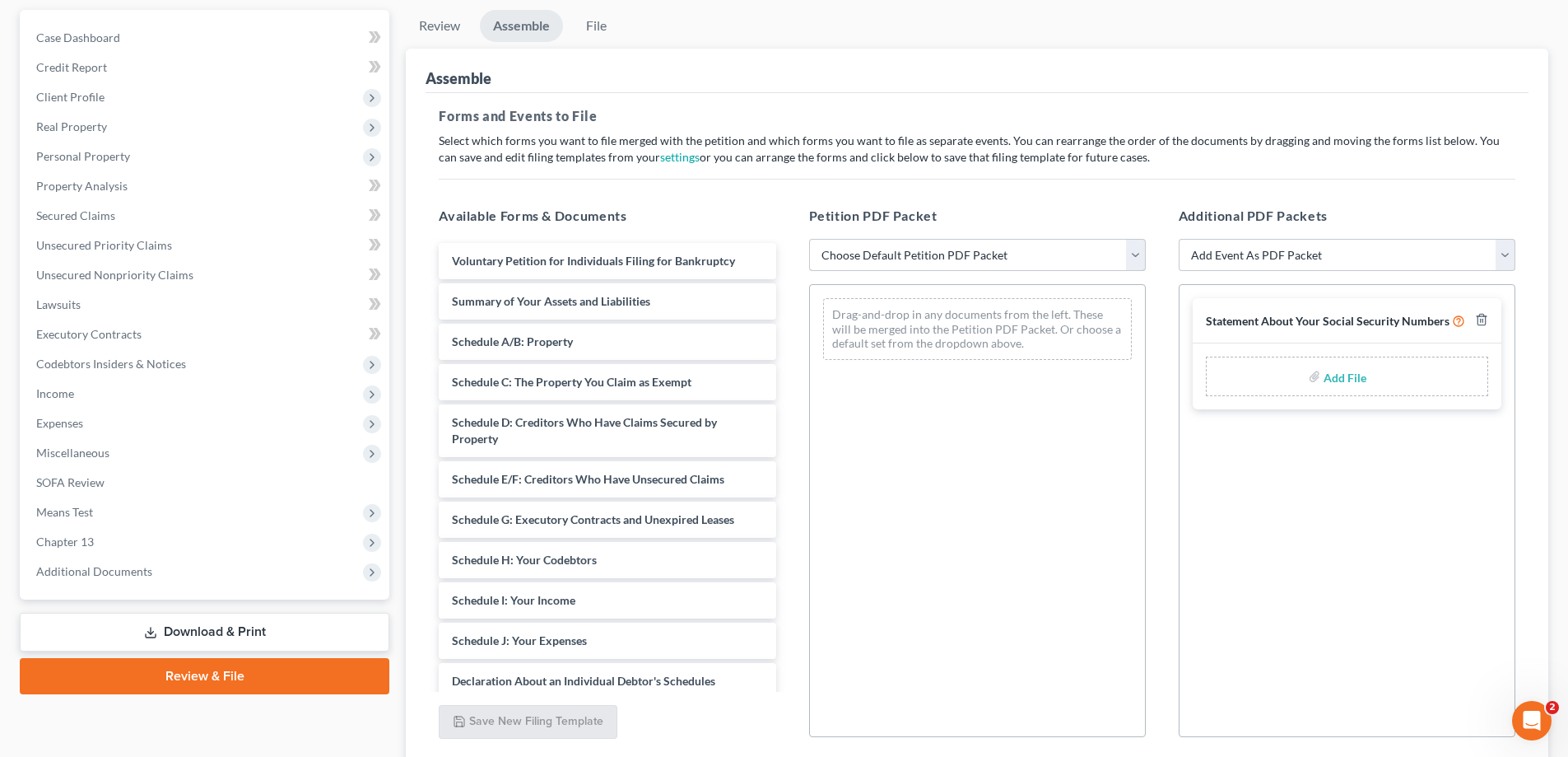
drag, startPoint x: 832, startPoint y: 261, endPoint x: 854, endPoint y: 269, distance: 23.4
click at [832, 261] on select "Choose Default Petition PDF Packet Complete Bankruptcy Petition (all forms and …" at bounding box center [977, 255] width 336 height 33
select select "0"
click at [809, 238] on select "Choose Default Petition PDF Packet Complete Bankruptcy Petition (all forms and …" at bounding box center [977, 255] width 336 height 33
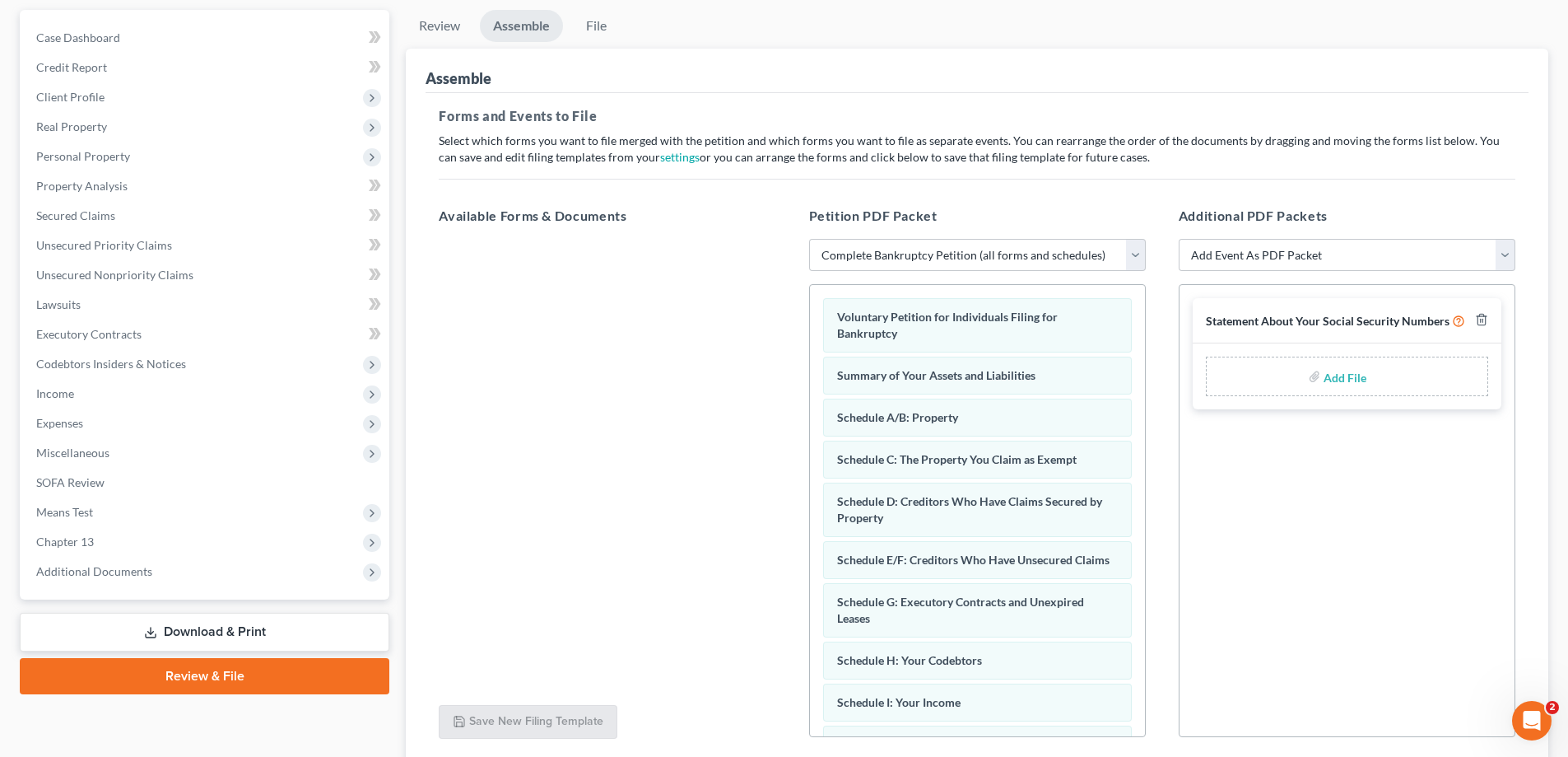
click at [1349, 375] on input "file" at bounding box center [1343, 376] width 39 height 30
type input "C:\fakepath\Statement of SS.pdf"
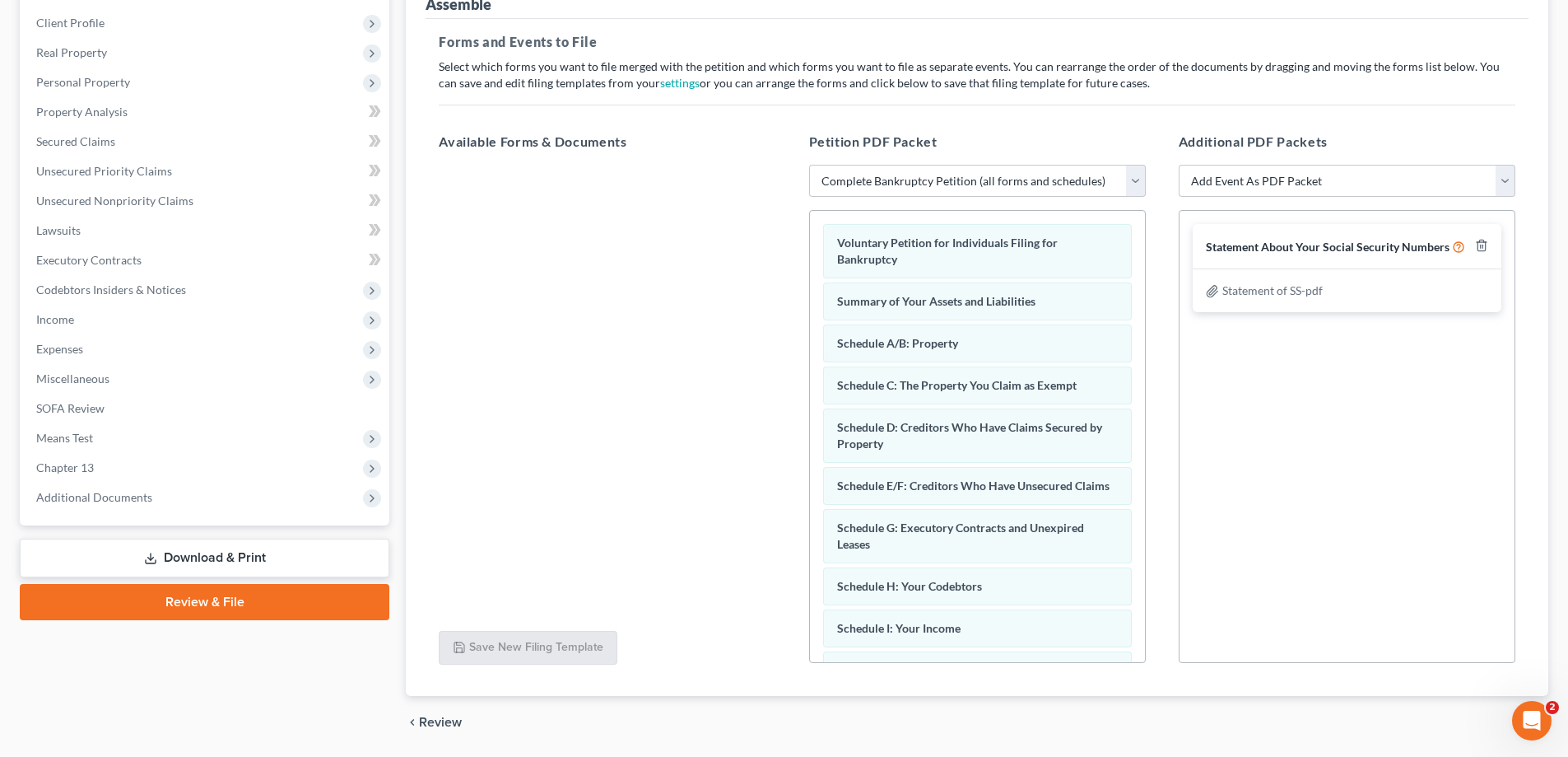
scroll to position [277, 0]
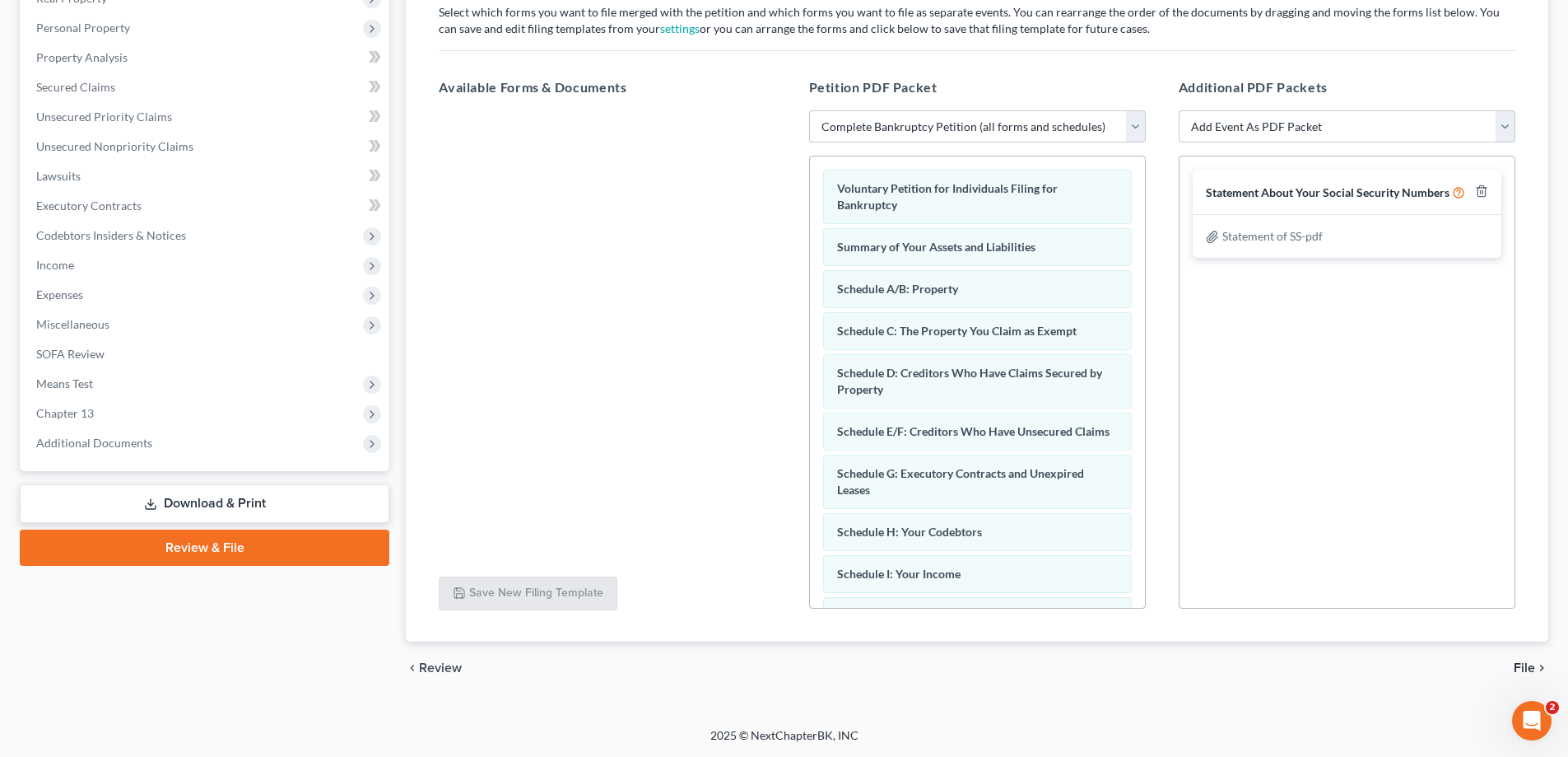
click at [1536, 662] on icon "chevron_right" at bounding box center [1541, 667] width 13 height 13
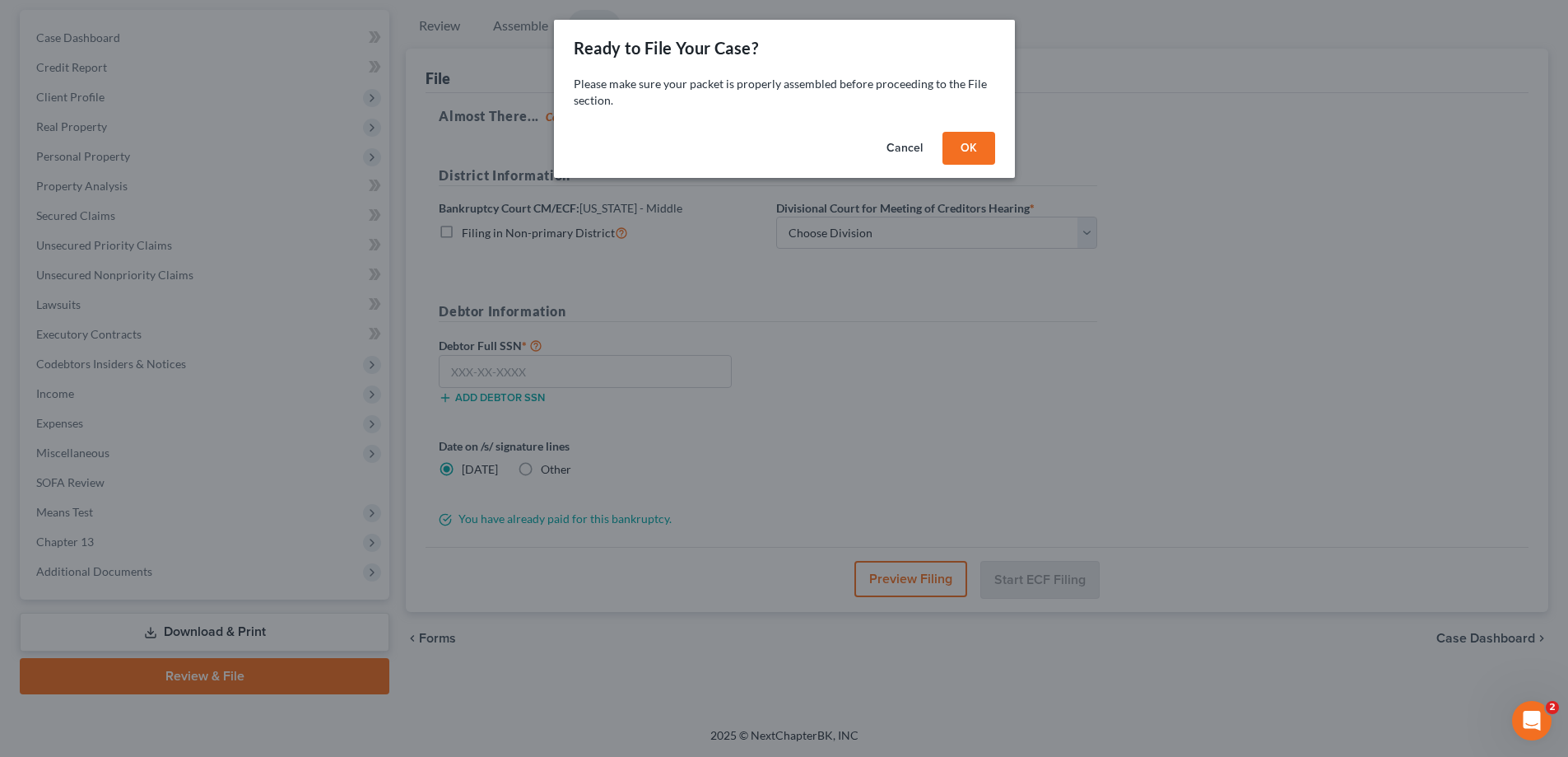
scroll to position [148, 0]
click at [976, 150] on button "OK" at bounding box center [974, 148] width 53 height 33
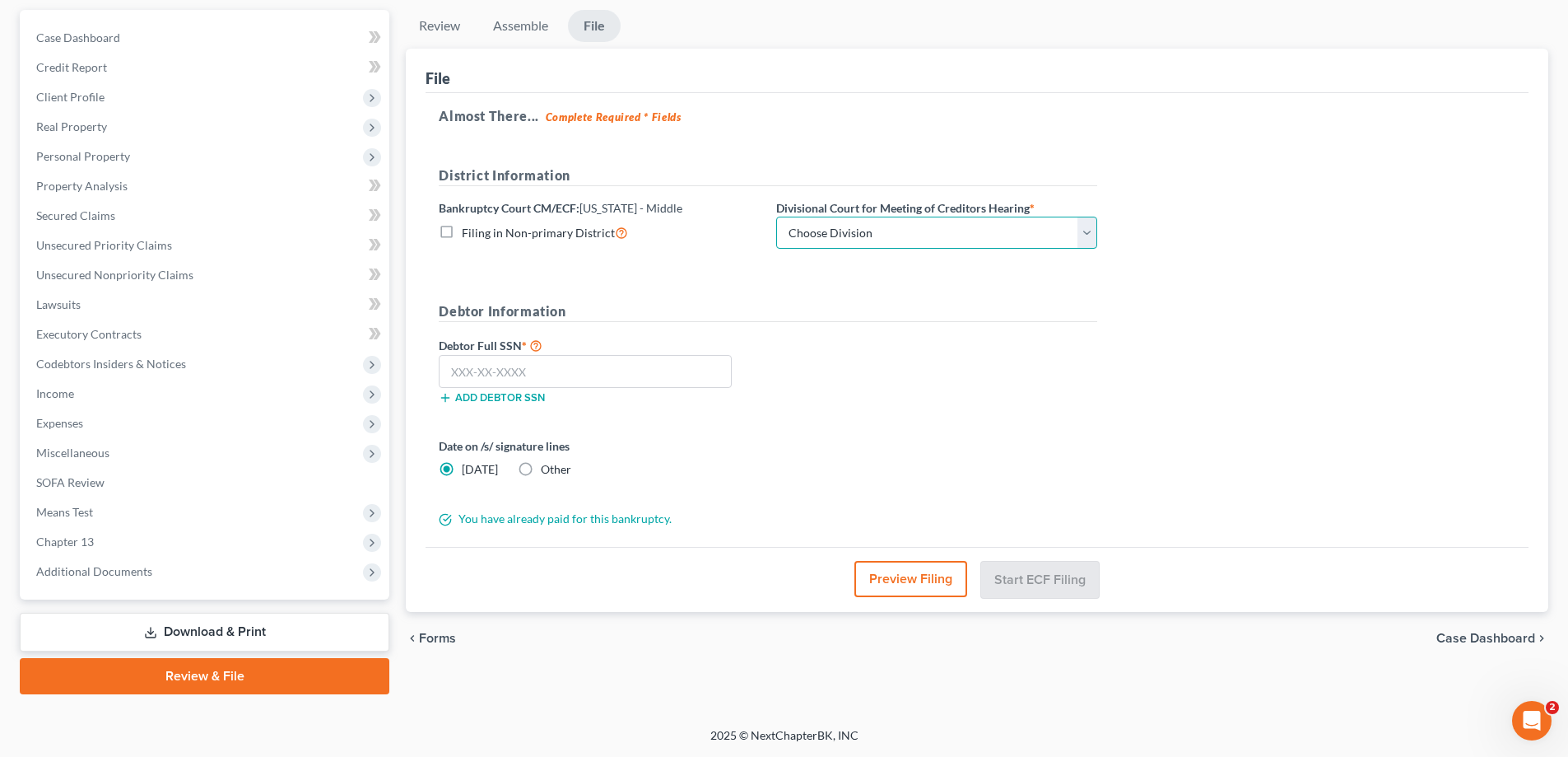
drag, startPoint x: 900, startPoint y: 223, endPoint x: 890, endPoint y: 231, distance: 12.8
click at [900, 223] on select "Choose Division [GEOGRAPHIC_DATA][PERSON_NAME] [GEOGRAPHIC_DATA] [GEOGRAPHIC_DA…" at bounding box center [937, 232] width 321 height 33
select select "0"
click at [776, 216] on select "Choose Division [GEOGRAPHIC_DATA][PERSON_NAME] [GEOGRAPHIC_DATA] [GEOGRAPHIC_DA…" at bounding box center [937, 232] width 321 height 33
drag, startPoint x: 638, startPoint y: 148, endPoint x: 540, endPoint y: 302, distance: 182.5
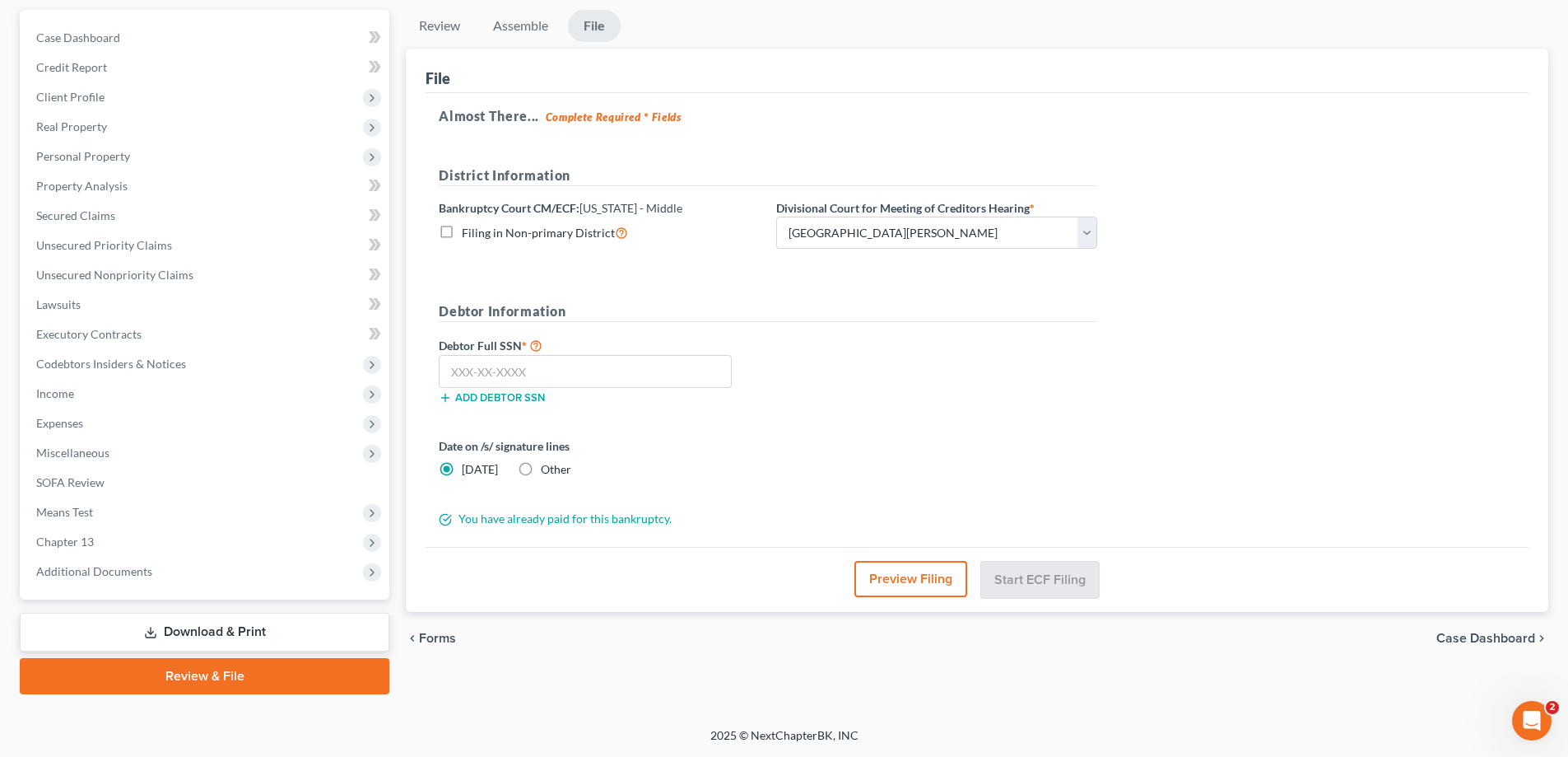
click at [638, 148] on div "Almost There... Complete Required * Fields District Information Bankruptcy Cour…" at bounding box center [976, 320] width 1103 height 455
drag, startPoint x: 579, startPoint y: 388, endPoint x: 581, endPoint y: 359, distance: 29.1
click at [579, 386] on div "Debtor Full SSN * Add debtor SSN" at bounding box center [599, 369] width 337 height 69
click at [581, 359] on input "text" at bounding box center [585, 371] width 293 height 33
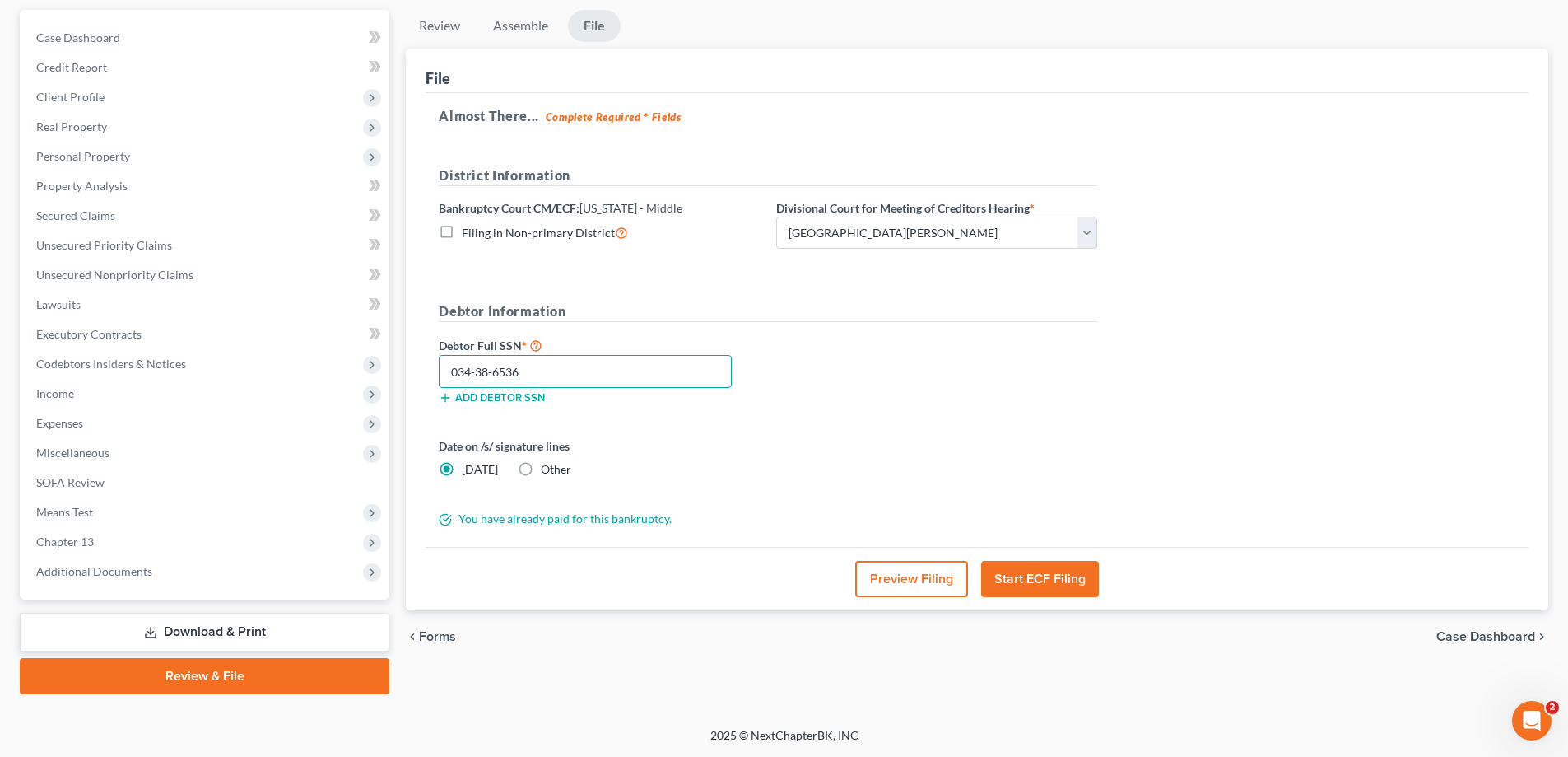
type input "034-38-6536"
drag, startPoint x: 1050, startPoint y: 578, endPoint x: 1196, endPoint y: 578, distance: 146.0
click at [1050, 578] on button "Start ECF Filing" at bounding box center [1040, 578] width 118 height 36
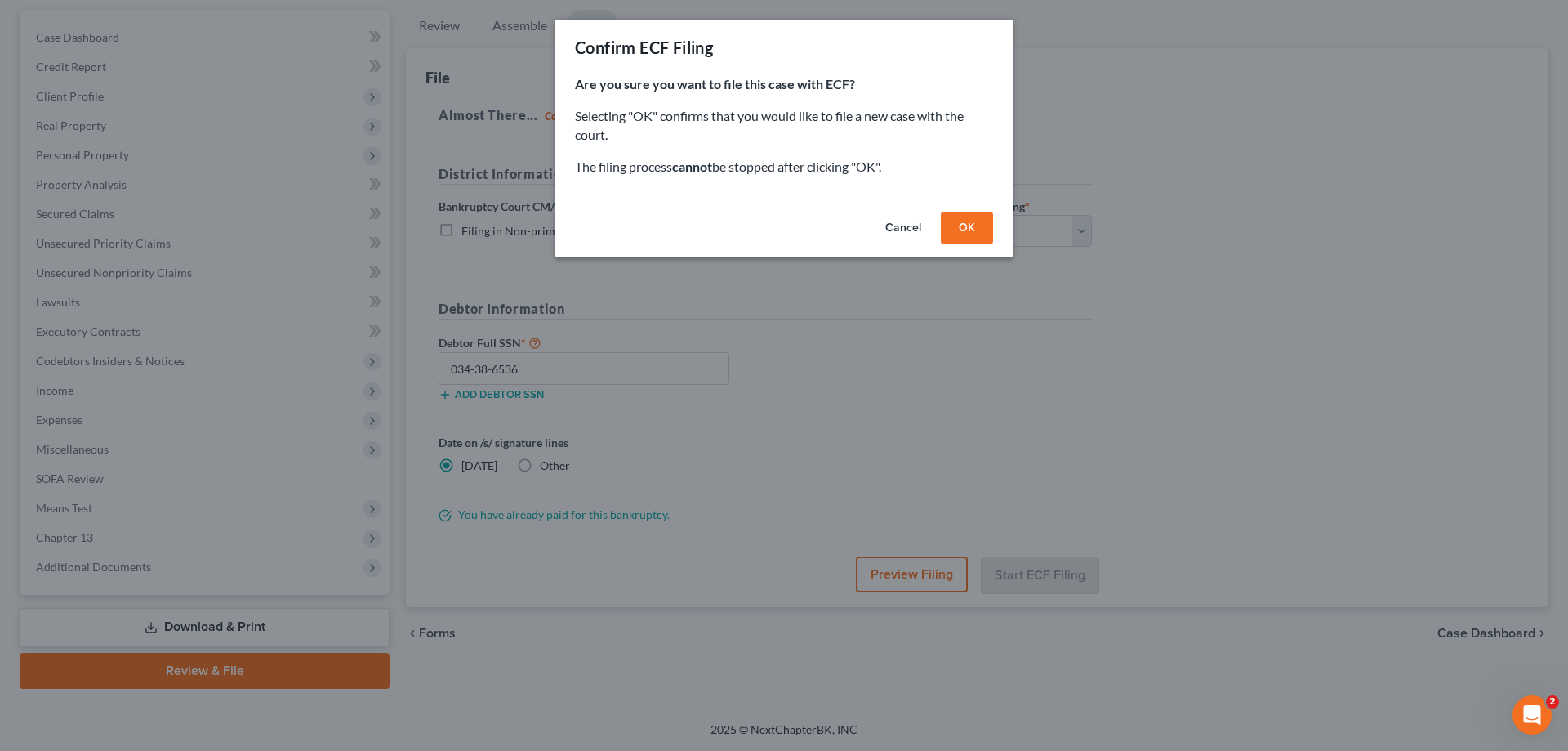
click at [963, 229] on button "OK" at bounding box center [967, 228] width 53 height 33
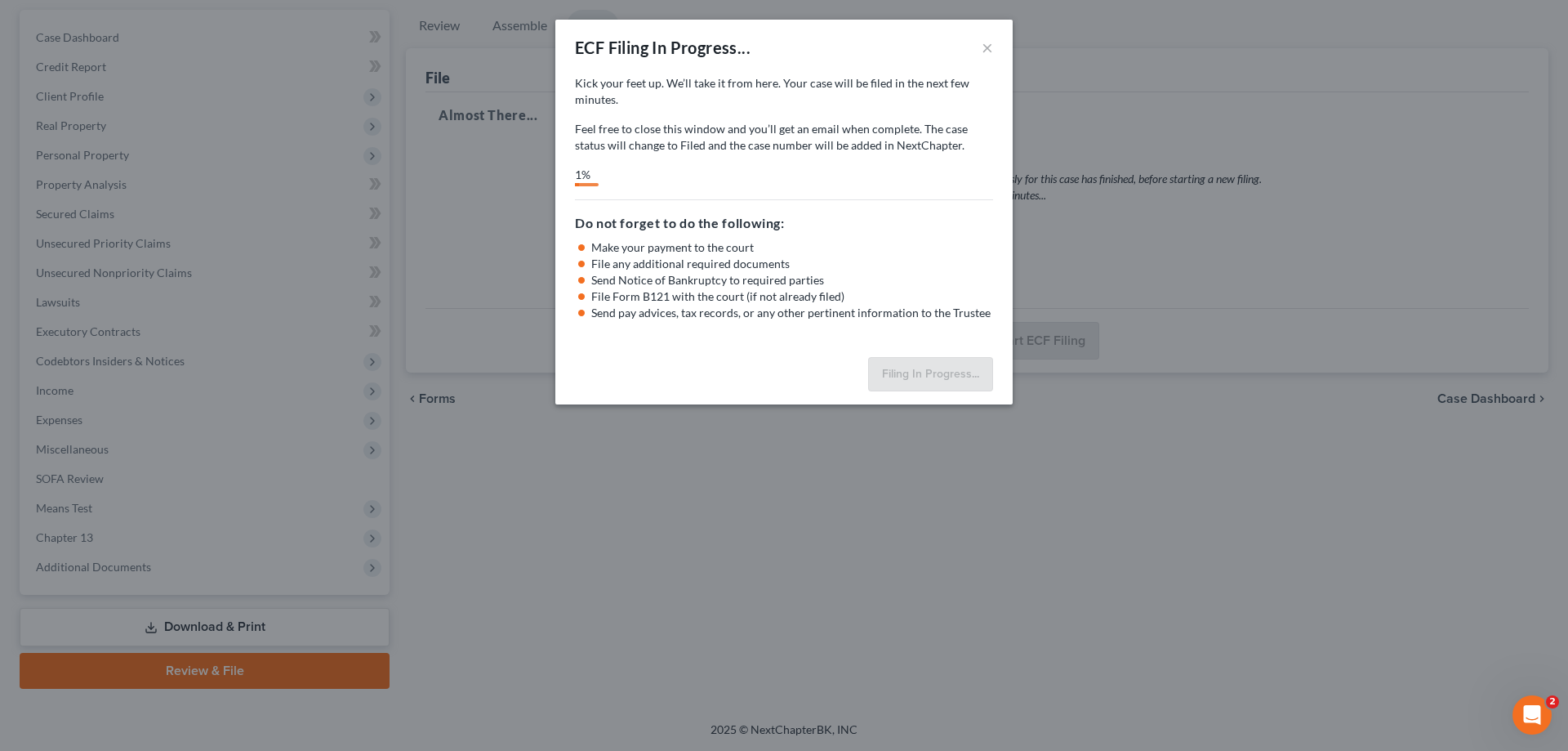
click at [1343, 325] on div "ECF Filing In Progress... × Kick your feet up. We’ll take it from here. Your ca…" at bounding box center [784, 376] width 1568 height 751
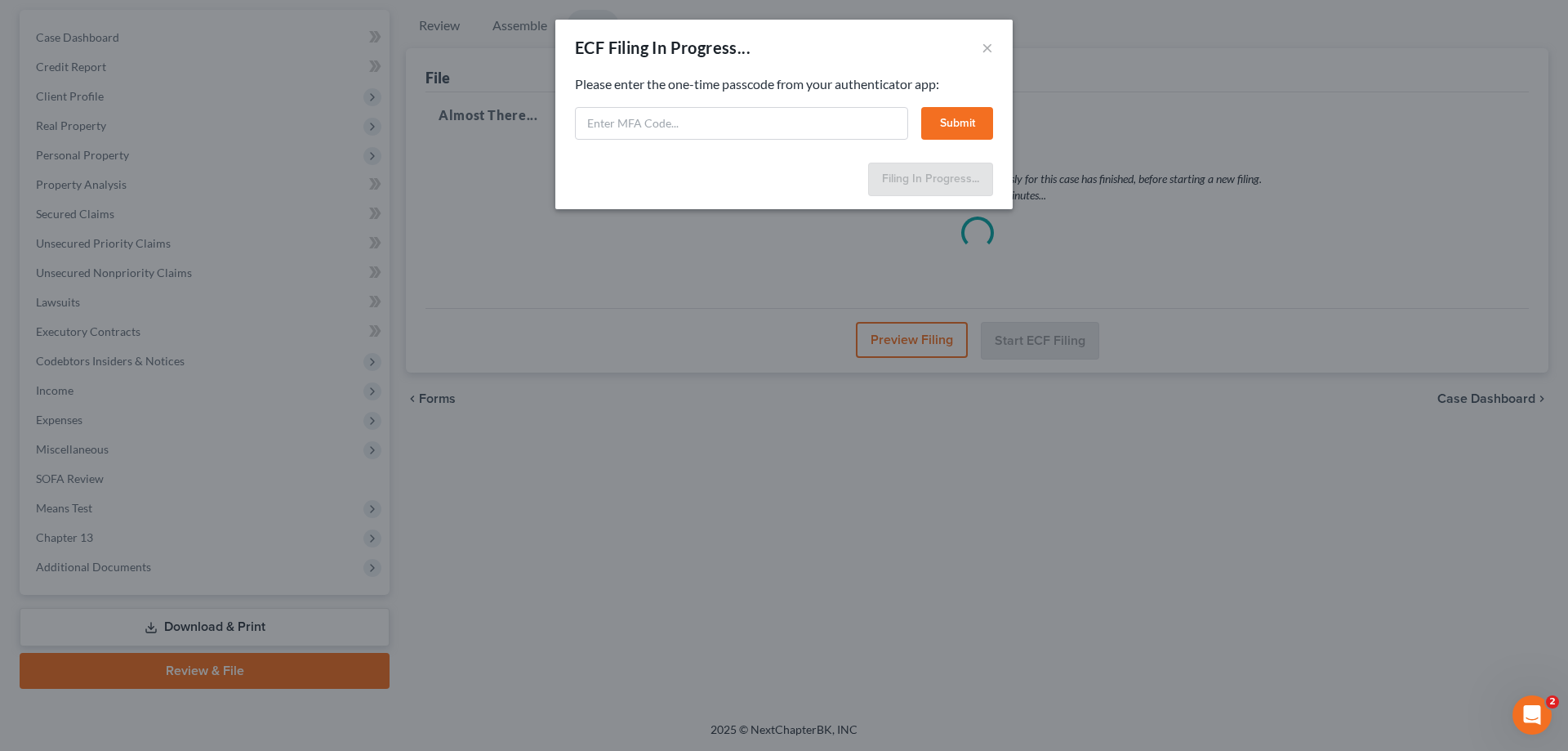
select select "0"
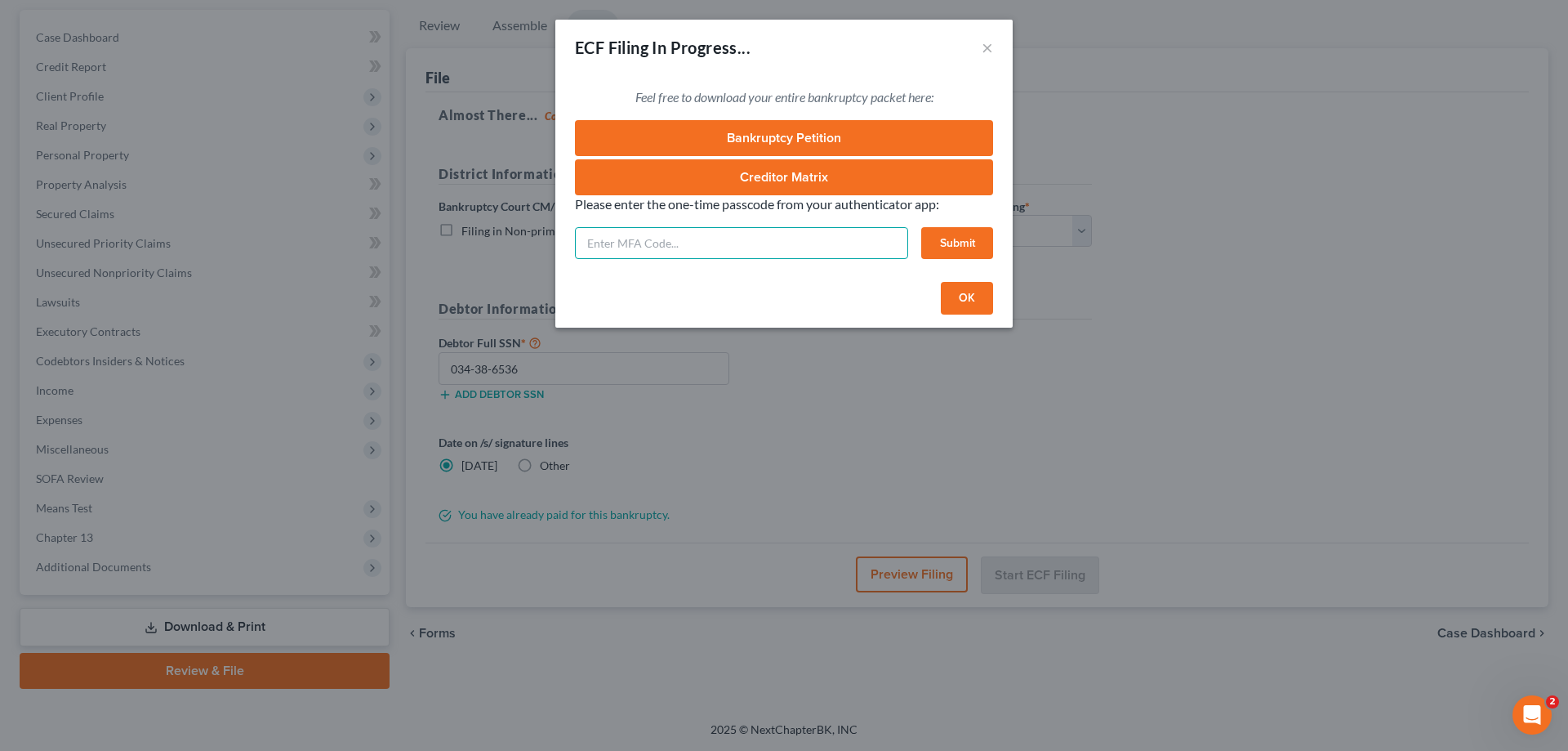
click at [748, 251] on input "text" at bounding box center [741, 243] width 333 height 33
type input "053571"
click at [975, 251] on button "Submit" at bounding box center [957, 243] width 72 height 33
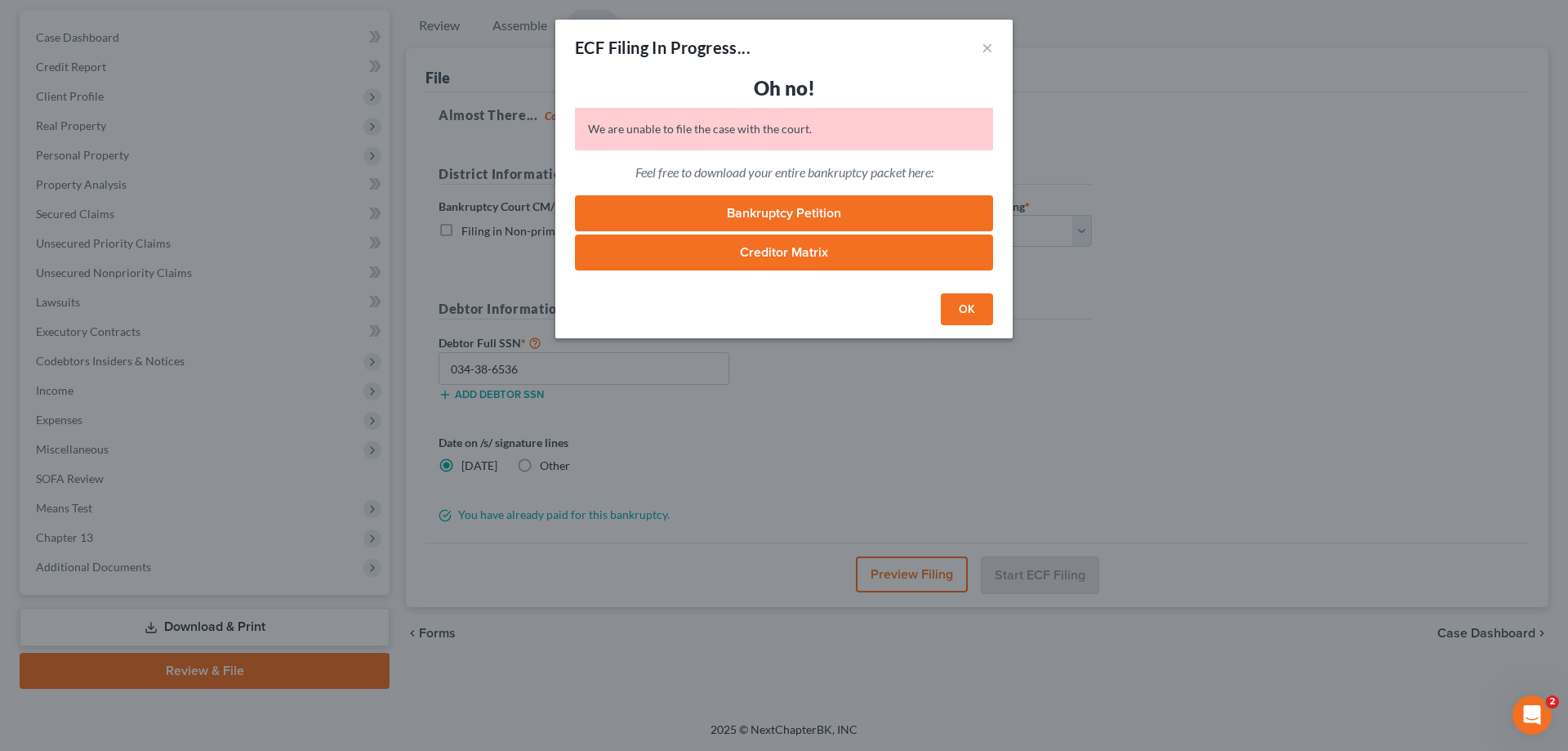
click at [975, 305] on button "OK" at bounding box center [967, 309] width 53 height 33
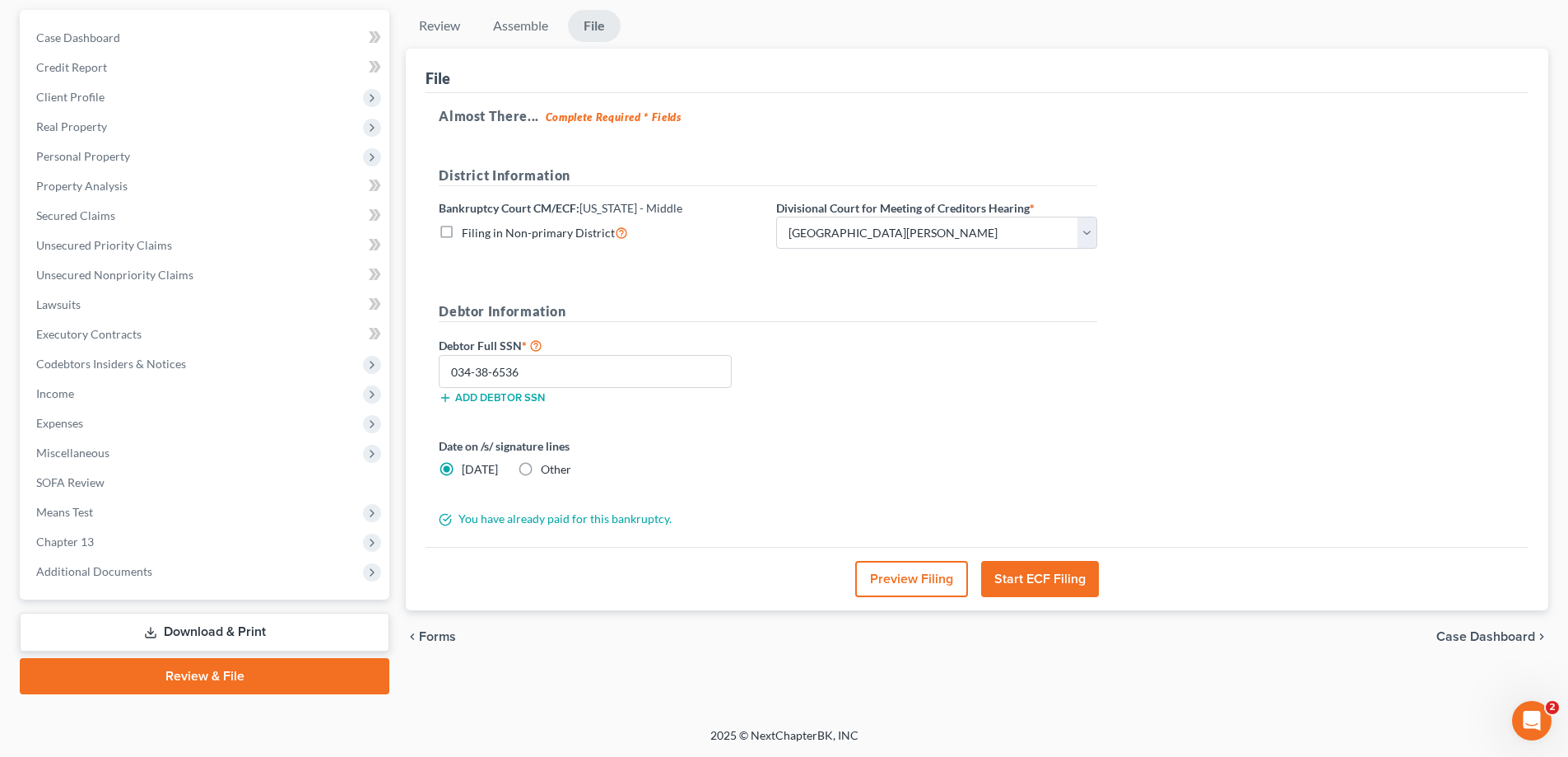
click at [1047, 594] on button "Start ECF Filing" at bounding box center [1040, 578] width 118 height 36
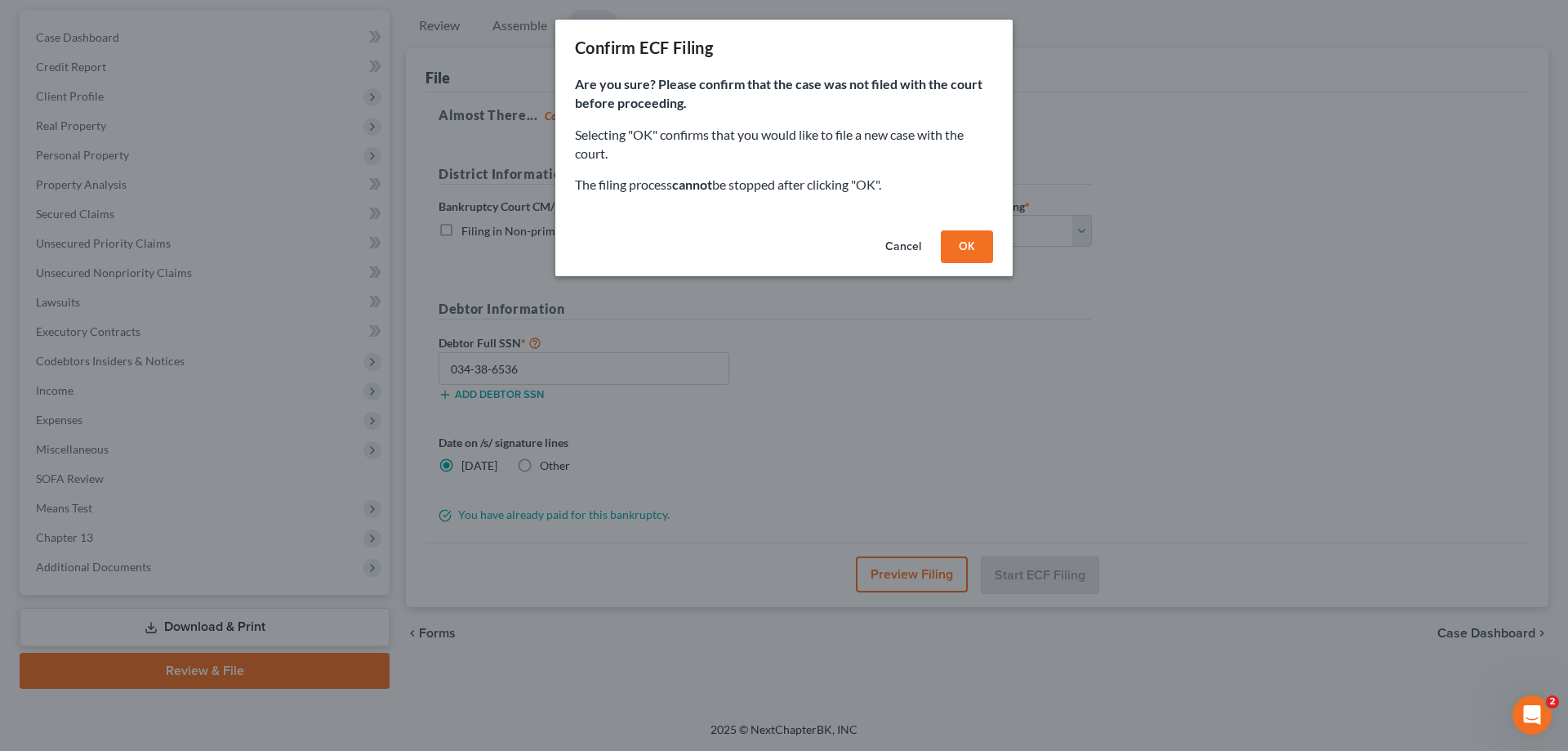
click at [966, 238] on button "OK" at bounding box center [967, 247] width 53 height 33
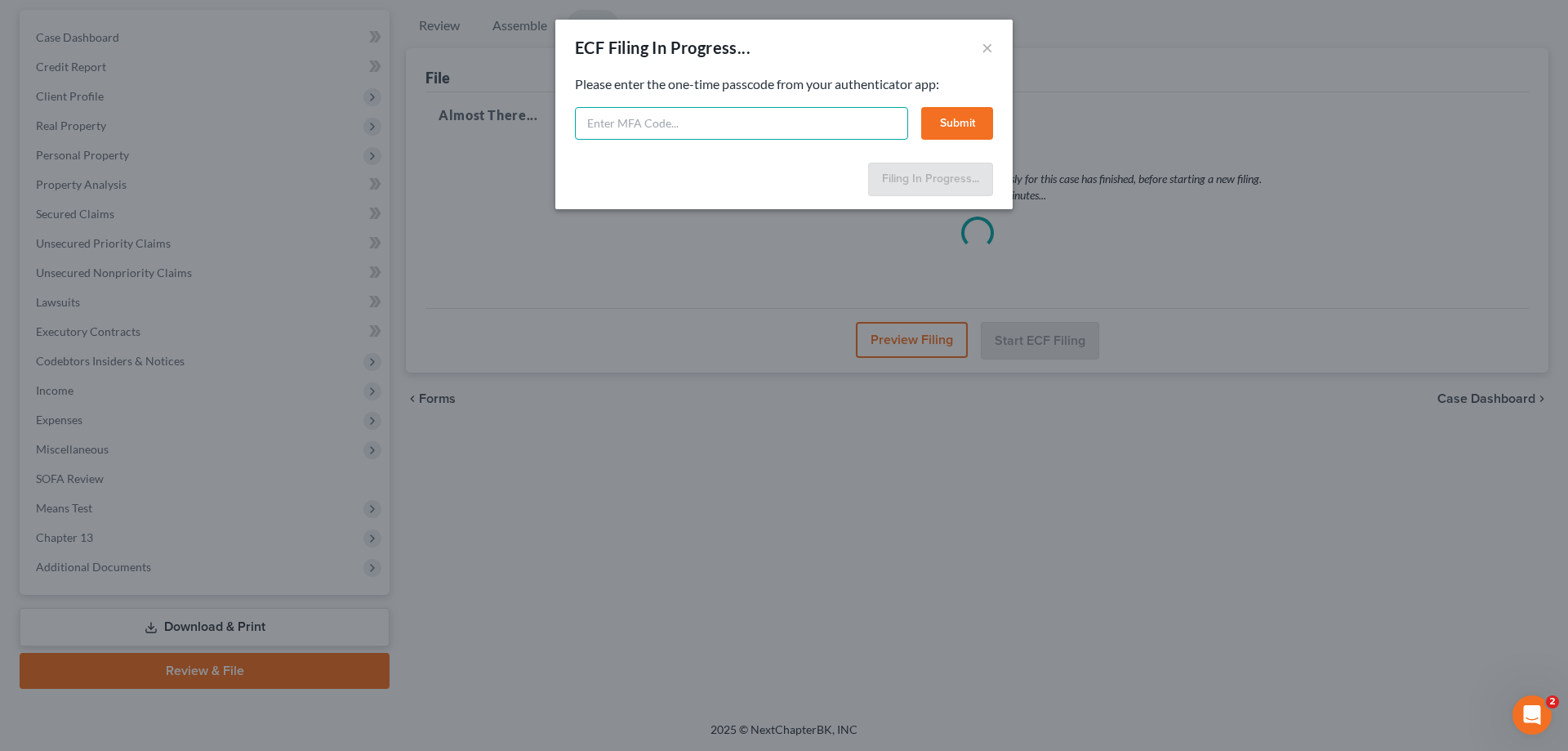
click at [747, 132] on input "text" at bounding box center [741, 123] width 333 height 33
type input "435303"
click at [971, 122] on button "Submit" at bounding box center [957, 123] width 72 height 33
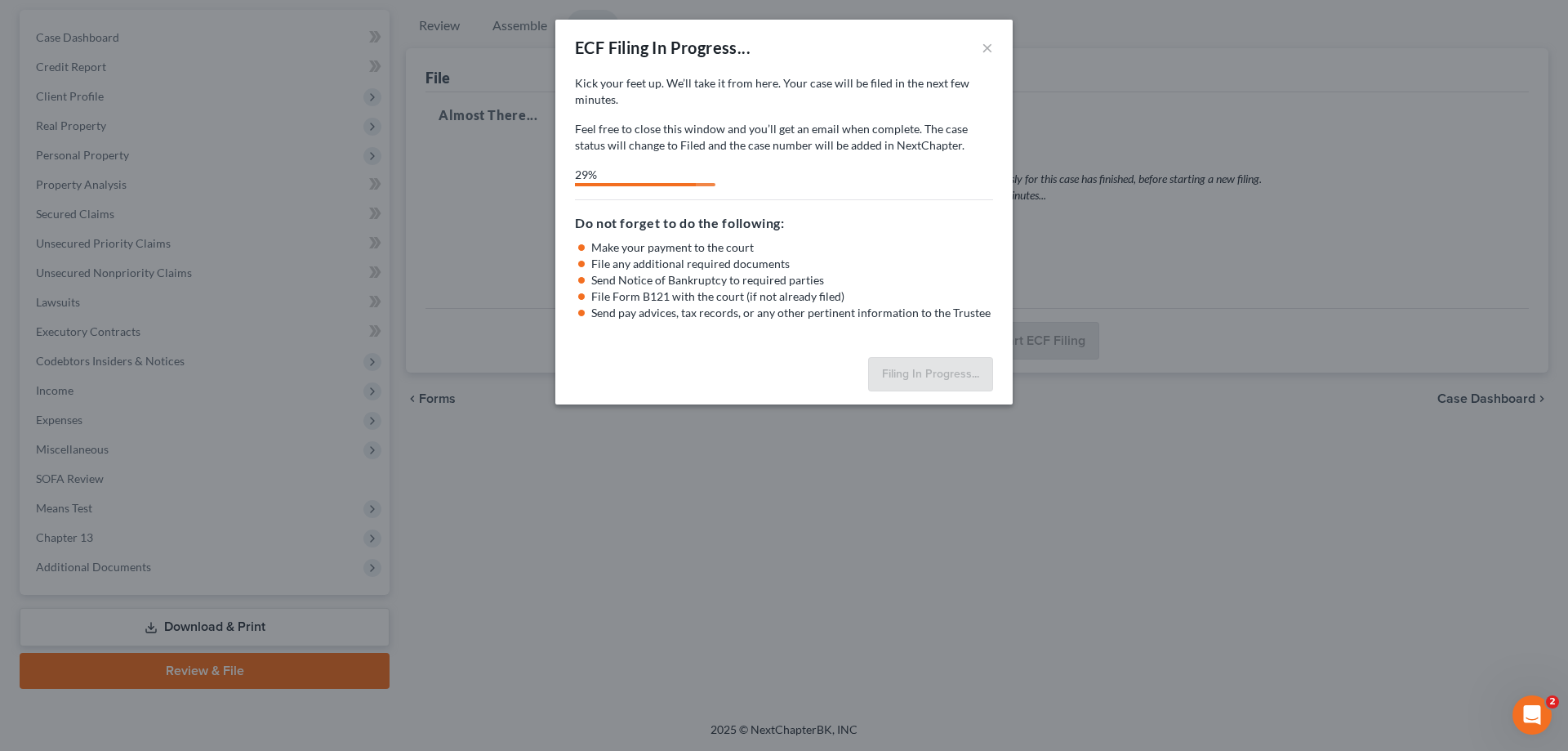
select select "0"
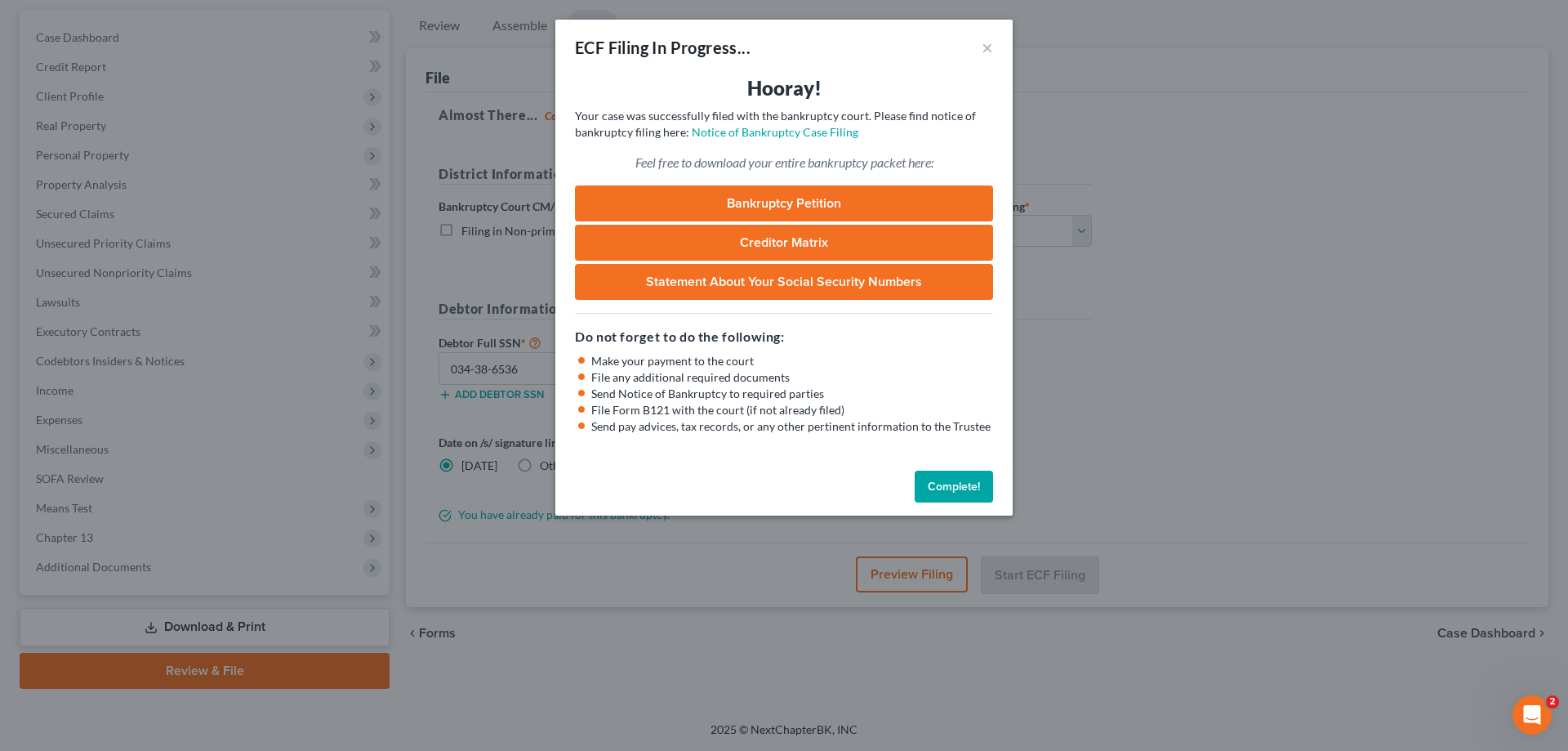
click at [985, 489] on button "Complete!" at bounding box center [954, 487] width 79 height 33
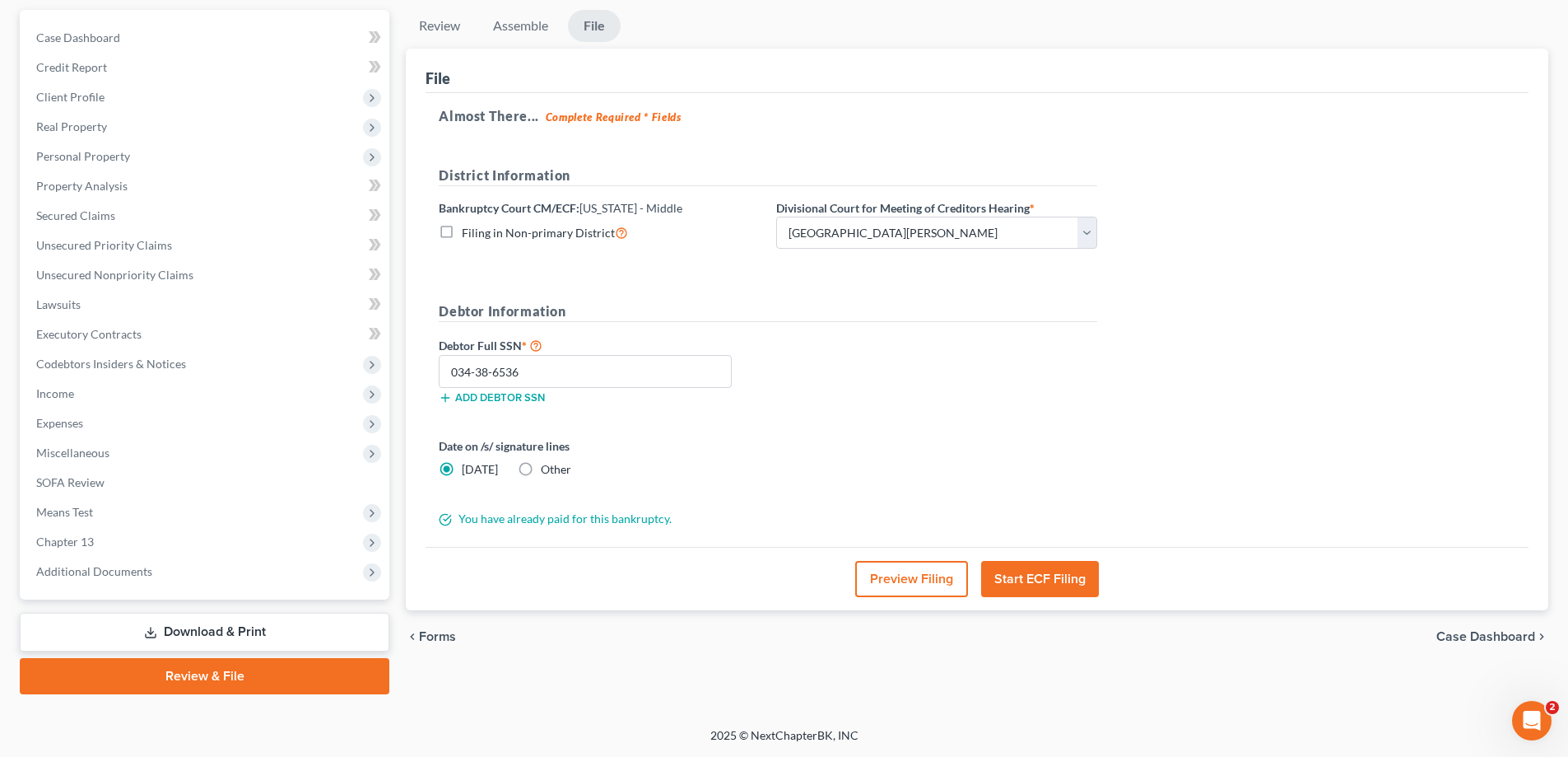
click at [761, 80] on div "File" at bounding box center [976, 71] width 1103 height 44
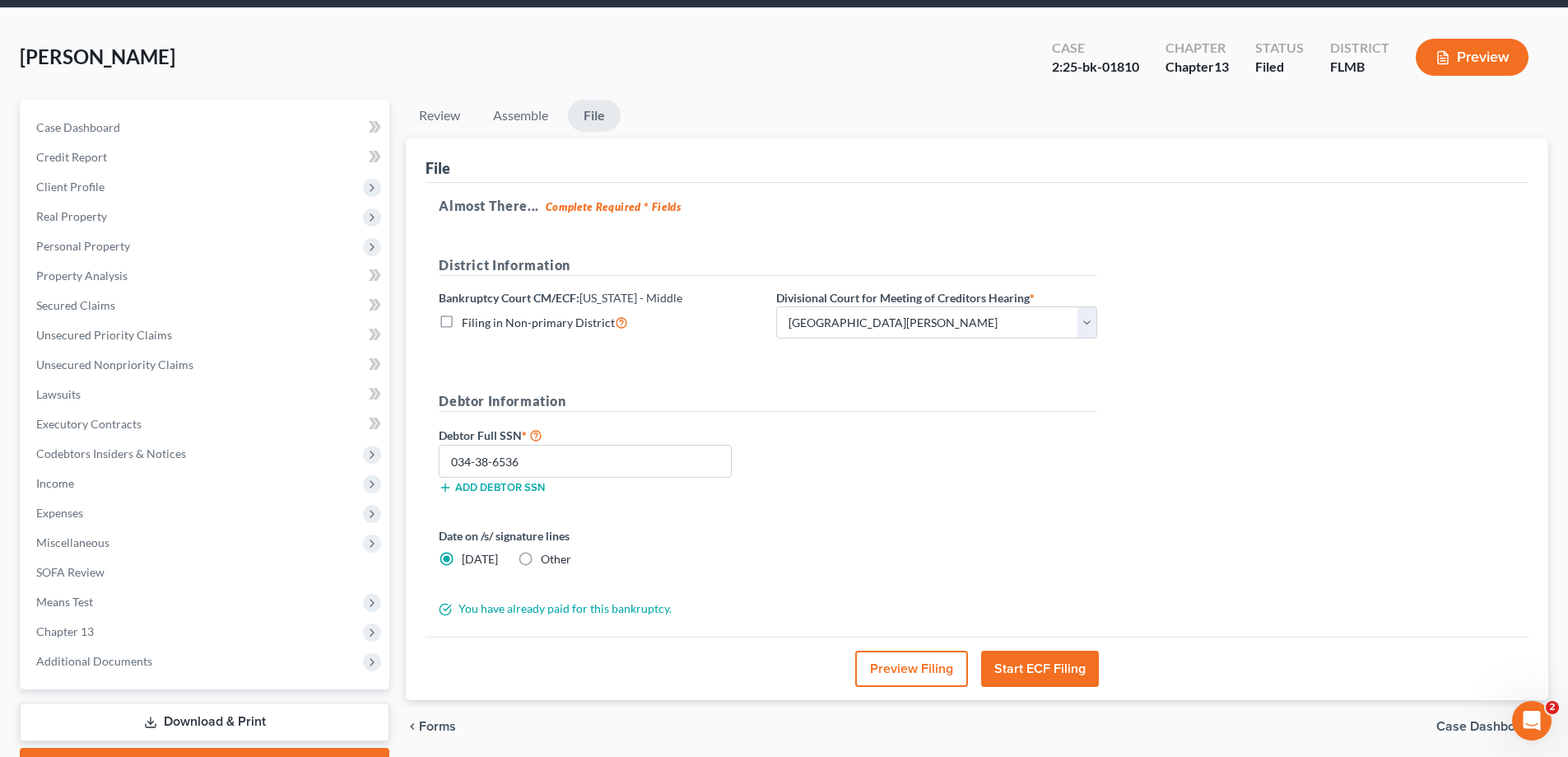
scroll to position [0, 0]
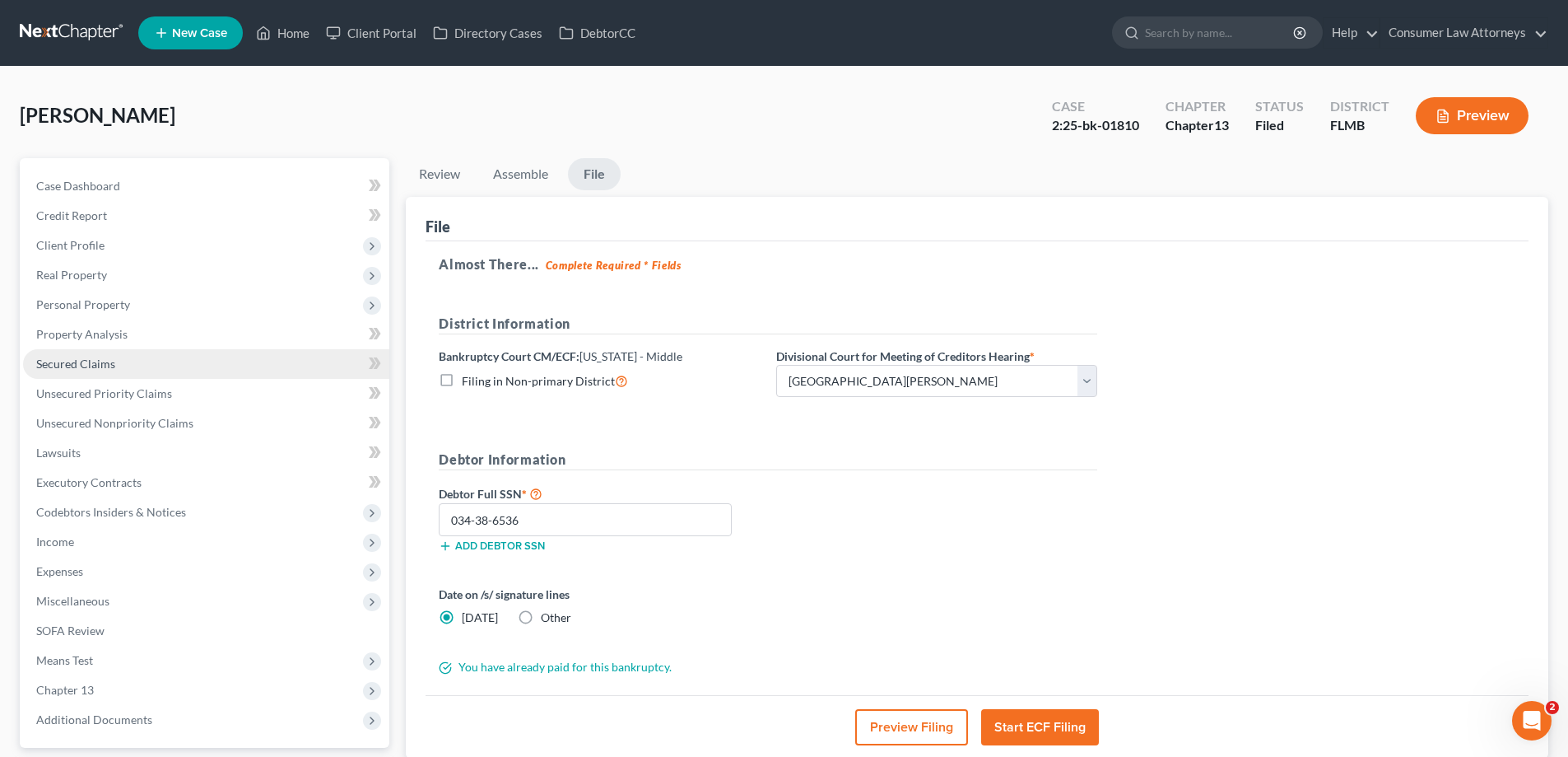
click at [97, 367] on span "Secured Claims" at bounding box center [75, 363] width 79 height 14
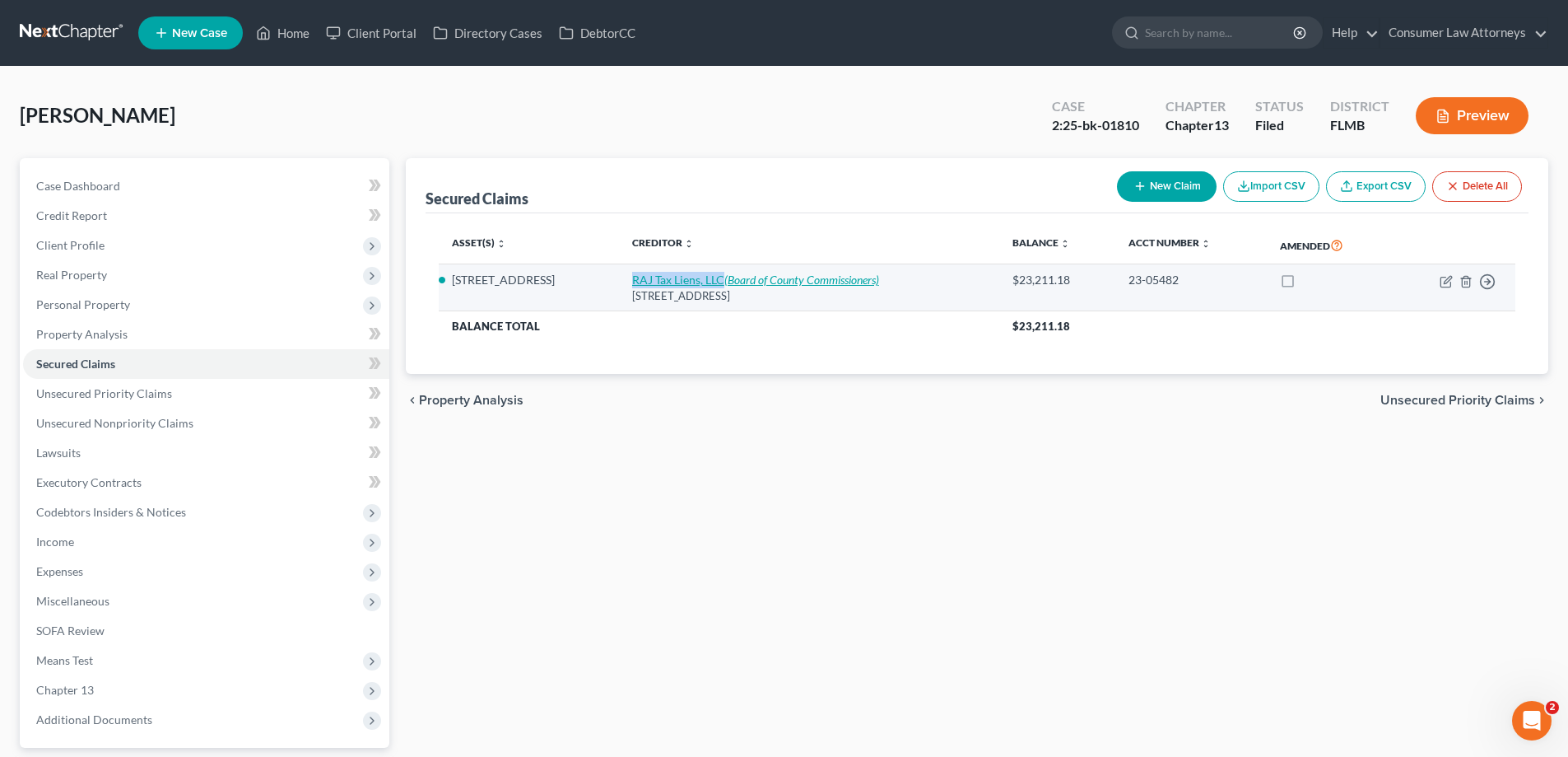
drag, startPoint x: 620, startPoint y: 281, endPoint x: 719, endPoint y: 281, distance: 99.0
click at [719, 281] on td "RAJ Tax Liens, LLC (Board of County Commissioners) [STREET_ADDRESS]" at bounding box center [809, 287] width 380 height 47
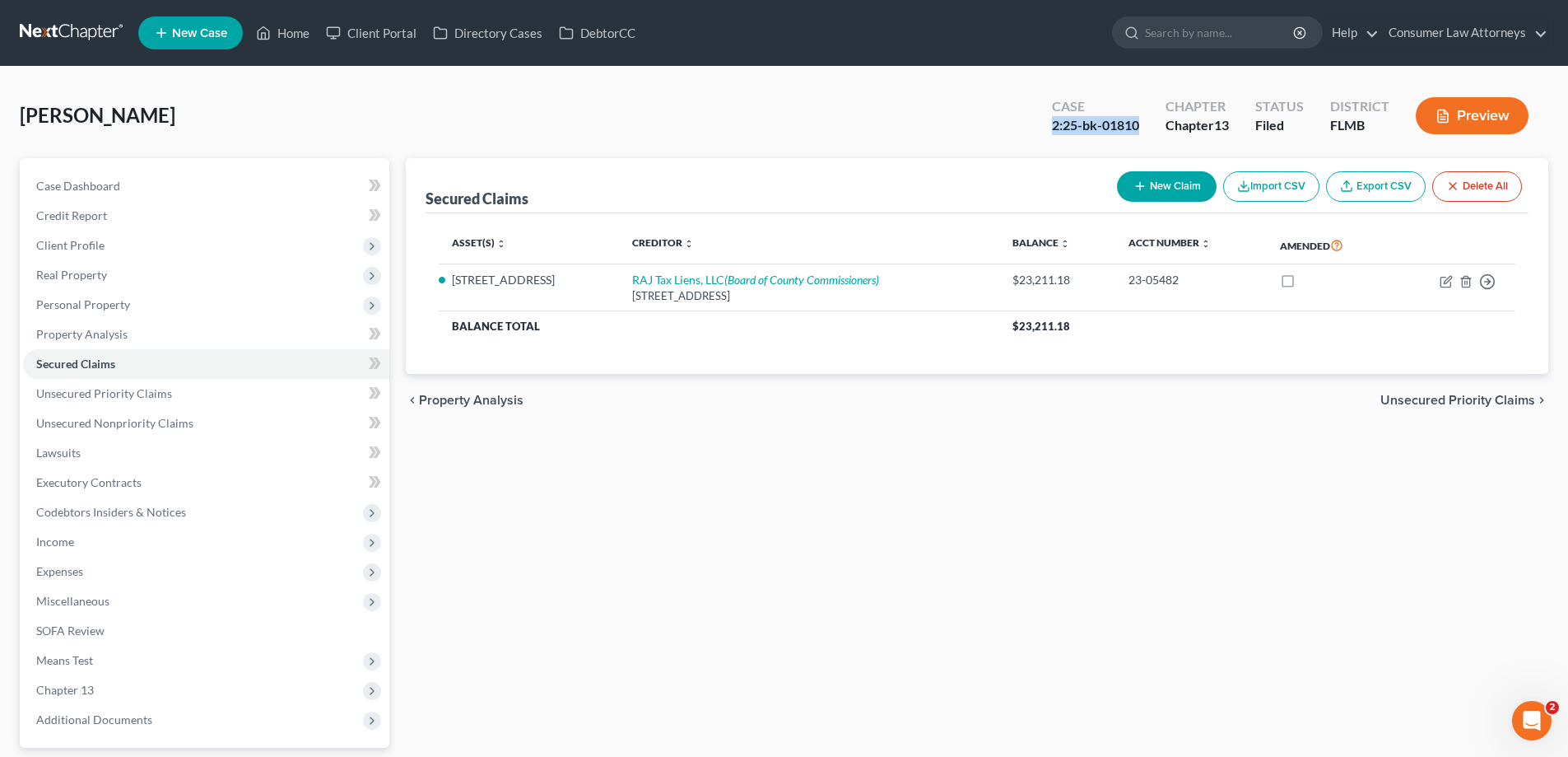
drag, startPoint x: 1142, startPoint y: 126, endPoint x: 1053, endPoint y: 126, distance: 89.0
click at [1053, 126] on div "Case 2:25-bk-01810" at bounding box center [1095, 117] width 114 height 49
copy div "2:25-bk-01810"
